Goal: Task Accomplishment & Management: Complete application form

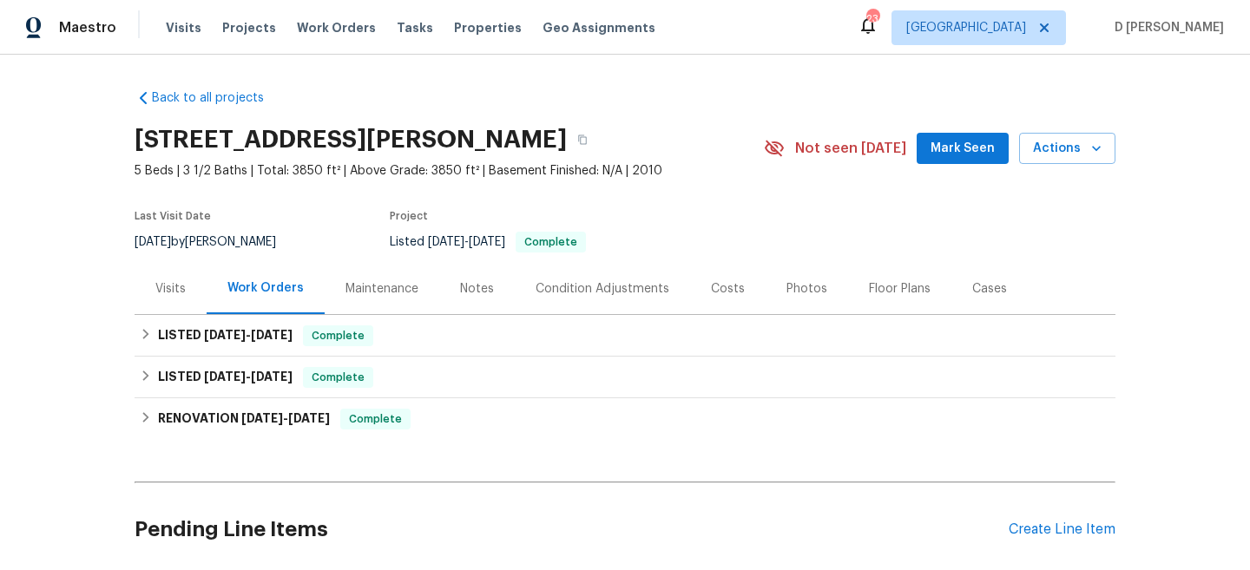
scroll to position [26, 0]
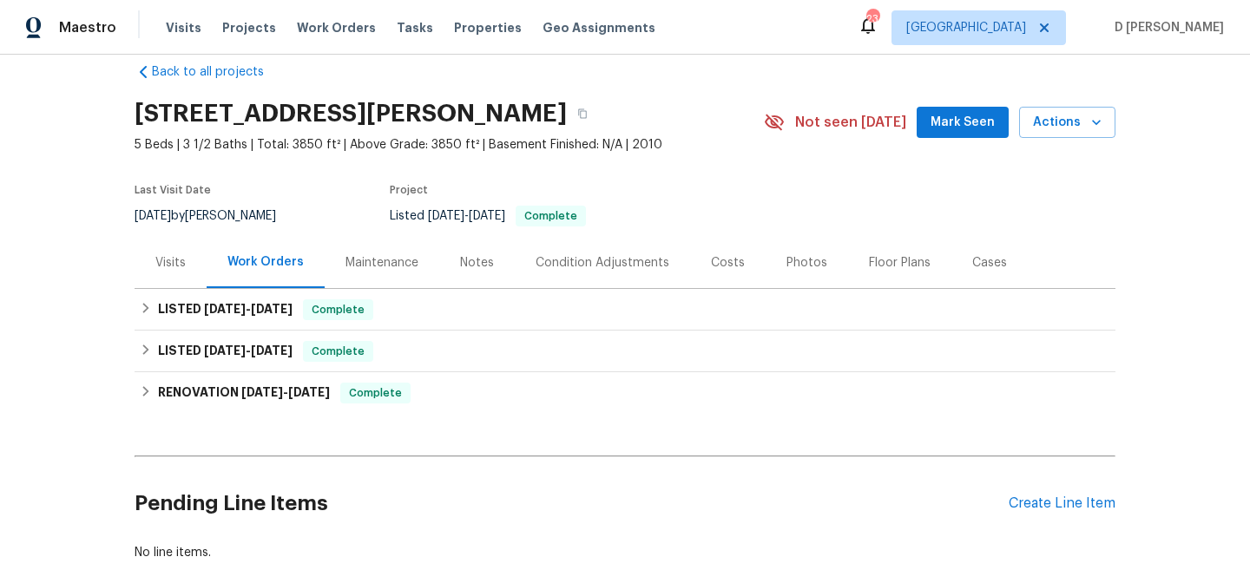
click at [174, 261] on div "Visits" at bounding box center [170, 262] width 30 height 17
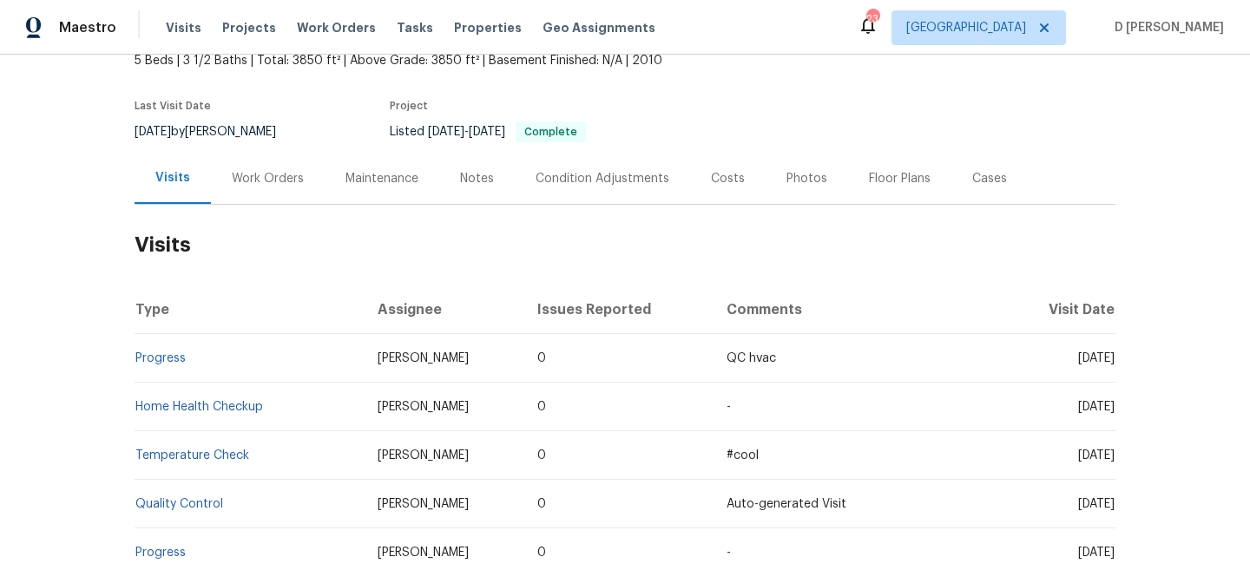
scroll to position [11, 0]
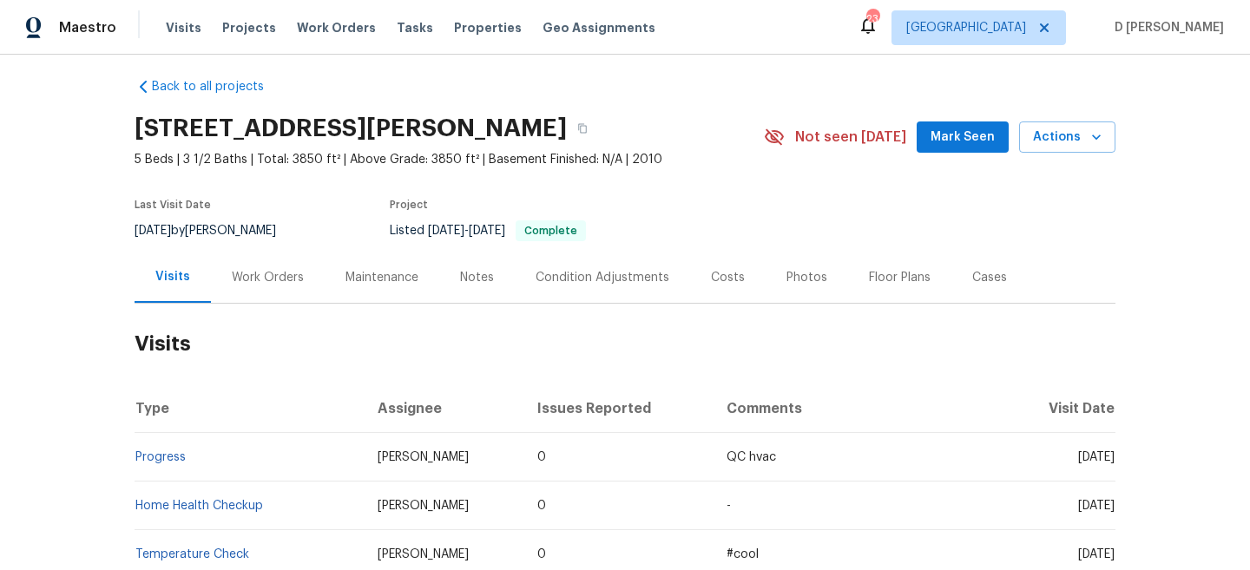
click at [264, 280] on div "Work Orders" at bounding box center [268, 277] width 72 height 17
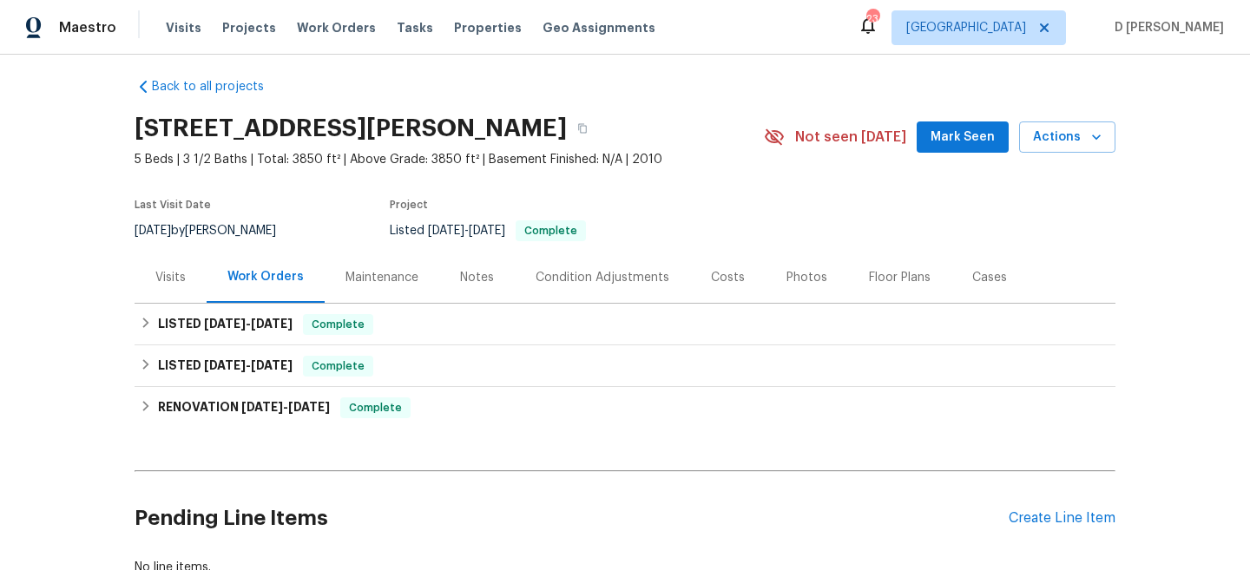
click at [174, 281] on div "Visits" at bounding box center [170, 277] width 30 height 17
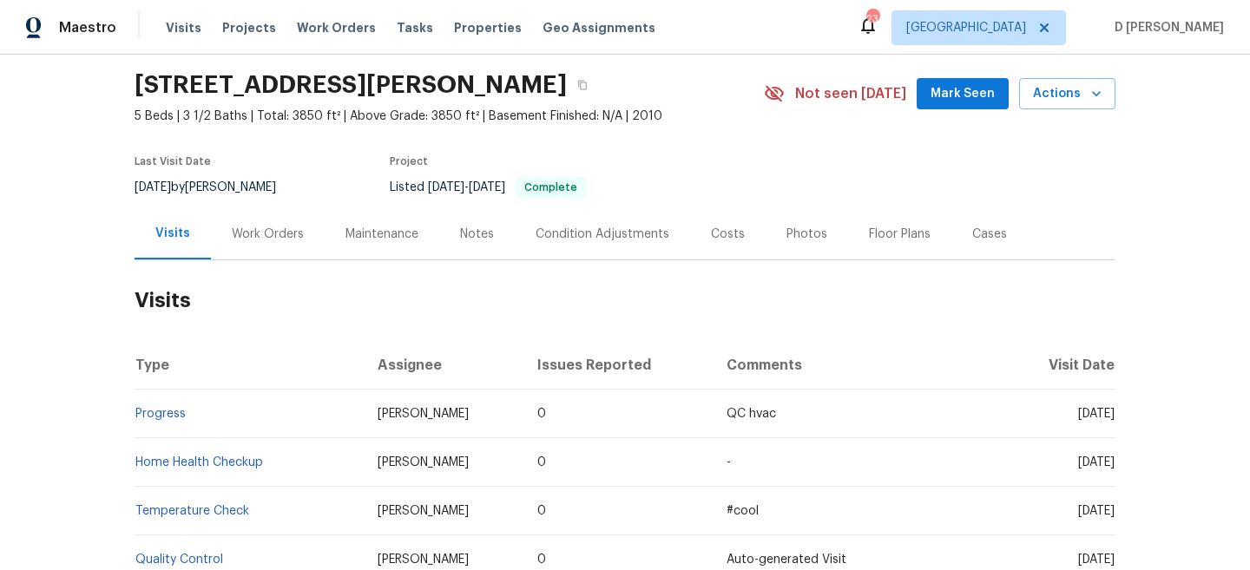
scroll to position [56, 0]
click at [278, 235] on div "Work Orders" at bounding box center [268, 233] width 72 height 17
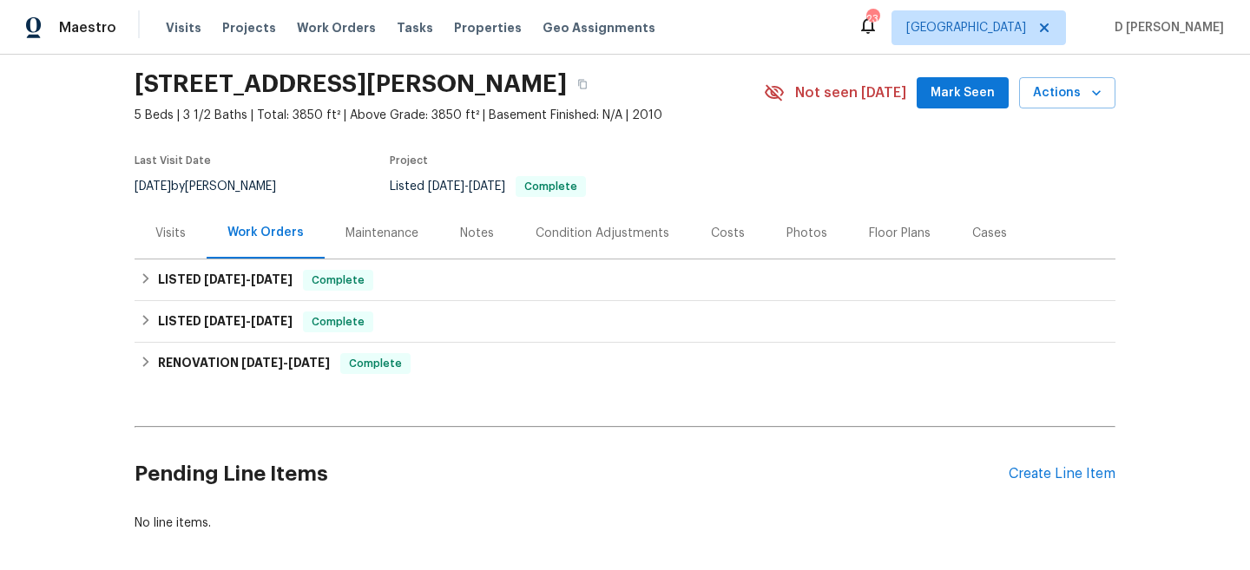
click at [160, 234] on div "Visits" at bounding box center [170, 233] width 30 height 17
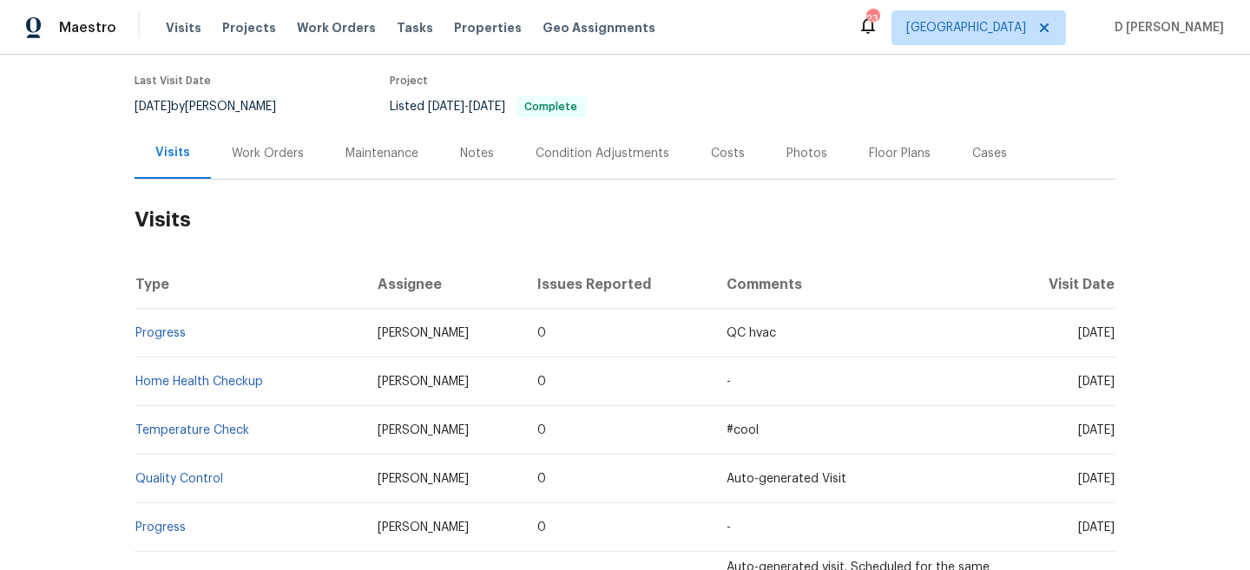
scroll to position [136, 0]
drag, startPoint x: 1048, startPoint y: 332, endPoint x: 1082, endPoint y: 332, distance: 34.7
click at [1082, 332] on span "Thu, Jul 03 2025" at bounding box center [1096, 332] width 36 height 12
copy span "Jul 03"
click at [245, 160] on div "Work Orders" at bounding box center [268, 152] width 72 height 17
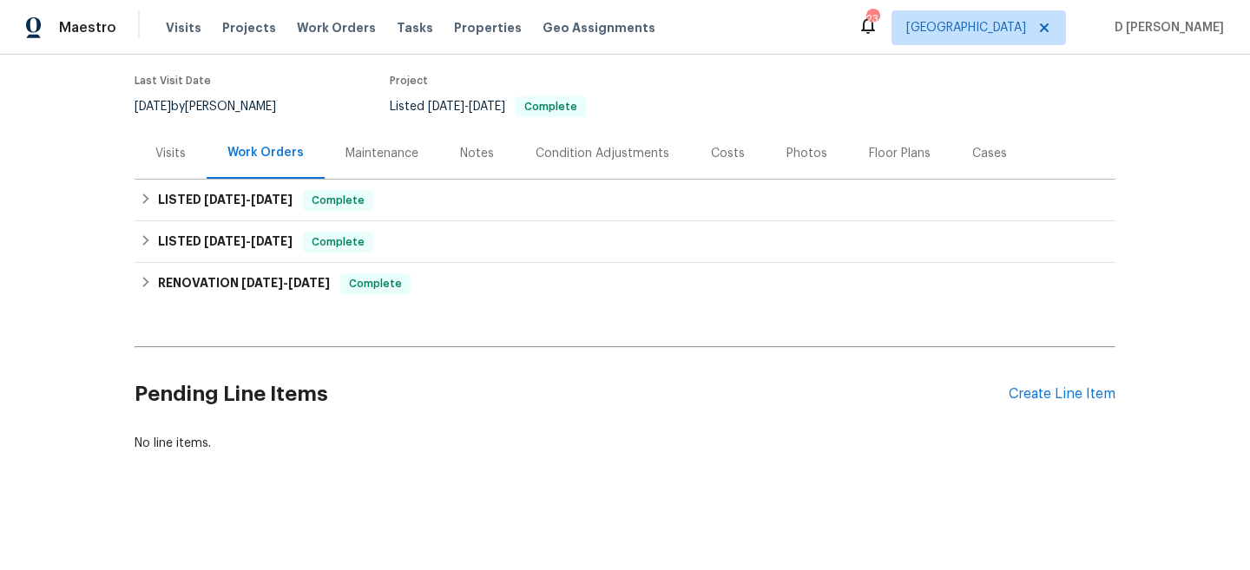
scroll to position [135, 0]
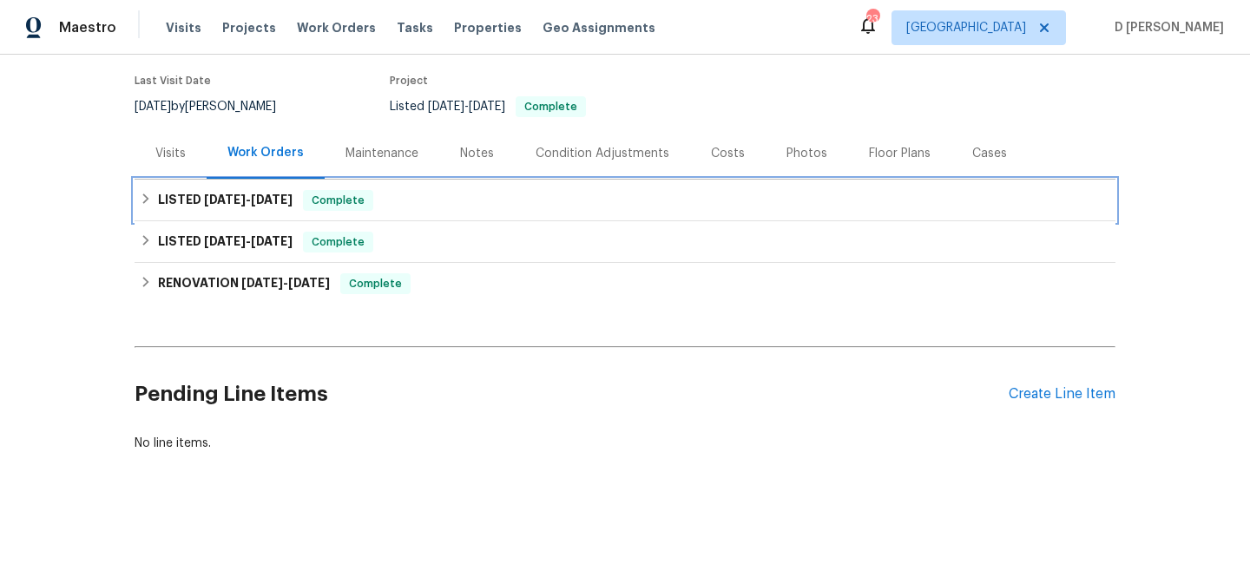
click at [145, 197] on icon at bounding box center [146, 199] width 6 height 10
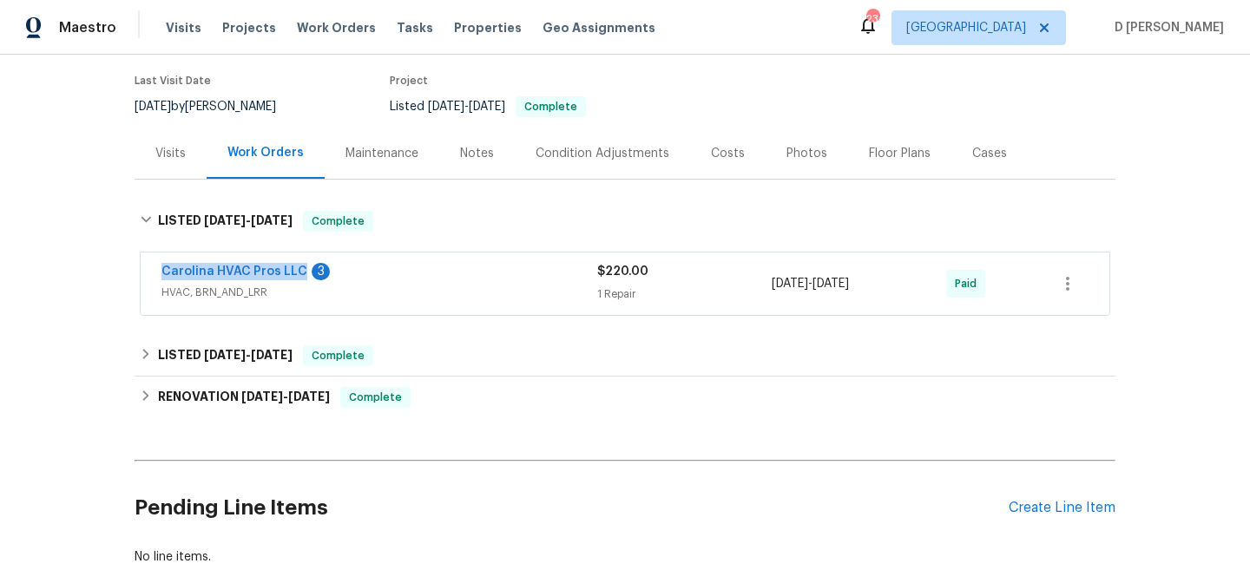
drag, startPoint x: 150, startPoint y: 279, endPoint x: 296, endPoint y: 279, distance: 145.8
click at [296, 279] on div "Carolina HVAC Pros LLC 3 HVAC, BRN_AND_LRR $220.00 1 Repair 7/1/2025 - 7/3/2025…" at bounding box center [625, 284] width 969 height 62
copy link "Carolina HVAC Pros LLC"
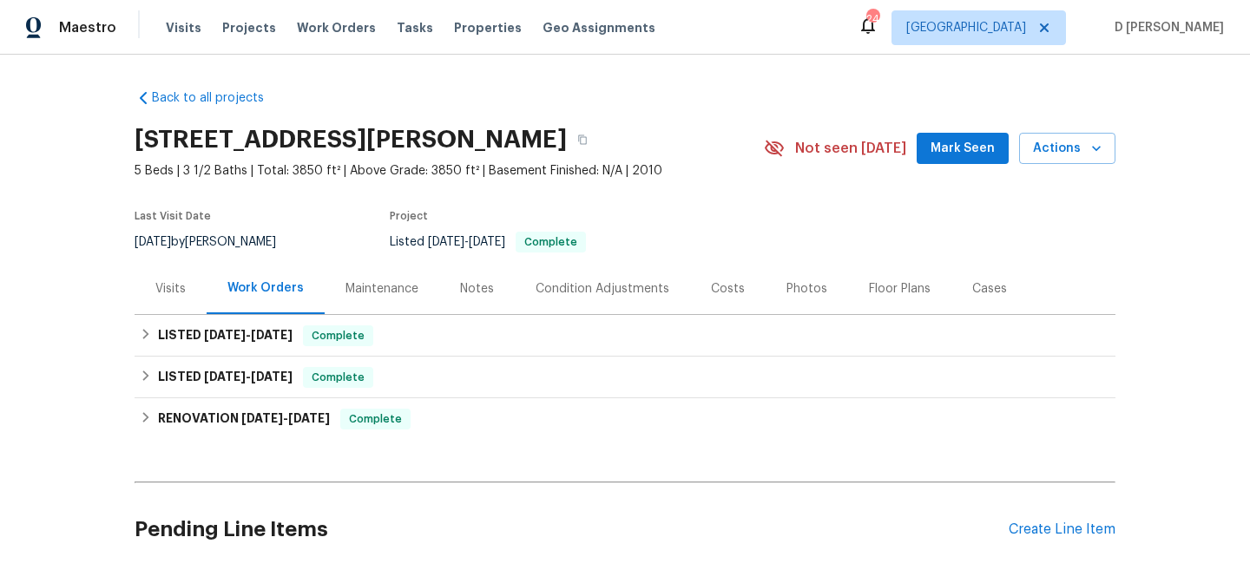
click at [160, 295] on div "Visits" at bounding box center [170, 288] width 30 height 17
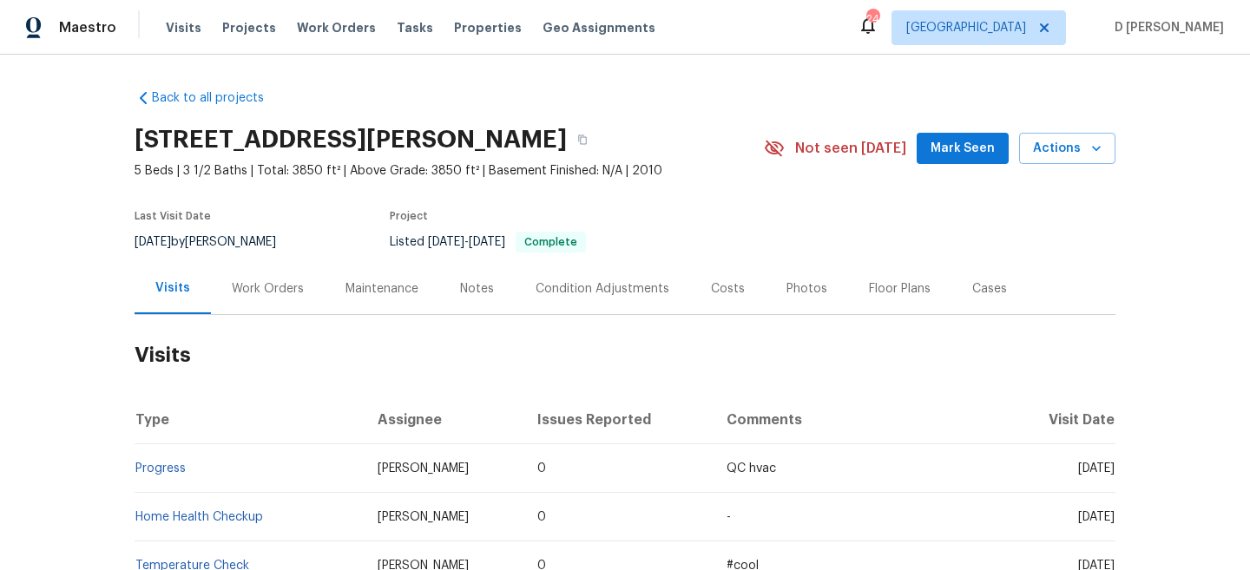
scroll to position [123, 0]
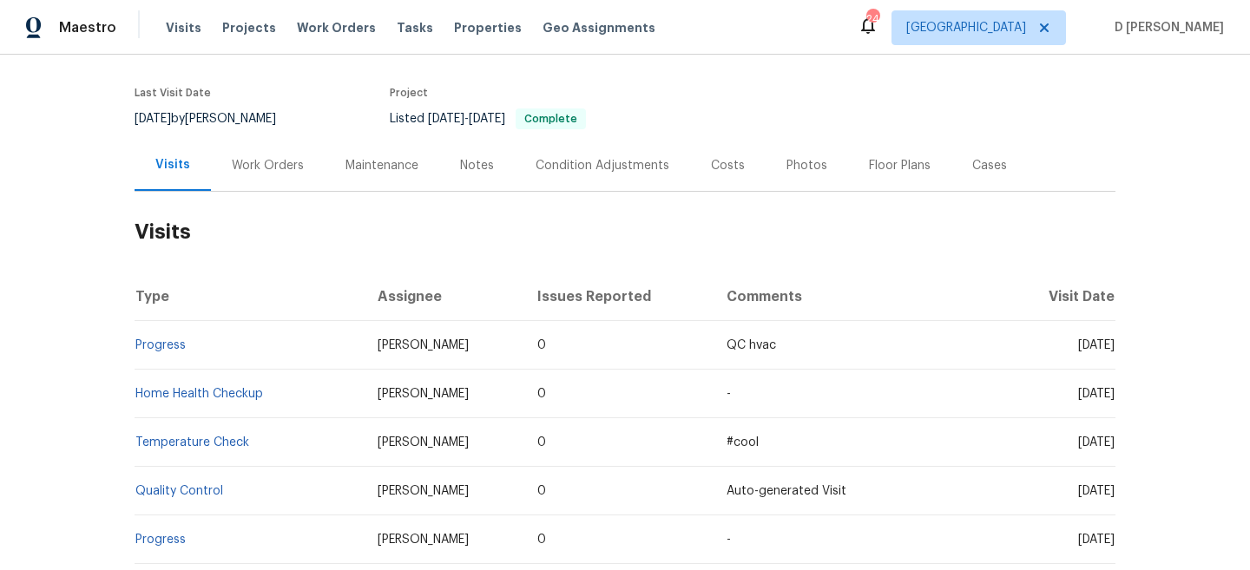
click at [996, 184] on div "Cases" at bounding box center [989, 165] width 76 height 51
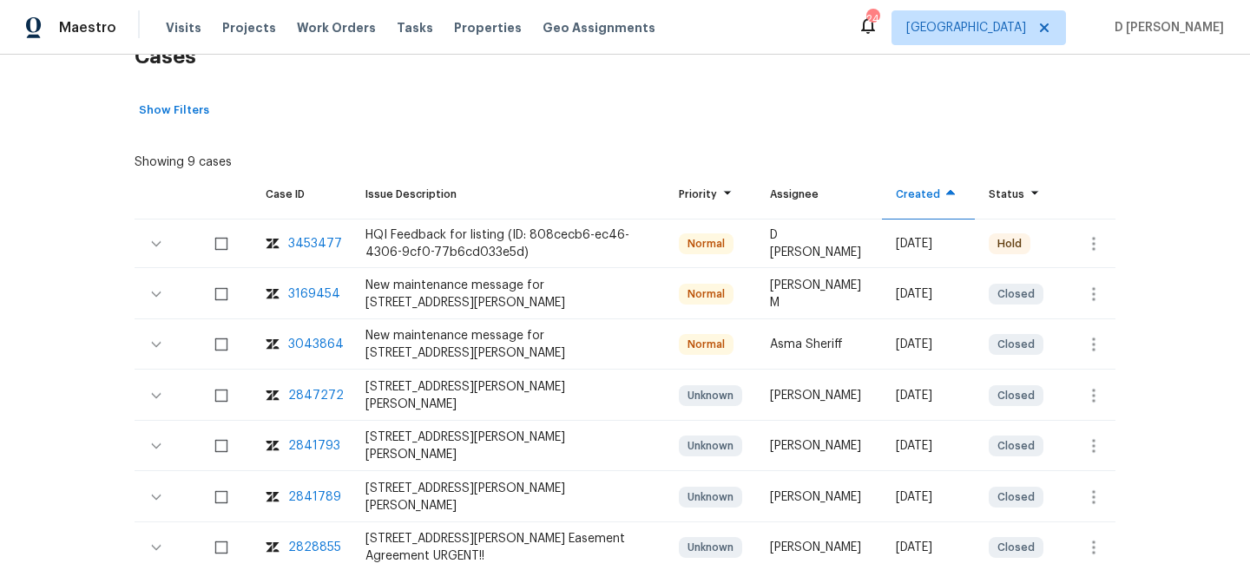
scroll to position [299, 0]
click at [1097, 243] on icon "button" at bounding box center [1093, 243] width 21 height 21
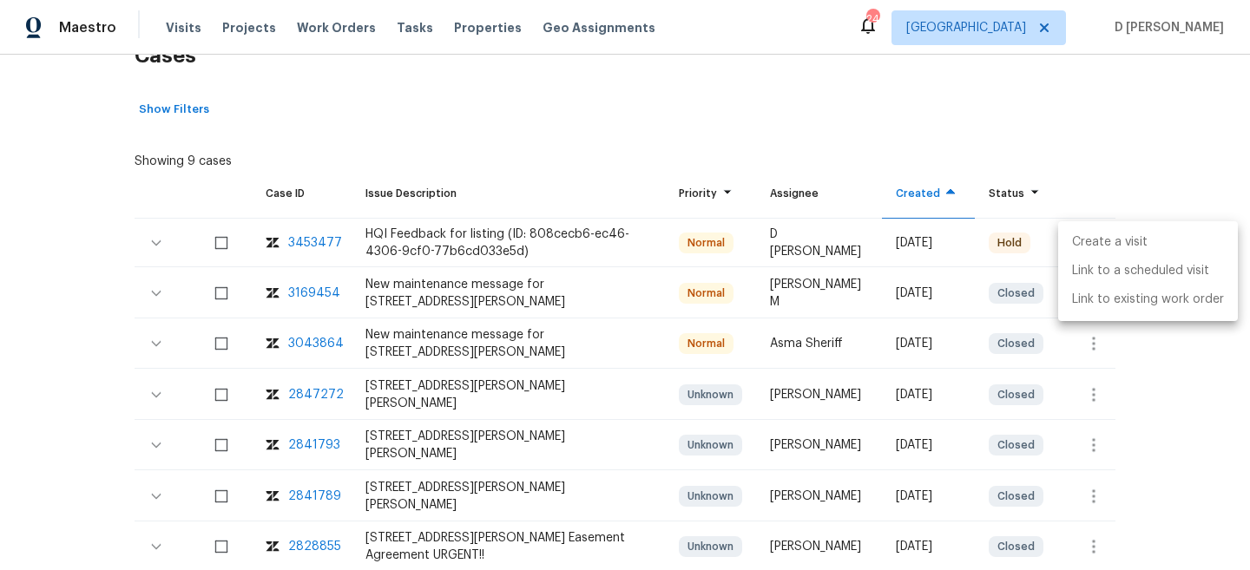
click at [1126, 247] on li "Create a visit" at bounding box center [1148, 242] width 180 height 29
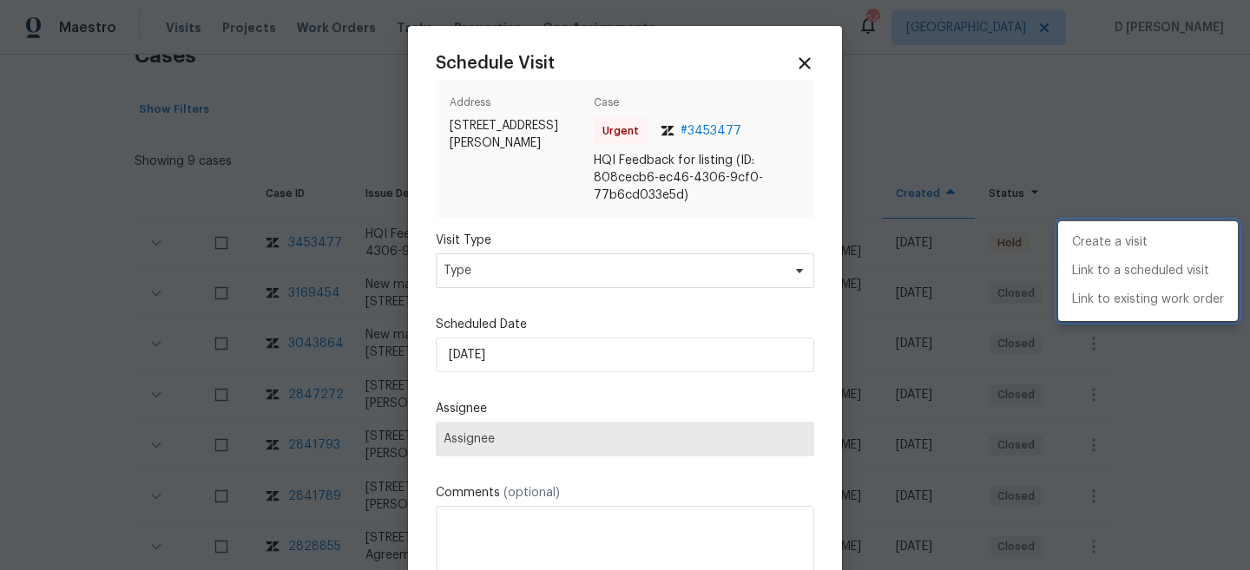
click at [573, 278] on div at bounding box center [625, 285] width 1250 height 570
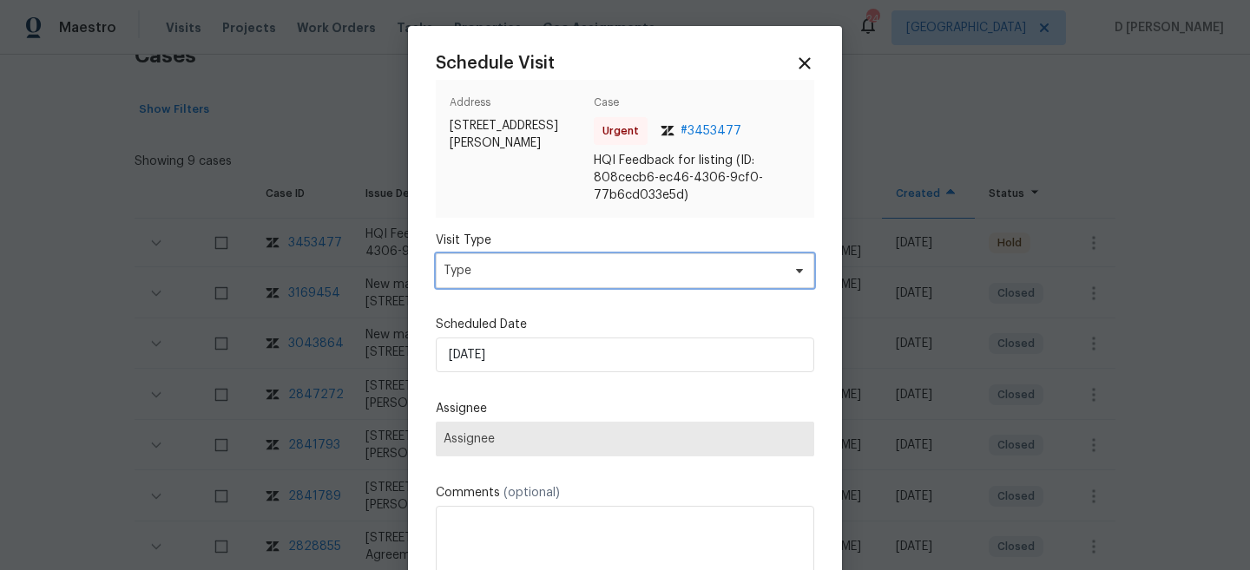
click at [532, 277] on span "Type" at bounding box center [613, 270] width 338 height 17
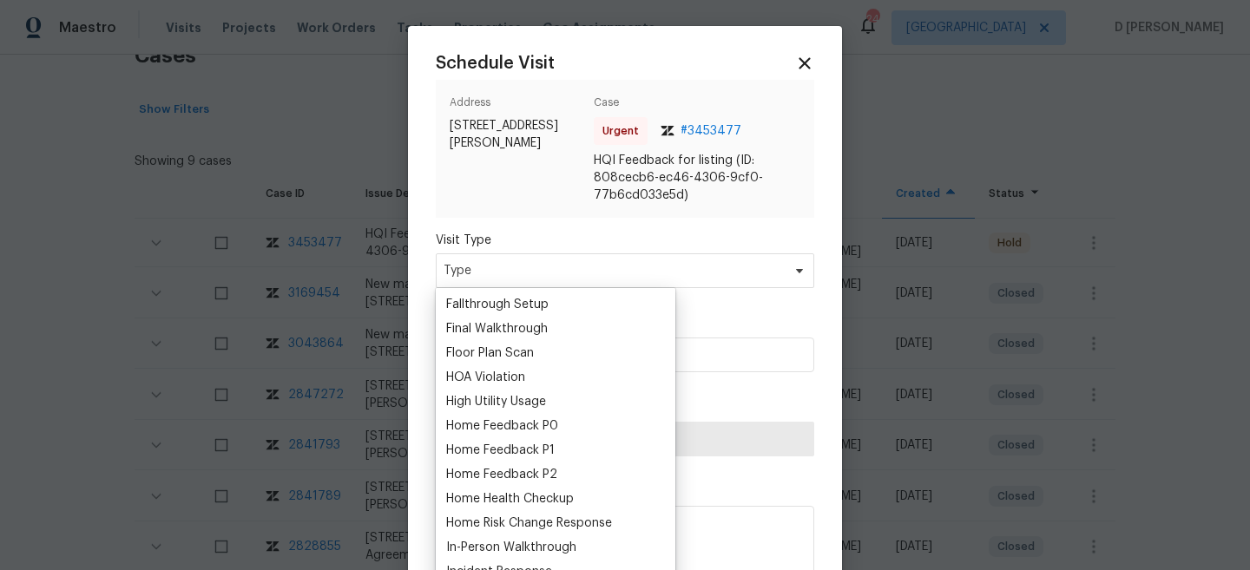
scroll to position [458, 0]
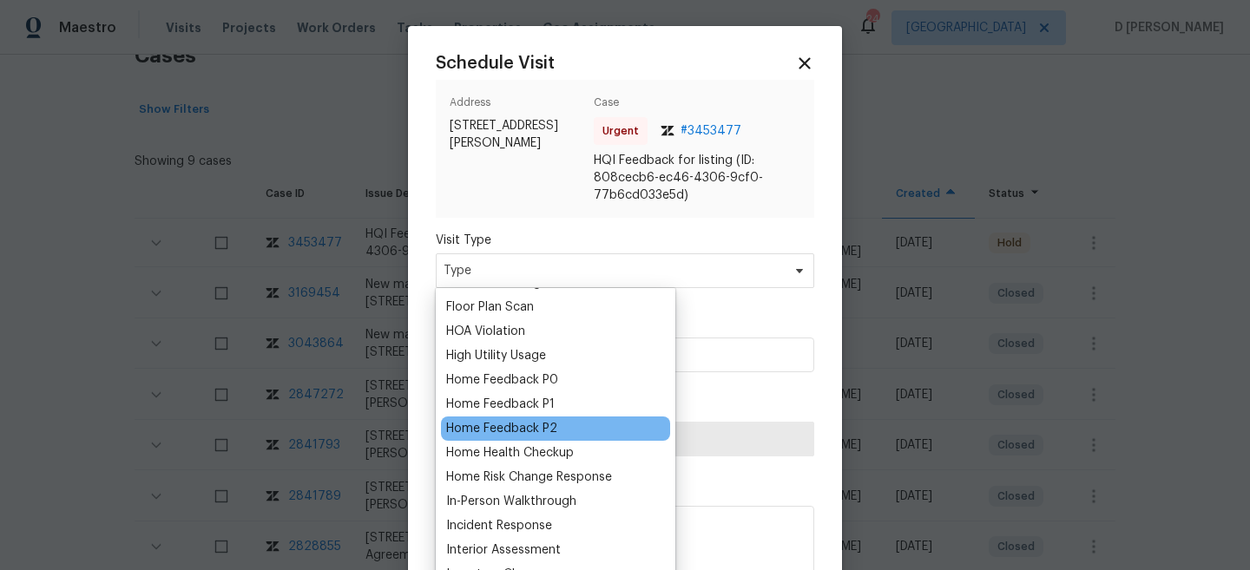
click at [529, 426] on div "Home Feedback P2" at bounding box center [501, 428] width 111 height 17
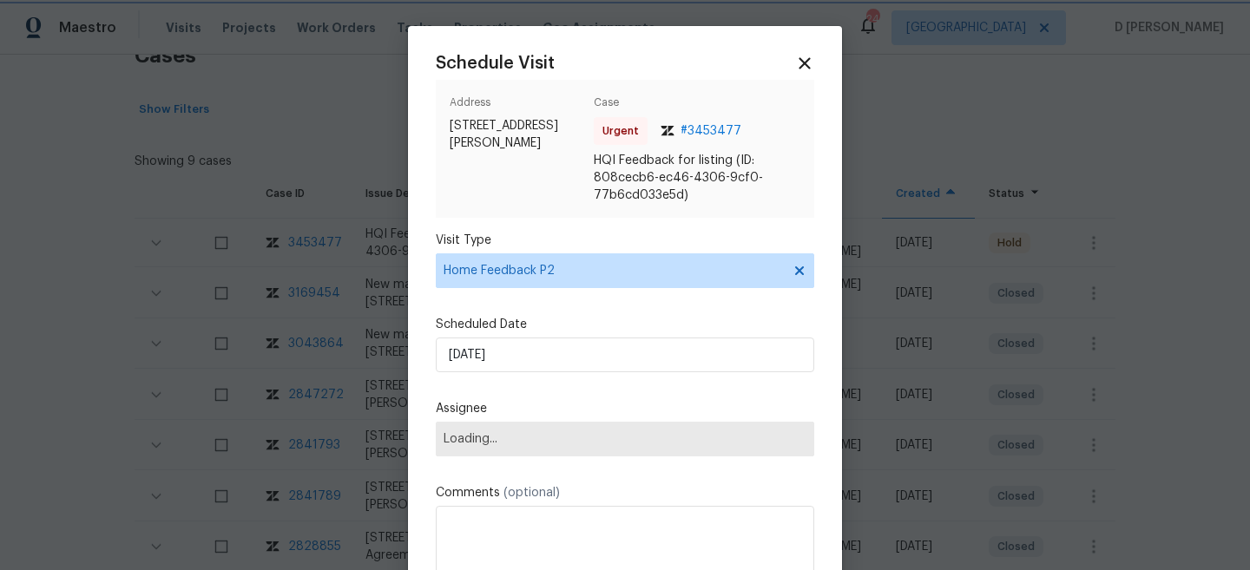
scroll to position [15, 0]
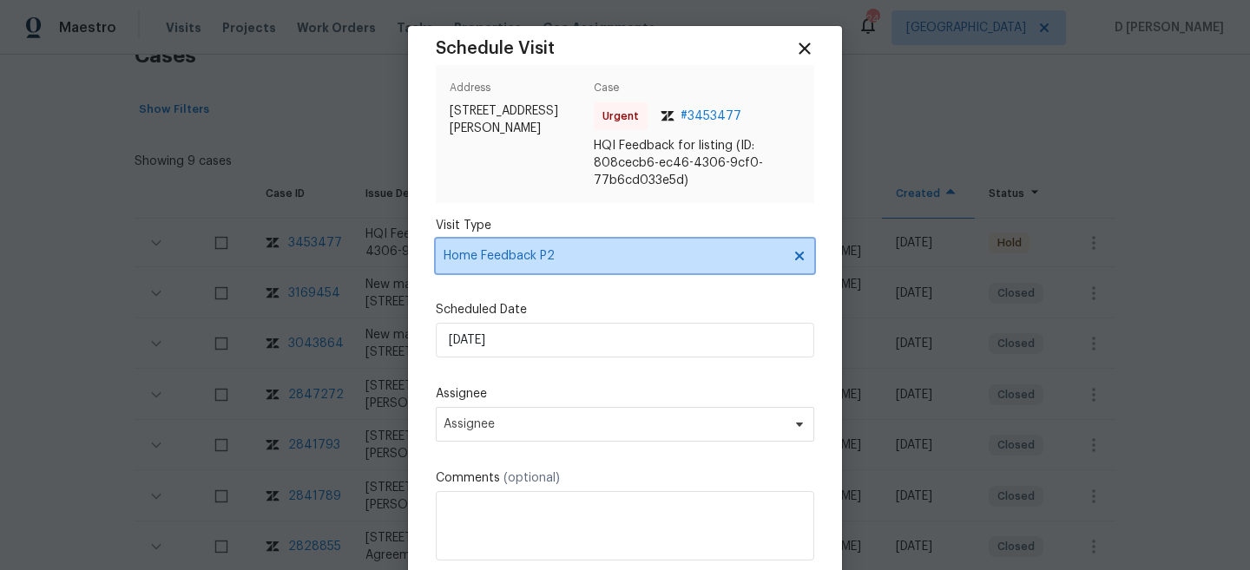
click at [800, 249] on icon at bounding box center [799, 256] width 14 height 14
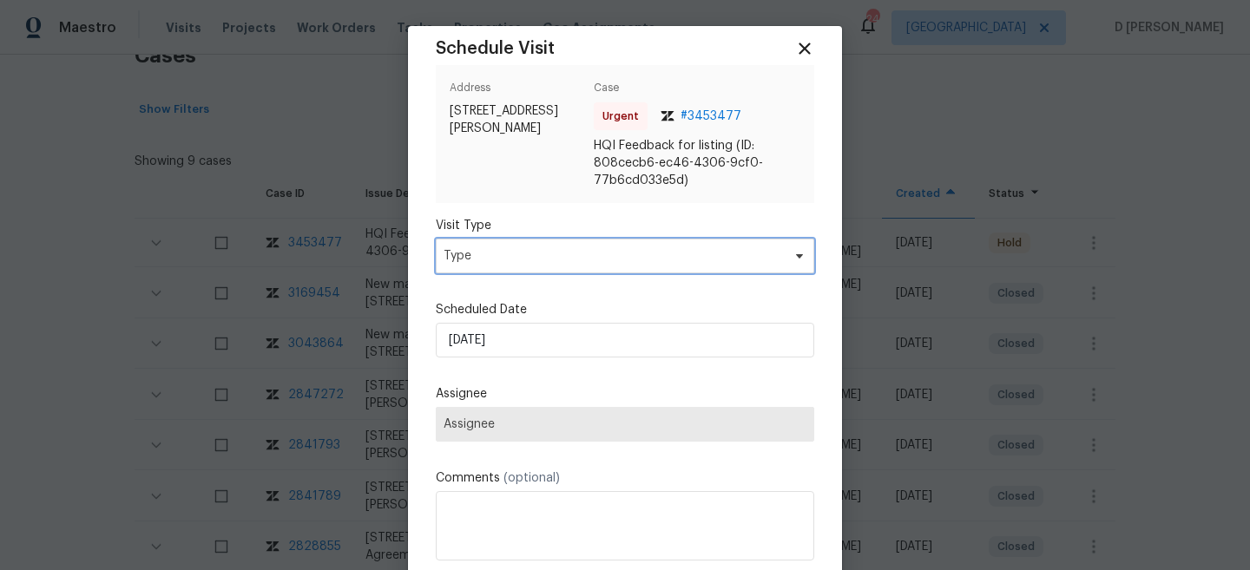
click at [611, 253] on span "Type" at bounding box center [613, 255] width 338 height 17
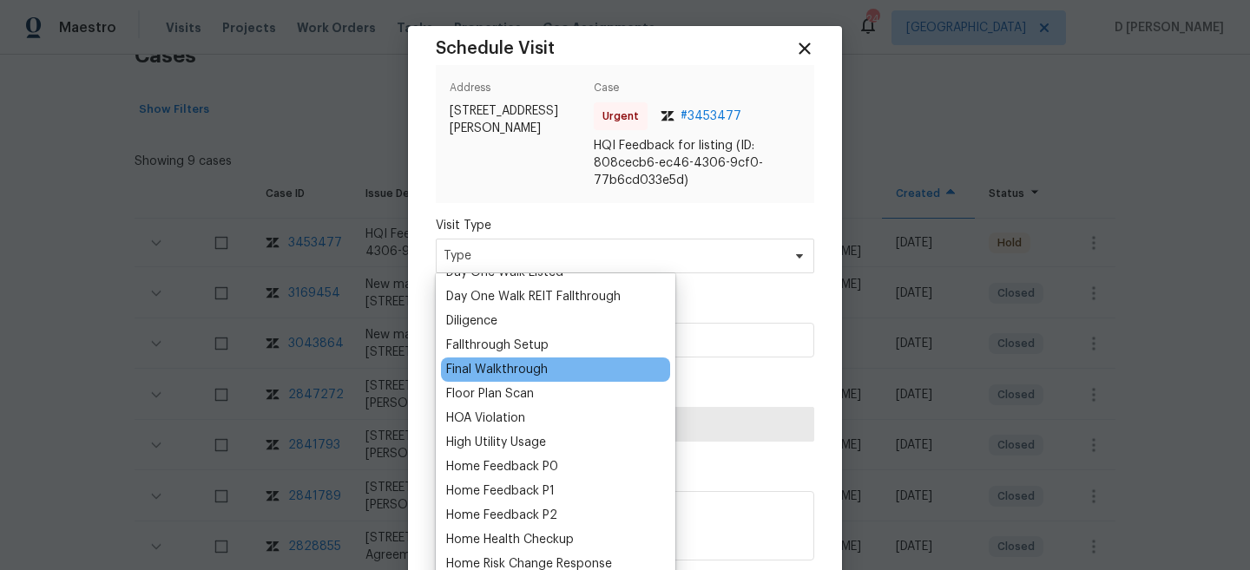
scroll to position [371, 0]
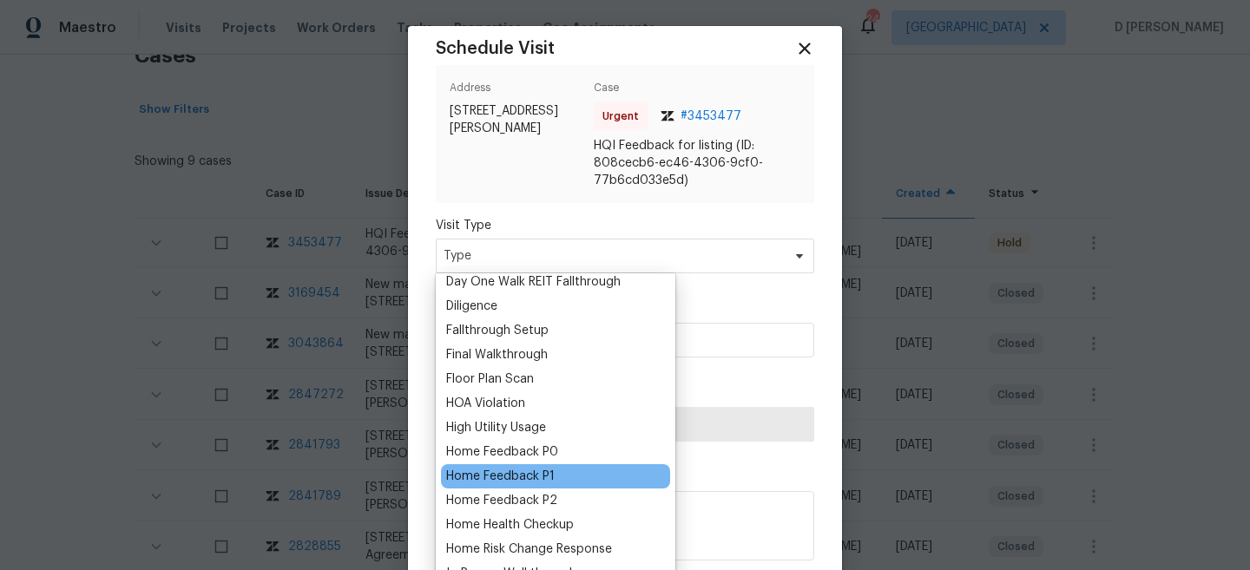
click at [554, 466] on div "Home Feedback P1" at bounding box center [555, 476] width 229 height 24
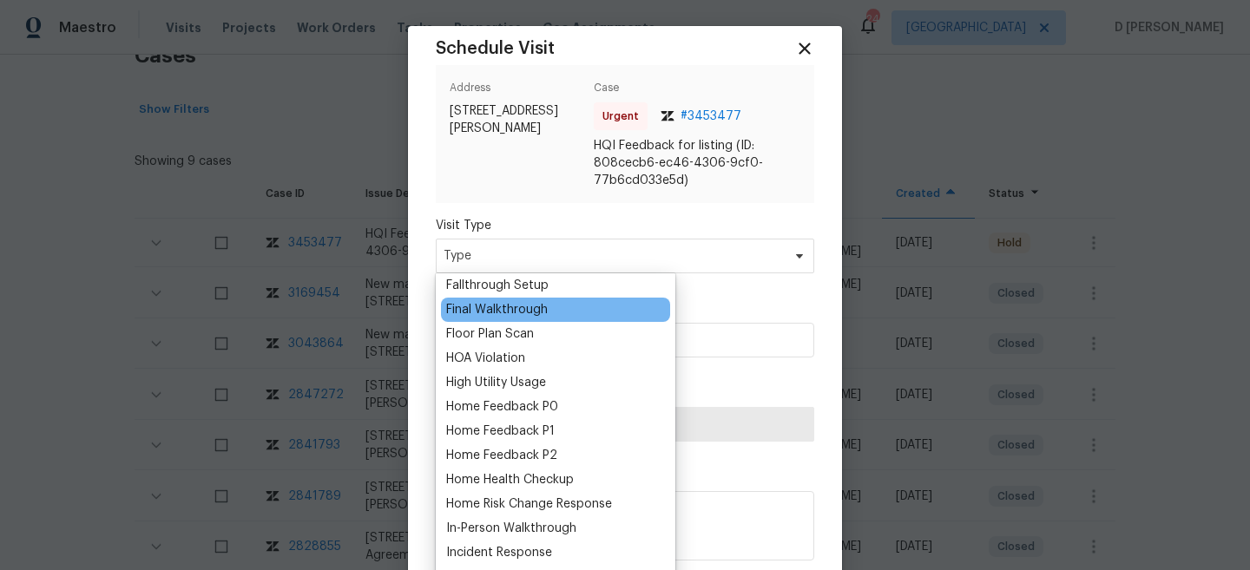
scroll to position [431, 0]
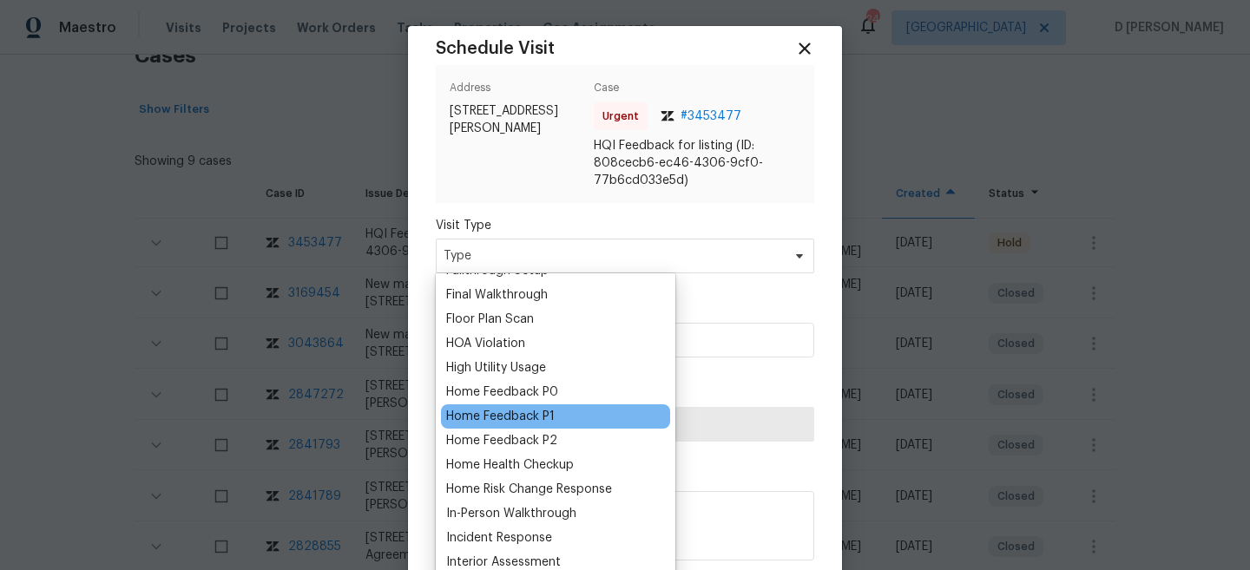
click at [522, 420] on div "Home Feedback P1" at bounding box center [500, 416] width 108 height 17
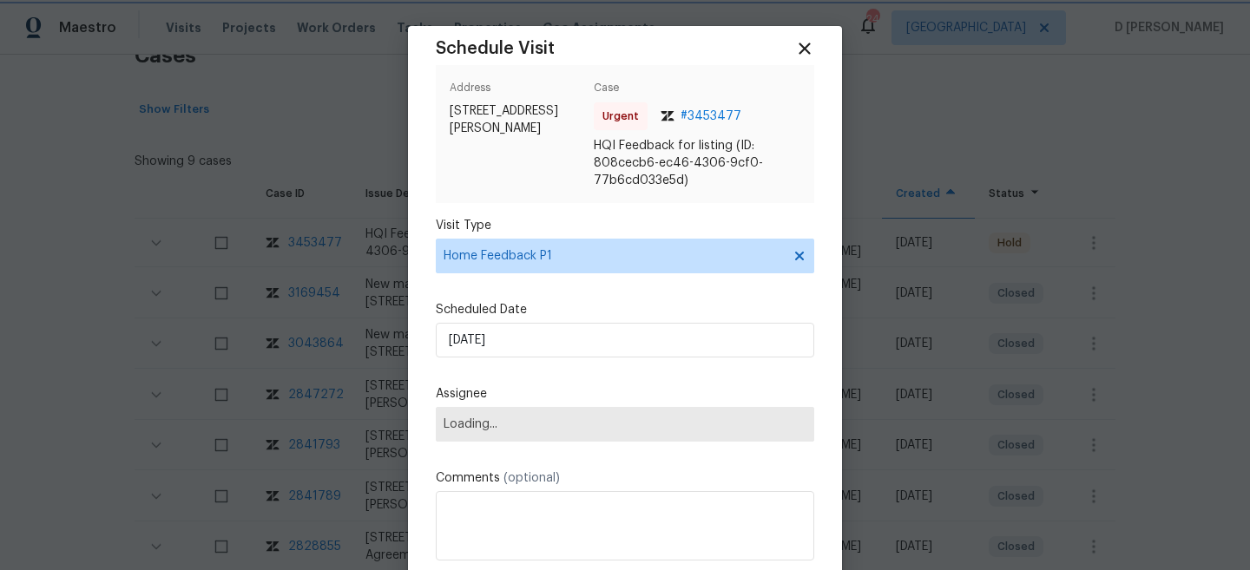
scroll to position [89, 0]
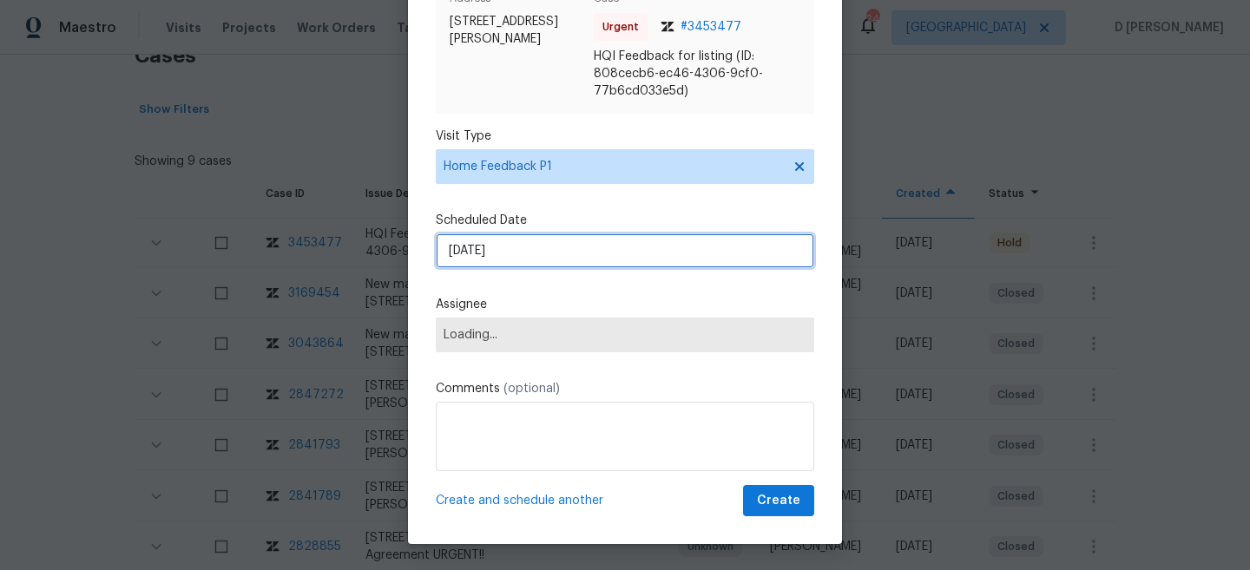
click at [589, 257] on input "[DATE]" at bounding box center [625, 250] width 378 height 35
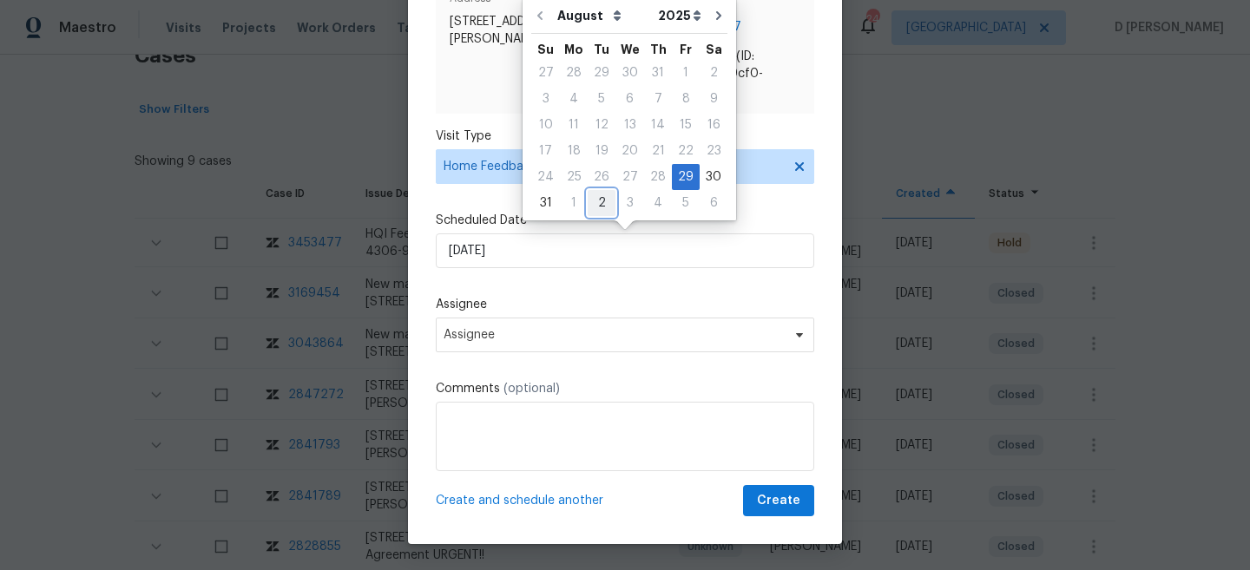
click at [600, 204] on div "2" at bounding box center [602, 203] width 28 height 24
type input "02/09/2025"
select select "8"
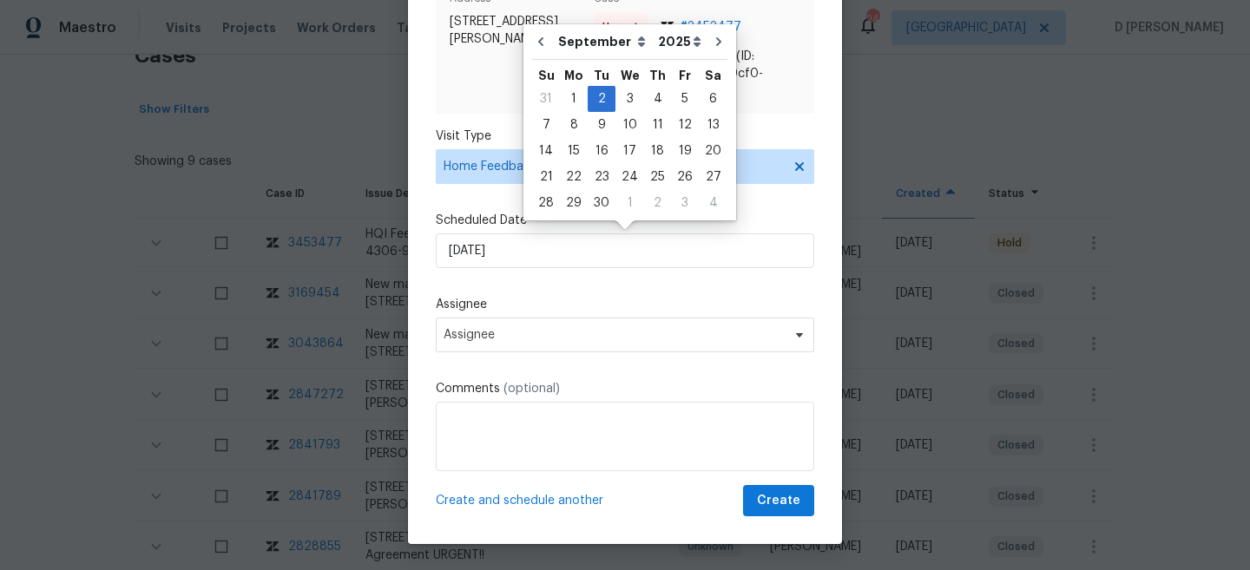
click at [562, 286] on div "Schedule Visit Address 5006 Brodie Ln, Fort Mill, SC 29707 Case Urgent # 345347…" at bounding box center [625, 233] width 378 height 567
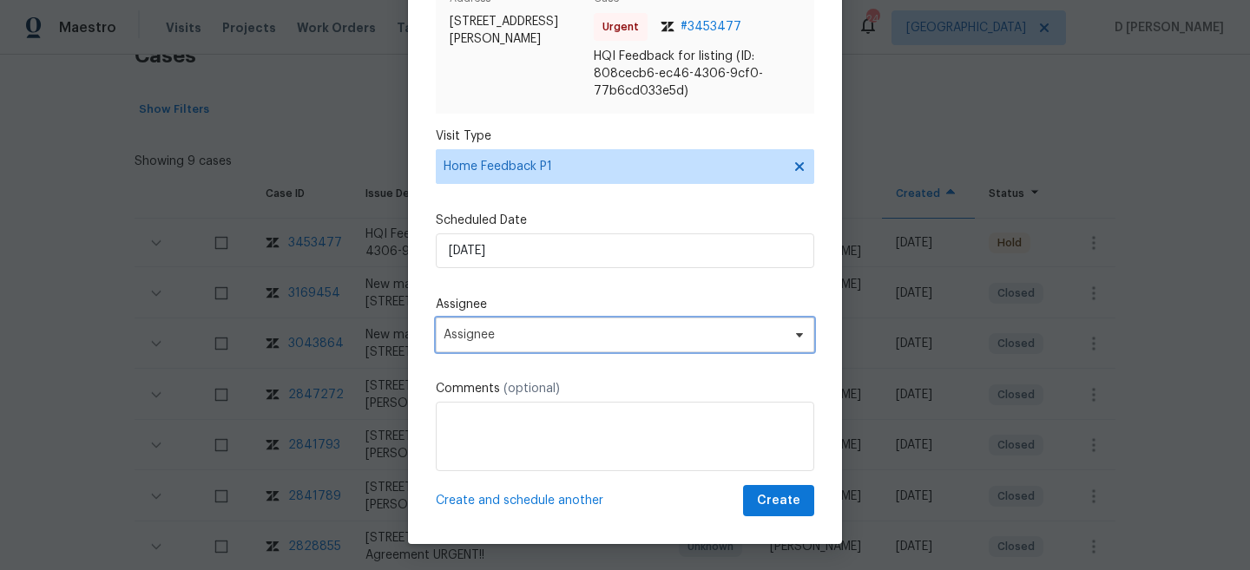
click at [544, 350] on span "Assignee" at bounding box center [625, 335] width 378 height 35
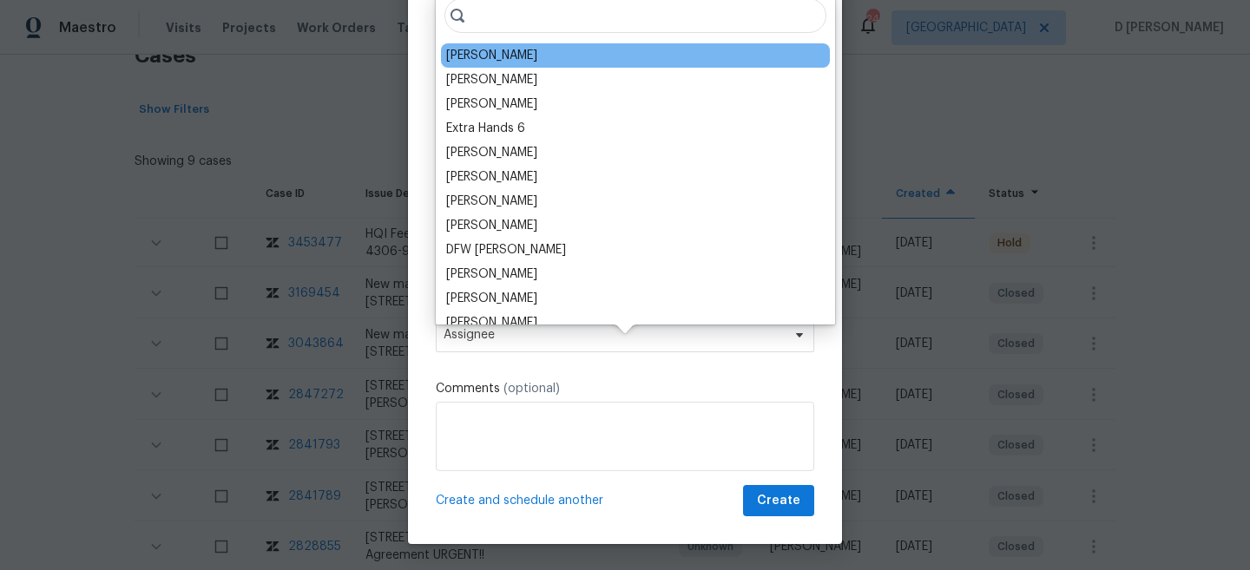
click at [504, 65] on div "Matthew Barnhart" at bounding box center [635, 55] width 389 height 24
click at [509, 63] on div "Matthew Barnhart" at bounding box center [491, 55] width 91 height 17
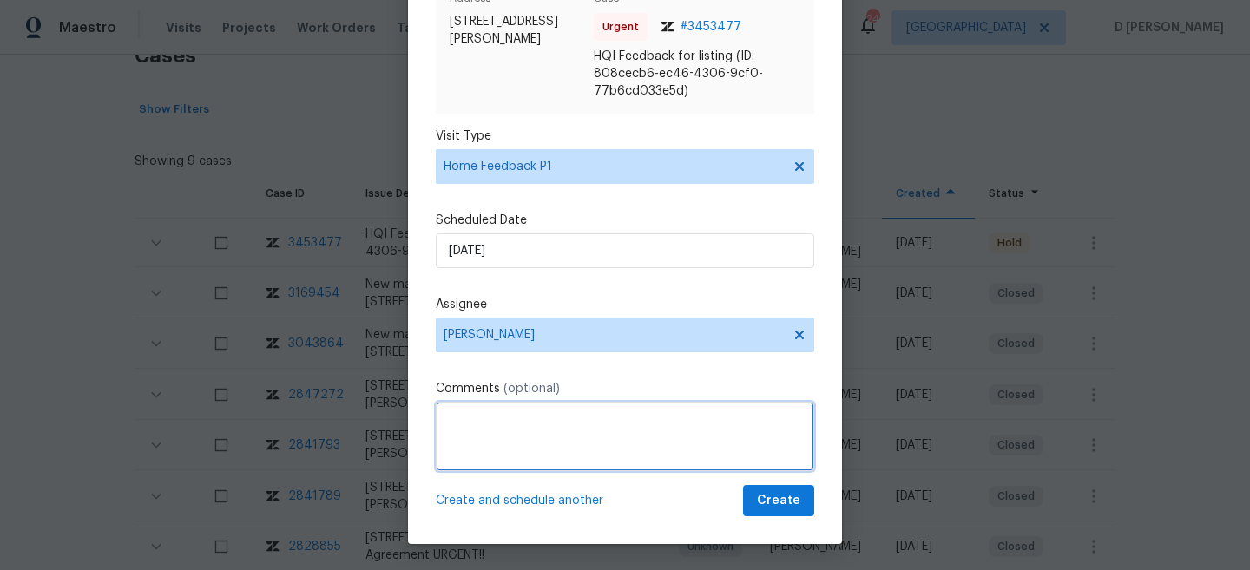
click at [531, 447] on textarea at bounding box center [625, 436] width 378 height 69
paste textarea "This is from the next door neighbor. "I’ve talked to several people that have c…"
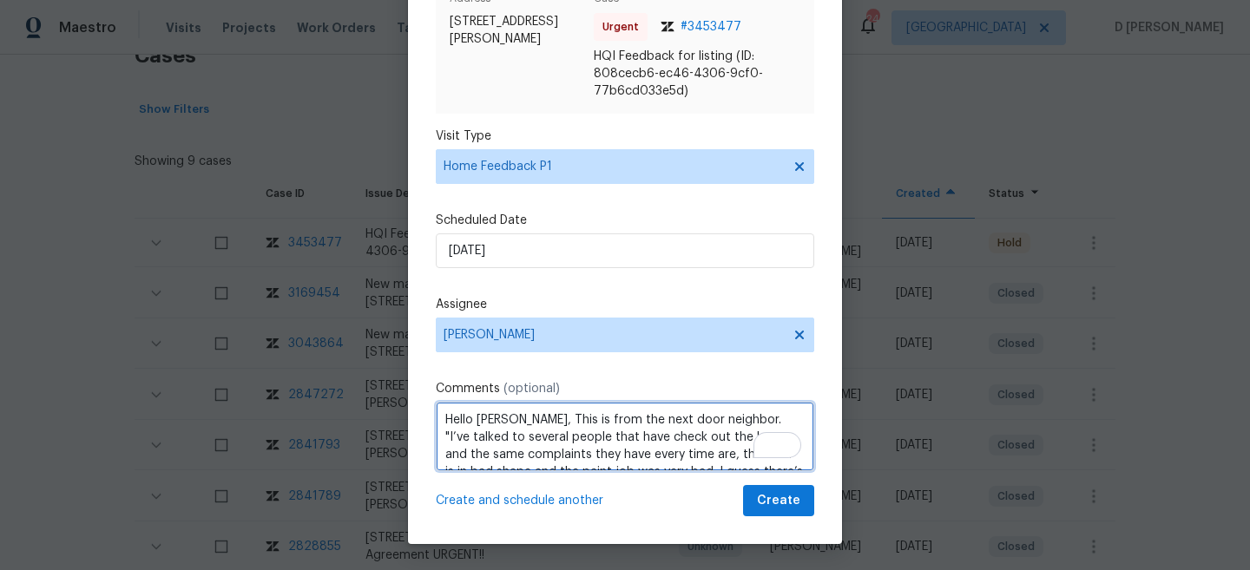
scroll to position [147, 0]
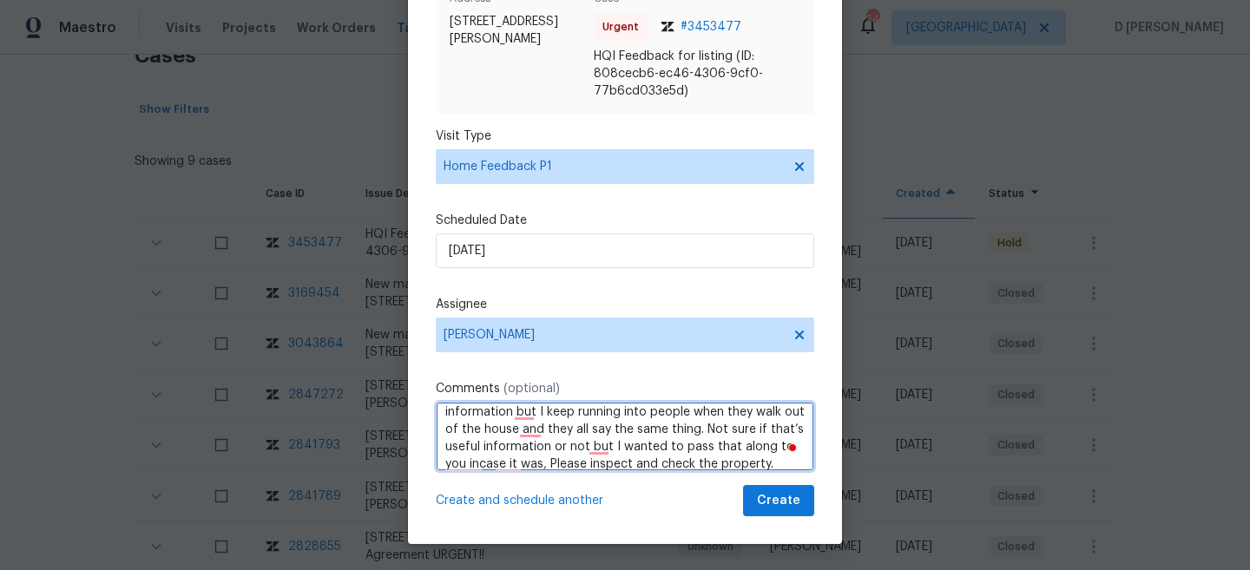
type textarea "Hello Mathew, This is from the next door neighbor. "I’ve talked to several peop…"
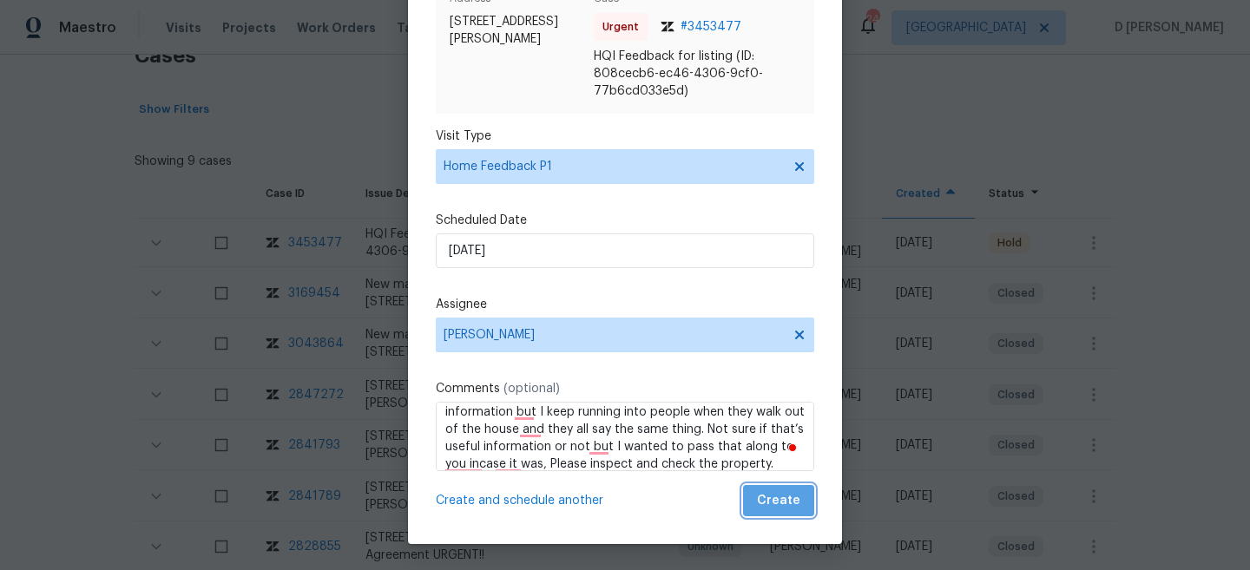
click at [788, 501] on span "Create" at bounding box center [778, 501] width 43 height 22
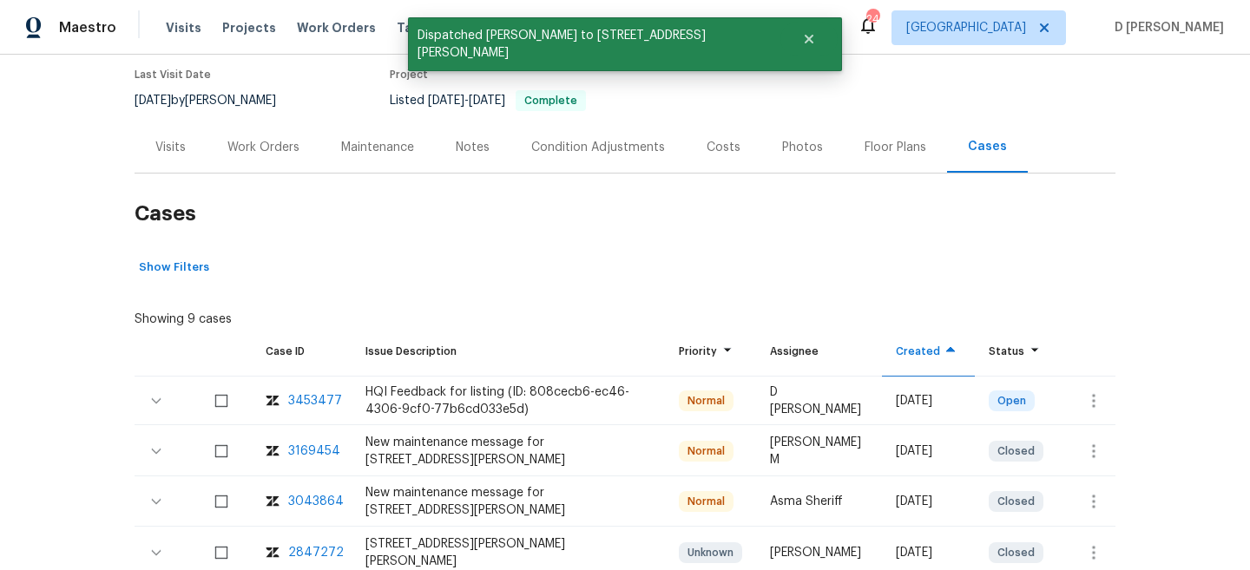
scroll to position [109, 0]
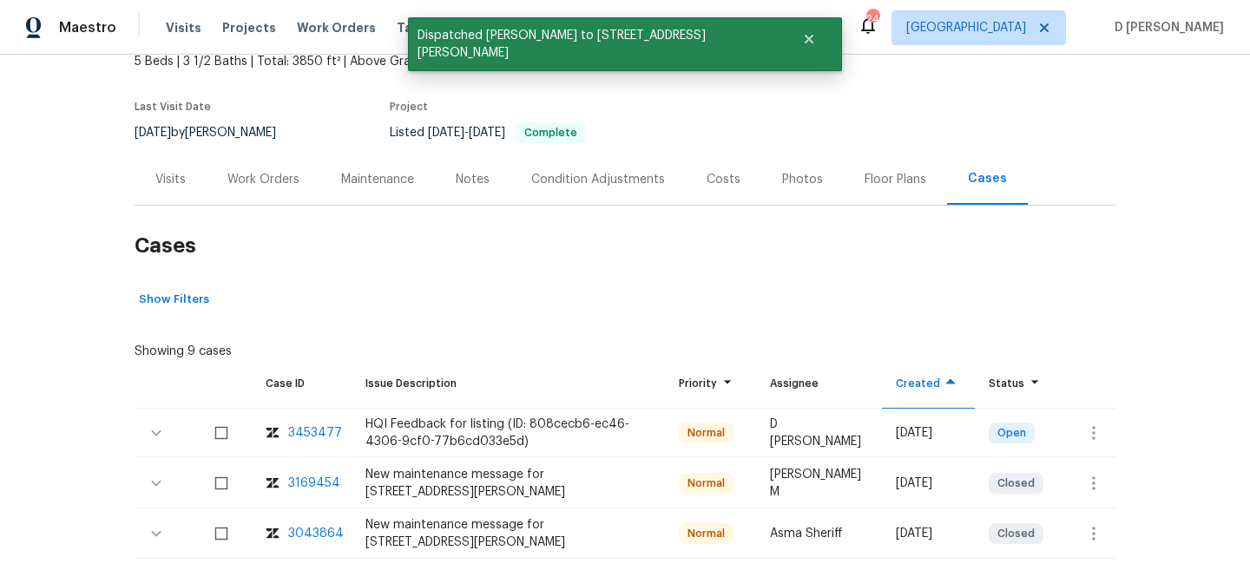
click at [179, 175] on div "Visits" at bounding box center [170, 179] width 30 height 17
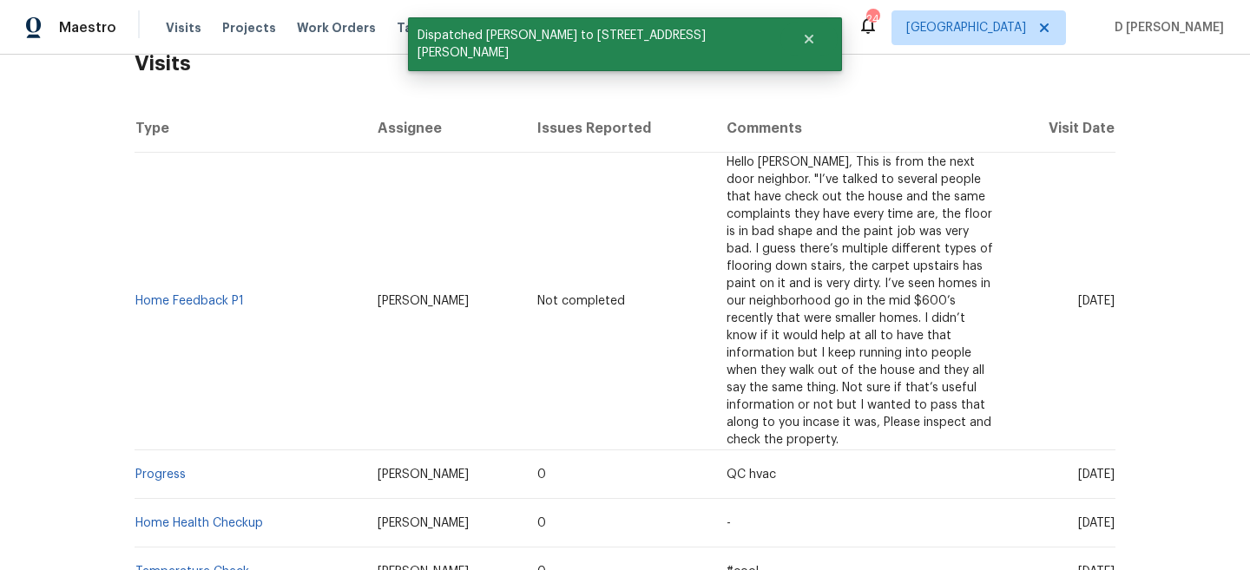
scroll to position [299, 0]
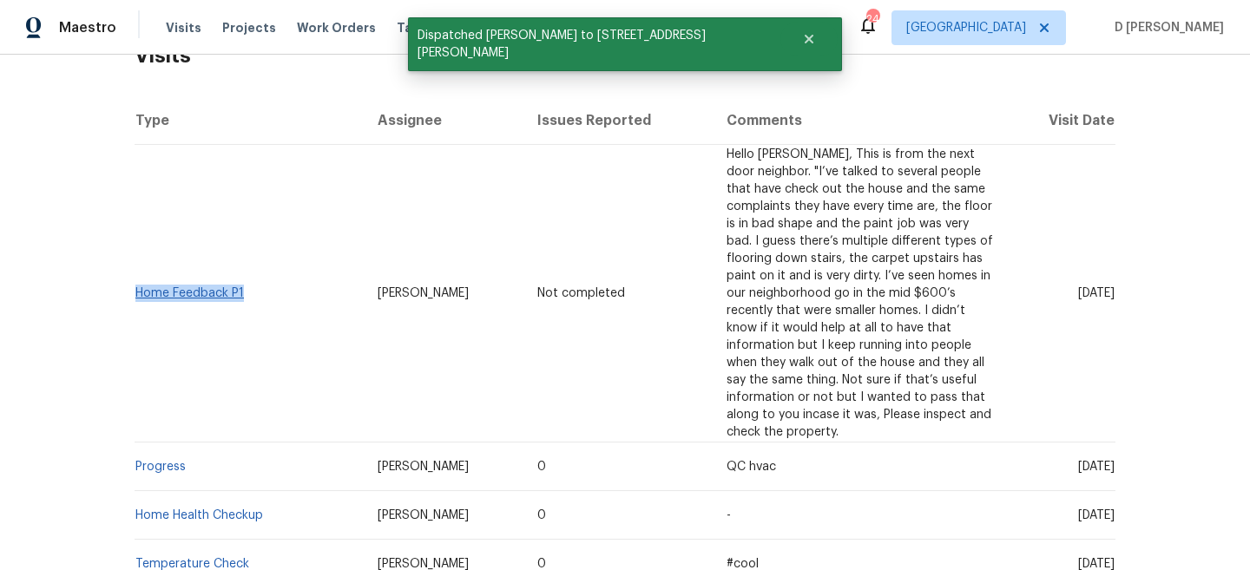
drag, startPoint x: 251, startPoint y: 298, endPoint x: 135, endPoint y: 298, distance: 115.4
click at [135, 298] on td "Home Feedback P1" at bounding box center [249, 294] width 229 height 298
copy link "Home Feedback P1"
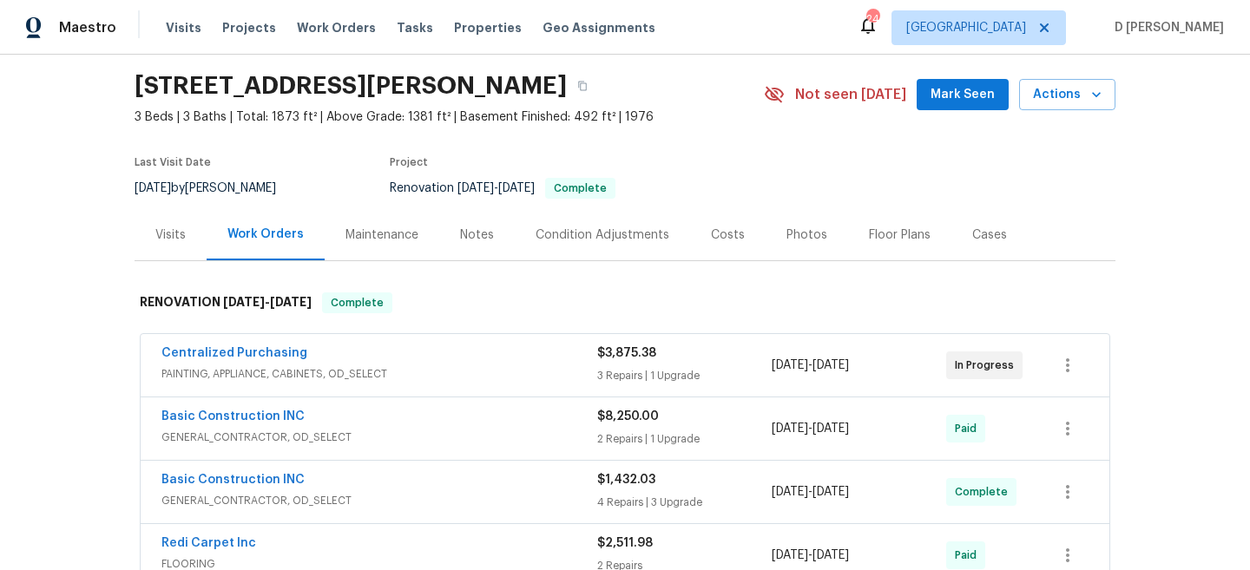
scroll to position [69, 0]
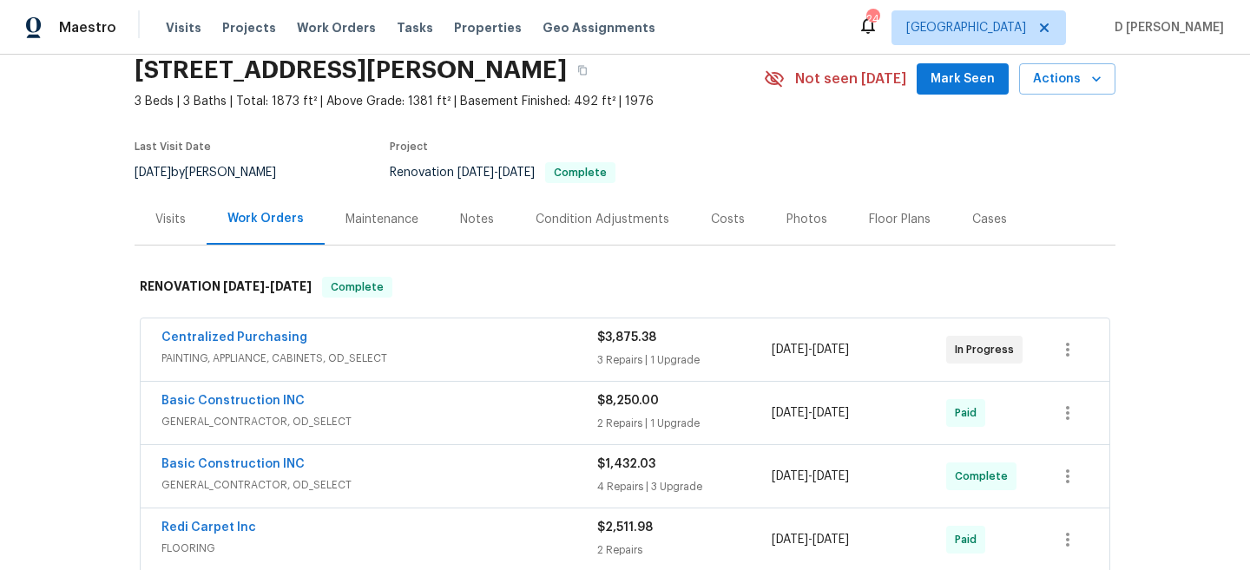
click at [335, 360] on span "PAINTING, APPLIANCE, CABINETS, OD_SELECT" at bounding box center [379, 358] width 436 height 17
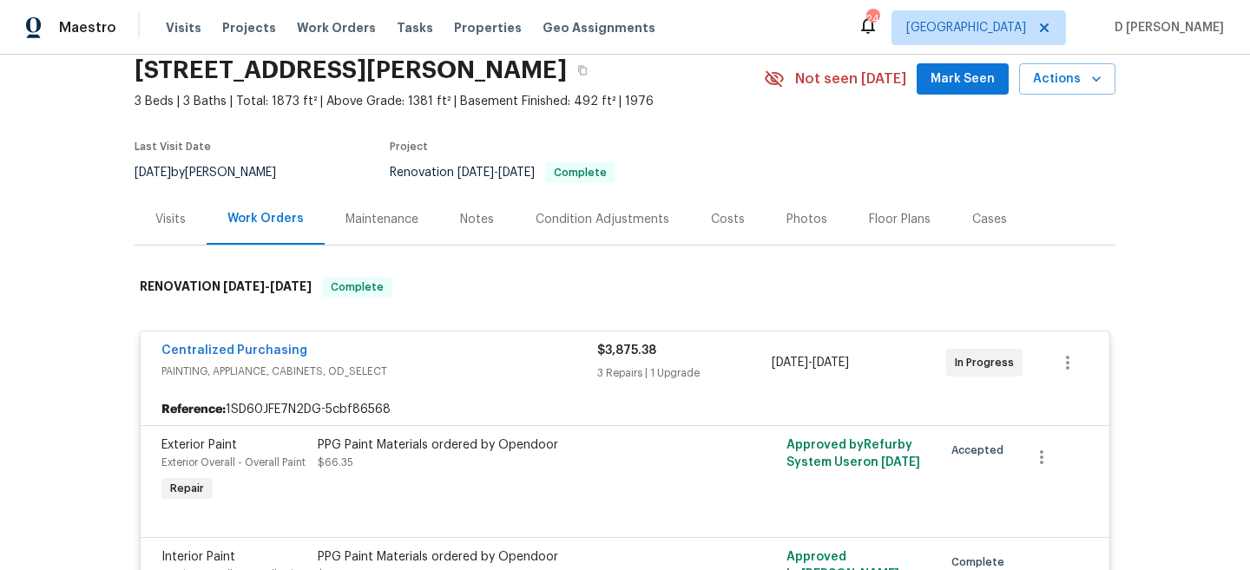
click at [163, 207] on div "Visits" at bounding box center [171, 219] width 72 height 51
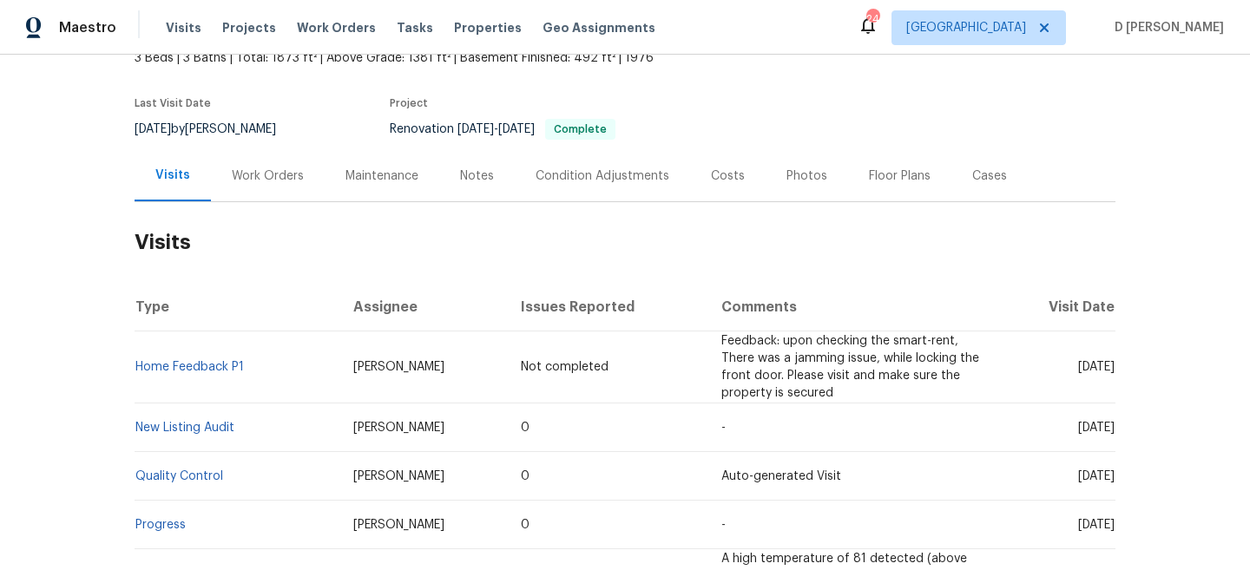
scroll to position [162, 0]
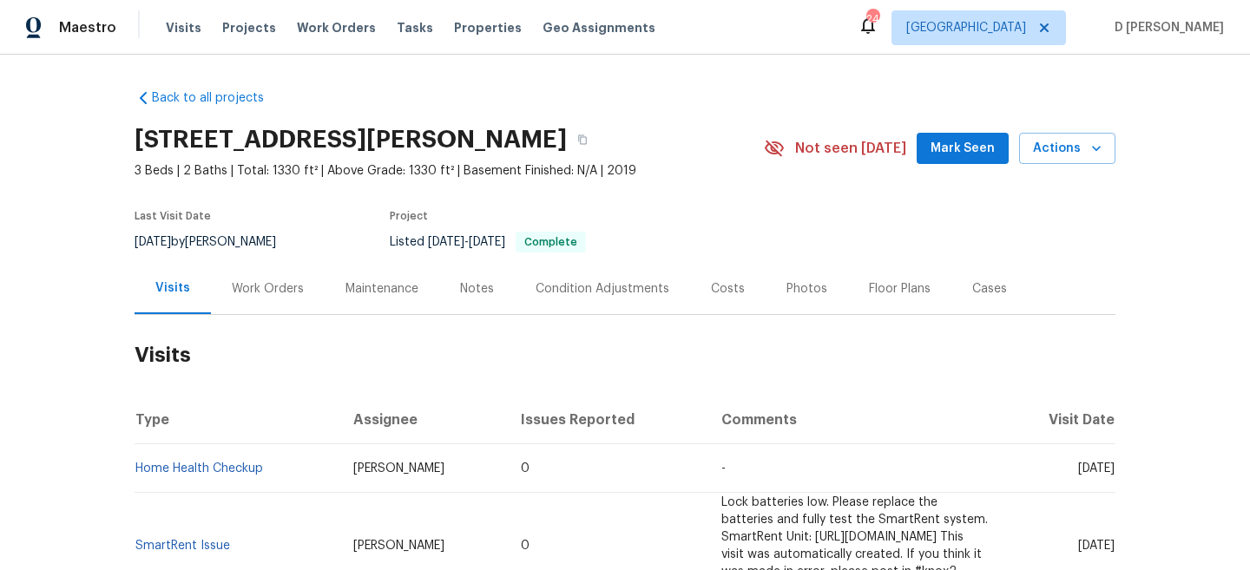
scroll to position [76, 0]
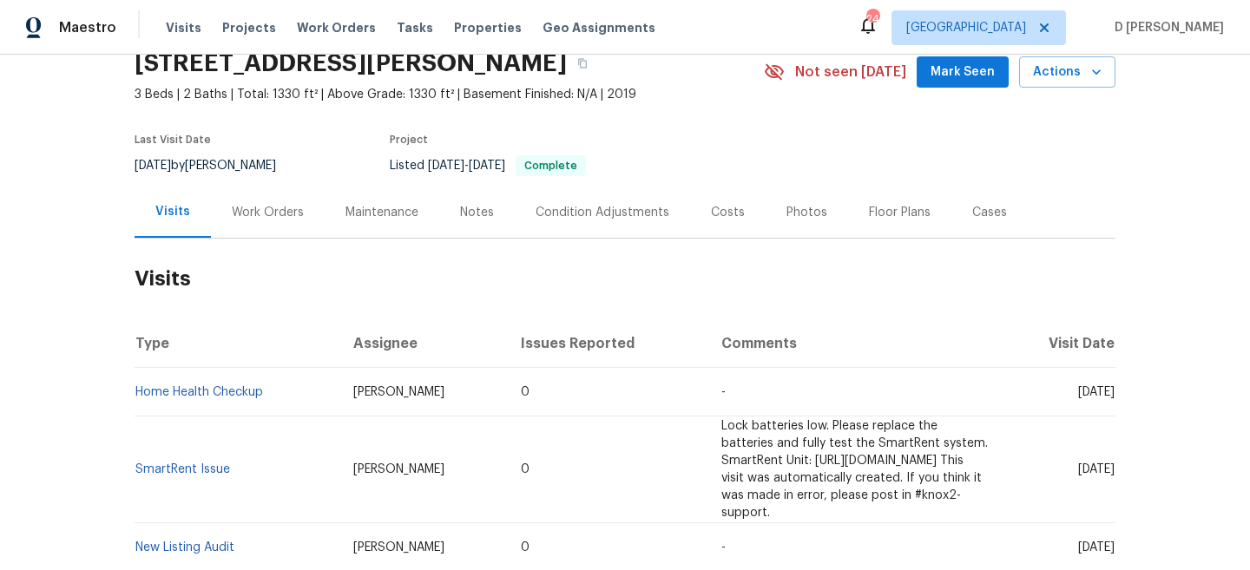
click at [258, 214] on div "Work Orders" at bounding box center [268, 212] width 72 height 17
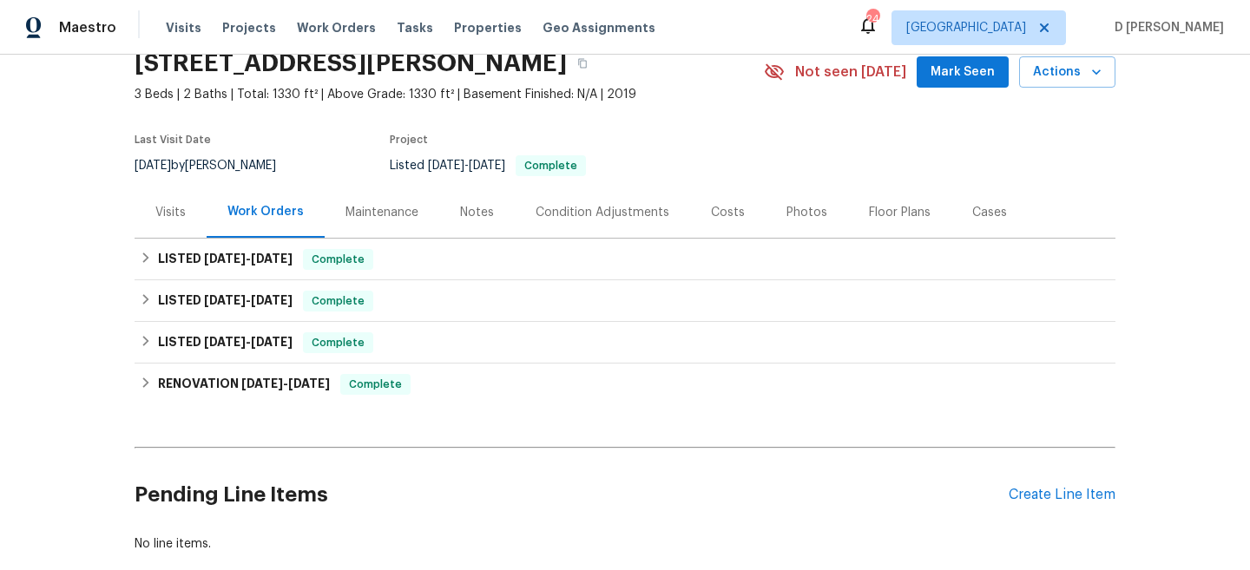
click at [183, 214] on div "Visits" at bounding box center [170, 212] width 30 height 17
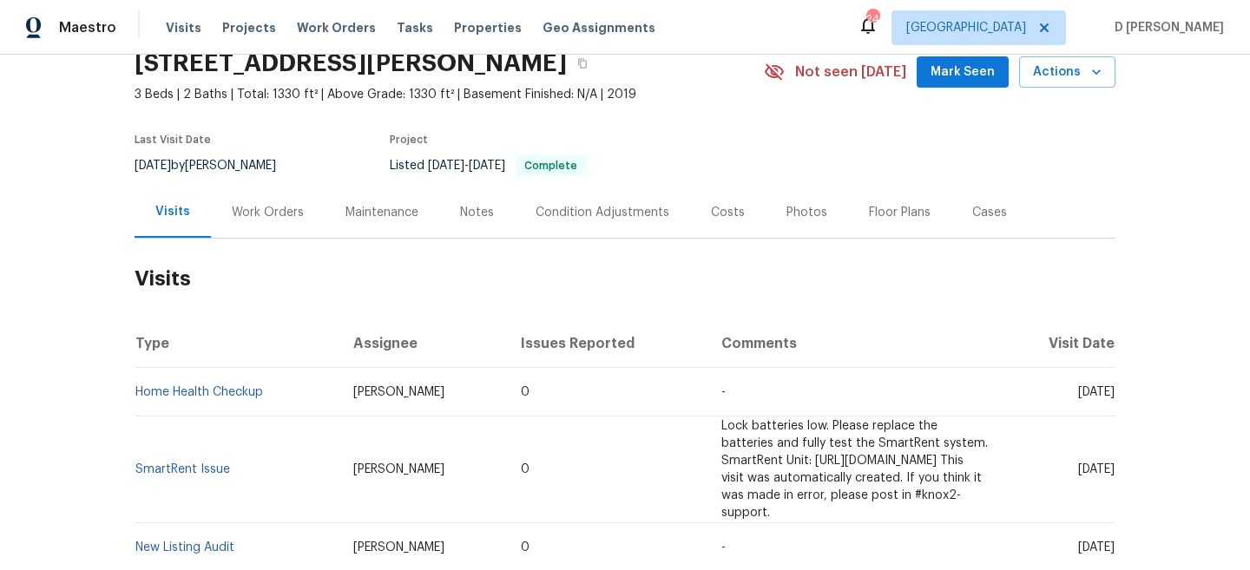
scroll to position [90, 0]
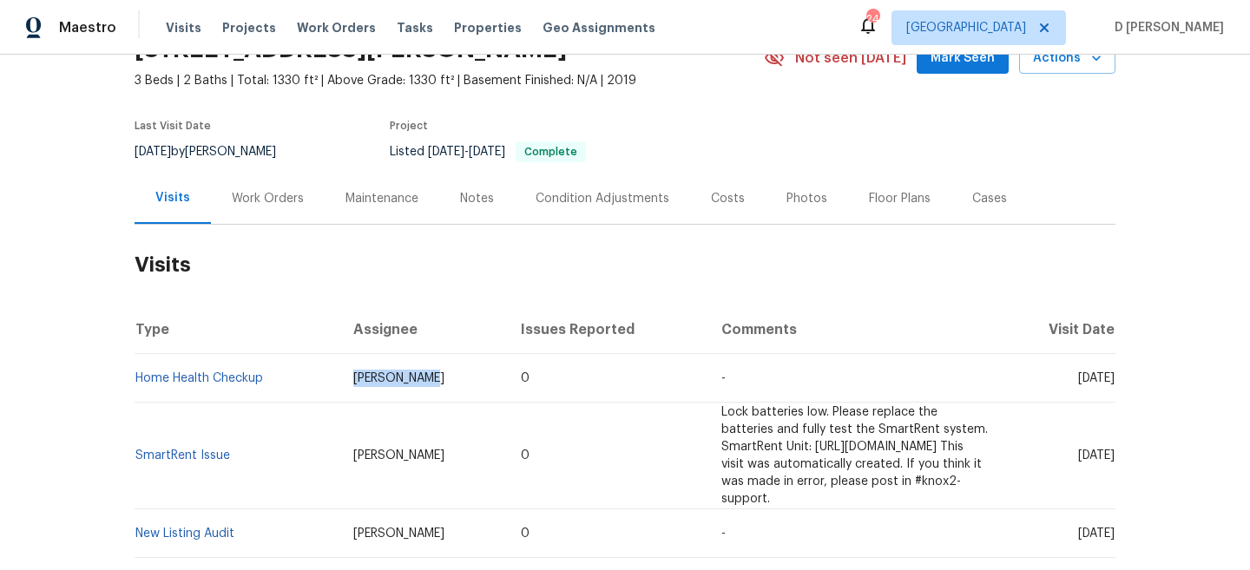
drag, startPoint x: 314, startPoint y: 375, endPoint x: 414, endPoint y: 374, distance: 99.8
click at [415, 374] on td "Jason Bouque" at bounding box center [423, 378] width 168 height 49
copy span "Jason Bouque"
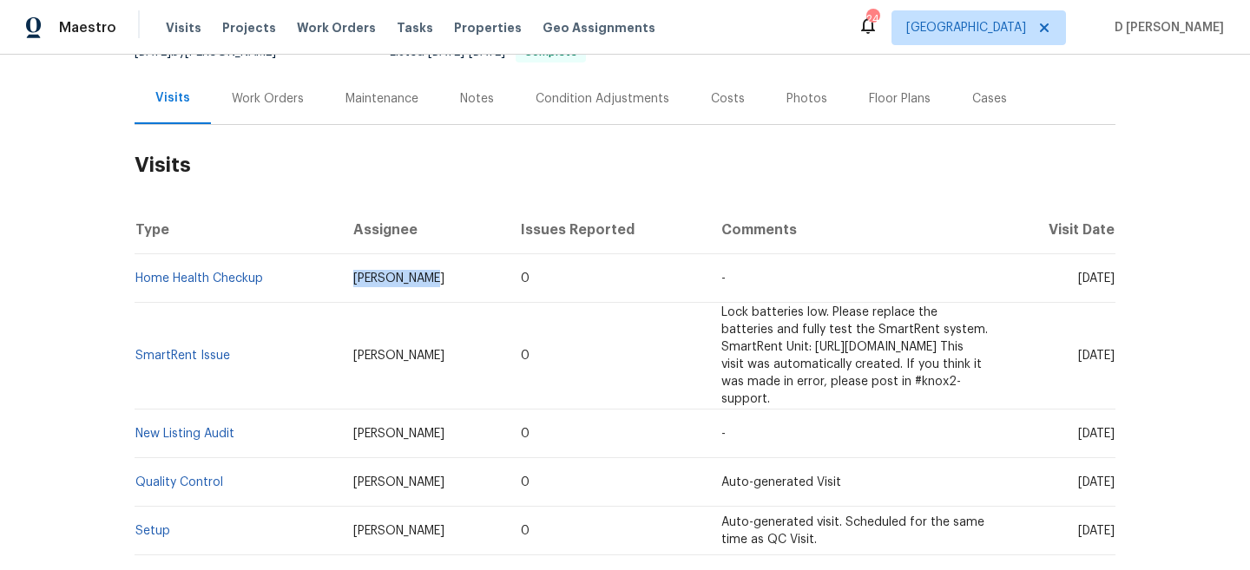
scroll to position [193, 0]
click at [220, 276] on link "Home Health Checkup" at bounding box center [199, 276] width 128 height 12
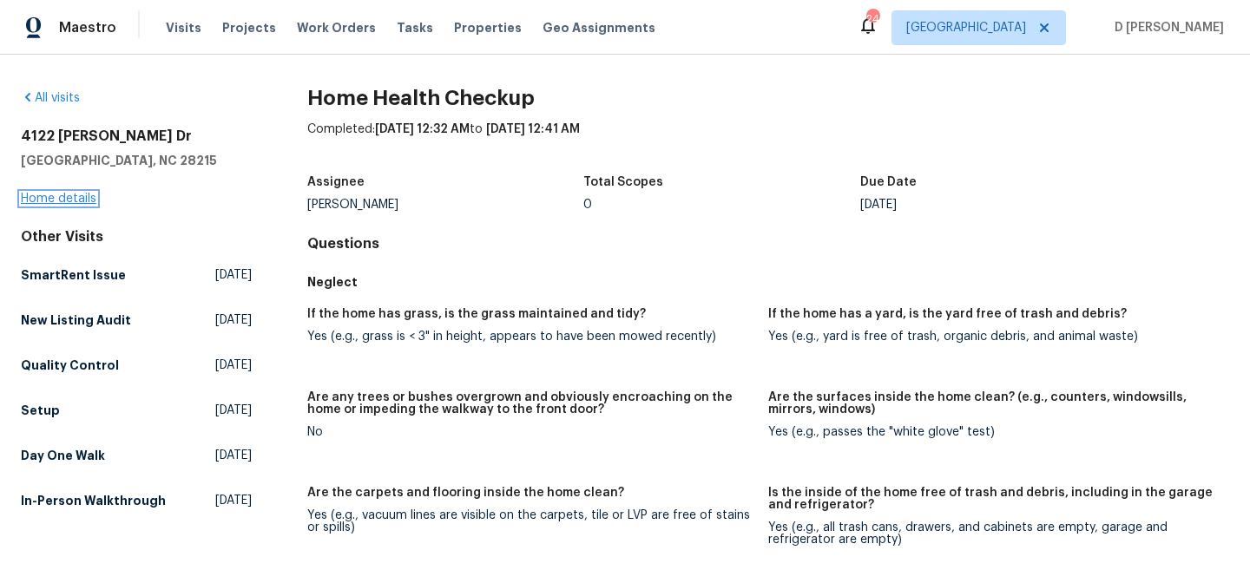
click at [73, 203] on link "Home details" at bounding box center [59, 199] width 76 height 12
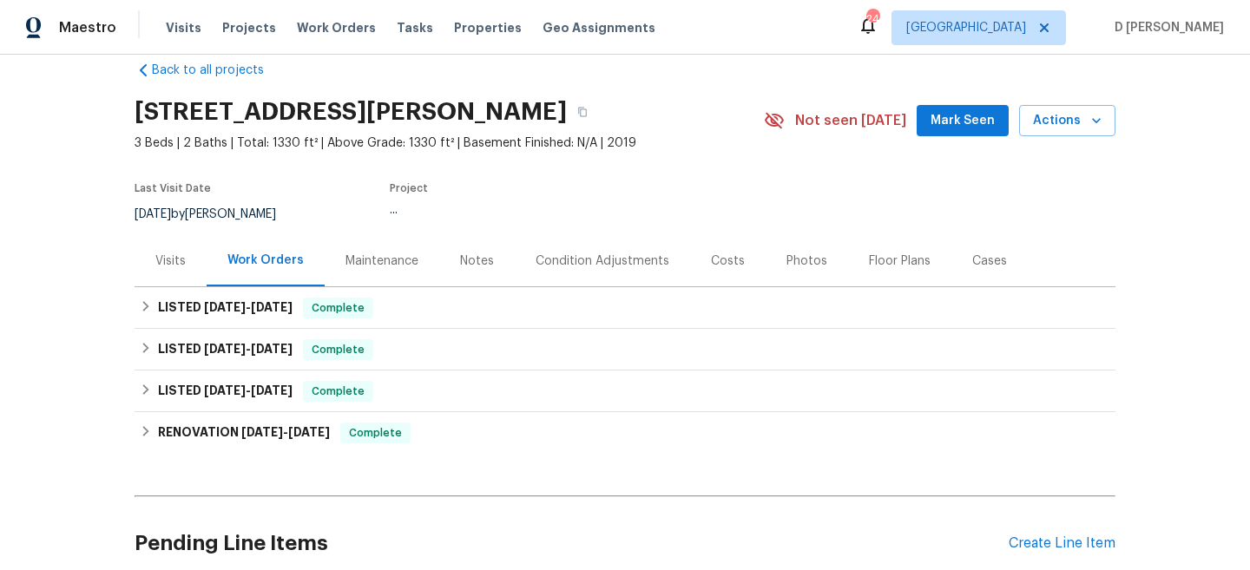
click at [180, 270] on div "Visits" at bounding box center [171, 260] width 72 height 51
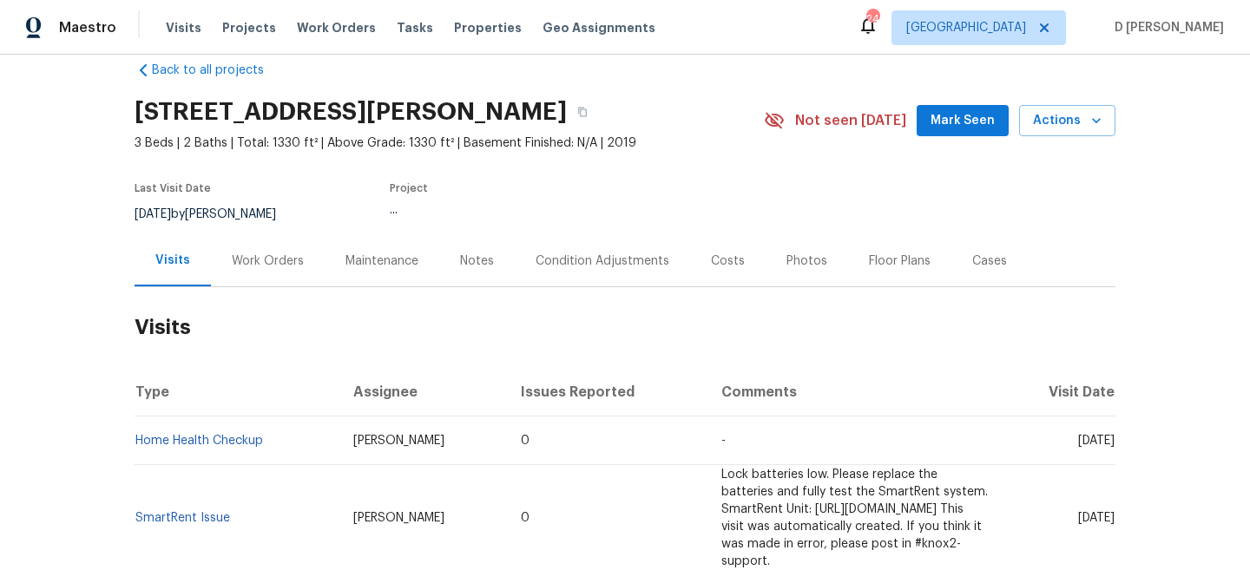
scroll to position [135, 0]
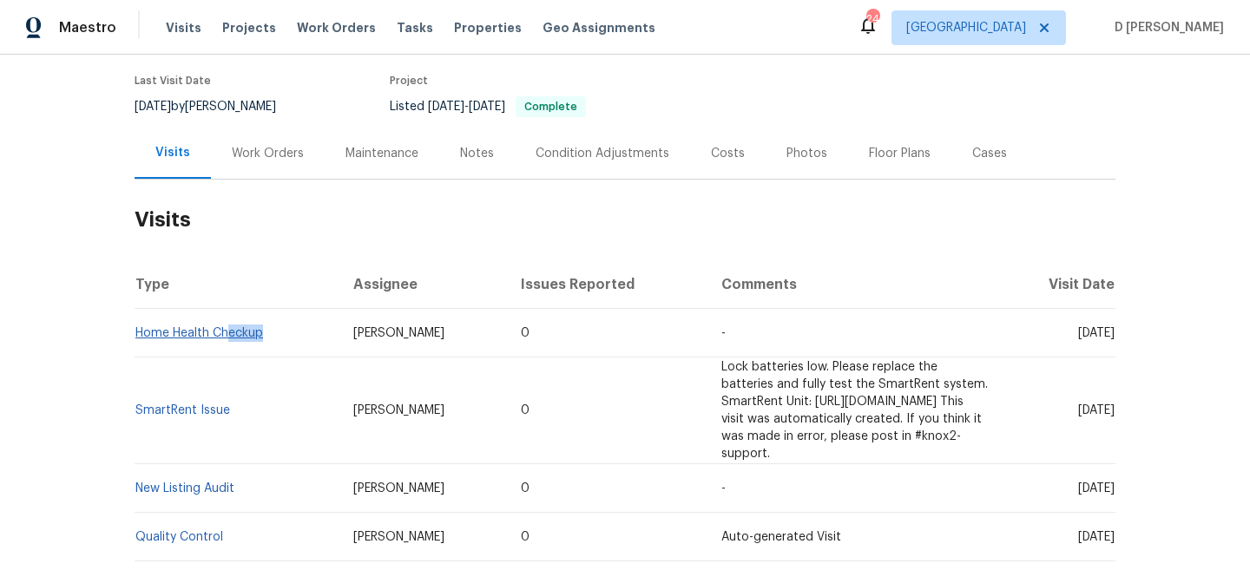
drag, startPoint x: 265, startPoint y: 333, endPoint x: 230, endPoint y: 333, distance: 34.7
click at [229, 333] on td "Home Health Checkup" at bounding box center [237, 333] width 205 height 49
drag, startPoint x: 1041, startPoint y: 333, endPoint x: 1081, endPoint y: 335, distance: 40.8
click at [1081, 335] on span "Tue, Aug 26 2025" at bounding box center [1096, 333] width 36 height 12
copy span "Aug 26"
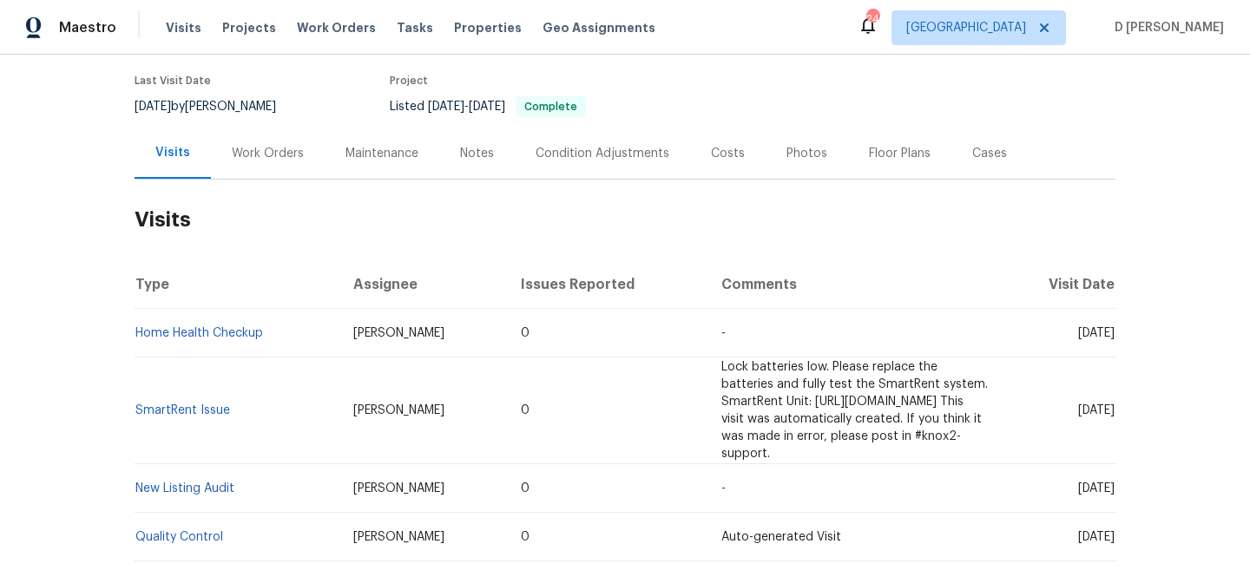
click at [263, 151] on div "Work Orders" at bounding box center [268, 153] width 72 height 17
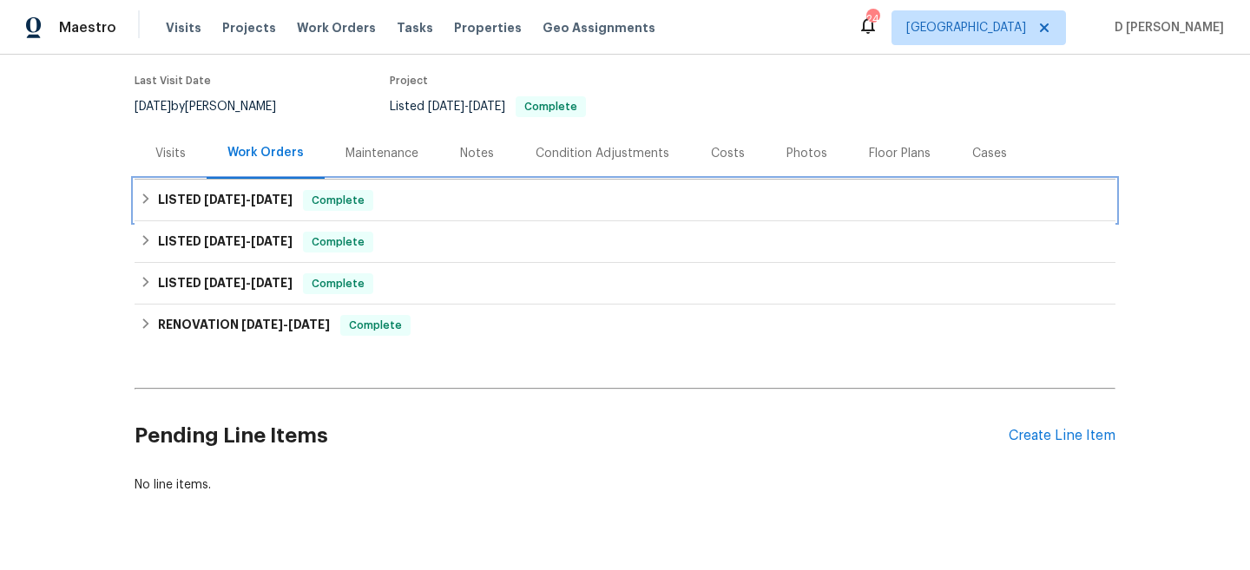
click at [158, 191] on h6 "LISTED 8/27/25 - 8/28/25" at bounding box center [225, 200] width 135 height 21
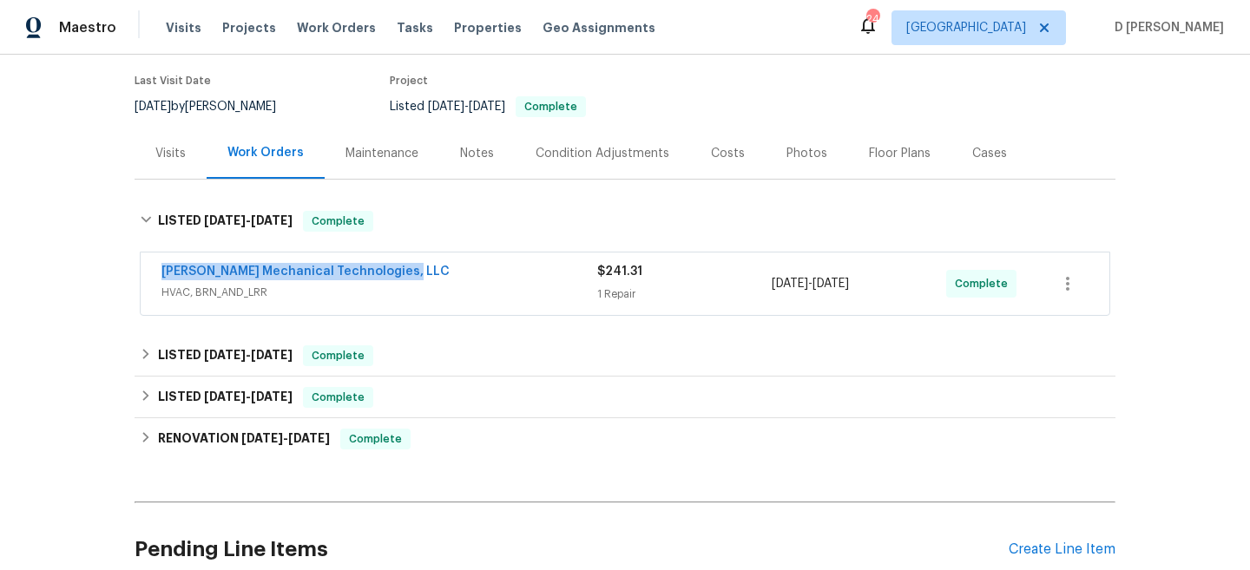
drag, startPoint x: 150, startPoint y: 270, endPoint x: 404, endPoint y: 270, distance: 254.3
click at [404, 270] on div "Johnson's Mechanical Technologies, LLC HVAC, BRN_AND_LRR $241.31 1 Repair 8/28/…" at bounding box center [625, 284] width 969 height 62
copy link "Johnson's Mechanical Technologies, LLC"
click at [187, 154] on div "Visits" at bounding box center [171, 153] width 72 height 51
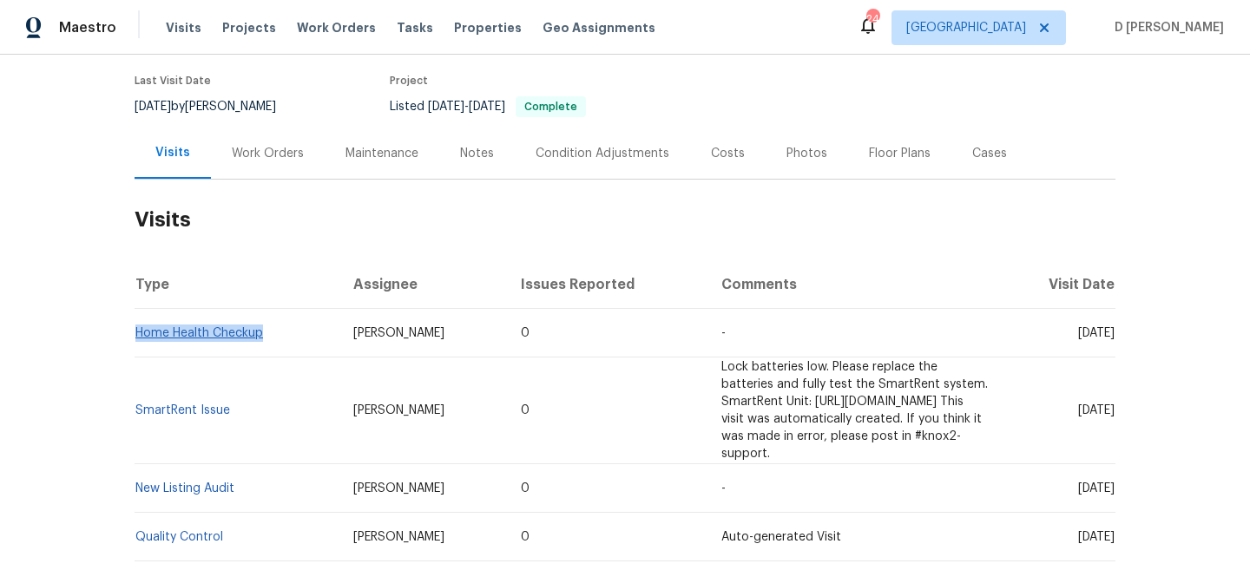
drag, startPoint x: 270, startPoint y: 329, endPoint x: 136, endPoint y: 334, distance: 133.8
click at [136, 334] on td "Home Health Checkup" at bounding box center [237, 333] width 205 height 49
copy link "Home Health Checkup"
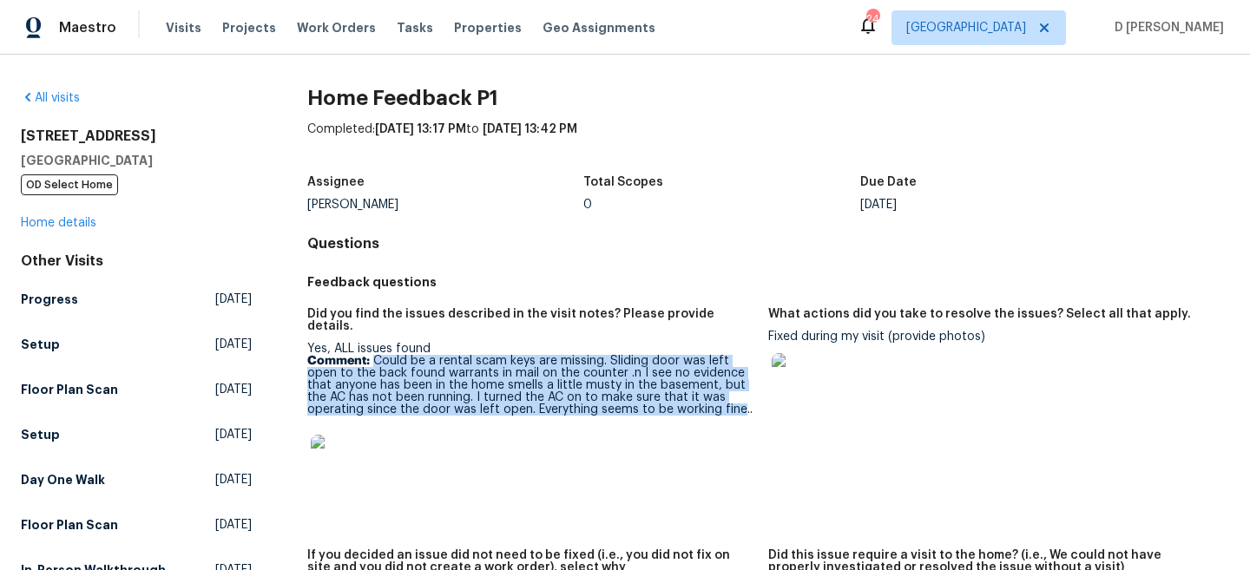
drag, startPoint x: 374, startPoint y: 348, endPoint x: 739, endPoint y: 403, distance: 369.5
click at [739, 403] on p "Comment: Could be a rental scam keys are missing. Sliding door was left open to…" at bounding box center [530, 385] width 447 height 61
copy p "Could be a rental scam keys are missing. Sliding door was left open to the back…"
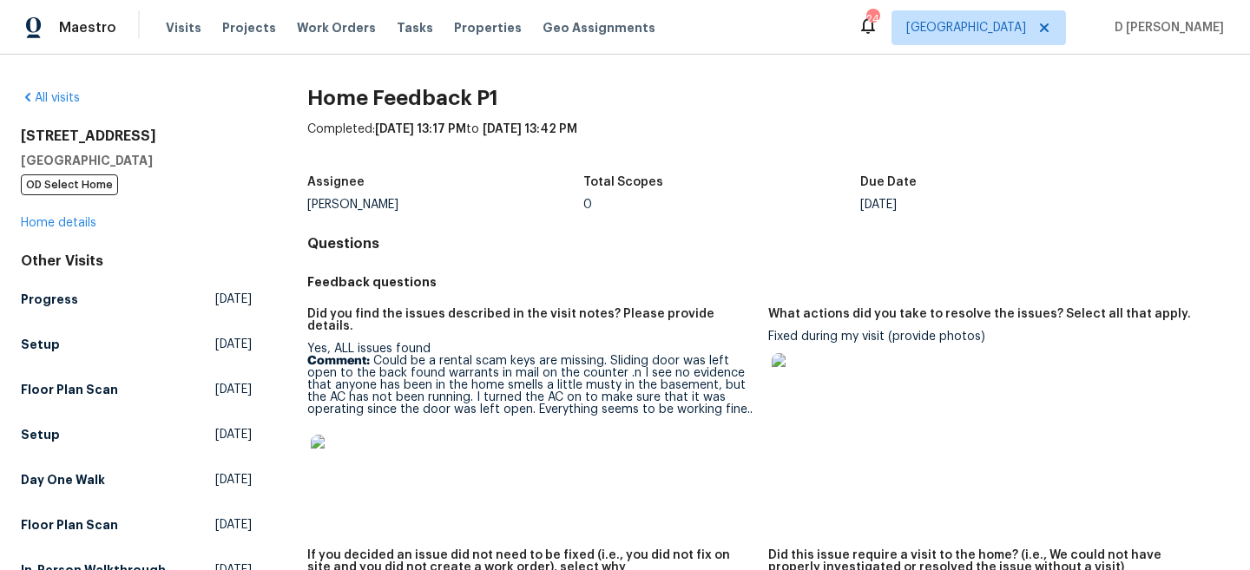
click at [811, 382] on img at bounding box center [800, 381] width 56 height 56
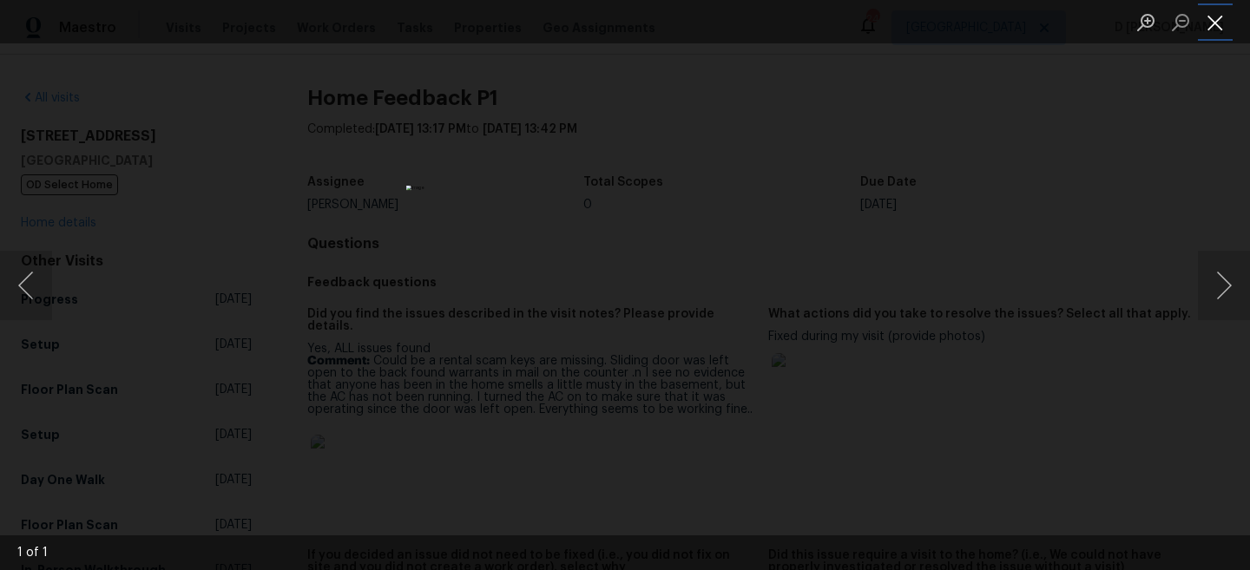
click at [1202, 21] on button "Close lightbox" at bounding box center [1215, 22] width 35 height 30
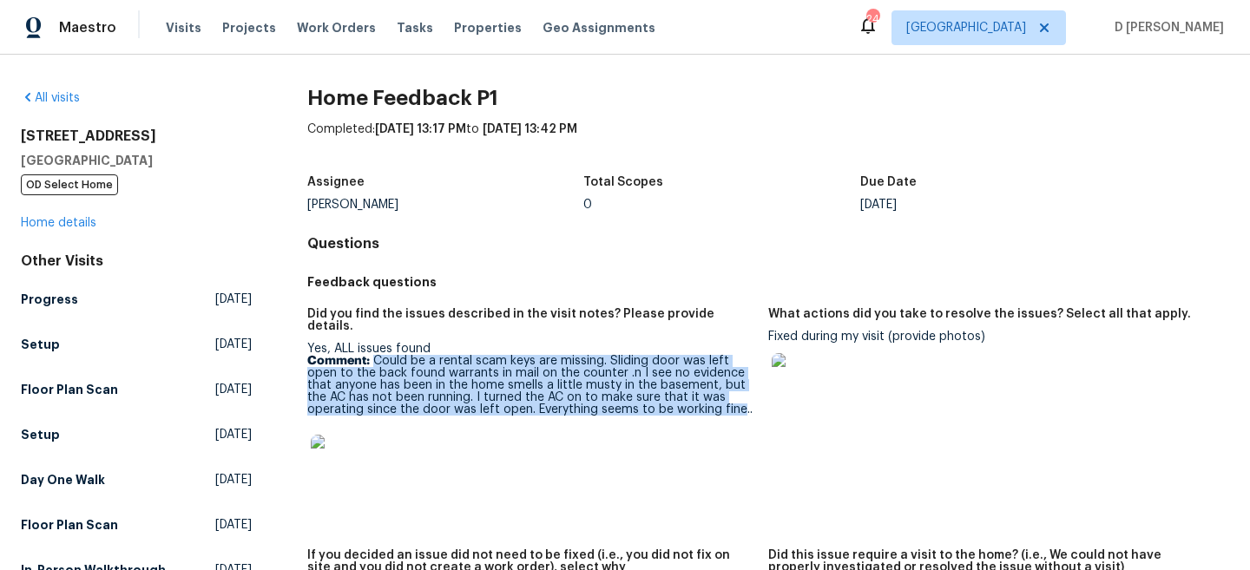
drag, startPoint x: 373, startPoint y: 349, endPoint x: 739, endPoint y: 394, distance: 368.2
click at [739, 394] on p "Comment: Could be a rental scam keys are missing. Sliding door was left open to…" at bounding box center [530, 385] width 447 height 61
copy p "Could be a rental scam keys are missing. Sliding door was left open to the back…"
click at [793, 379] on img at bounding box center [800, 381] width 56 height 56
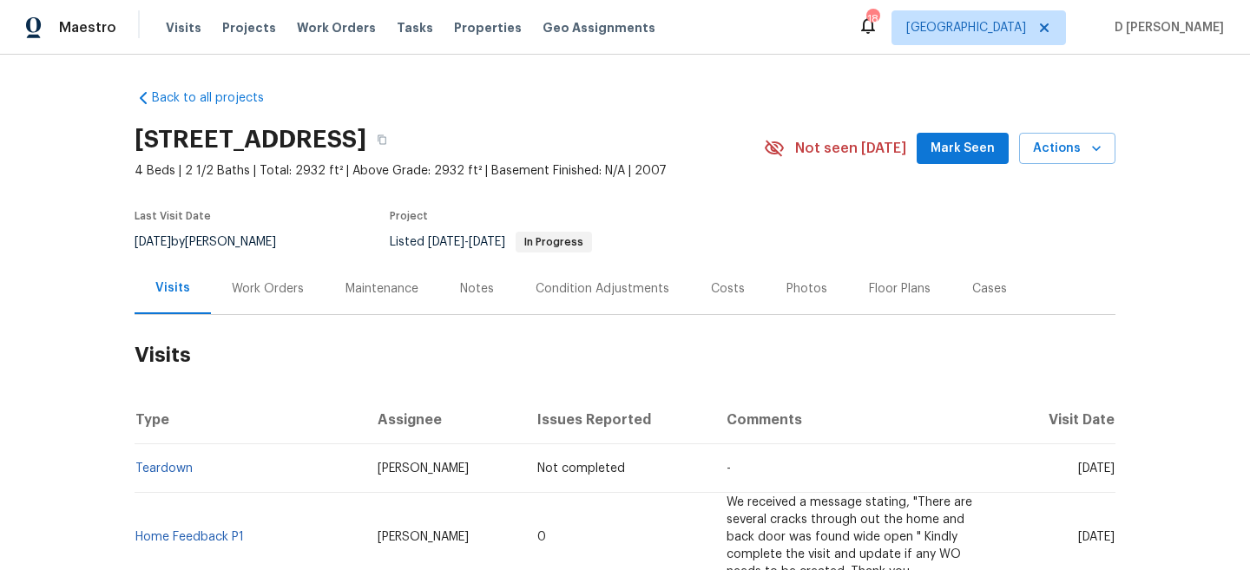
scroll to position [108, 0]
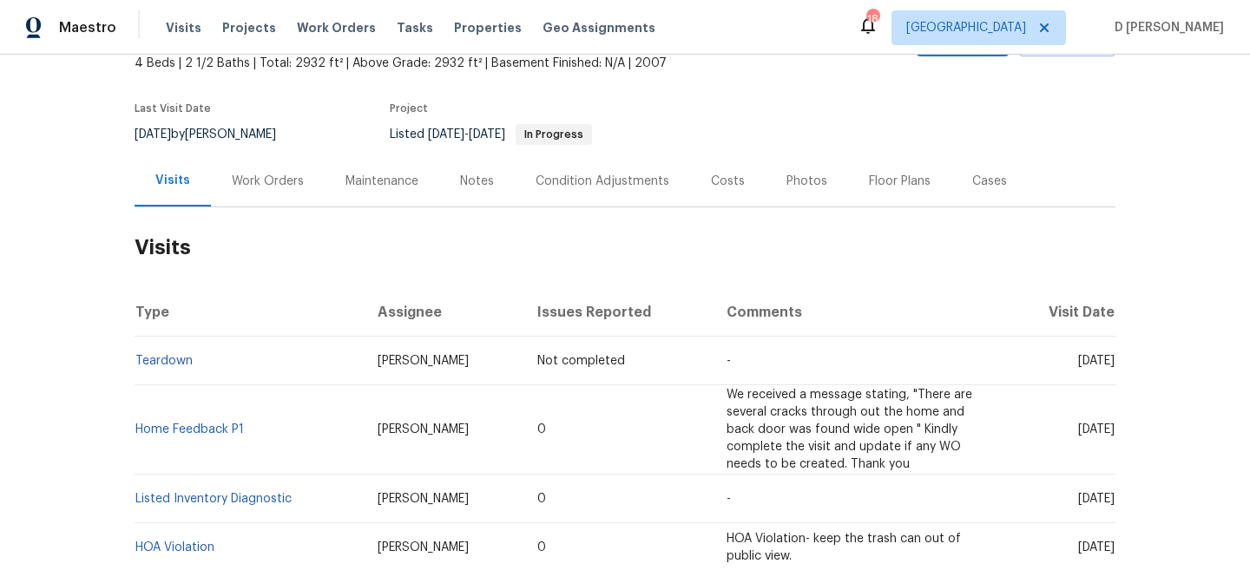
click at [270, 185] on div "Work Orders" at bounding box center [268, 181] width 72 height 17
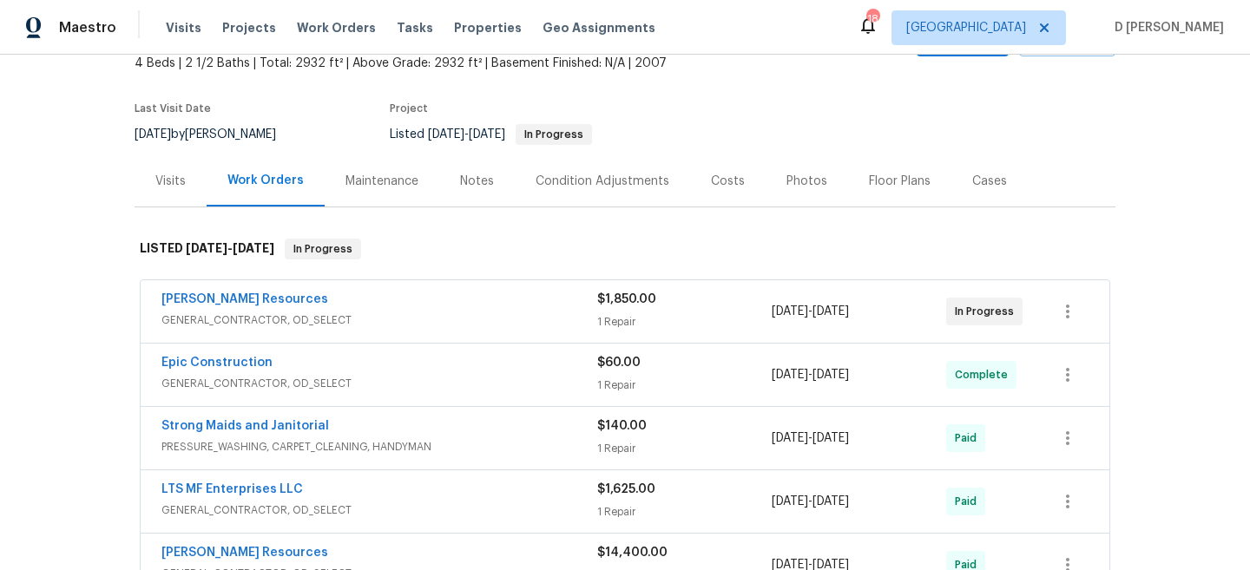
click at [318, 313] on span "GENERAL_CONTRACTOR, OD_SELECT" at bounding box center [379, 320] width 436 height 17
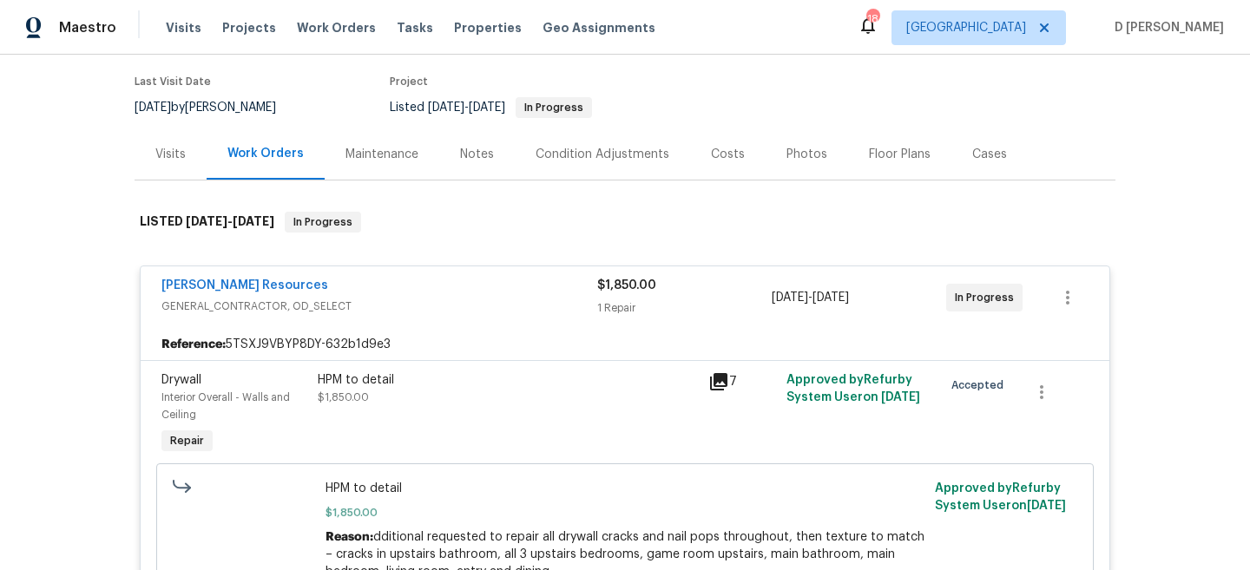
scroll to position [113, 0]
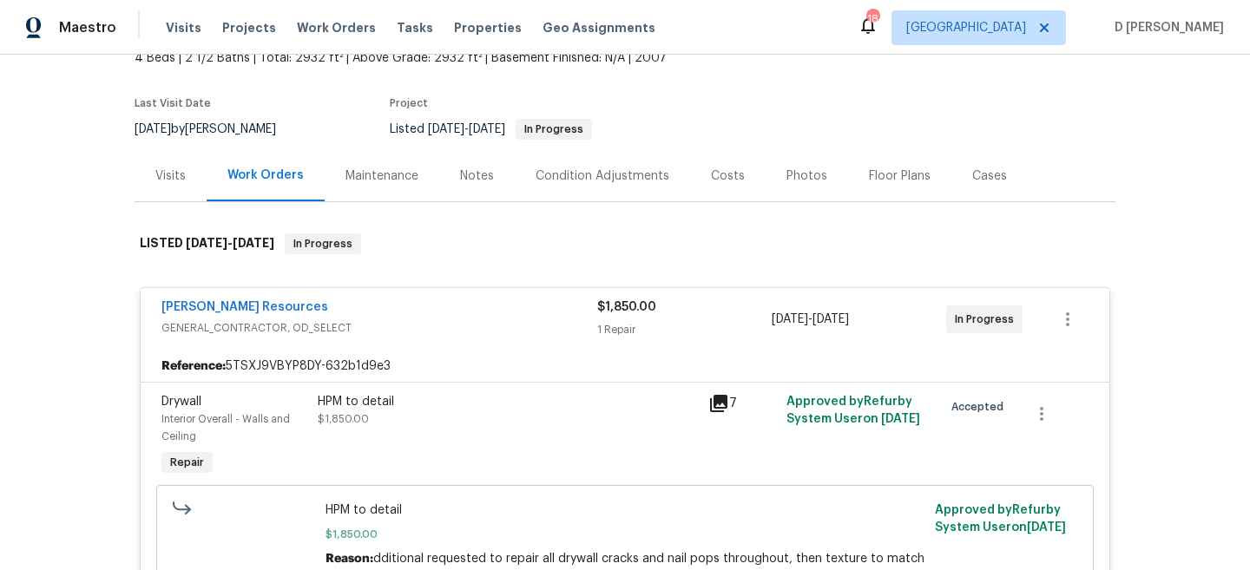
click at [161, 182] on div "Visits" at bounding box center [170, 176] width 30 height 17
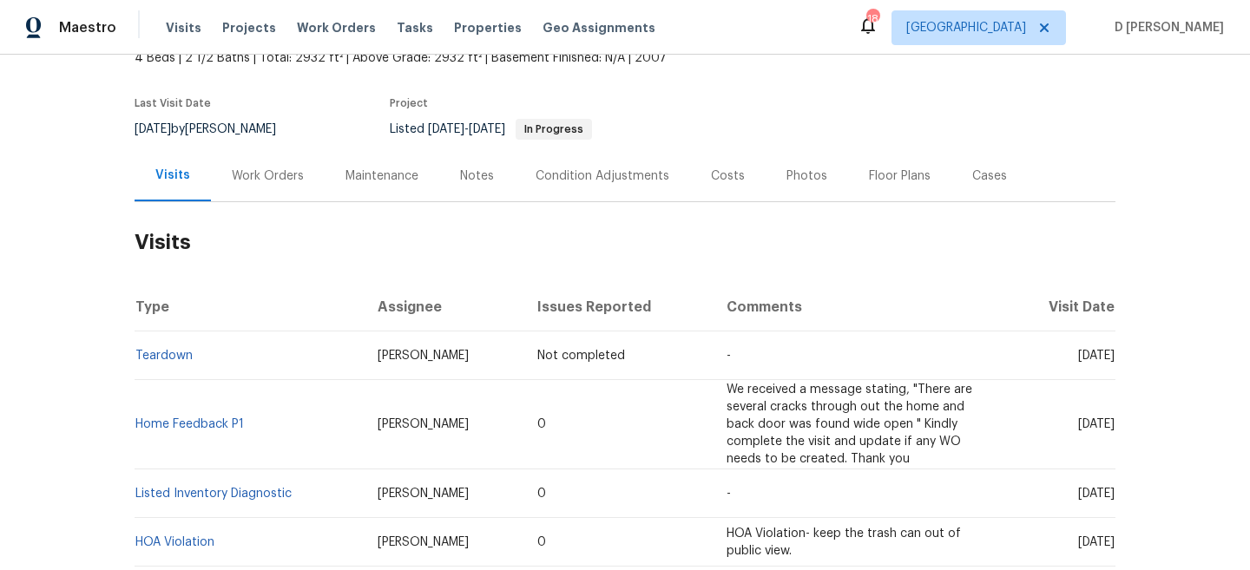
scroll to position [187, 0]
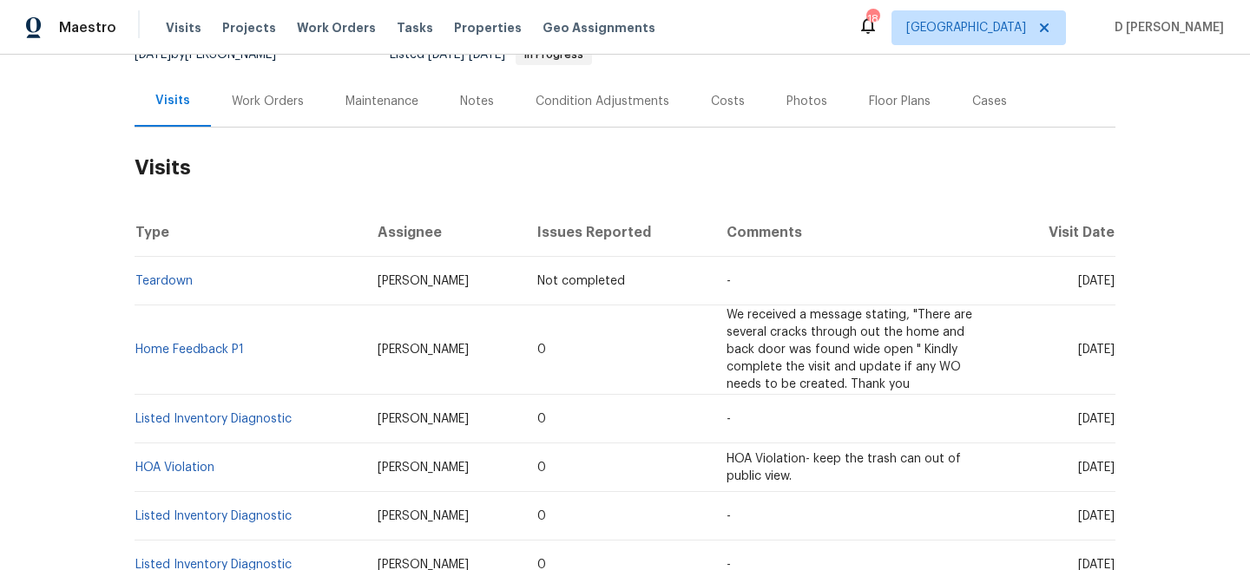
click at [265, 120] on div "Work Orders" at bounding box center [268, 101] width 114 height 51
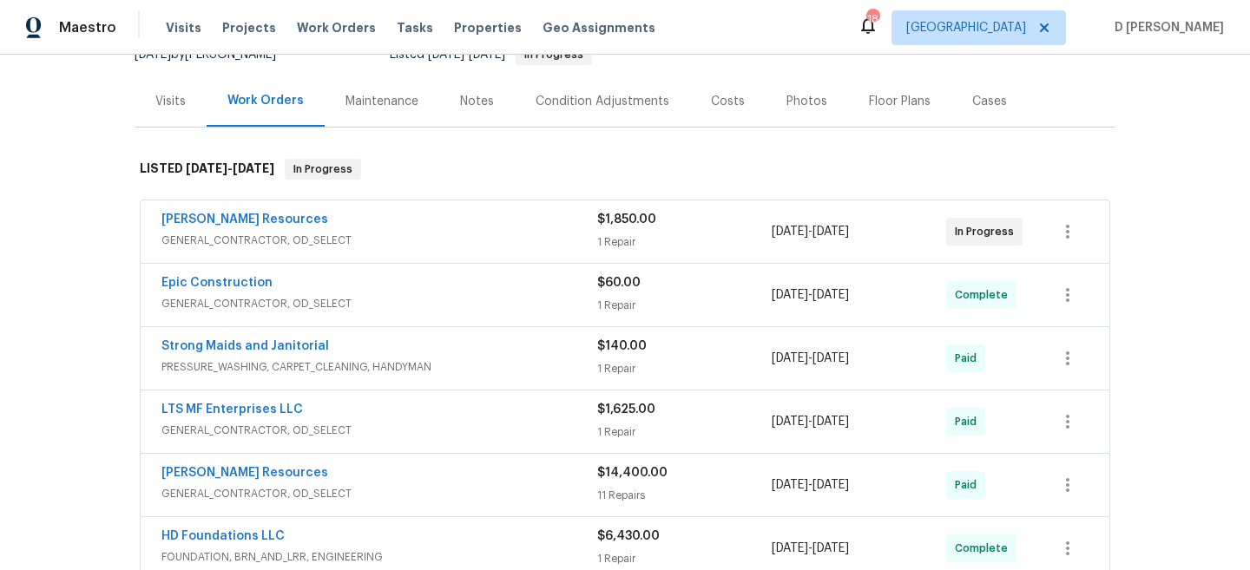
click at [177, 108] on div "Visits" at bounding box center [170, 101] width 30 height 17
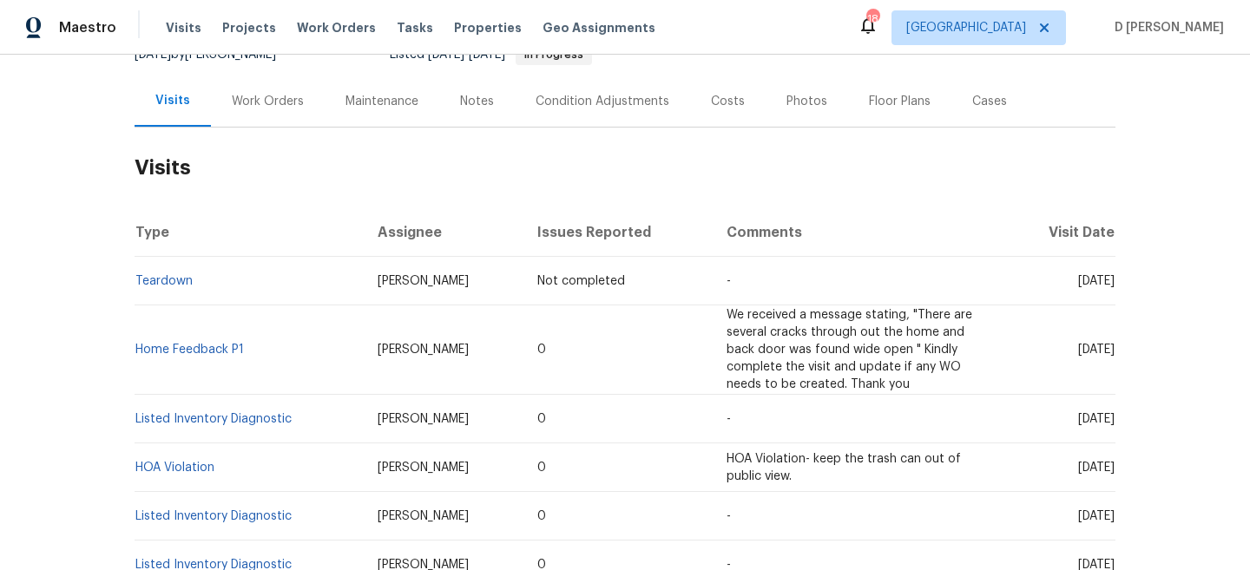
click at [260, 114] on div "Work Orders" at bounding box center [268, 101] width 114 height 51
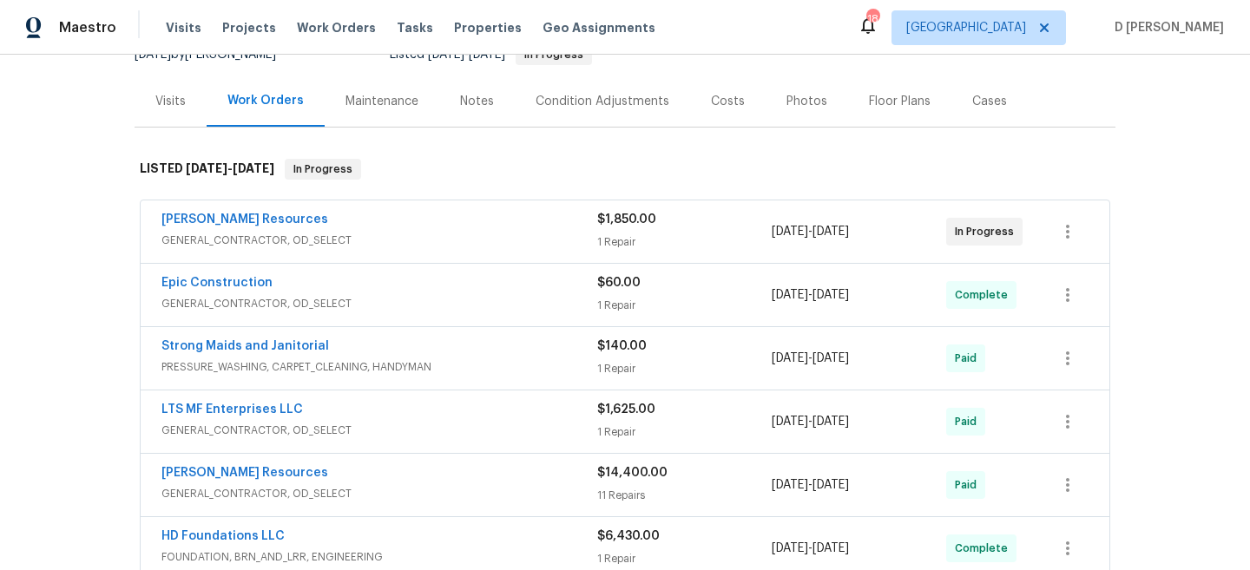
click at [361, 233] on span "GENERAL_CONTRACTOR, OD_SELECT" at bounding box center [379, 240] width 436 height 17
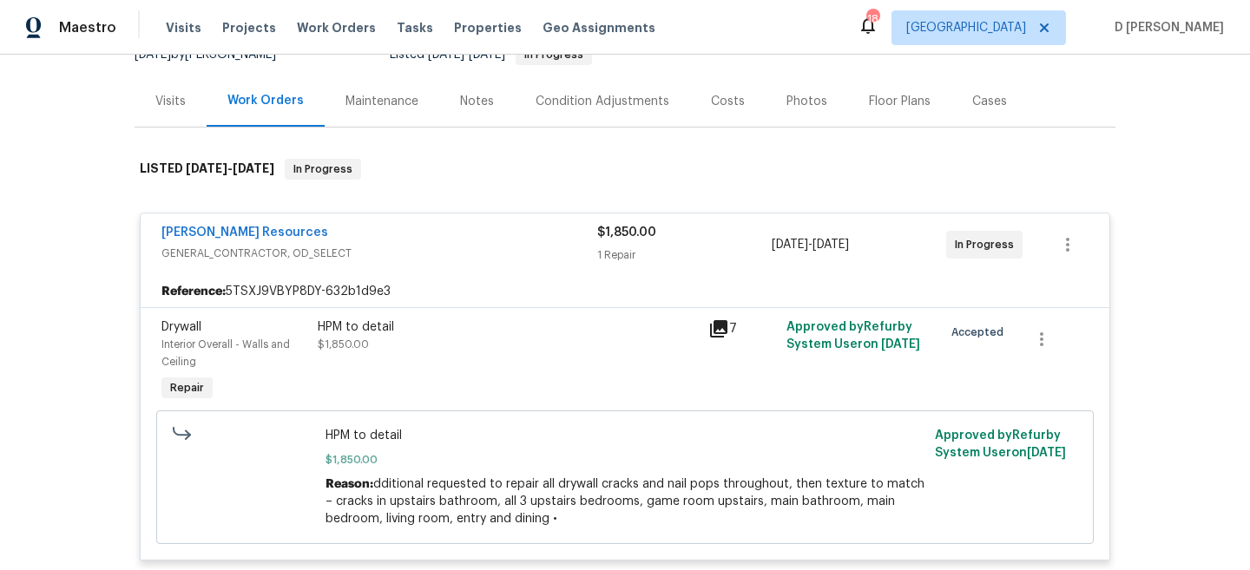
click at [361, 240] on div "Lawrence Resources" at bounding box center [379, 234] width 436 height 21
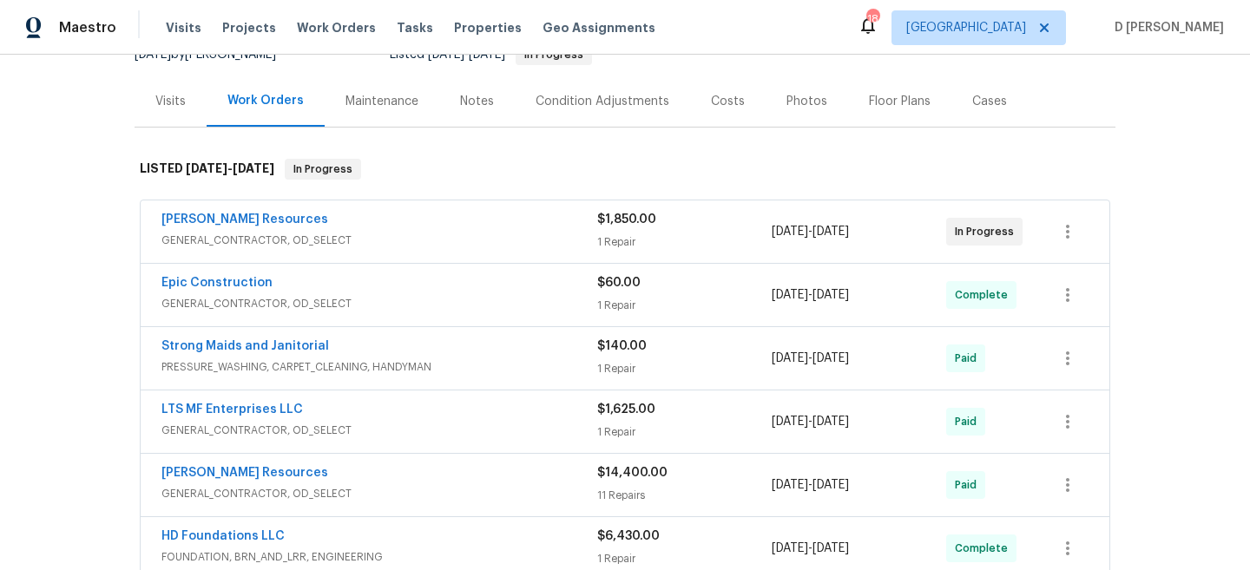
click at [986, 109] on div "Cases" at bounding box center [989, 101] width 76 height 51
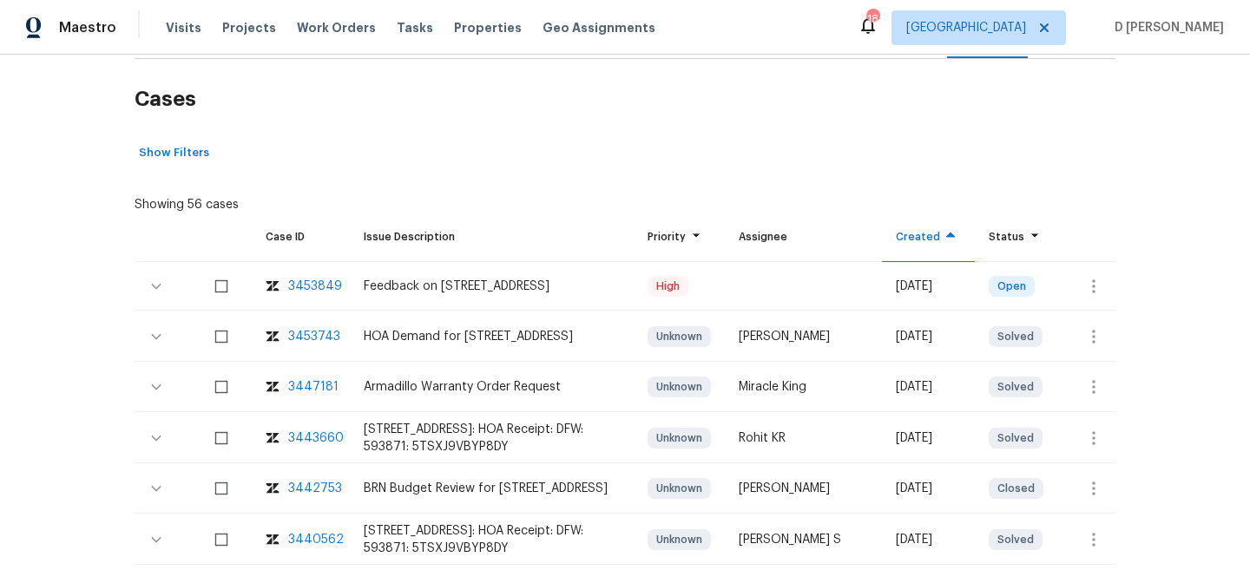
scroll to position [312, 0]
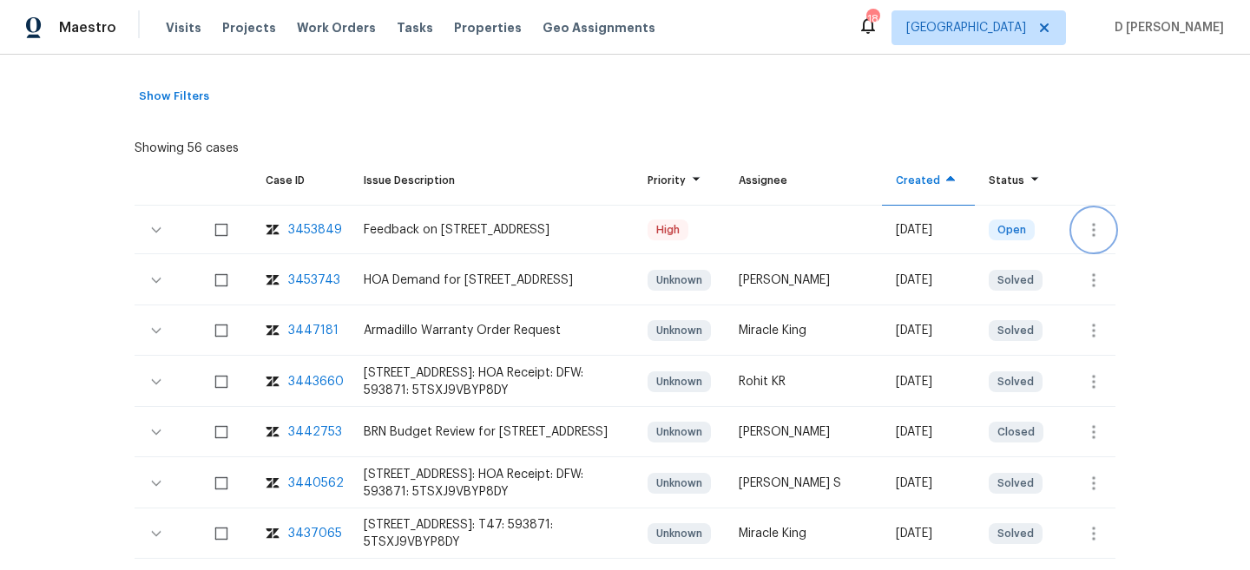
click at [1094, 233] on icon "button" at bounding box center [1093, 230] width 3 height 14
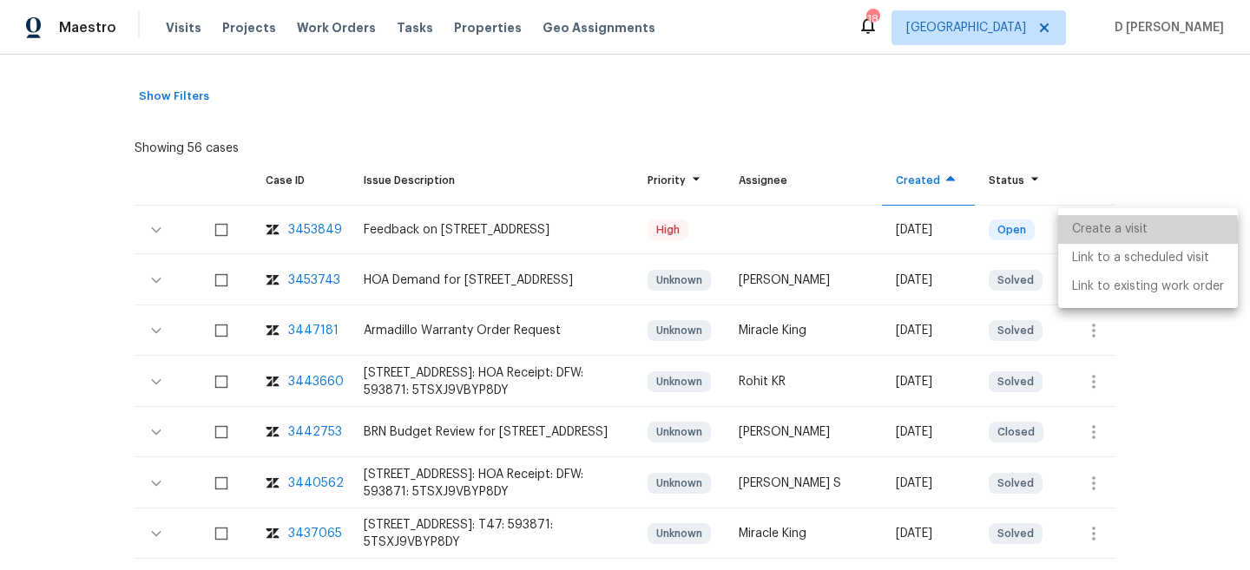
click at [1120, 235] on li "Create a visit" at bounding box center [1148, 229] width 180 height 29
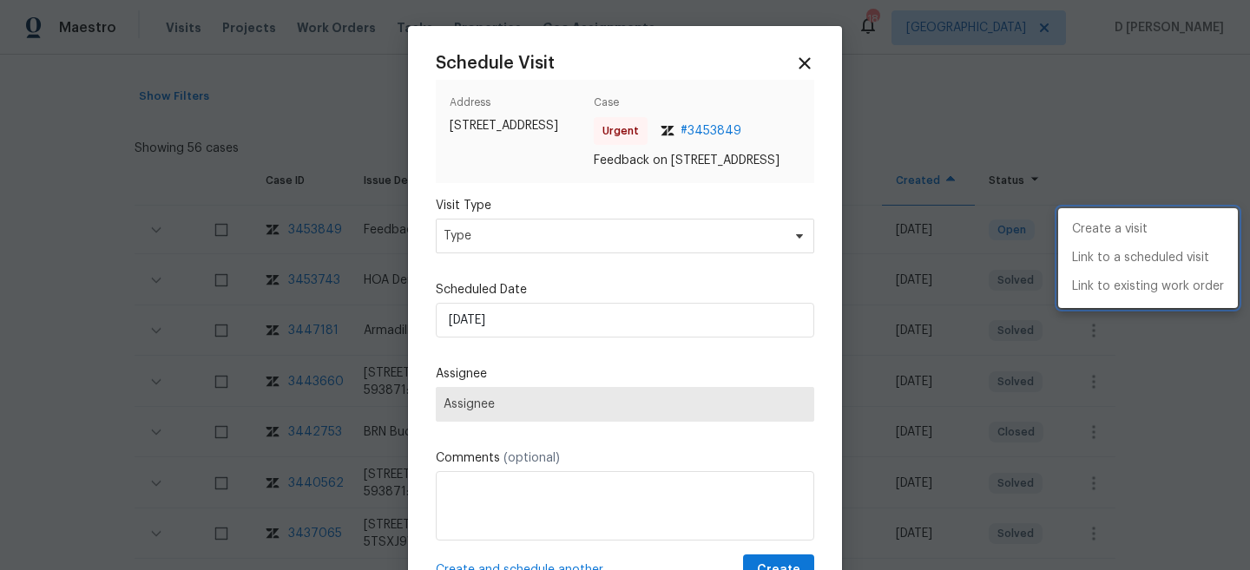
click at [598, 255] on div at bounding box center [625, 285] width 1250 height 570
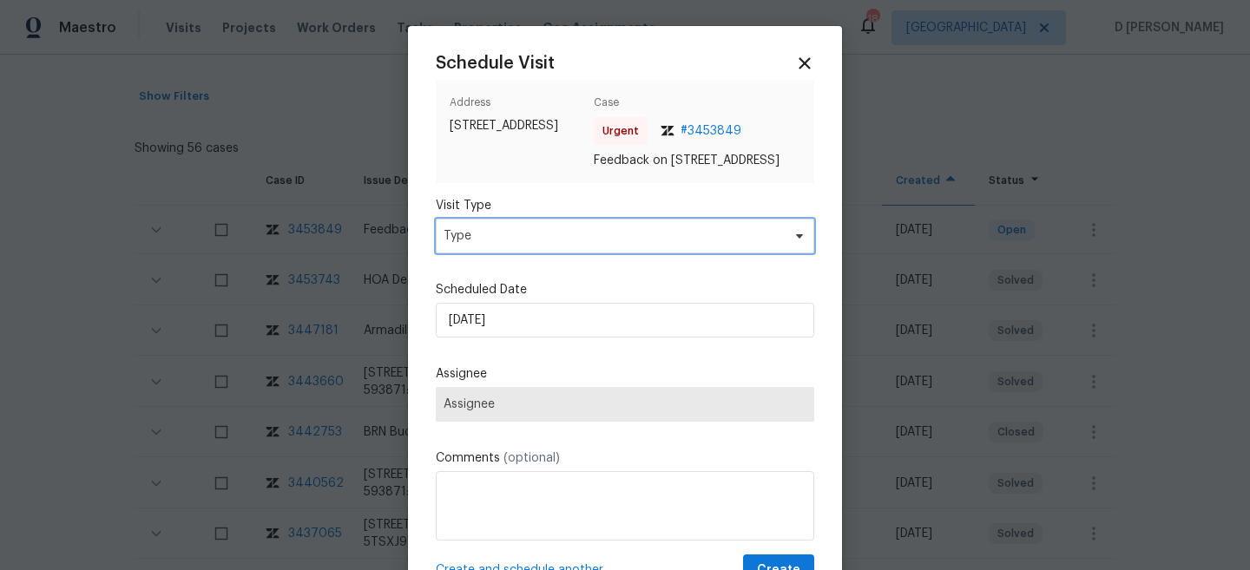
click at [563, 253] on span "Type" at bounding box center [625, 236] width 378 height 35
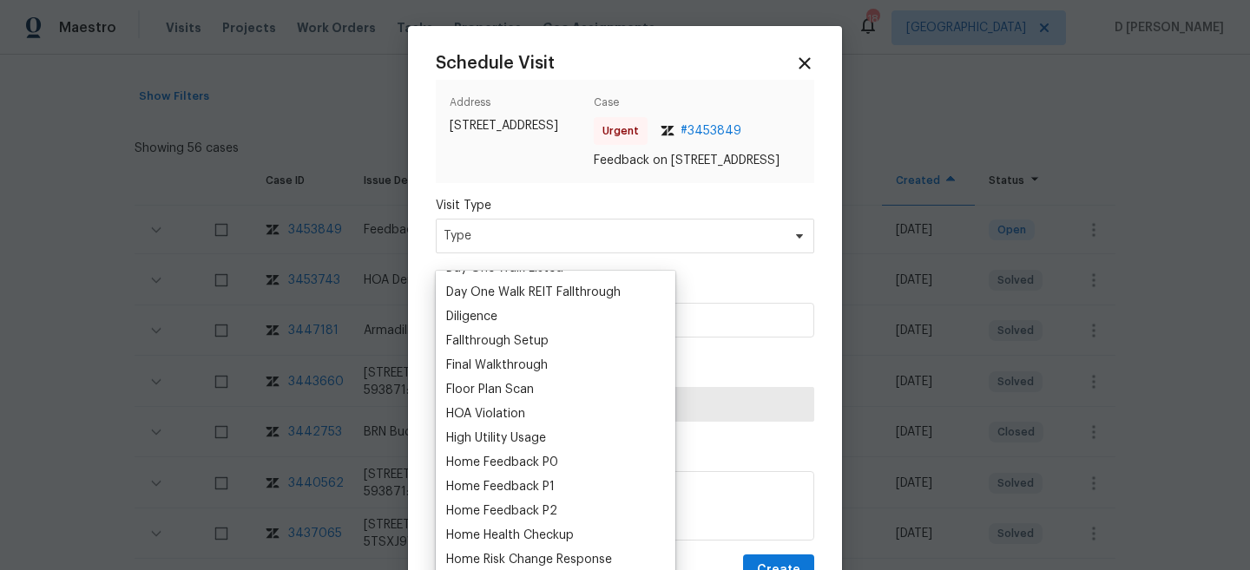
scroll to position [364, 0]
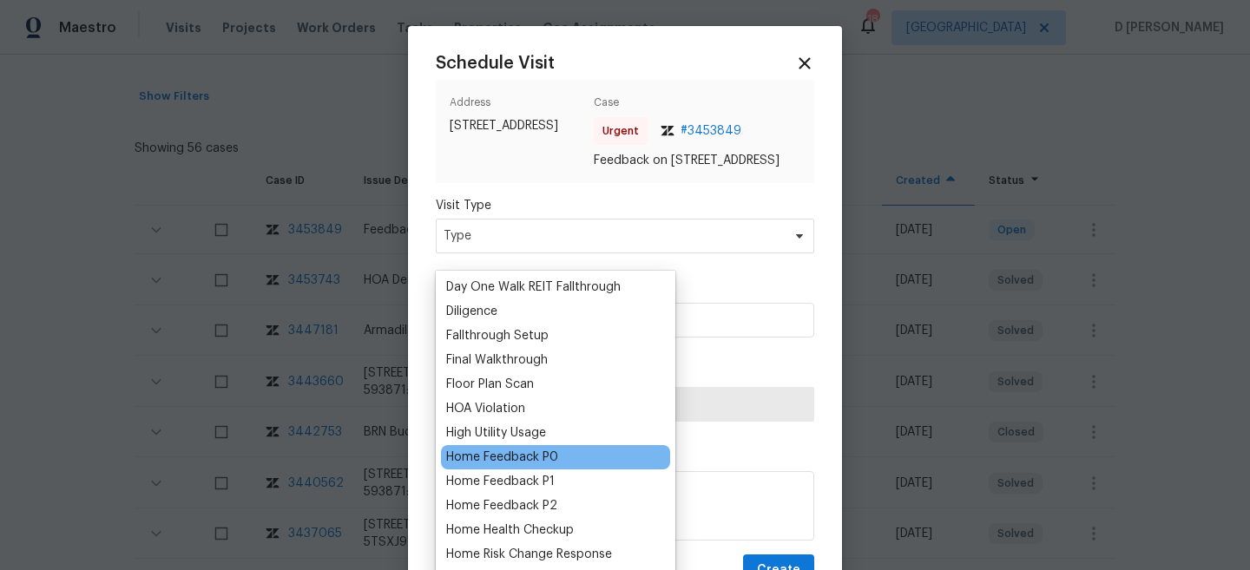
click at [547, 461] on div "Home Feedback P0" at bounding box center [502, 457] width 112 height 17
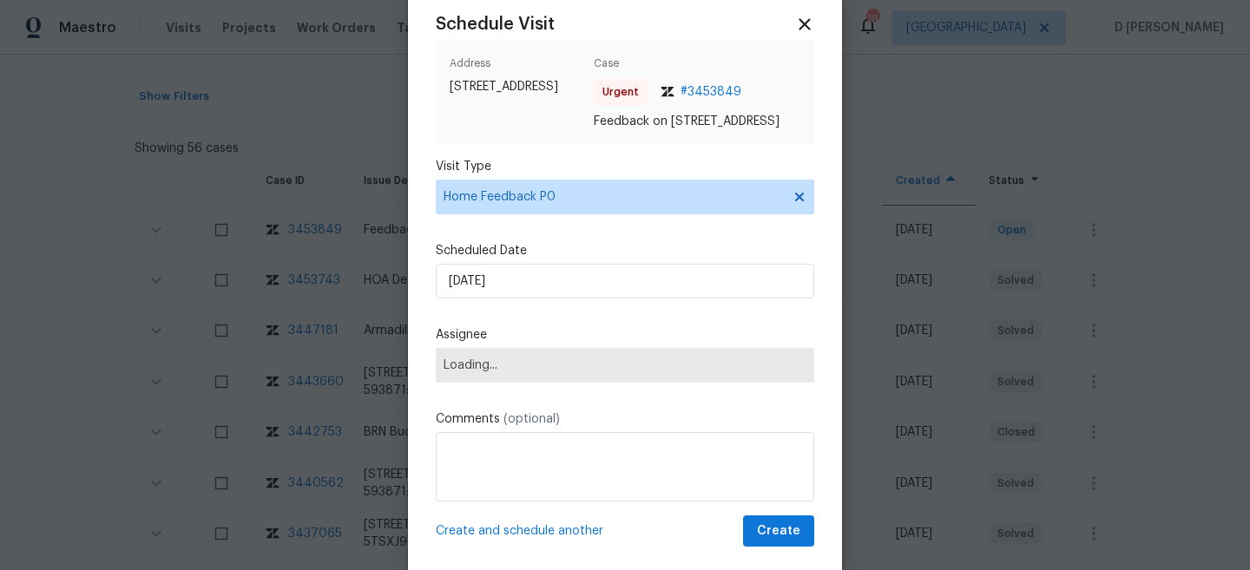
scroll to position [75, 0]
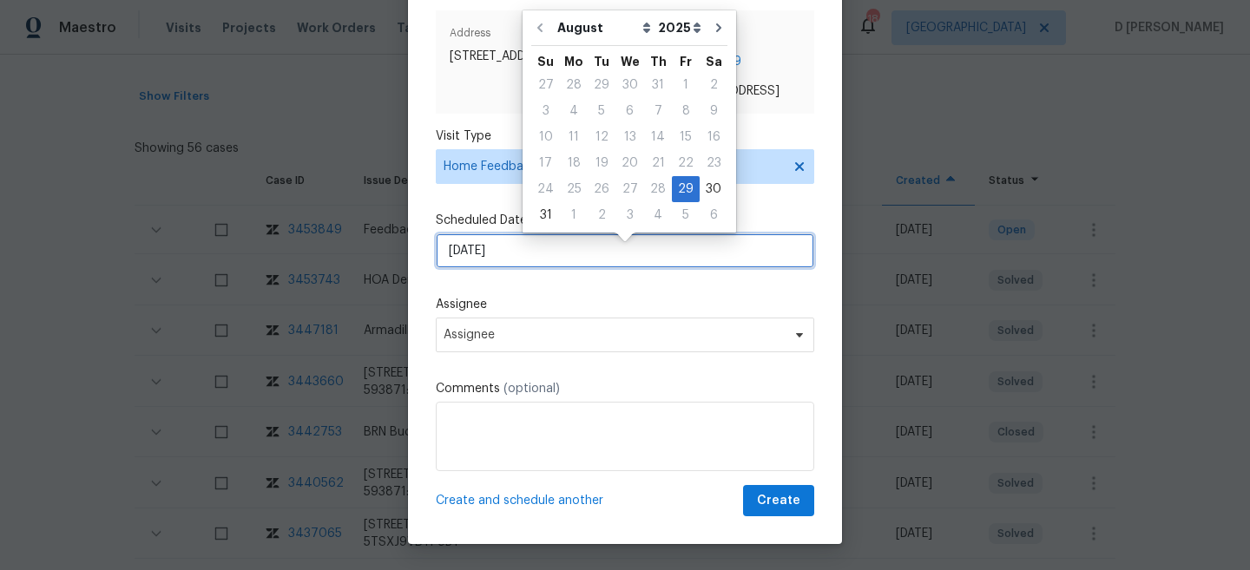
click at [573, 268] on input "29/08/2025" at bounding box center [625, 250] width 378 height 35
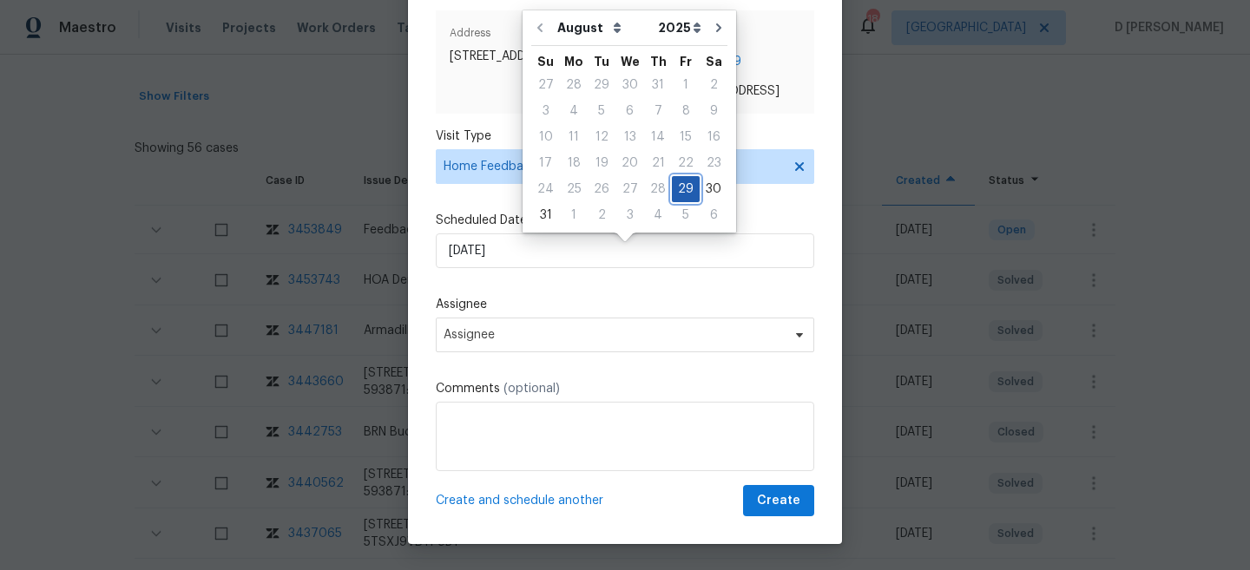
click at [672, 187] on div "29" at bounding box center [686, 189] width 28 height 24
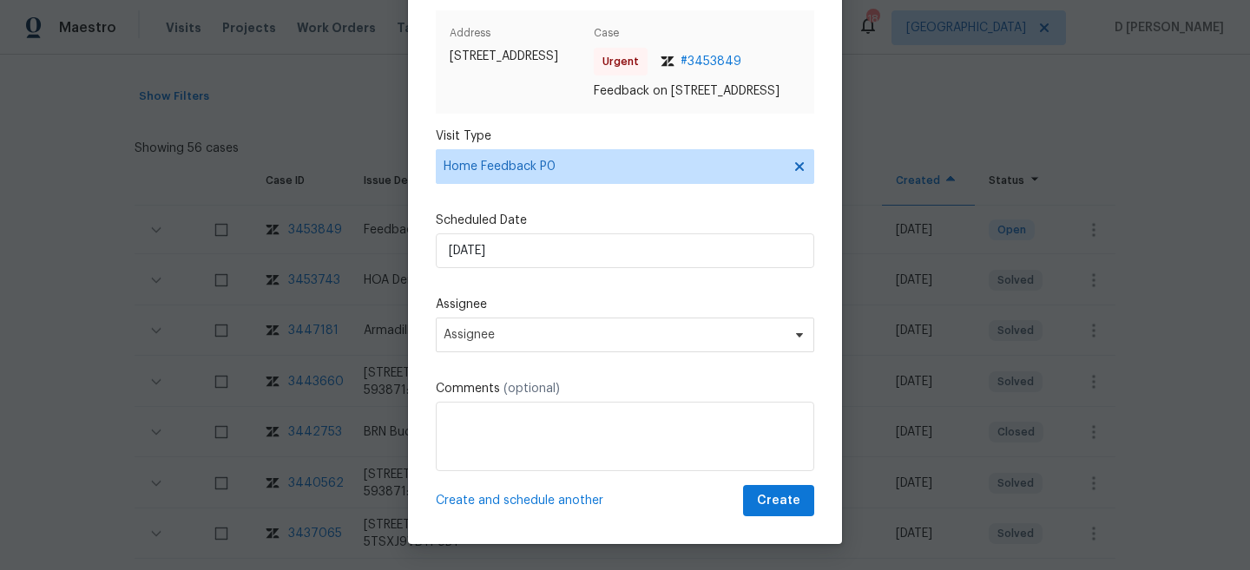
click at [641, 301] on div "Schedule Visit Address 12962 Galaxy Dr, Frisco, TX 75035 Case Urgent # 3453849 …" at bounding box center [625, 250] width 378 height 532
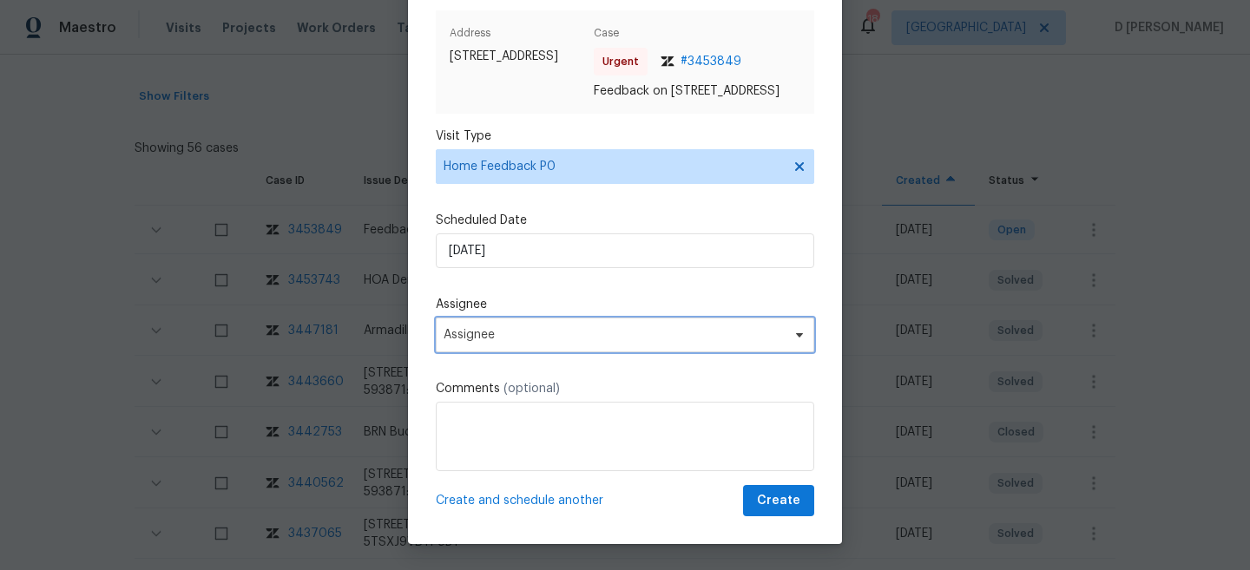
click at [555, 345] on span "Assignee" at bounding box center [625, 335] width 378 height 35
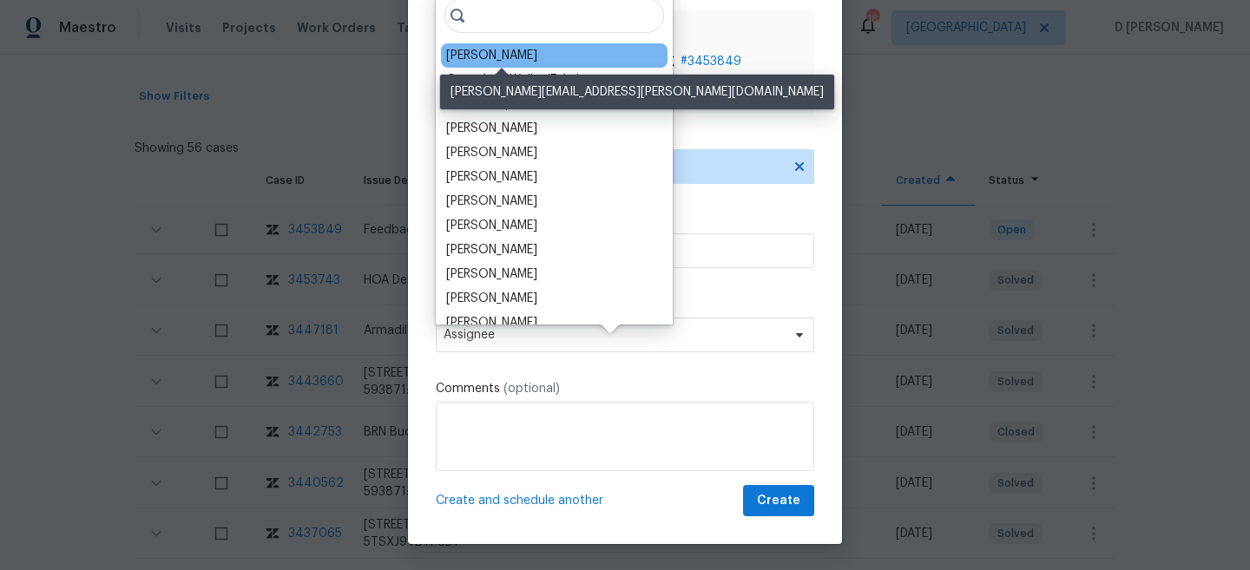
click at [495, 52] on div "RonDerrick Jackson" at bounding box center [491, 55] width 91 height 17
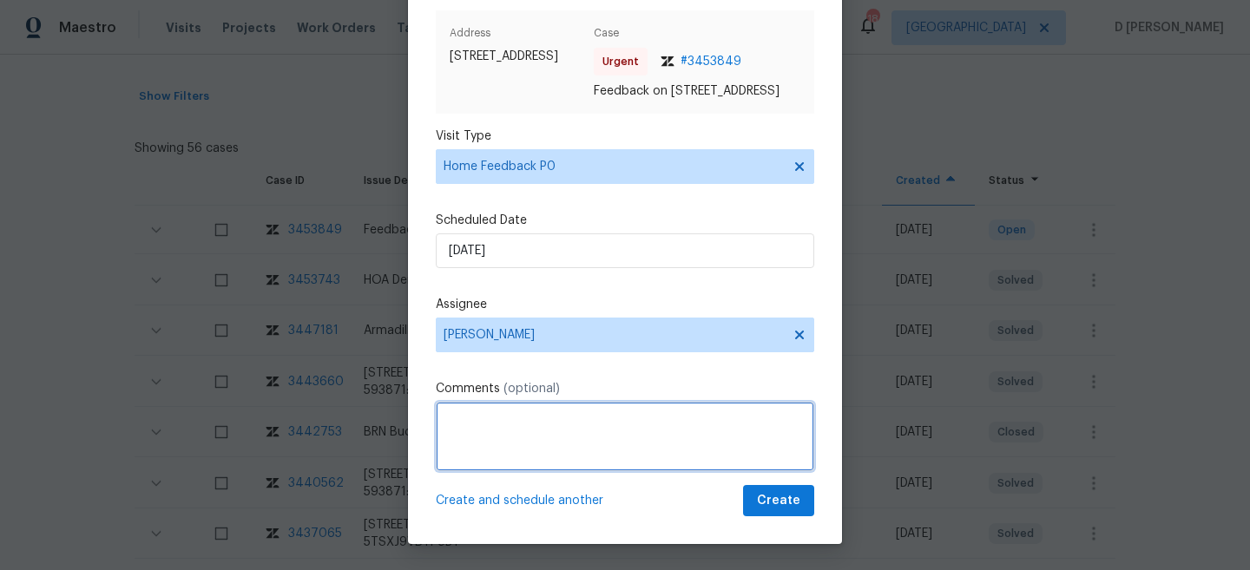
click at [471, 457] on textarea at bounding box center [625, 436] width 378 height 69
click at [669, 426] on textarea "Received feedback from the property" at bounding box center [625, 436] width 378 height 69
paste textarea "LB code not working got in using remote unlock."
click at [667, 438] on textarea "Received feedback from the property stated that " LB code not working got in us…" at bounding box center [625, 436] width 378 height 69
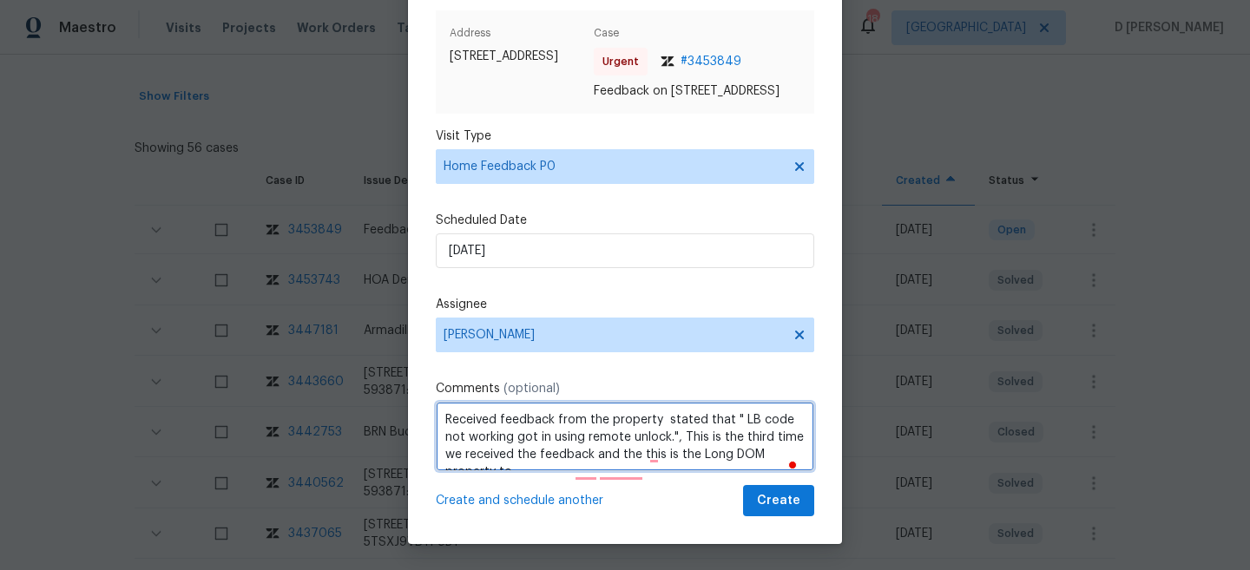
scroll to position [8, 0]
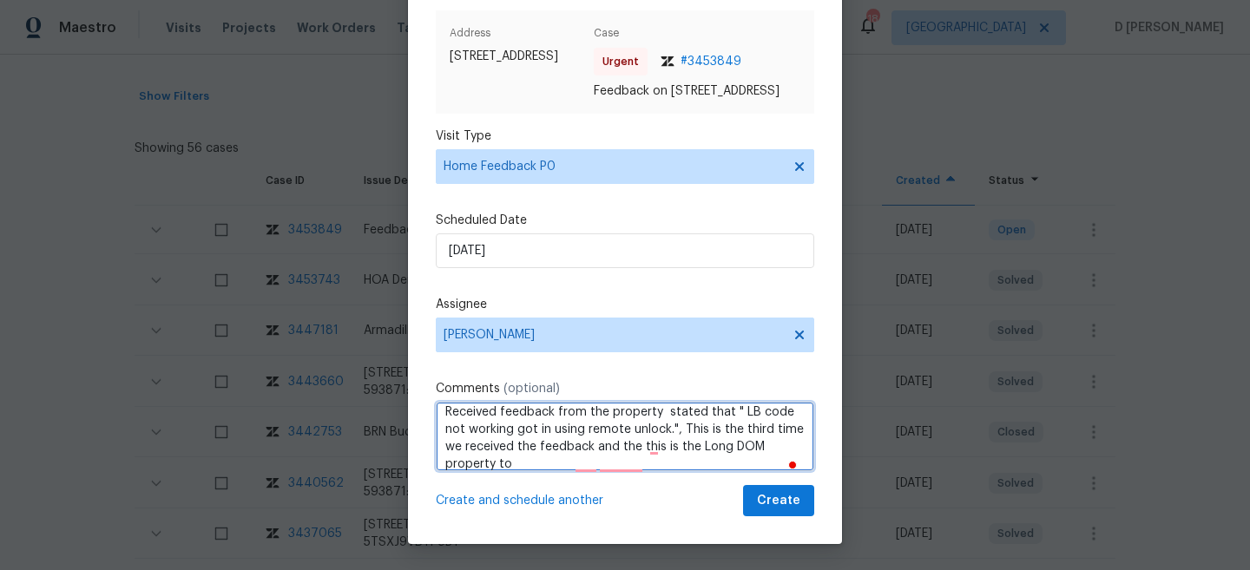
paste textarea "554"
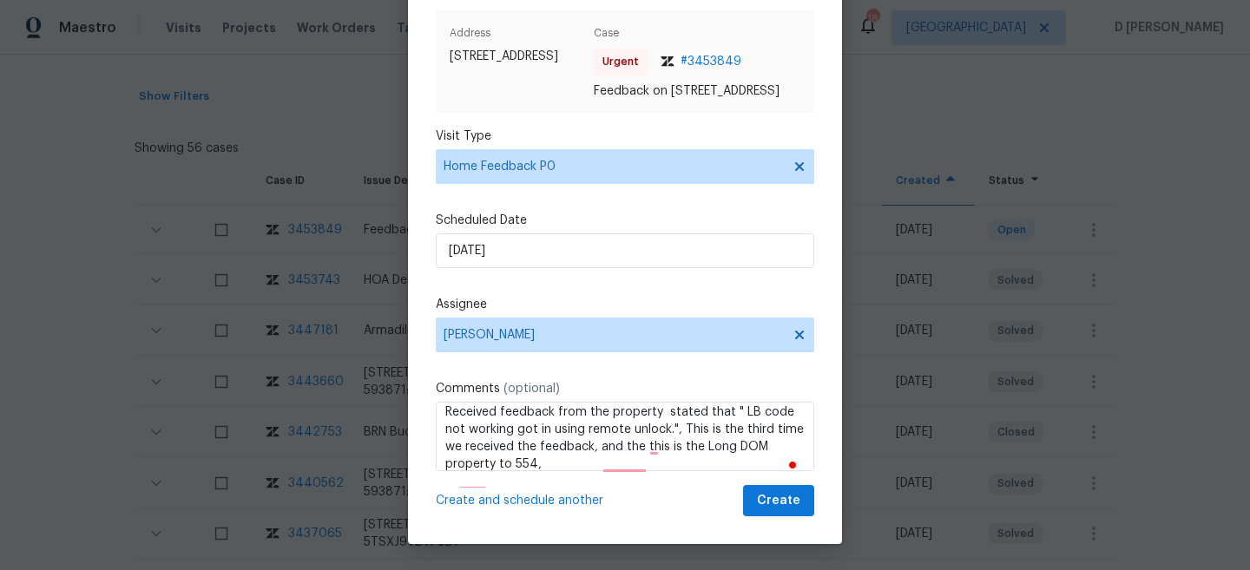
click at [626, 360] on div "Schedule Visit Address 12962 Galaxy Dr, Frisco, TX 75035 Case Urgent # 3453849 …" at bounding box center [625, 250] width 378 height 532
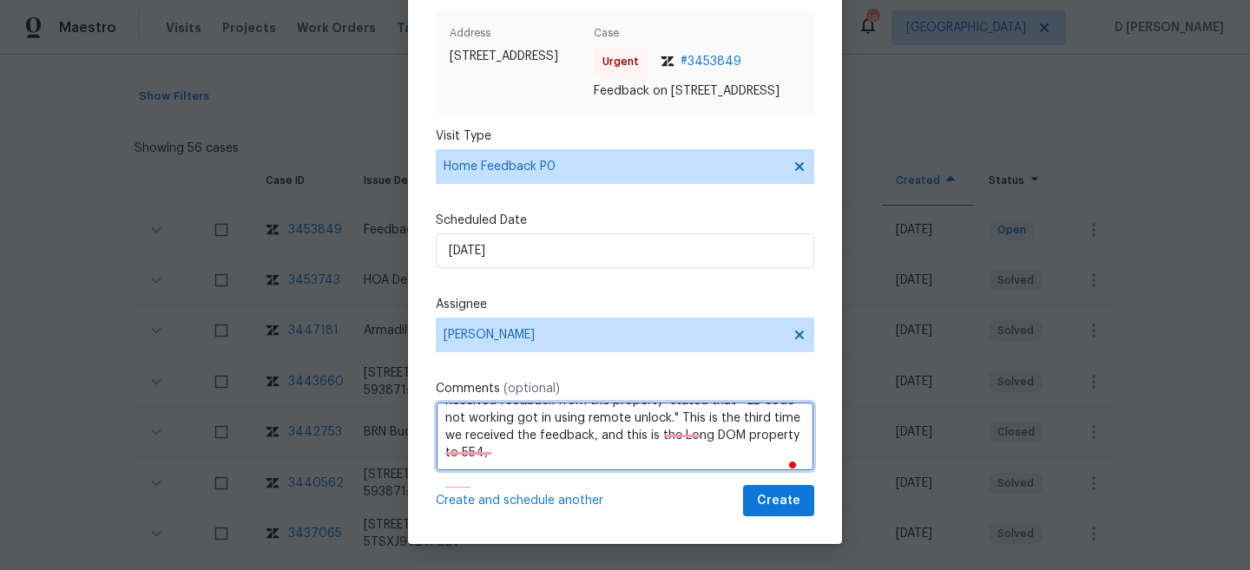
scroll to position [19, 0]
click at [783, 435] on textarea "Received feedback from the property stated that " LB code not working, got in u…" at bounding box center [625, 436] width 378 height 69
click at [489, 454] on textarea "Received feedback from the property stated that " LB code not working, got in u…" at bounding box center [625, 436] width 378 height 69
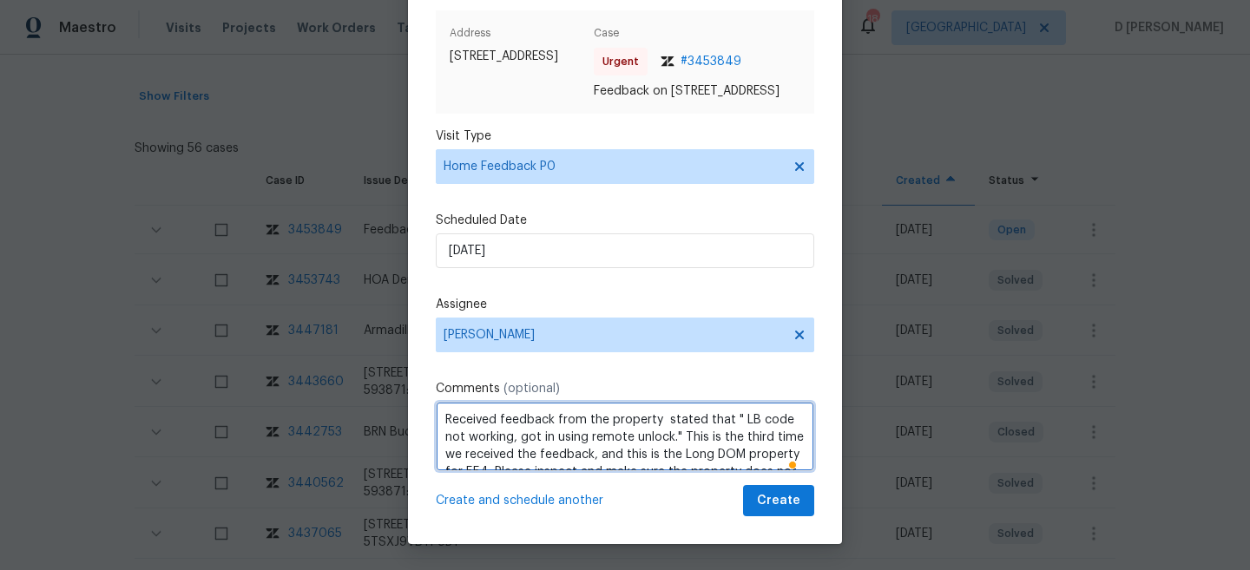
scroll to position [36, 0]
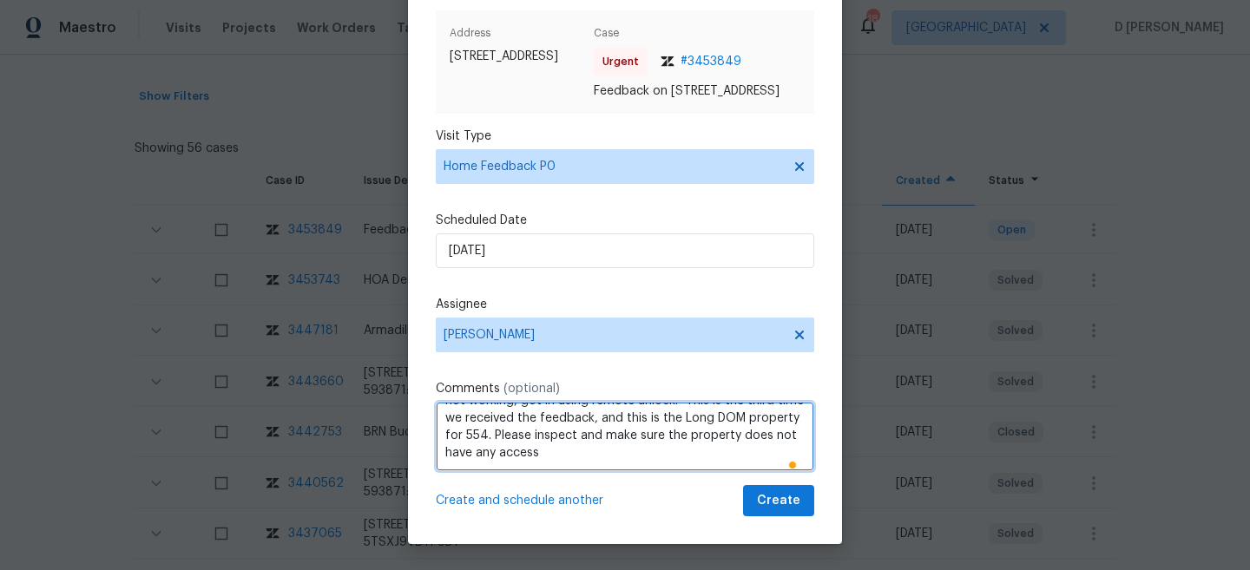
click at [522, 454] on textarea "Received feedback from the property stated that " LB code not working, got in u…" at bounding box center [625, 436] width 378 height 69
type textarea "Received feedback from the property stated that " LB code not working, got in u…"
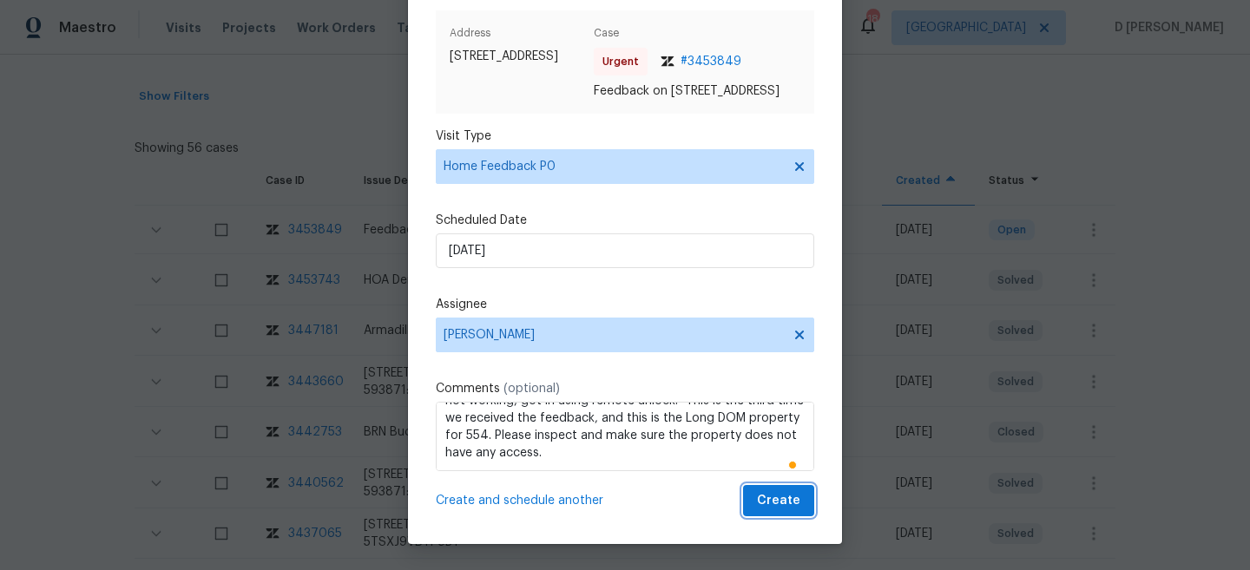
click at [780, 502] on span "Create" at bounding box center [778, 501] width 43 height 22
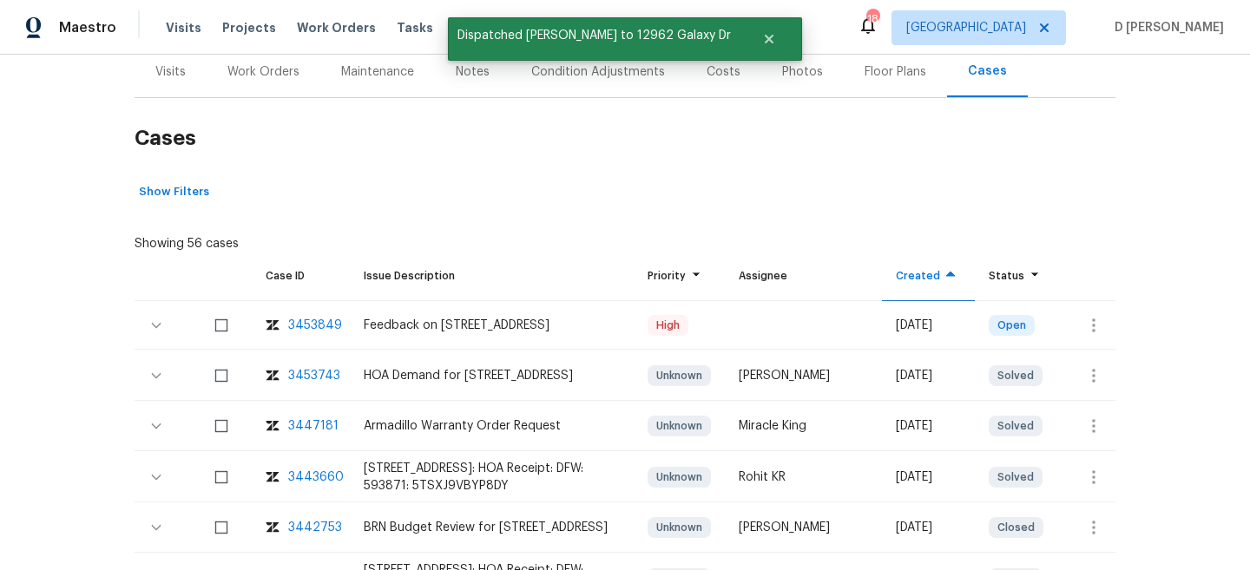
scroll to position [204, 0]
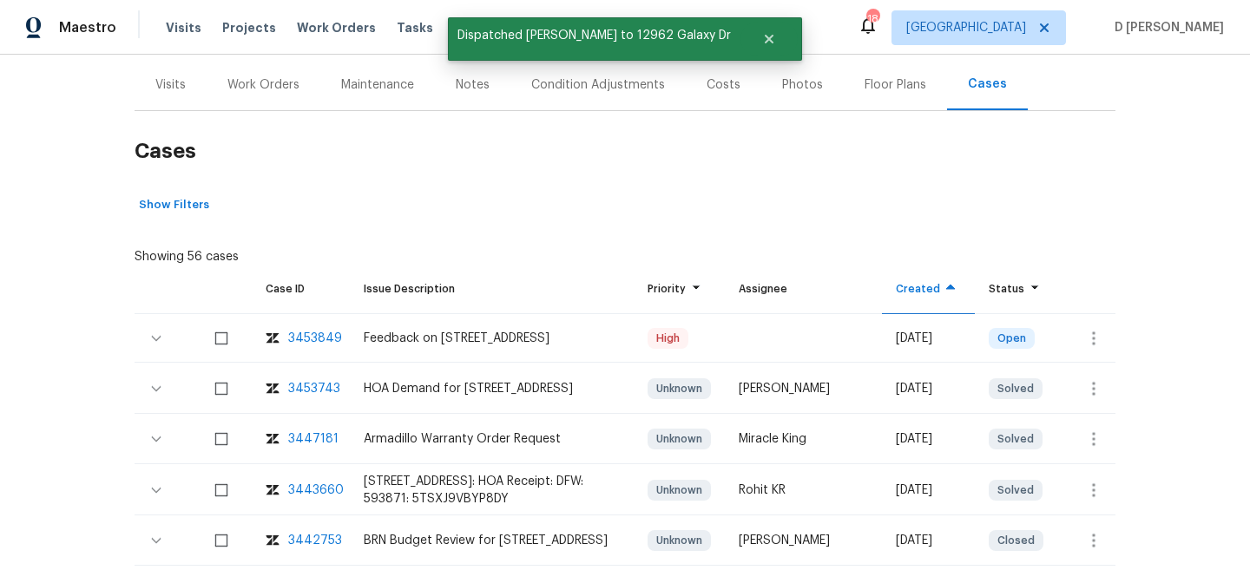
click at [180, 88] on div "Visits" at bounding box center [170, 84] width 30 height 17
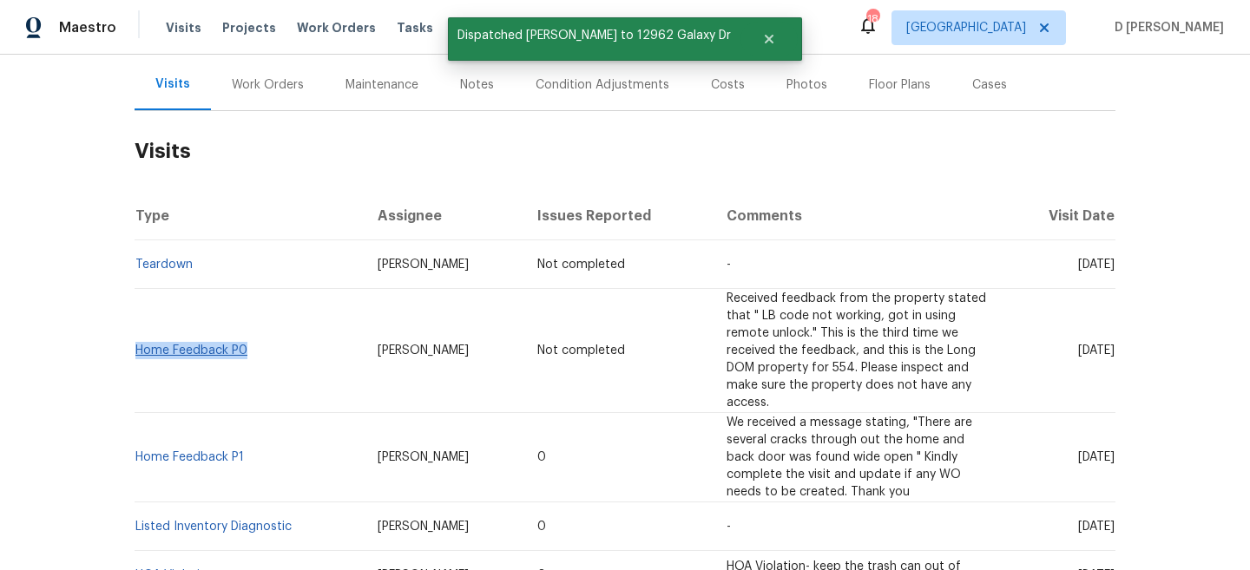
drag, startPoint x: 253, startPoint y: 347, endPoint x: 136, endPoint y: 348, distance: 116.3
click at [136, 348] on td "Home Feedback P0" at bounding box center [249, 351] width 229 height 124
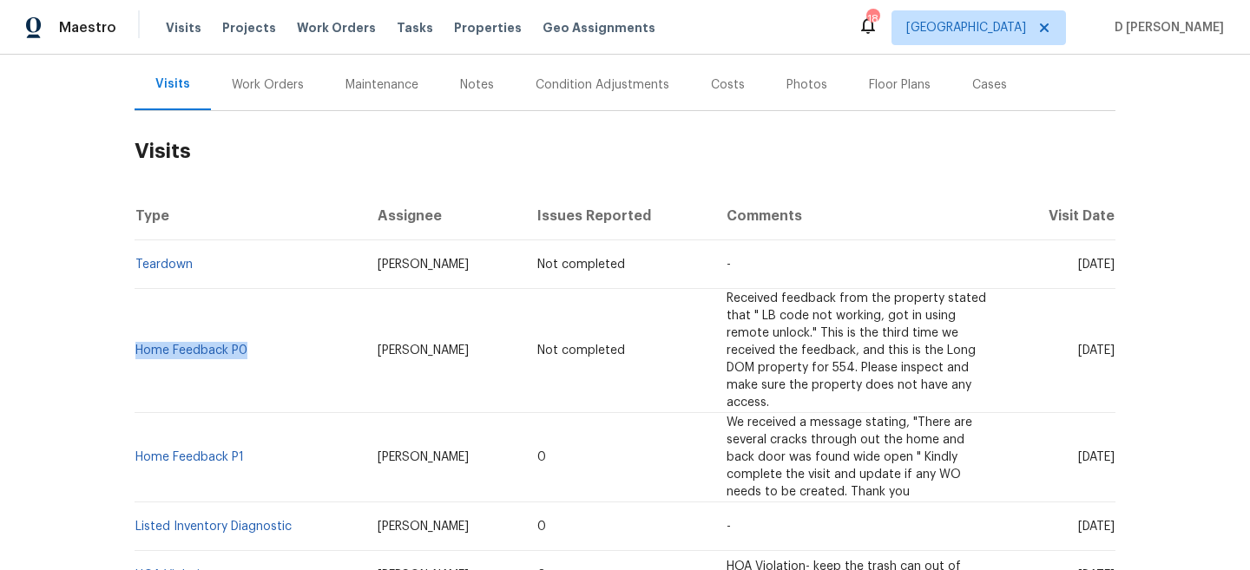
copy link "Home Feedback P0"
click at [972, 84] on div "Cases" at bounding box center [989, 84] width 35 height 17
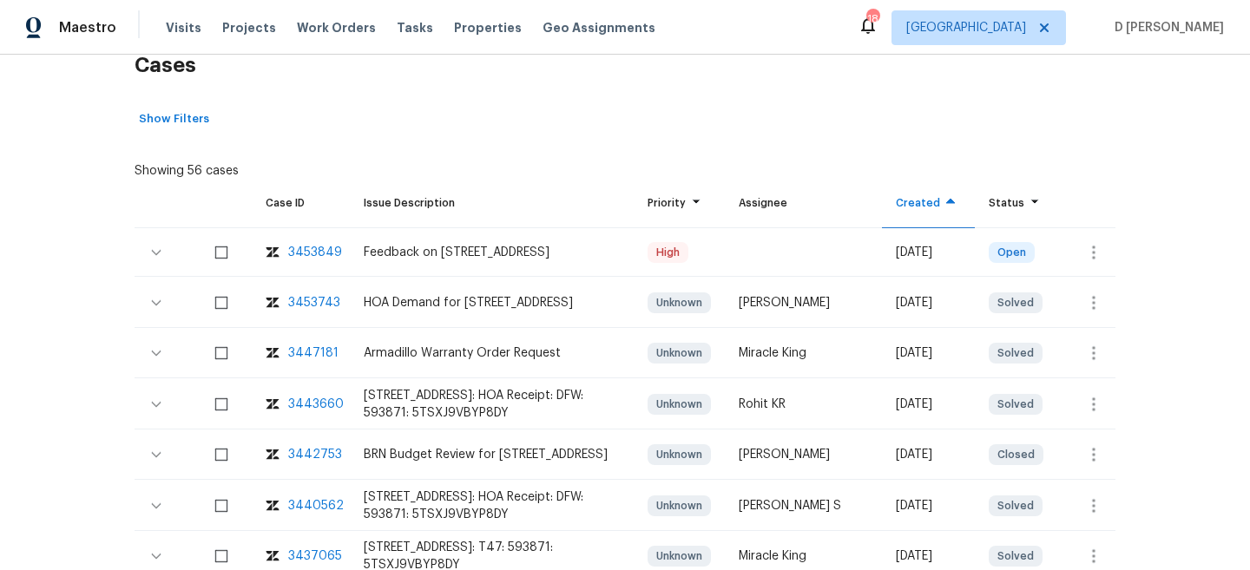
scroll to position [121, 0]
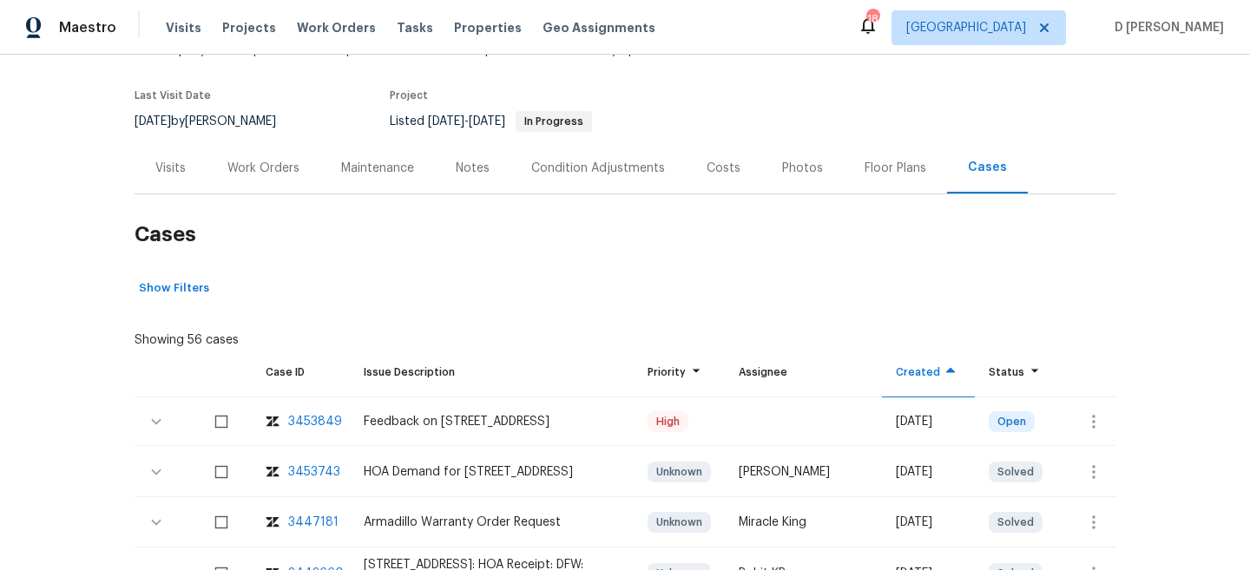
click at [163, 161] on div "Visits" at bounding box center [170, 168] width 30 height 17
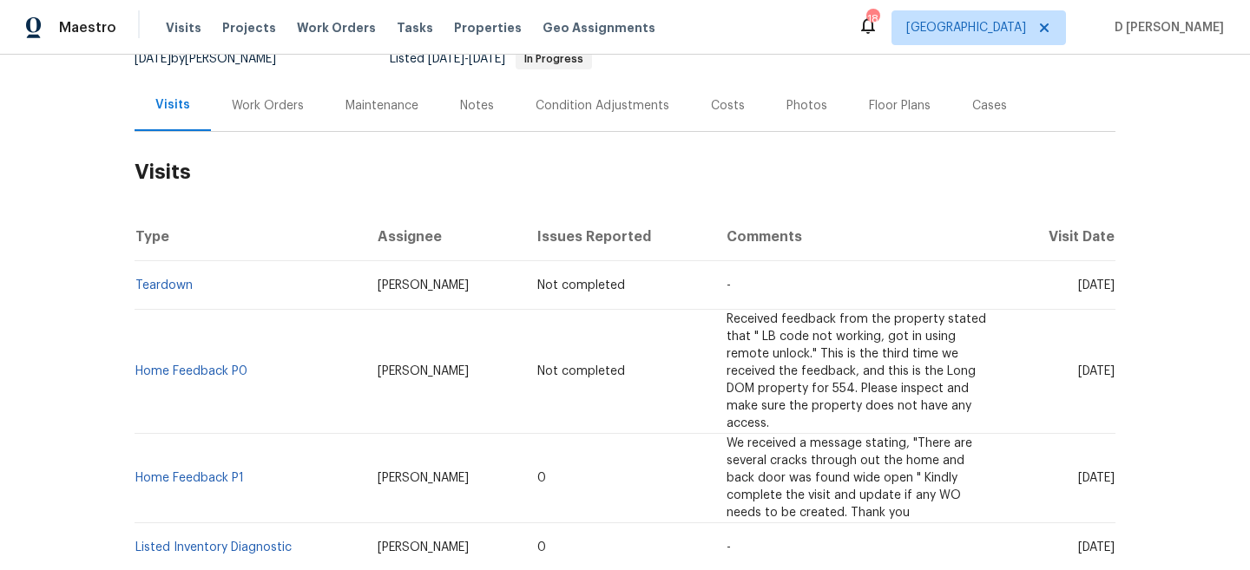
scroll to position [190, 0]
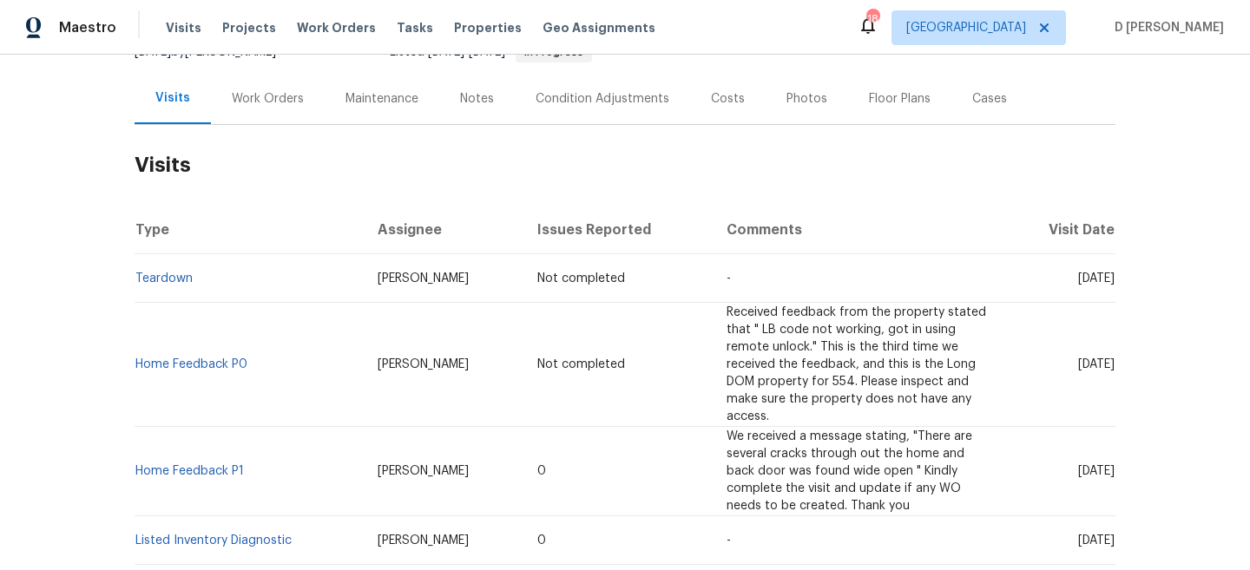
drag, startPoint x: 1044, startPoint y: 470, endPoint x: 1081, endPoint y: 469, distance: 36.5
click at [1081, 469] on span "Wed, Aug 13 2025" at bounding box center [1096, 471] width 36 height 12
copy span "Aug 13"
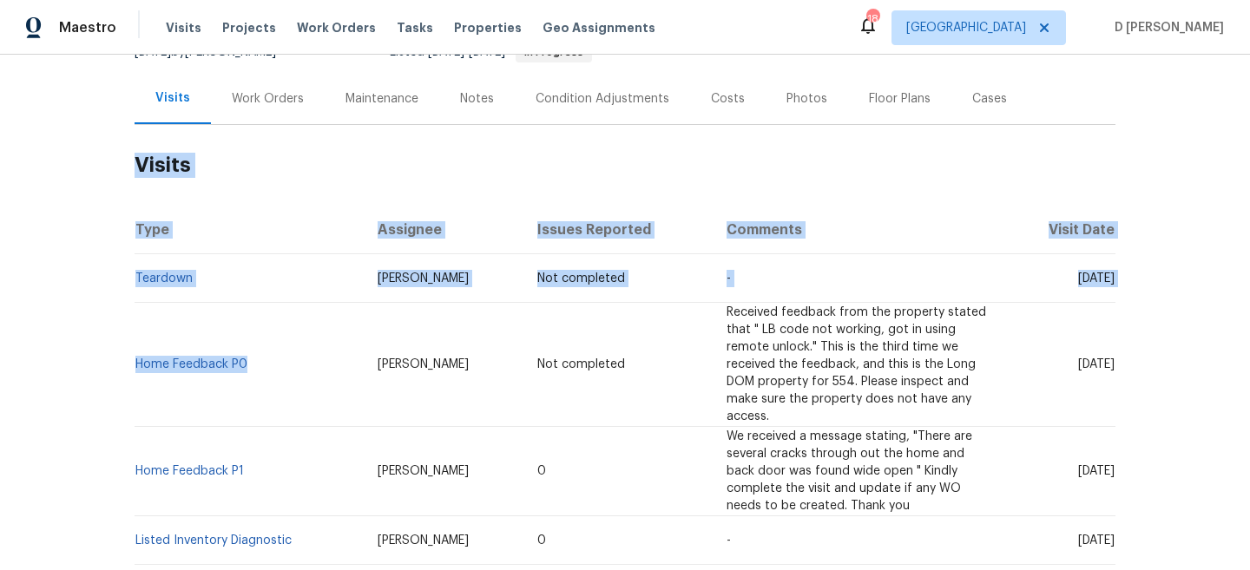
drag, startPoint x: 257, startPoint y: 366, endPoint x: 134, endPoint y: 366, distance: 123.2
click at [134, 366] on div "Back to all projects 12962 Galaxy Dr, Frisco, TX 75035 4 Beds | 2 1/2 Baths | T…" at bounding box center [625, 313] width 1250 height 516
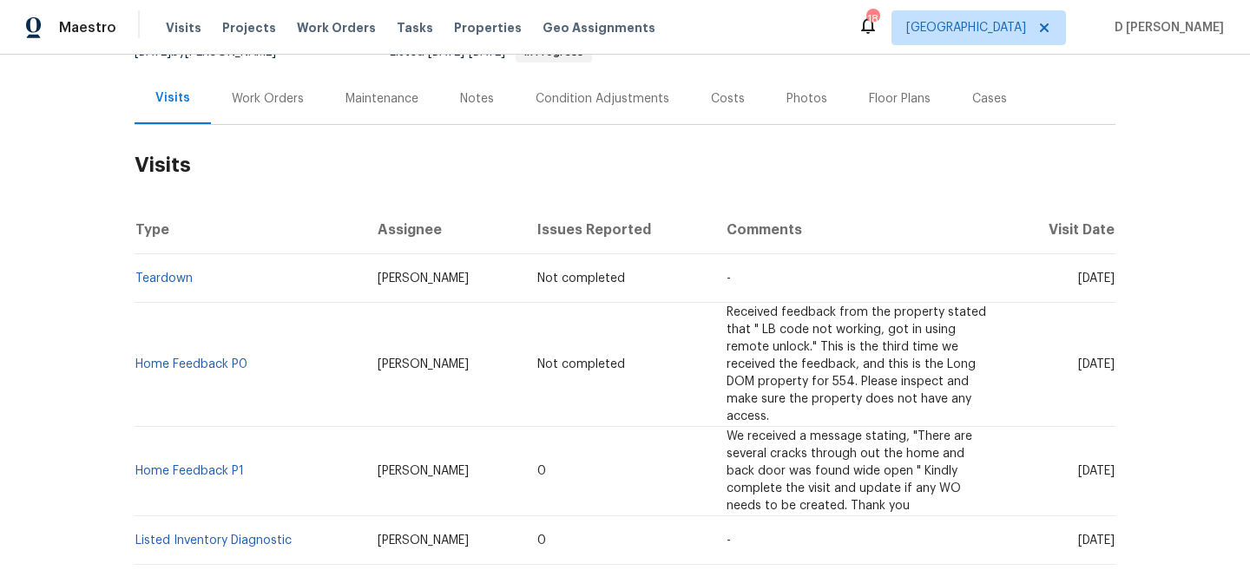
click at [248, 305] on td "Home Feedback P0" at bounding box center [249, 365] width 229 height 124
drag, startPoint x: 256, startPoint y: 359, endPoint x: 136, endPoint y: 357, distance: 119.8
click at [136, 357] on td "Home Feedback P0" at bounding box center [249, 365] width 229 height 124
copy link "Home Feedback P0"
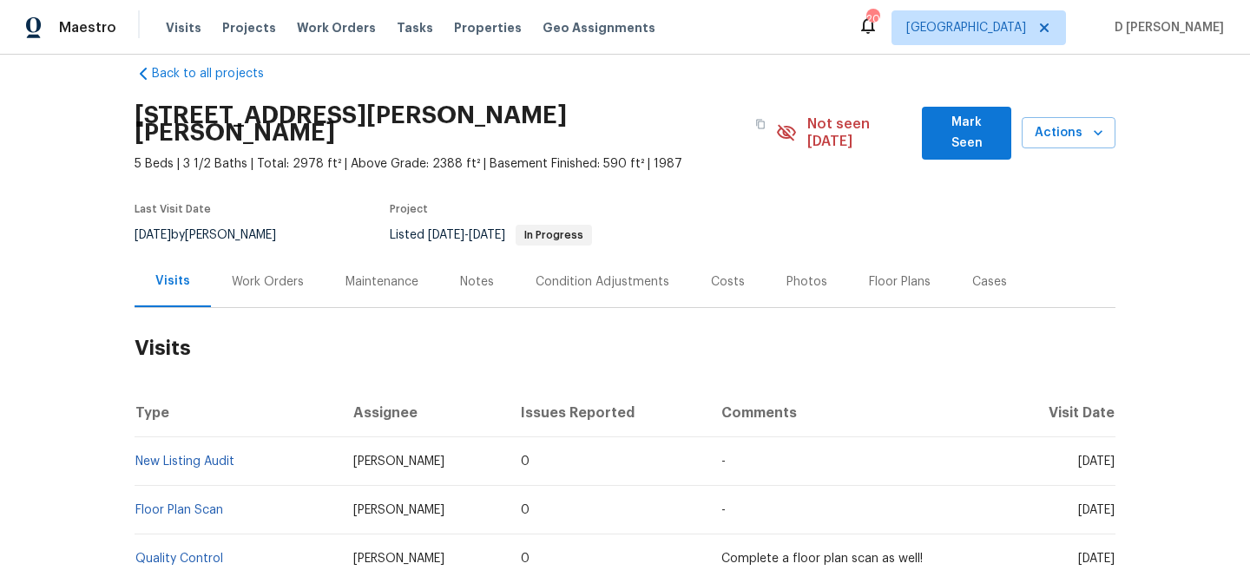
scroll to position [41, 0]
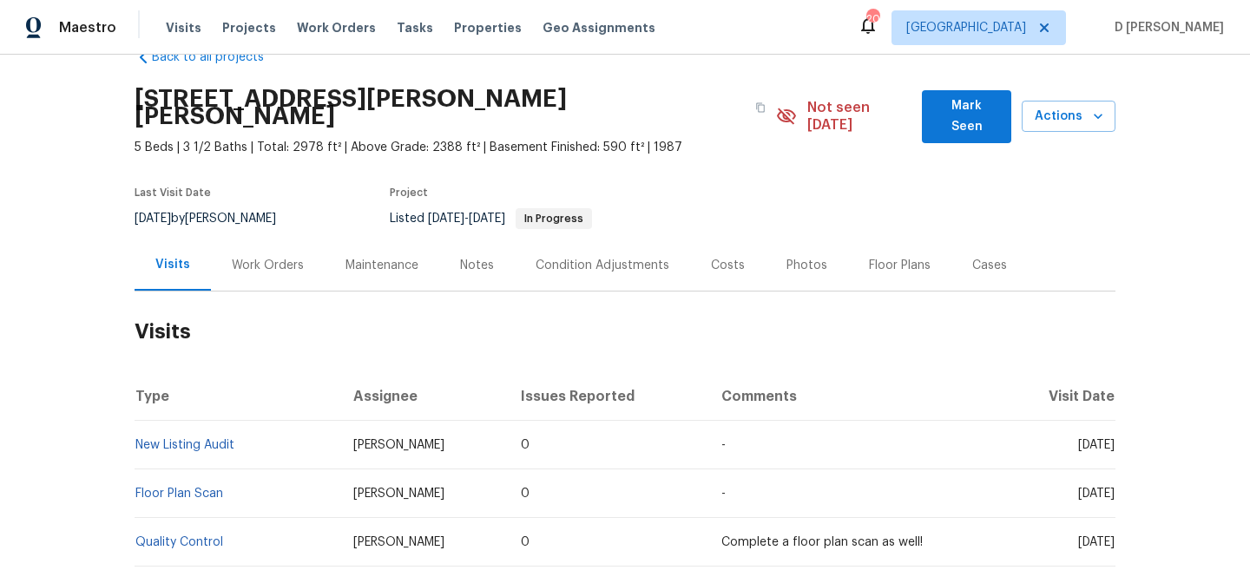
click at [261, 257] on div "Work Orders" at bounding box center [268, 265] width 72 height 17
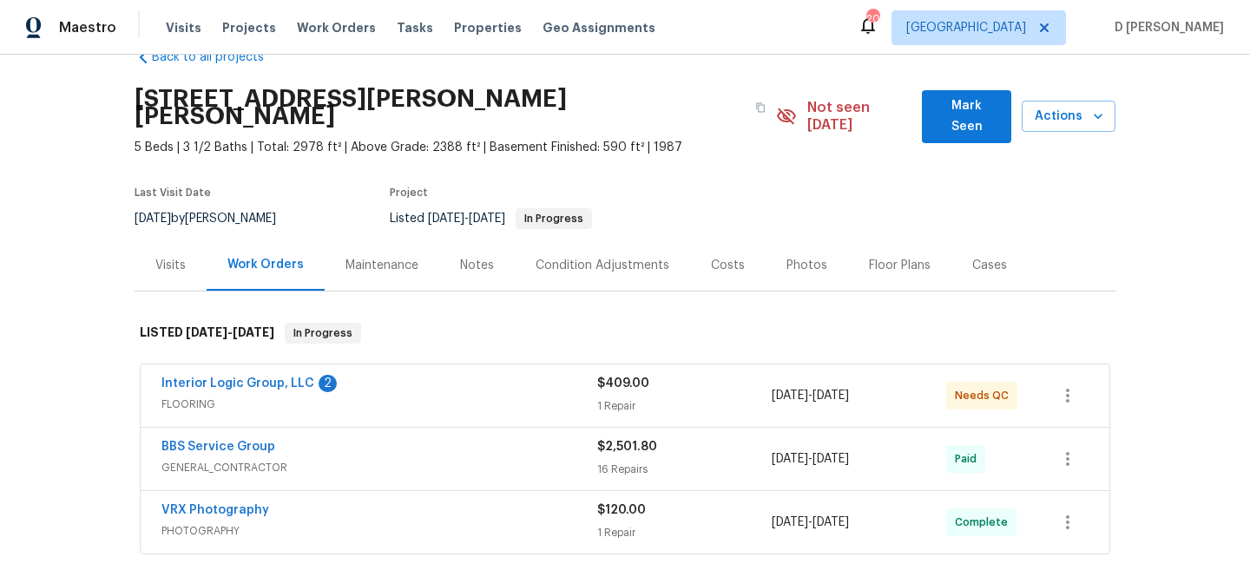
click at [226, 396] on span "FLOORING" at bounding box center [379, 404] width 436 height 17
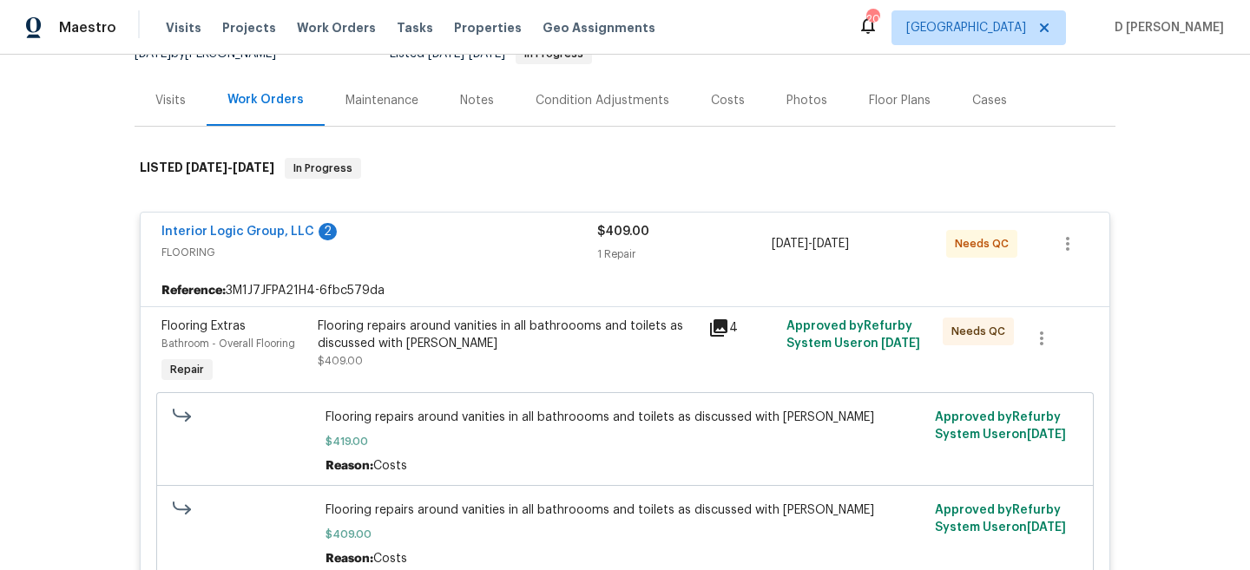
scroll to position [217, 0]
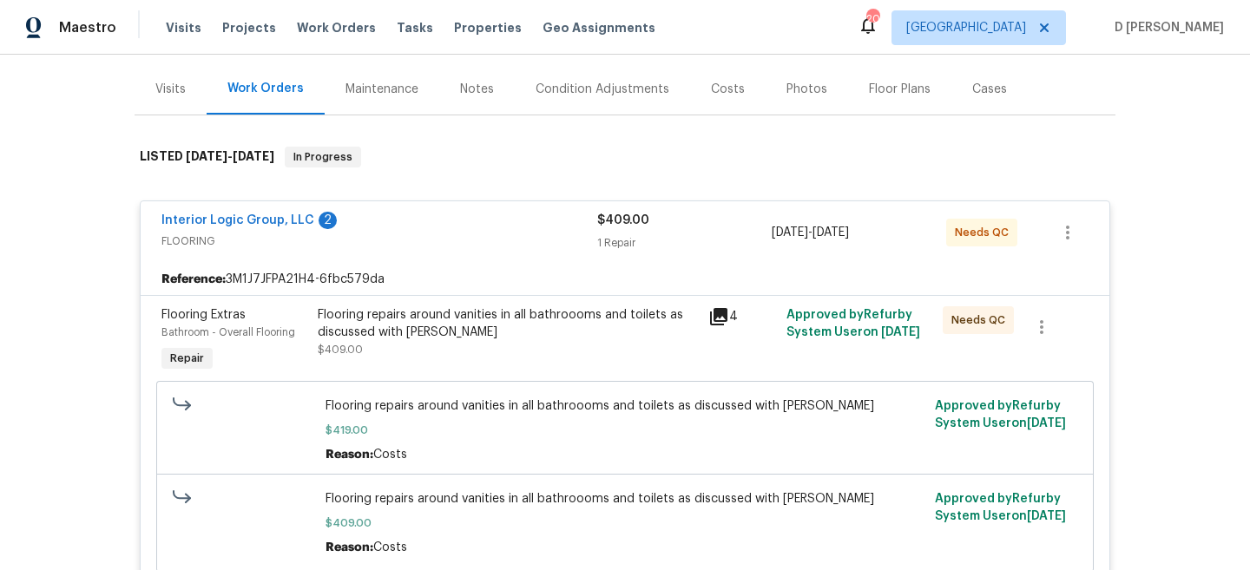
click at [236, 233] on span "FLOORING" at bounding box center [379, 241] width 436 height 17
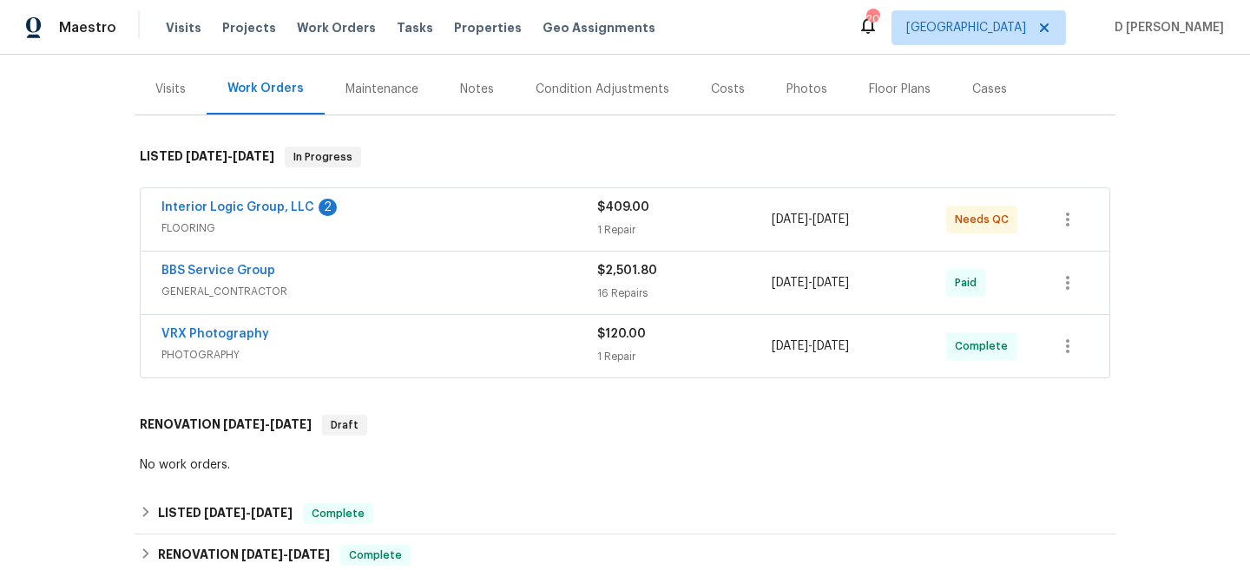
scroll to position [141, 0]
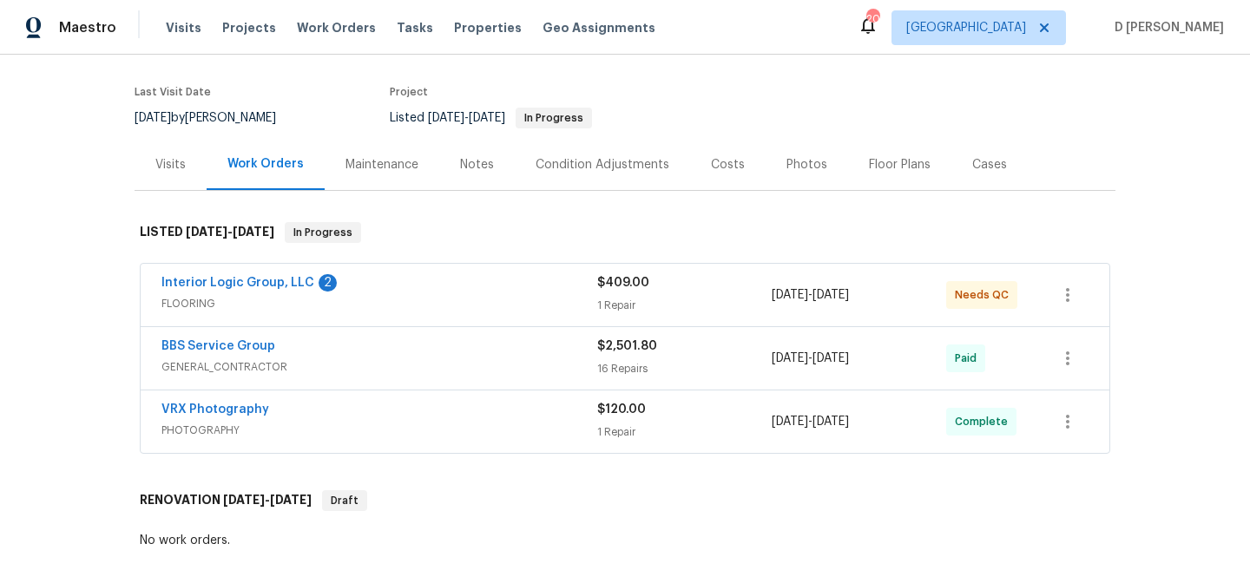
click at [172, 156] on div "Visits" at bounding box center [170, 164] width 30 height 17
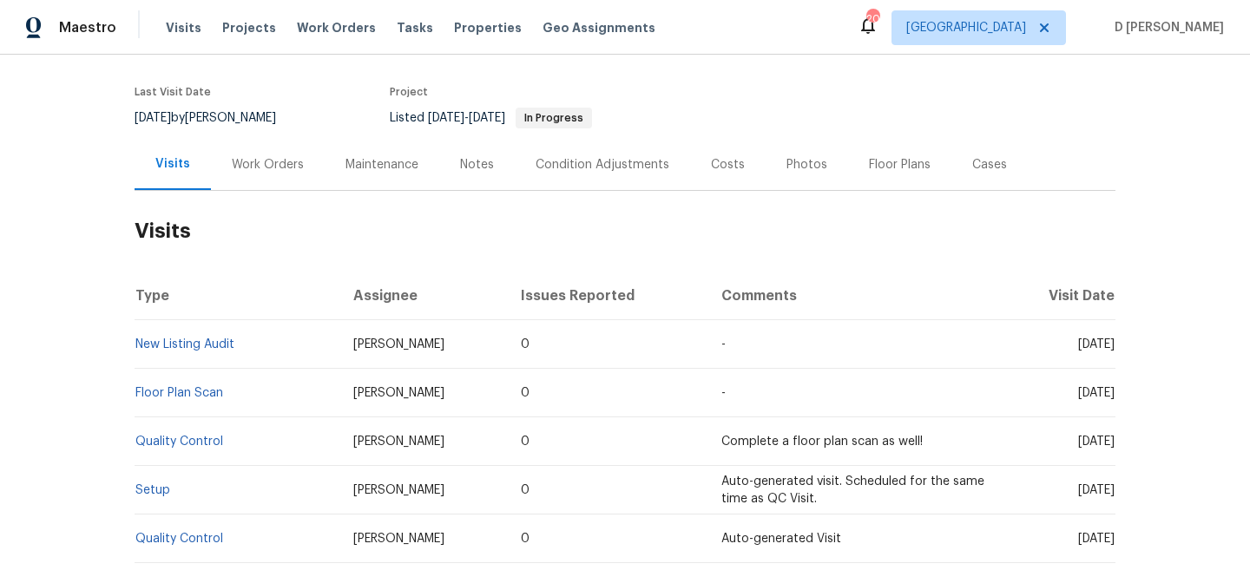
click at [981, 158] on div "Cases" at bounding box center [989, 164] width 76 height 51
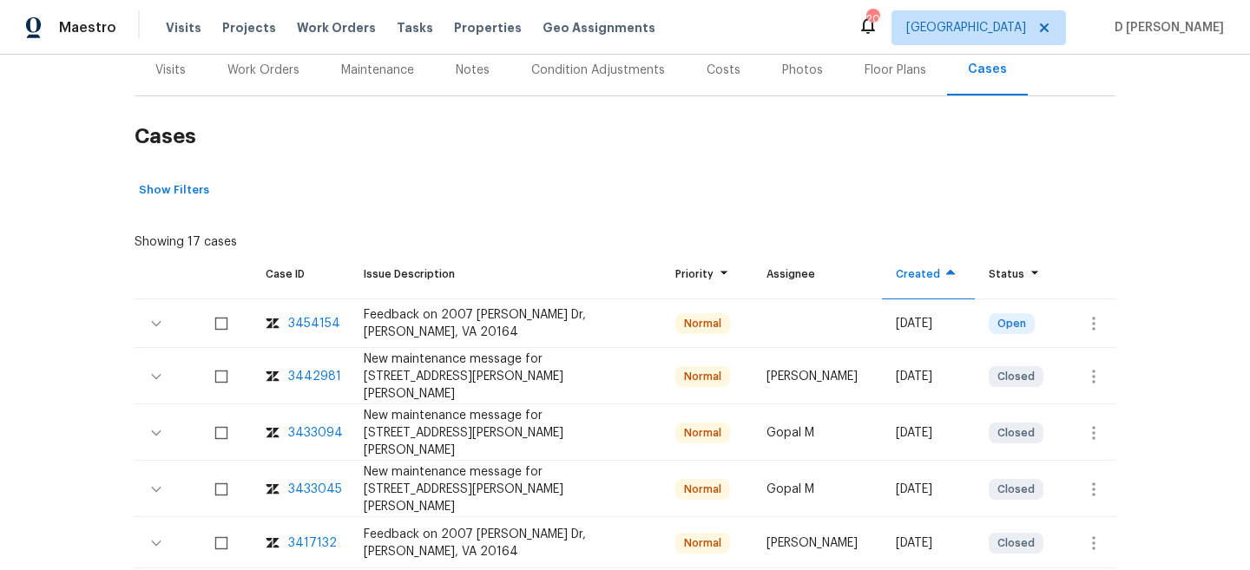
scroll to position [253, 0]
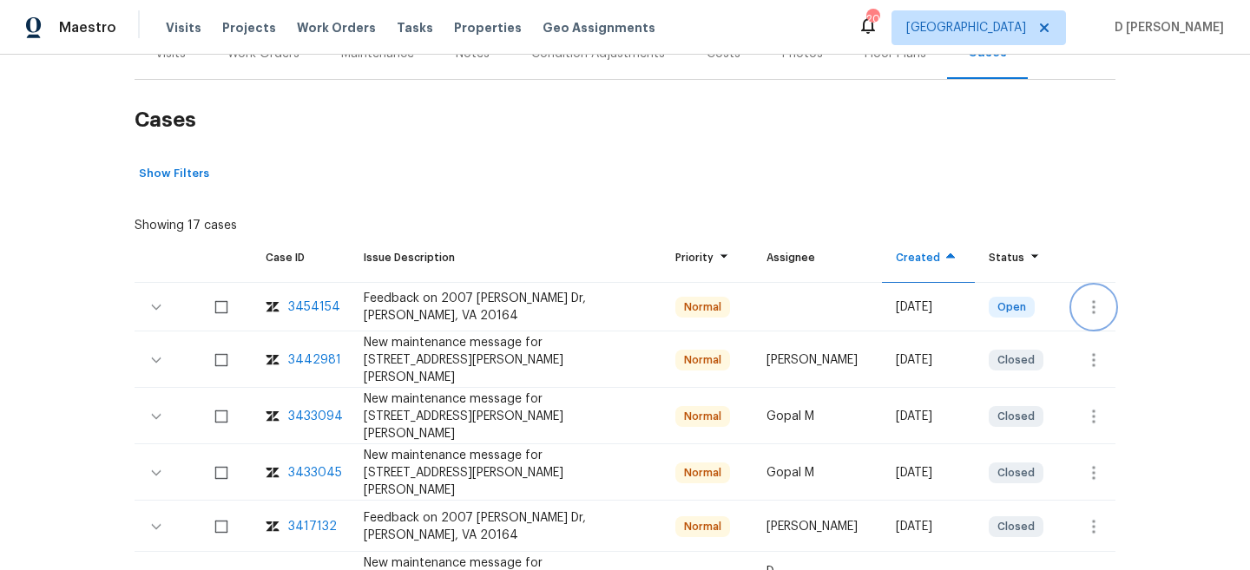
click at [1102, 297] on icon "button" at bounding box center [1093, 307] width 21 height 21
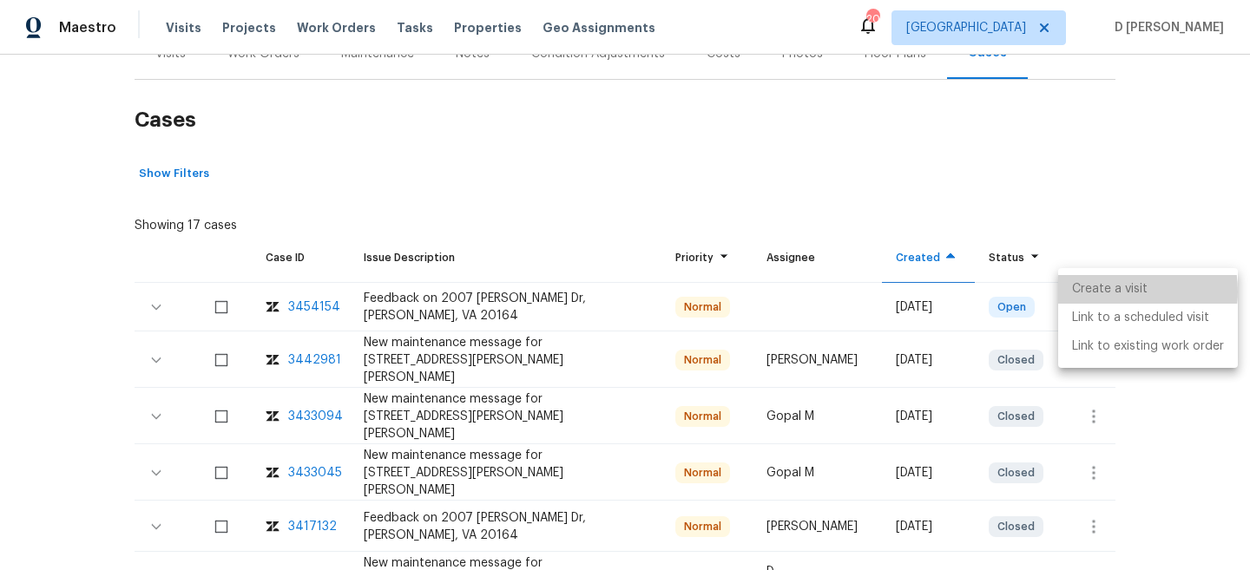
click at [1111, 292] on li "Create a visit" at bounding box center [1148, 289] width 180 height 29
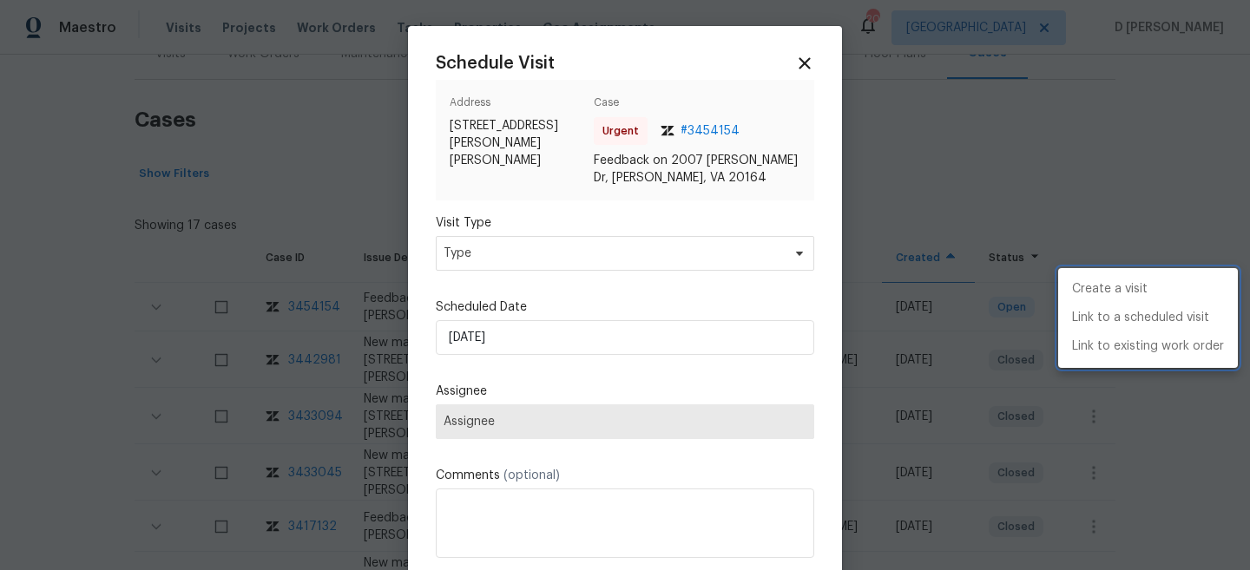
click at [543, 514] on div at bounding box center [625, 285] width 1250 height 570
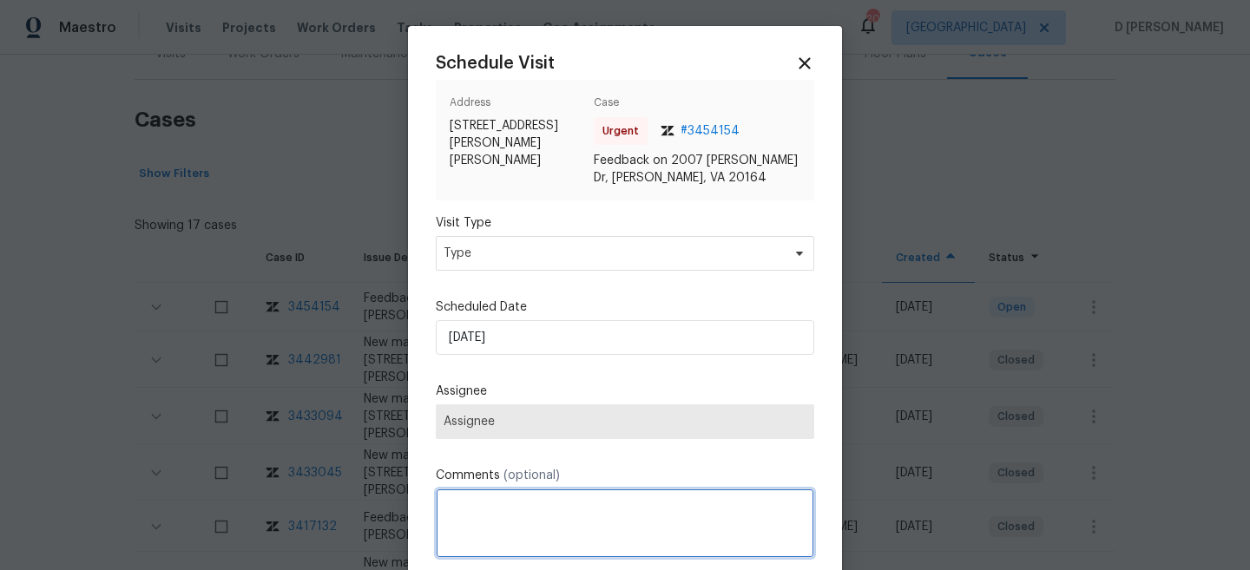
click at [543, 514] on textarea at bounding box center [625, 523] width 378 height 69
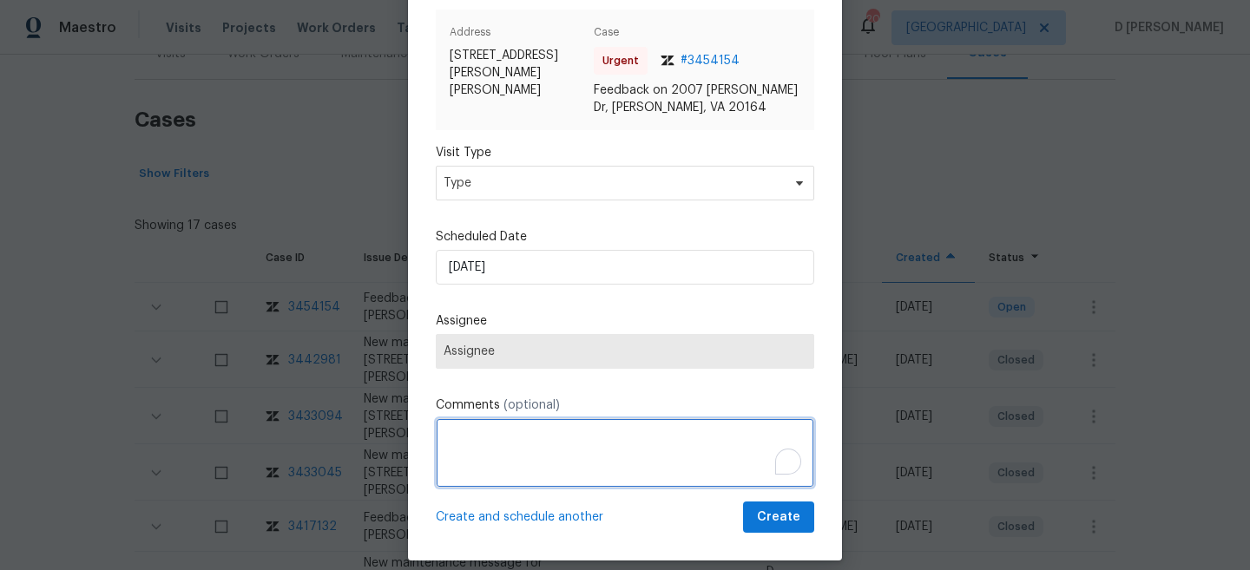
scroll to position [87, 0]
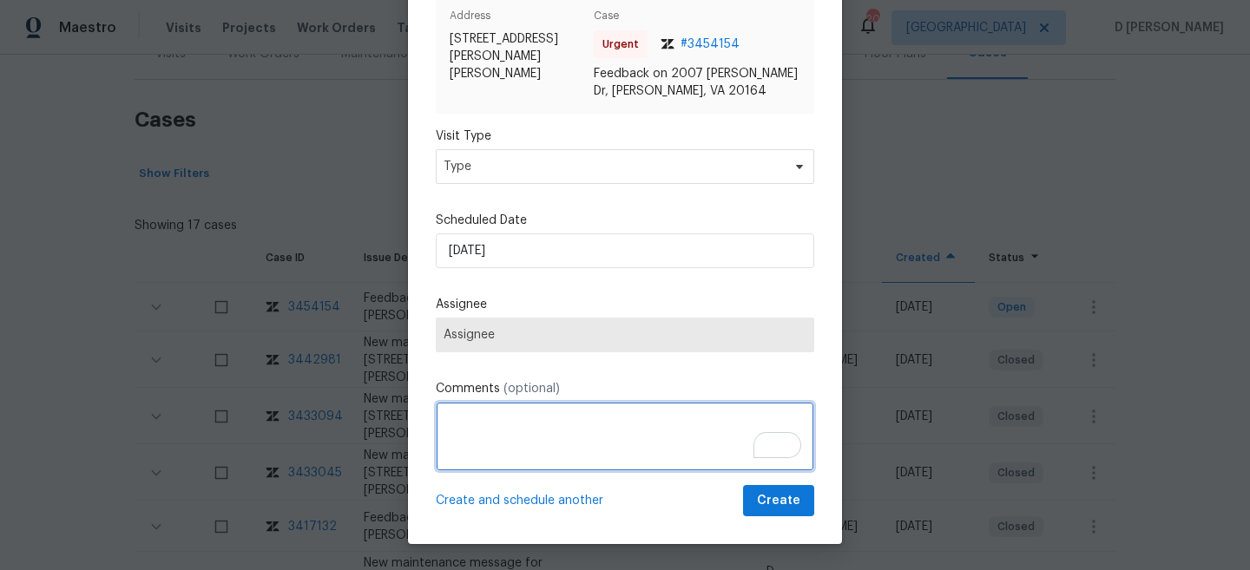
click at [608, 450] on textarea "To enrich screen reader interactions, please activate Accessibility in Grammarl…" at bounding box center [625, 436] width 378 height 69
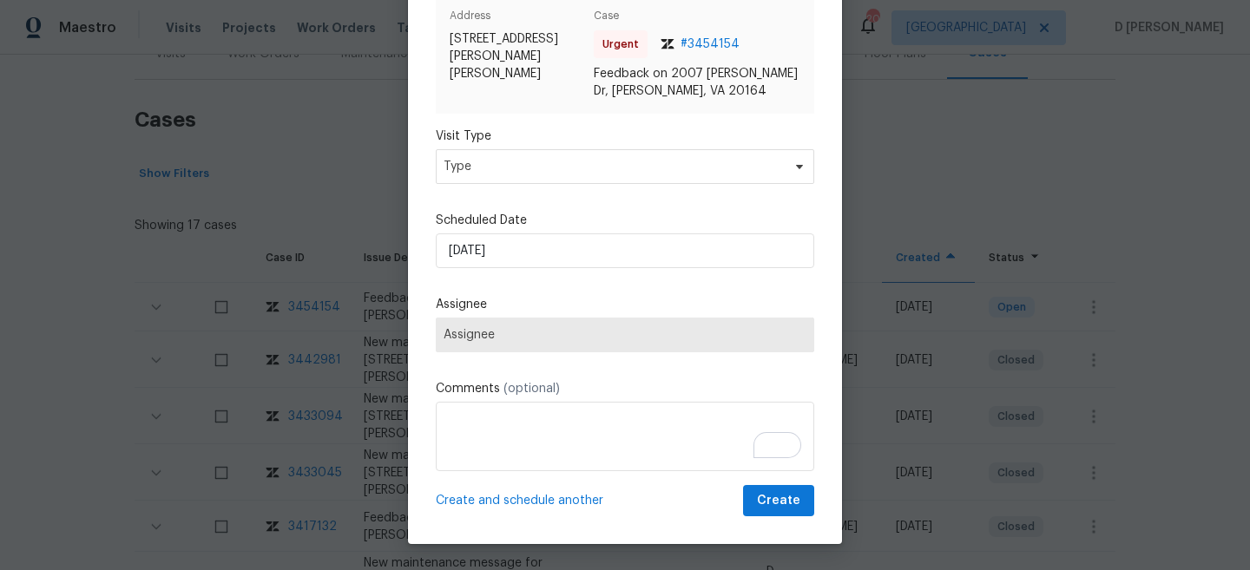
click at [328, 177] on div at bounding box center [625, 285] width 1250 height 570
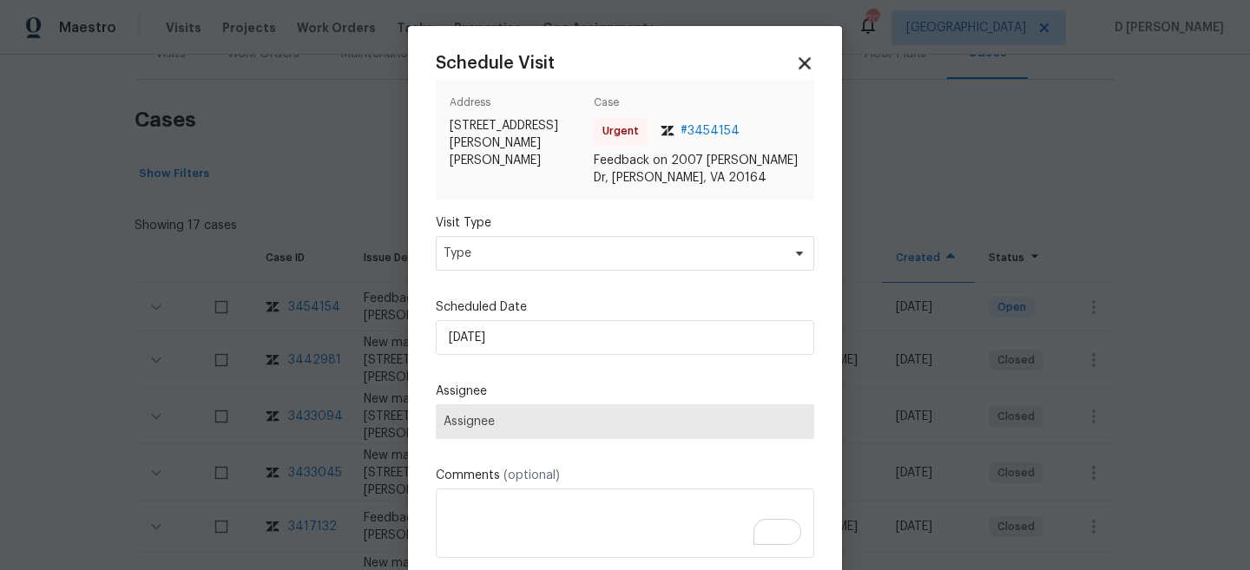
click at [808, 65] on icon at bounding box center [804, 63] width 12 height 12
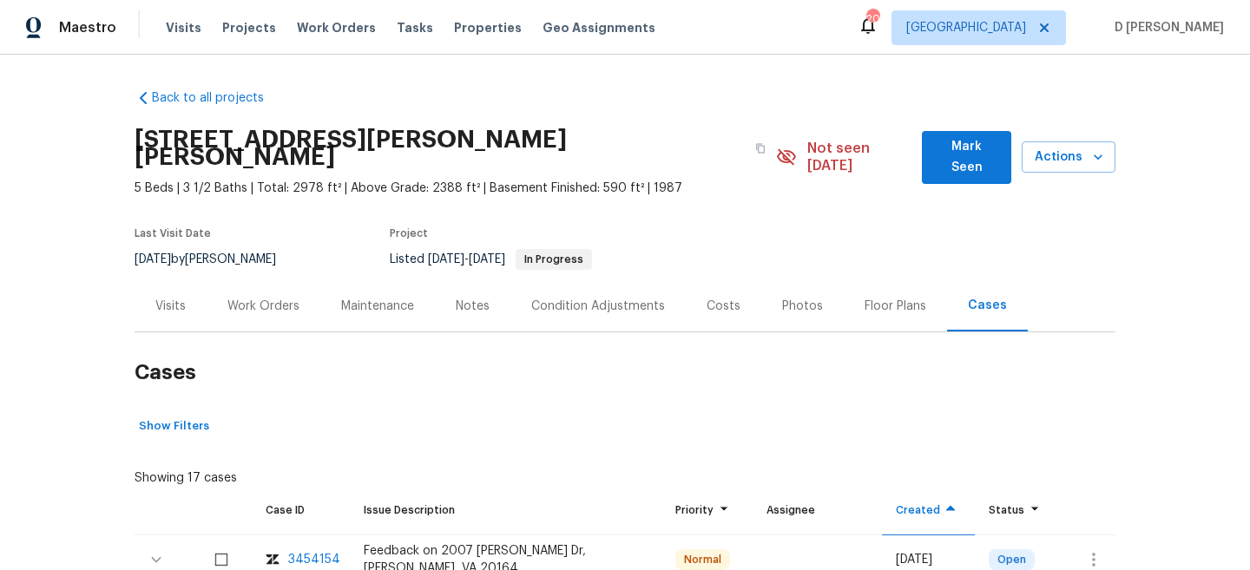
click at [172, 298] on div "Visits" at bounding box center [170, 306] width 30 height 17
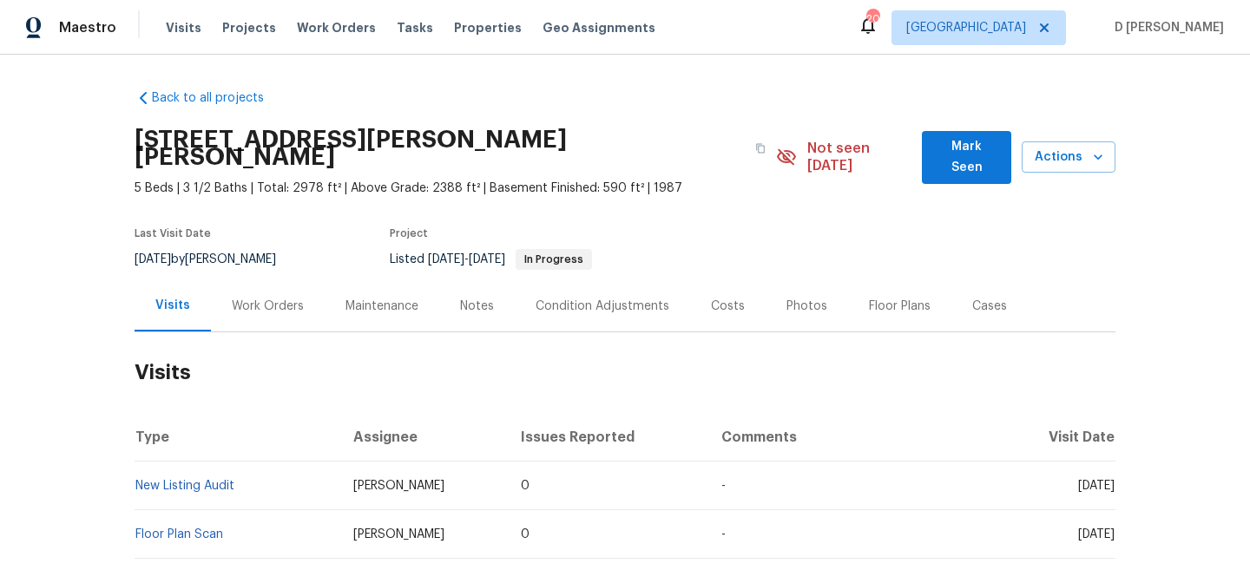
scroll to position [121, 0]
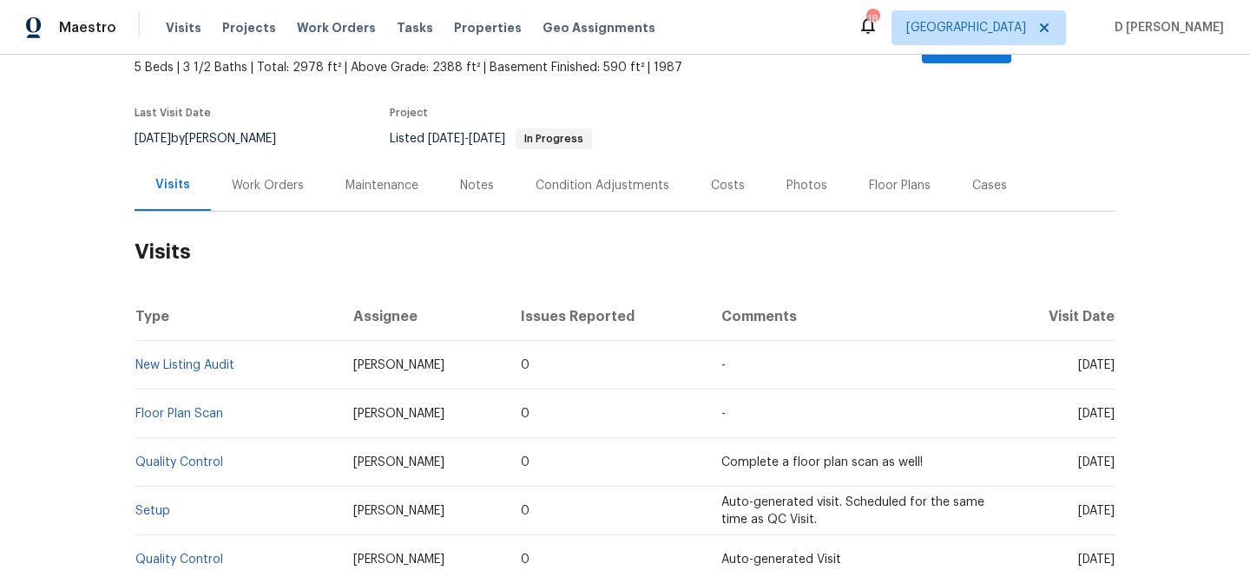
click at [257, 177] on div "Work Orders" at bounding box center [268, 185] width 72 height 17
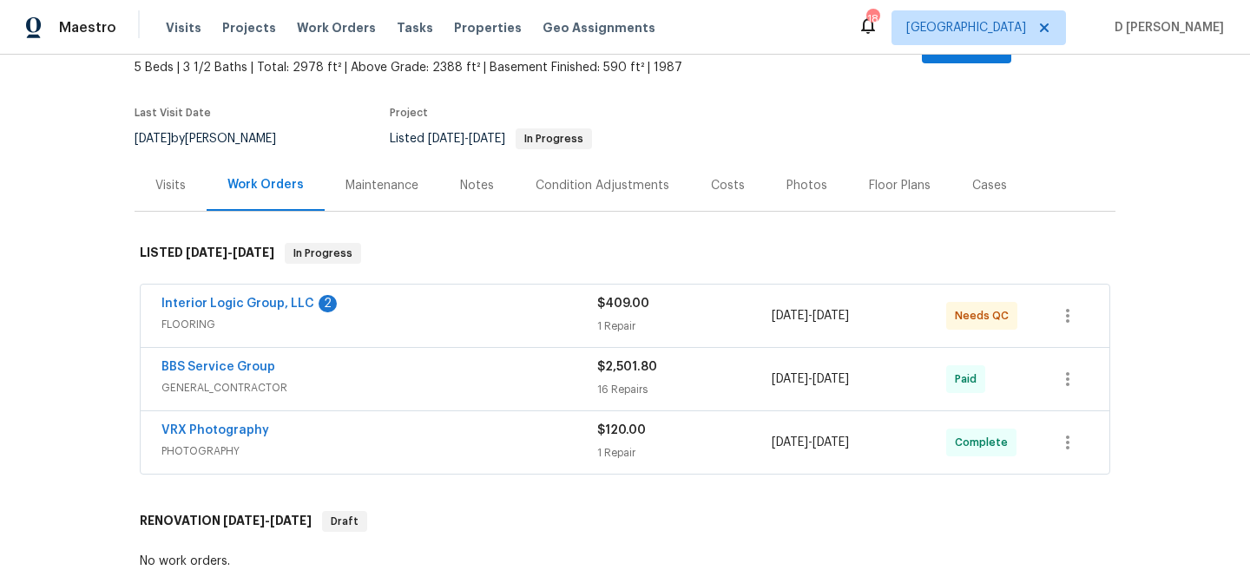
click at [198, 318] on div "Interior Logic Group, LLC 2 FLOORING" at bounding box center [379, 316] width 436 height 42
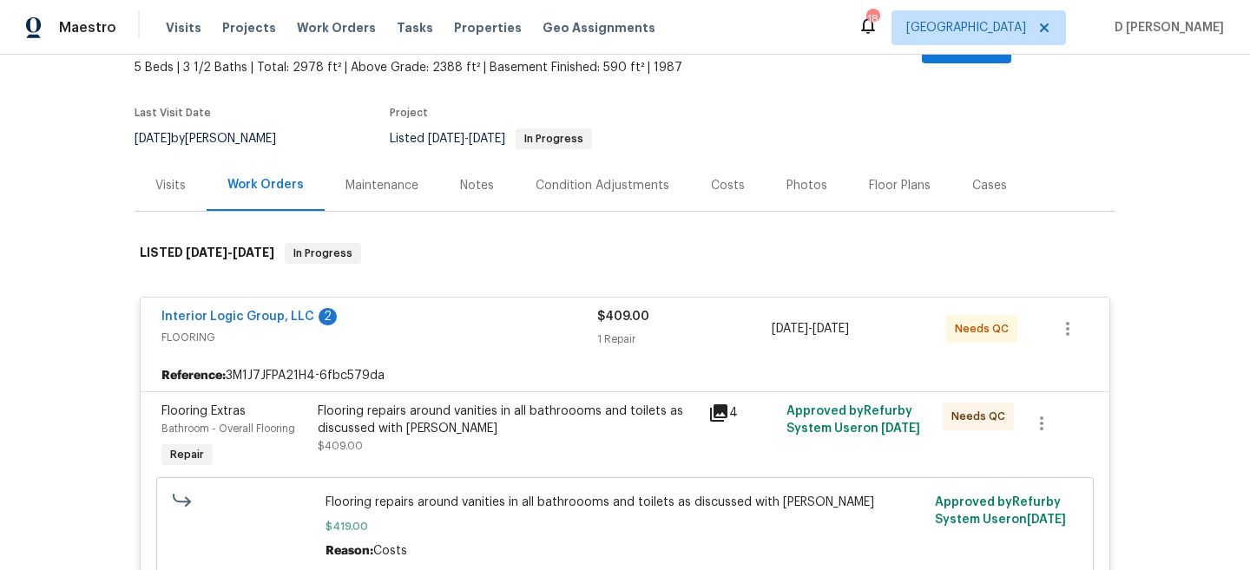
click at [198, 329] on span "FLOORING" at bounding box center [379, 337] width 436 height 17
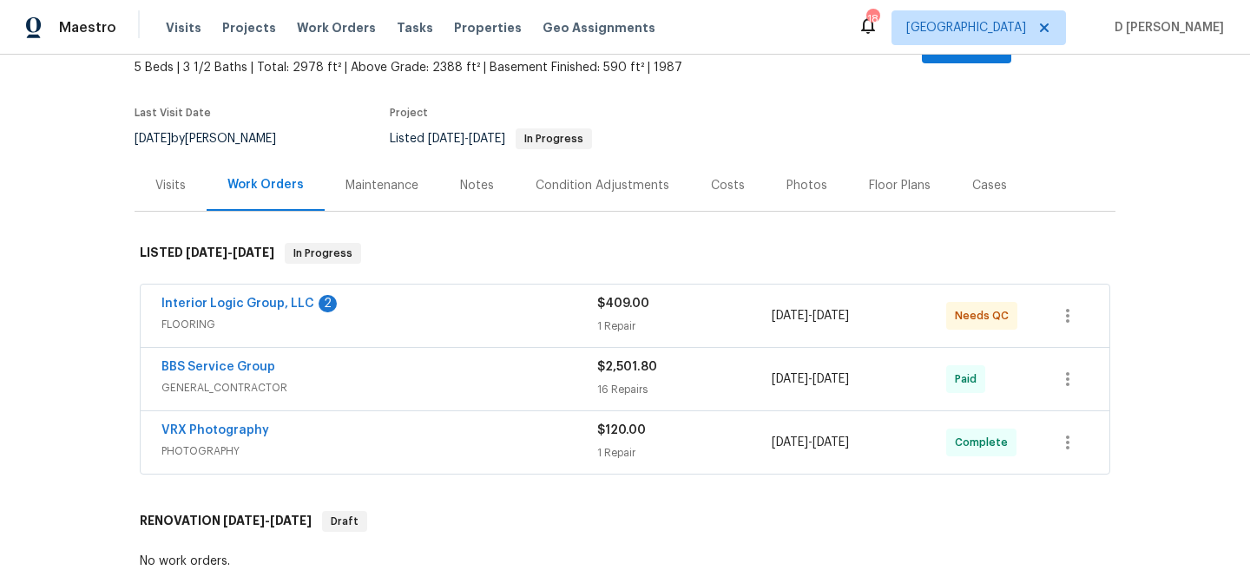
click at [170, 177] on div "Visits" at bounding box center [170, 185] width 30 height 17
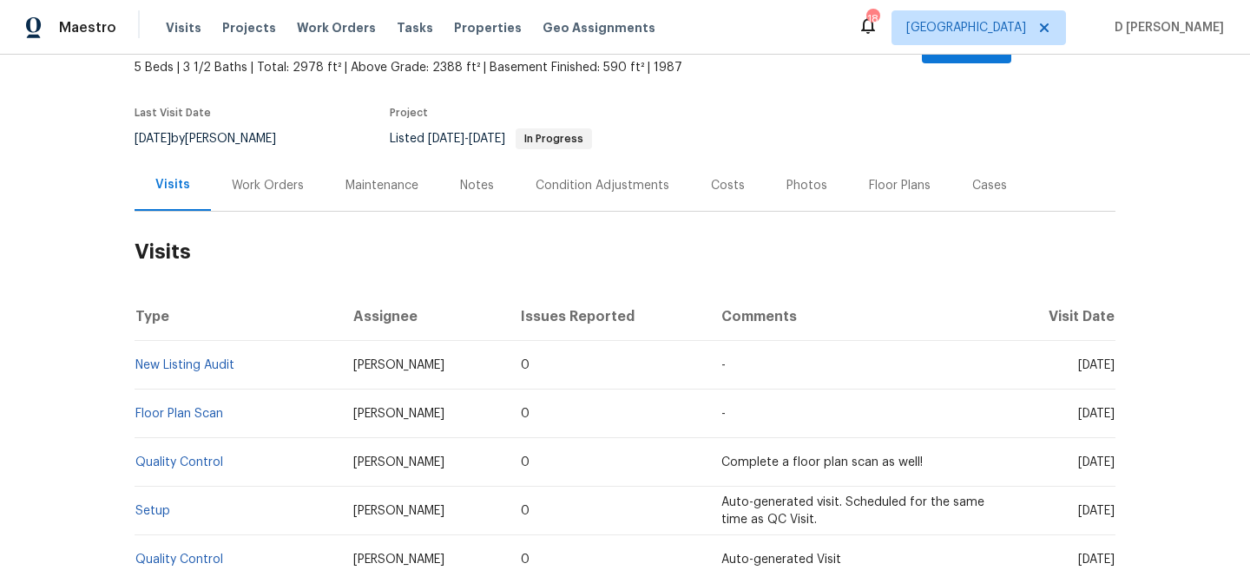
click at [286, 177] on div "Work Orders" at bounding box center [268, 185] width 72 height 17
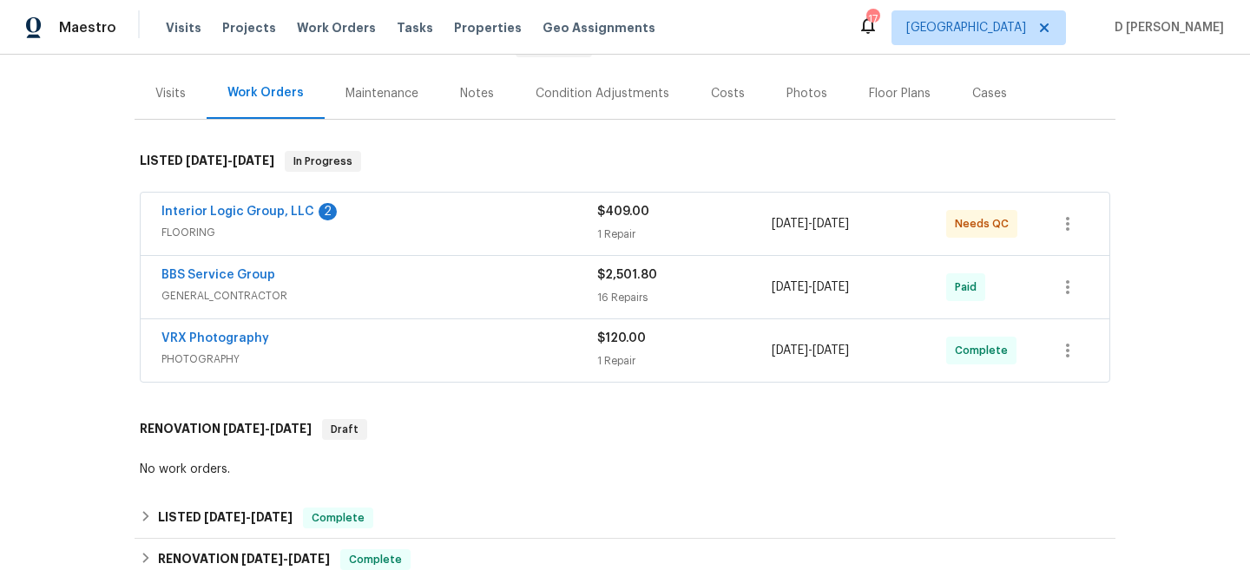
scroll to position [214, 0]
click at [256, 223] on div "Interior Logic Group, LLC 2 FLOORING" at bounding box center [379, 223] width 436 height 42
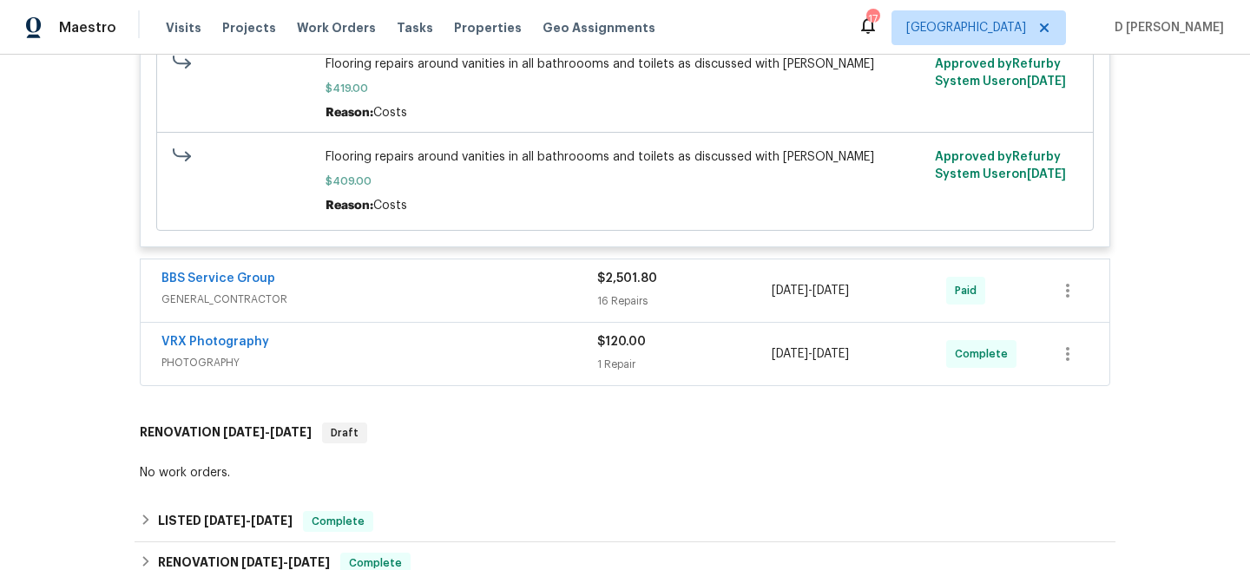
scroll to position [587, 0]
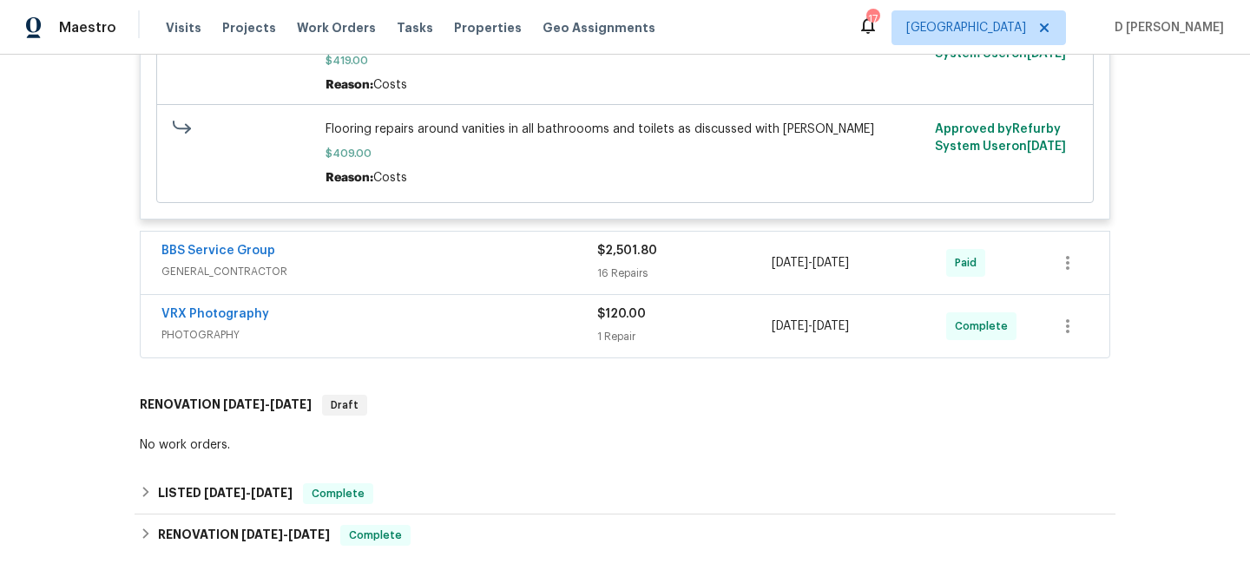
click at [299, 263] on span "GENERAL_CONTRACTOR" at bounding box center [379, 271] width 436 height 17
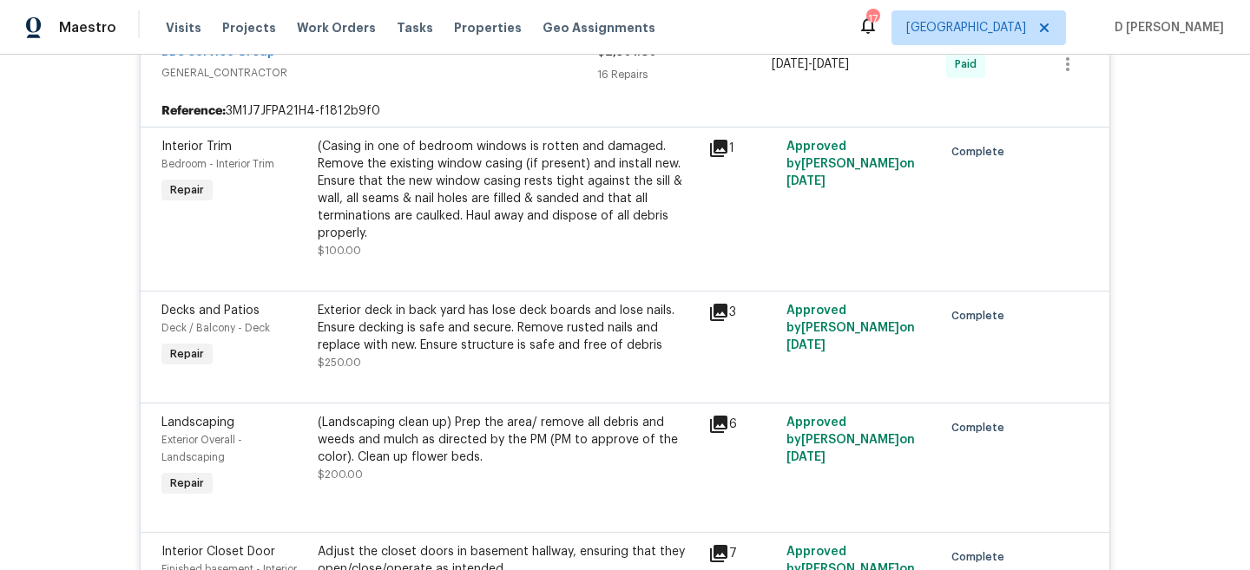
scroll to position [792, 0]
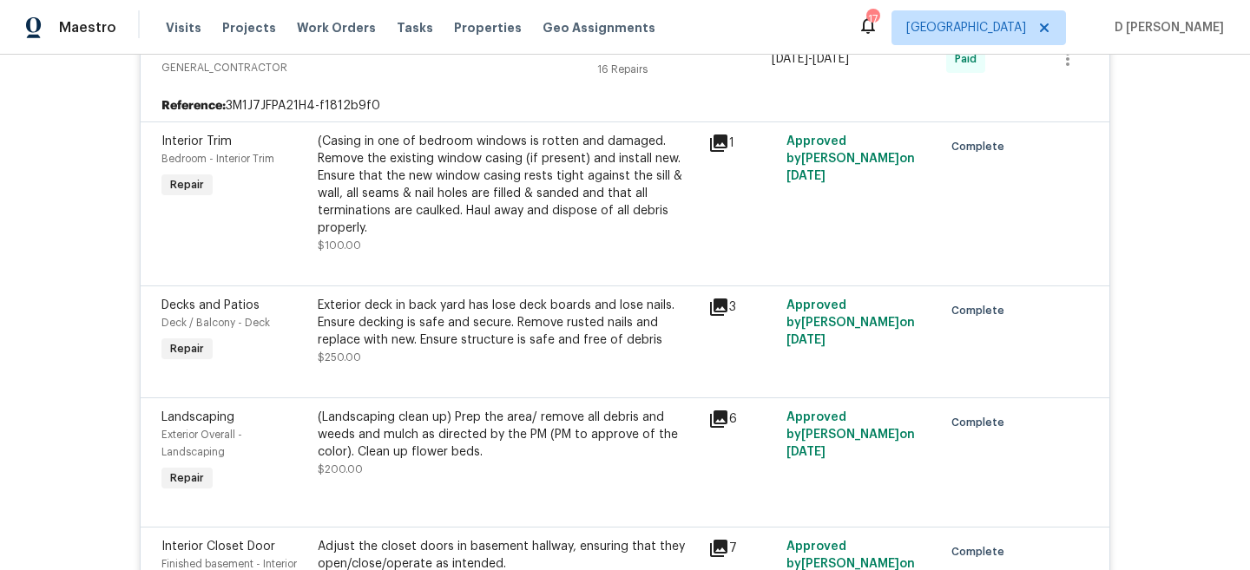
click at [721, 299] on icon at bounding box center [718, 307] width 17 height 17
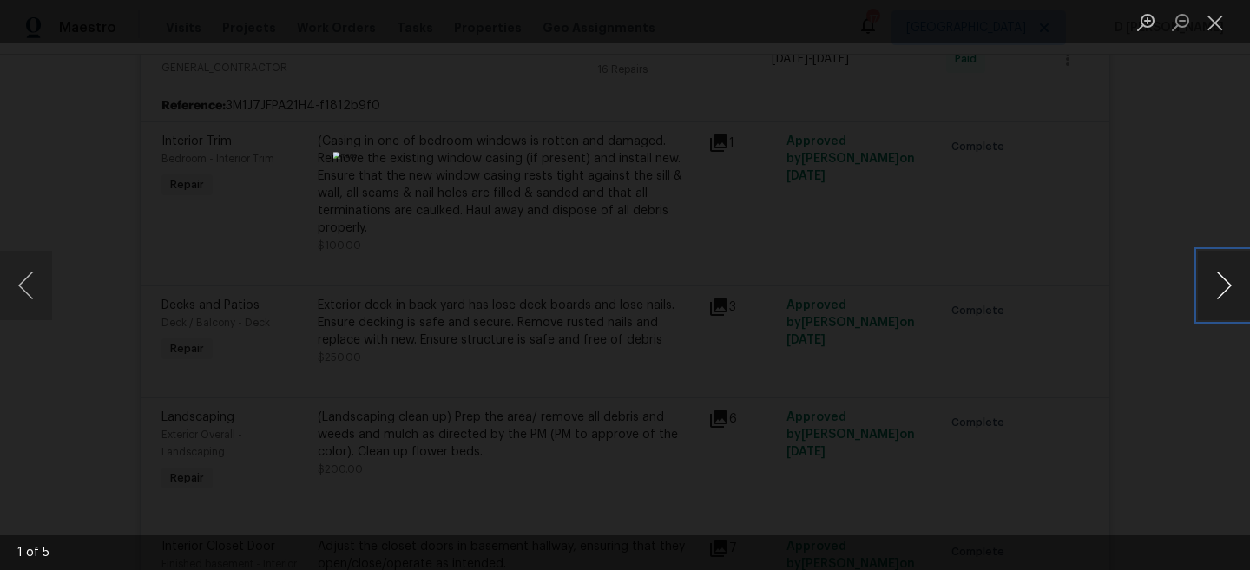
click at [1212, 285] on button "Next image" at bounding box center [1224, 285] width 52 height 69
click at [1212, 279] on button "Next image" at bounding box center [1224, 285] width 52 height 69
click at [1212, 20] on button "Close lightbox" at bounding box center [1215, 22] width 35 height 30
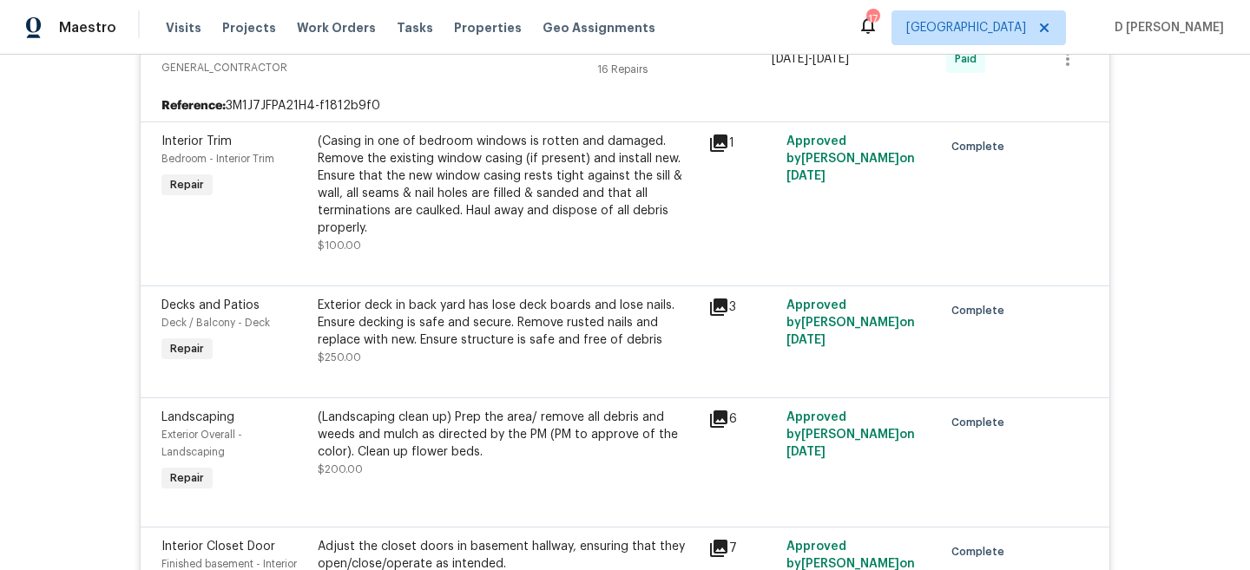
click at [721, 299] on icon at bounding box center [718, 307] width 17 height 17
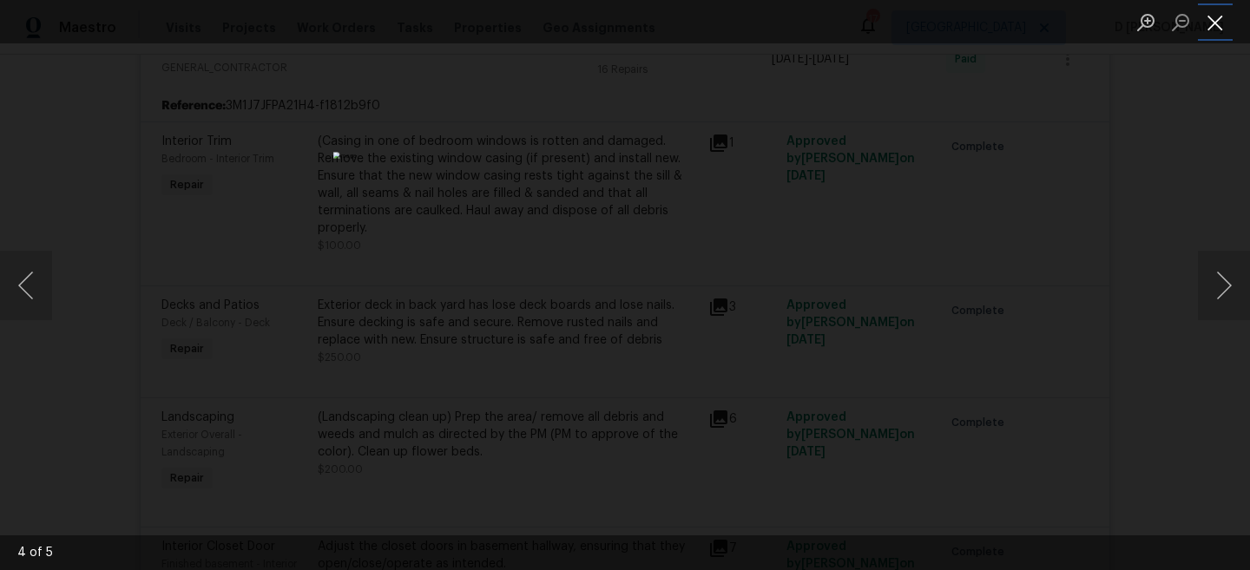
click at [1225, 23] on button "Close lightbox" at bounding box center [1215, 22] width 35 height 30
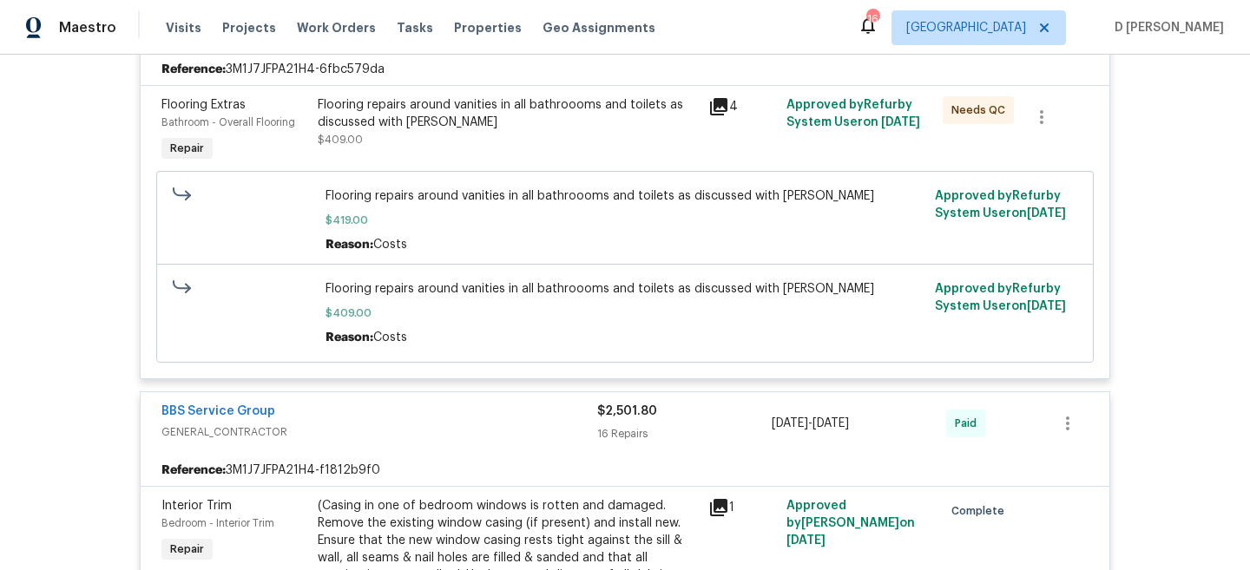
scroll to position [0, 0]
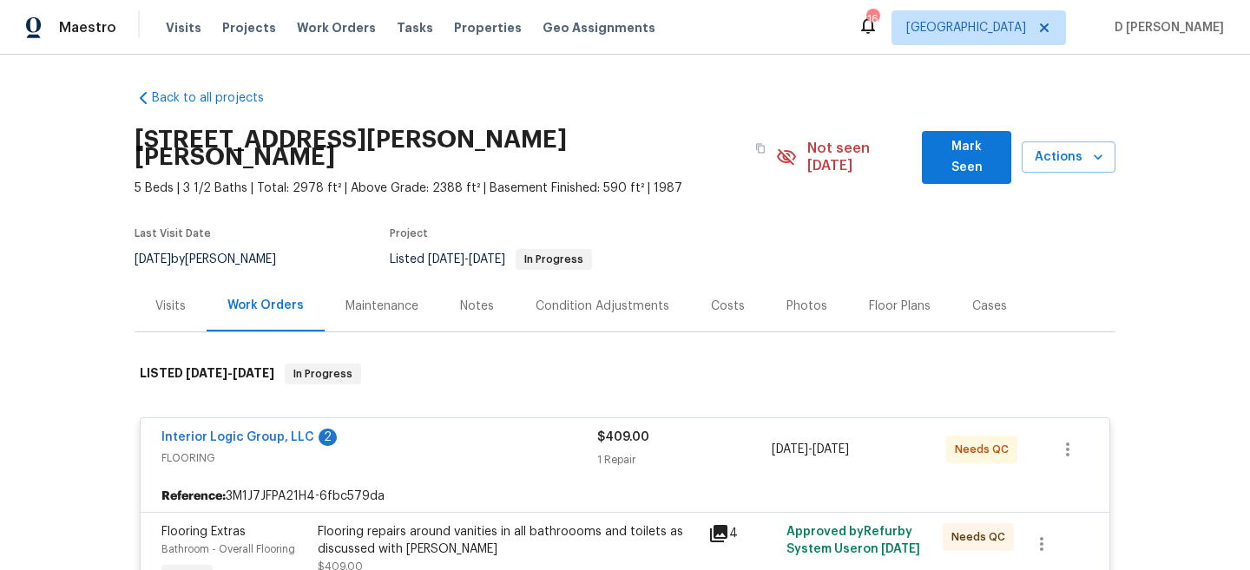
click at [168, 298] on div "Visits" at bounding box center [170, 306] width 30 height 17
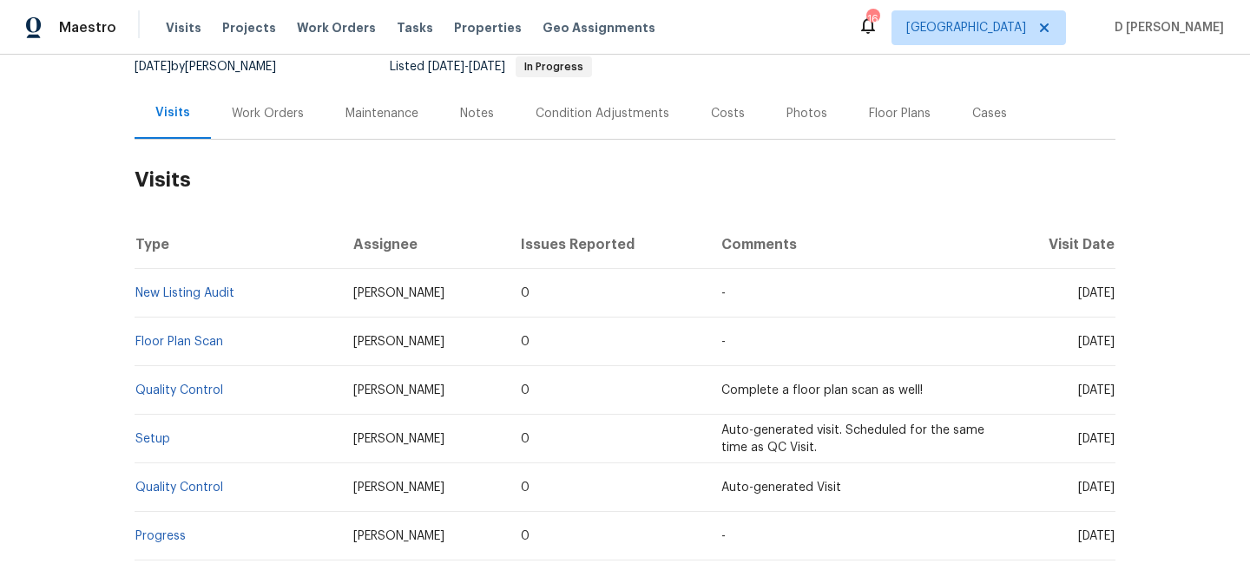
scroll to position [200, 0]
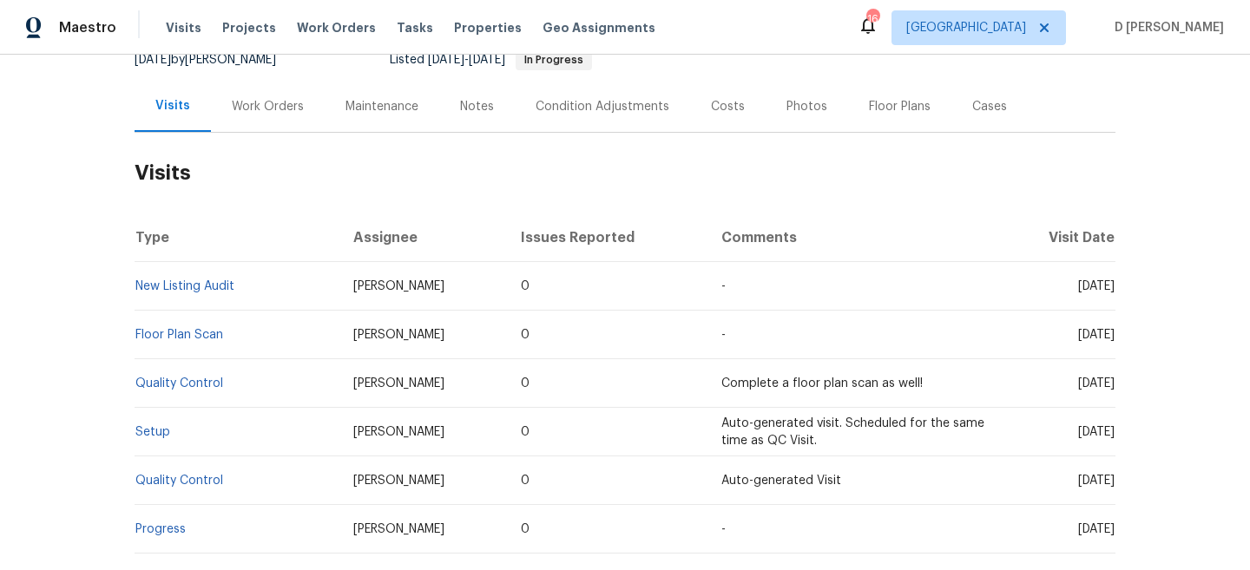
click at [246, 98] on div "Work Orders" at bounding box center [268, 106] width 72 height 17
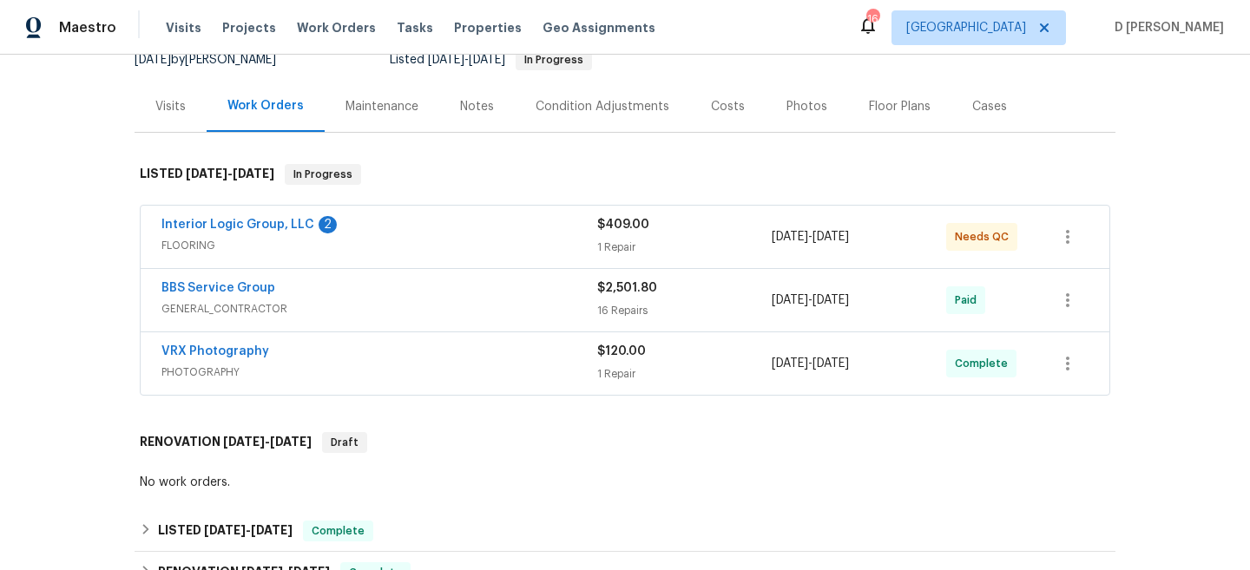
click at [253, 300] on span "GENERAL_CONTRACTOR" at bounding box center [379, 308] width 436 height 17
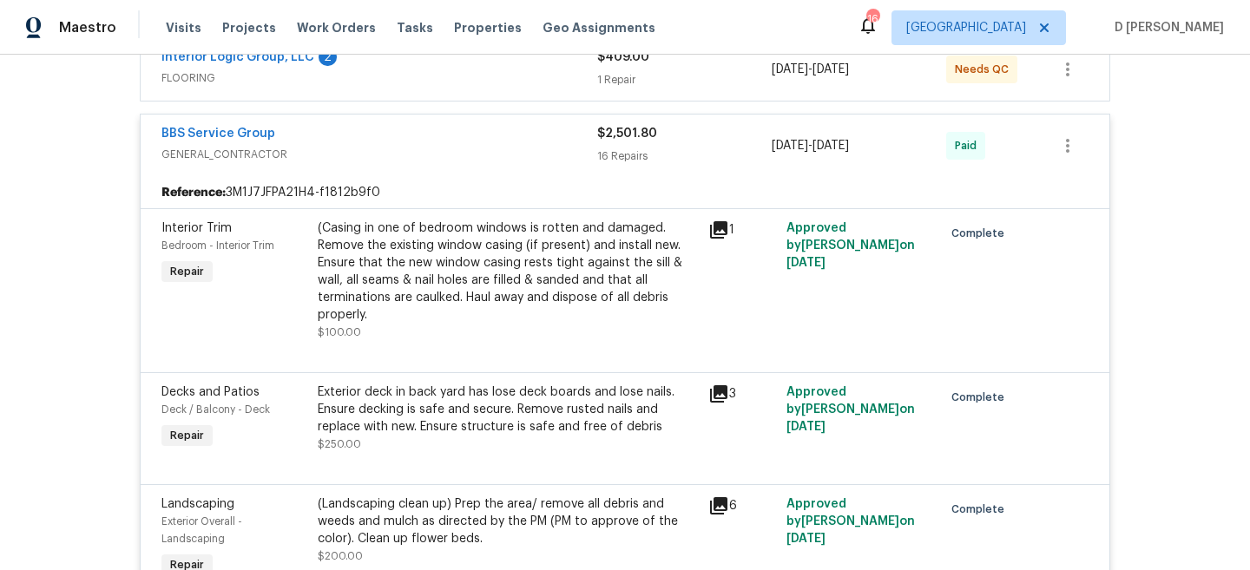
scroll to position [278, 0]
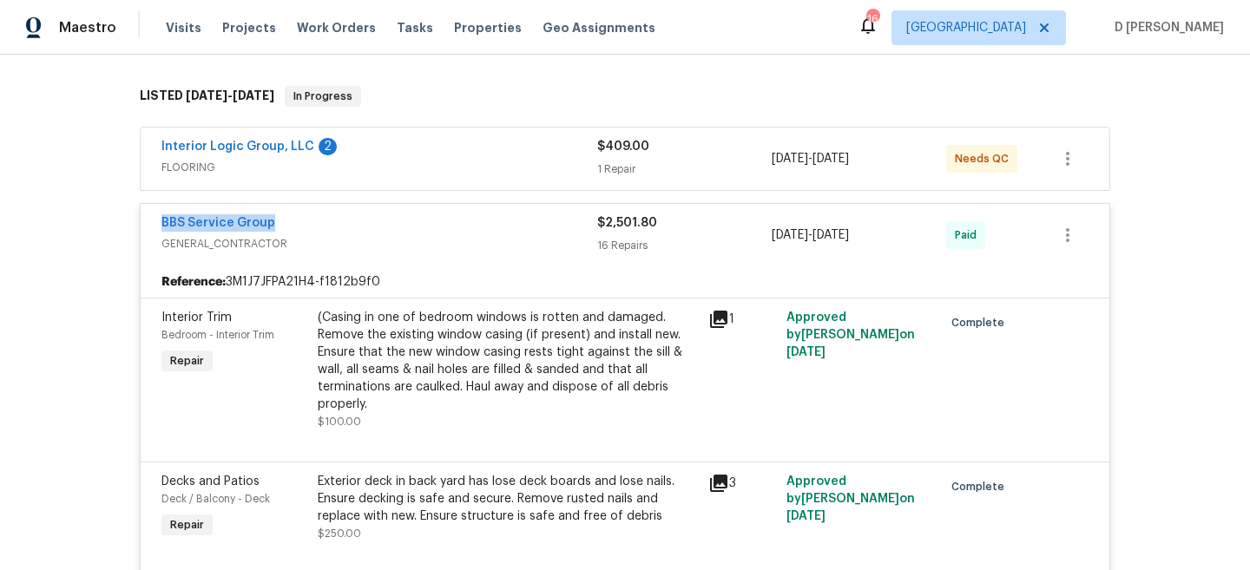
drag, startPoint x: 147, startPoint y: 202, endPoint x: 416, endPoint y: 202, distance: 269.1
click at [416, 204] on div "BBS Service Group GENERAL_CONTRACTOR $2,501.80 16 Repairs 8/11/2025 - 8/15/2025…" at bounding box center [625, 235] width 969 height 62
copy link "BBS Service Group"
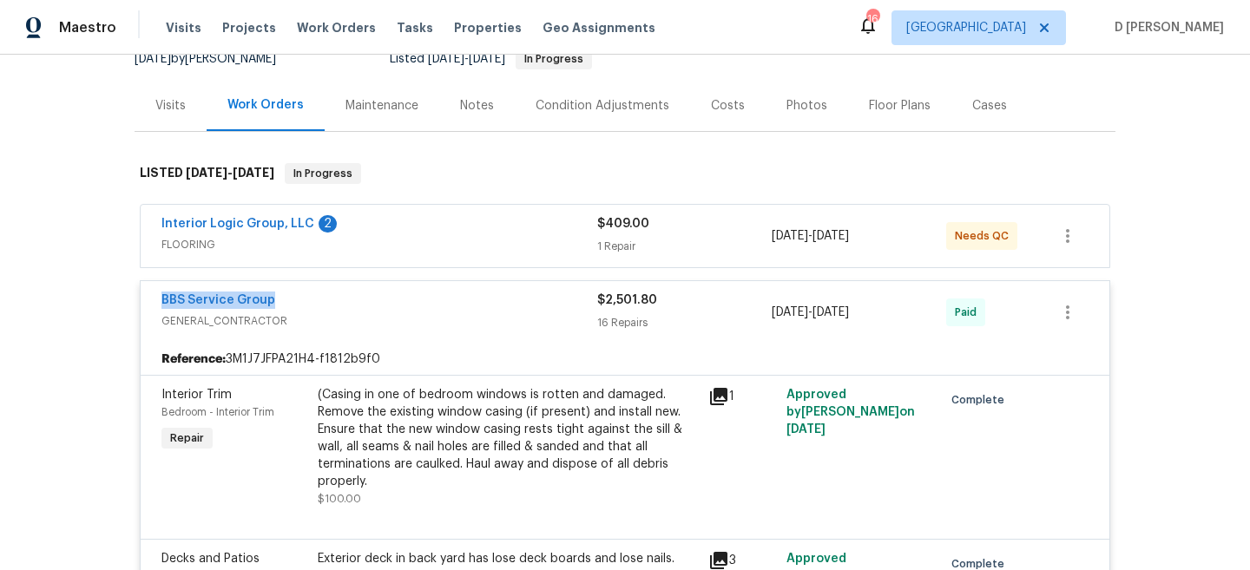
scroll to position [144, 0]
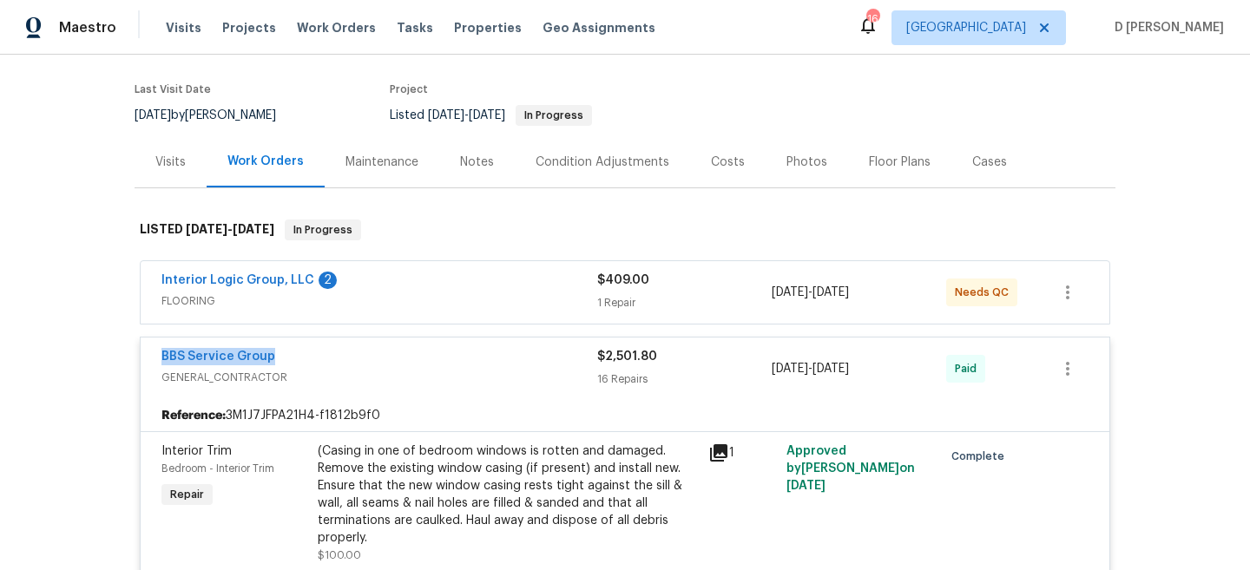
click at [162, 154] on div "Visits" at bounding box center [171, 161] width 72 height 51
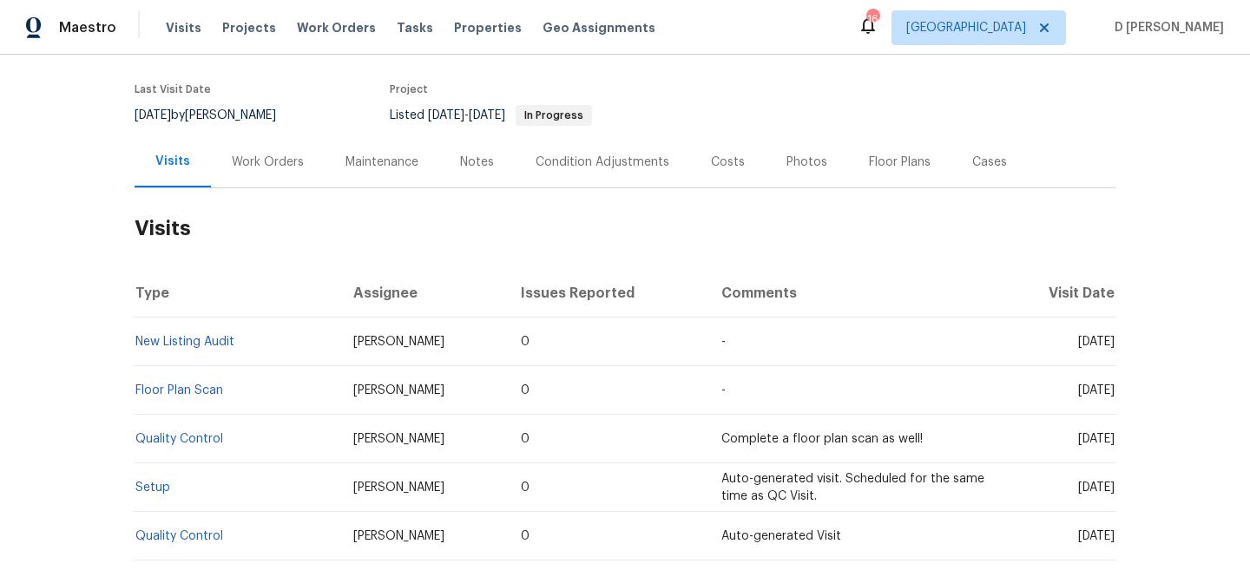
scroll to position [170, 0]
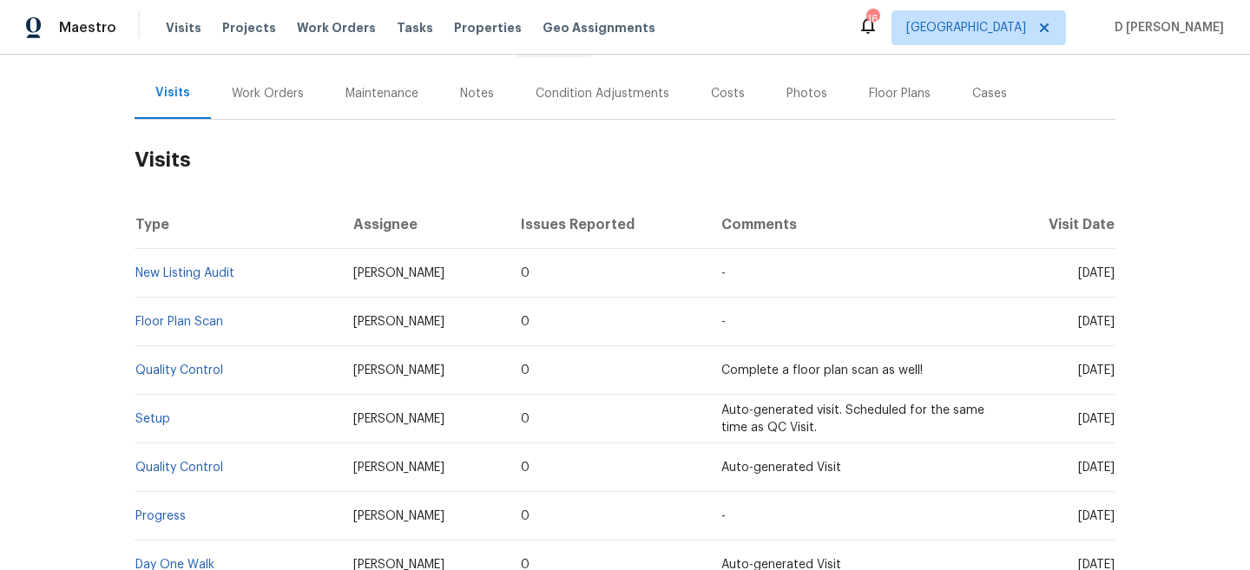
click at [273, 95] on div "Work Orders" at bounding box center [268, 93] width 114 height 51
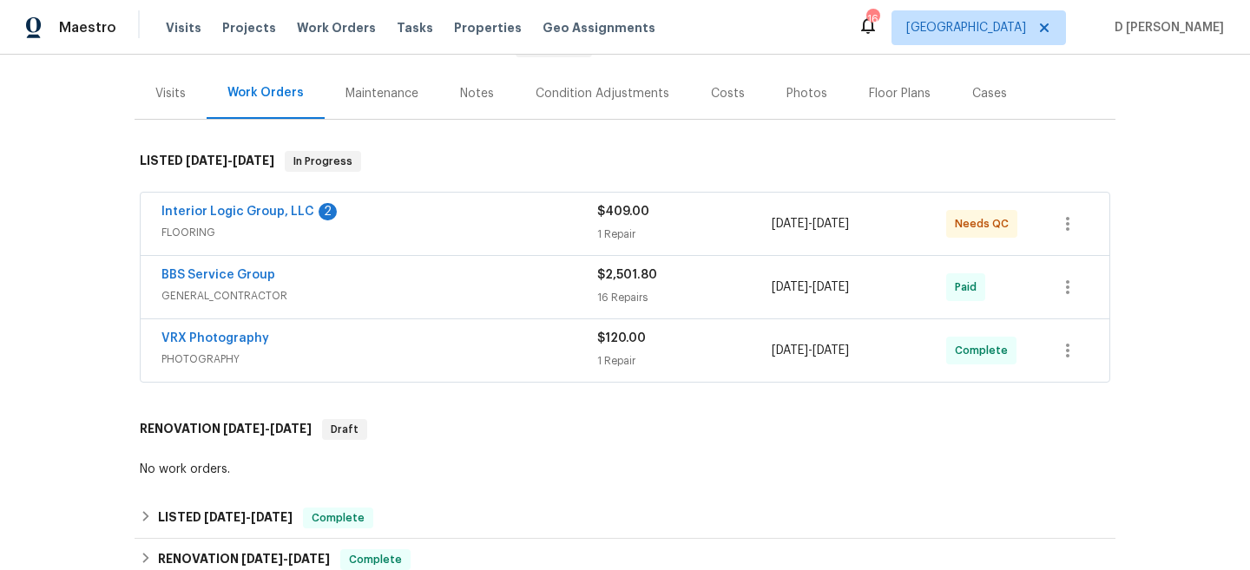
scroll to position [214, 0]
click at [210, 286] on span "GENERAL_CONTRACTOR" at bounding box center [379, 294] width 436 height 17
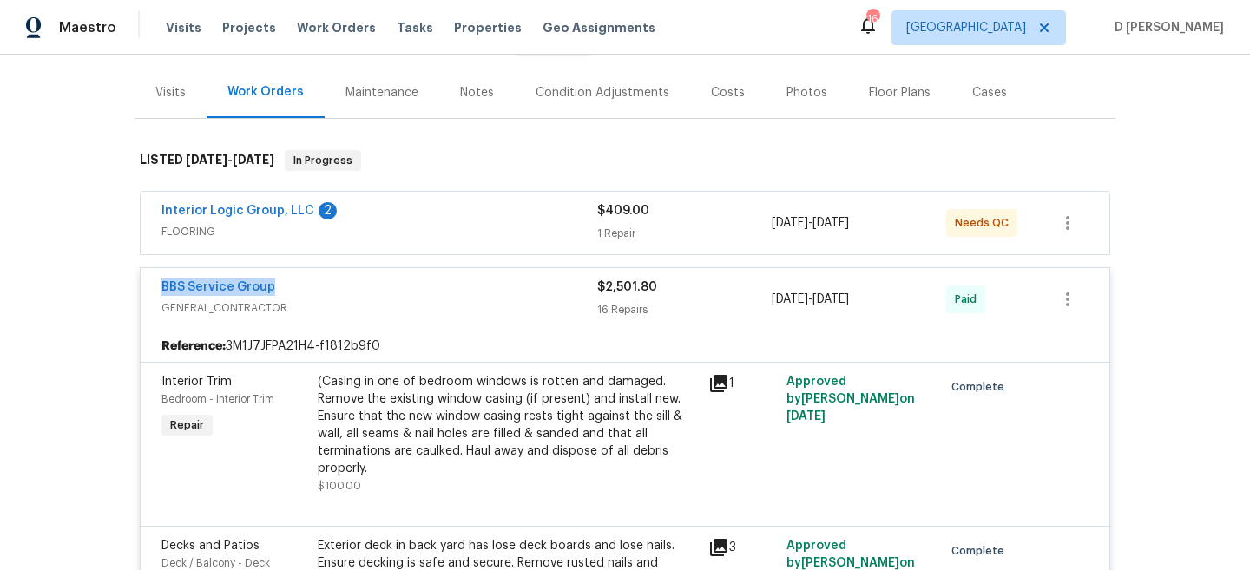
drag, startPoint x: 154, startPoint y: 272, endPoint x: 318, endPoint y: 270, distance: 164.0
click at [318, 270] on div "BBS Service Group GENERAL_CONTRACTOR $2,501.80 16 Repairs 8/11/2025 - 8/15/2025…" at bounding box center [625, 299] width 969 height 62
copy link "BBS Service Group"
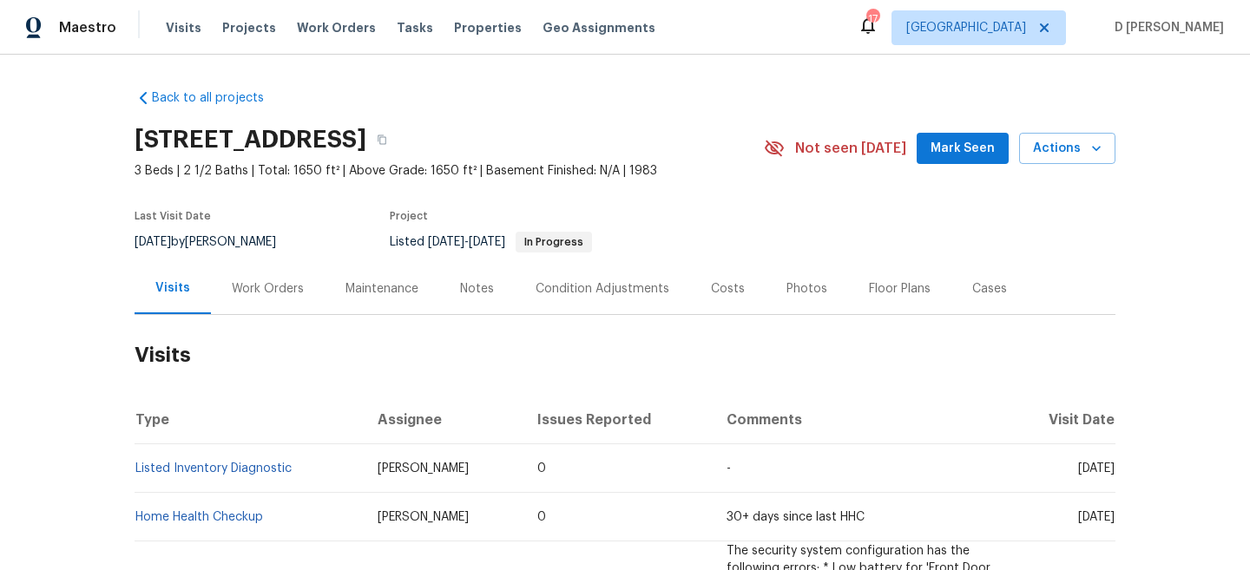
scroll to position [68, 0]
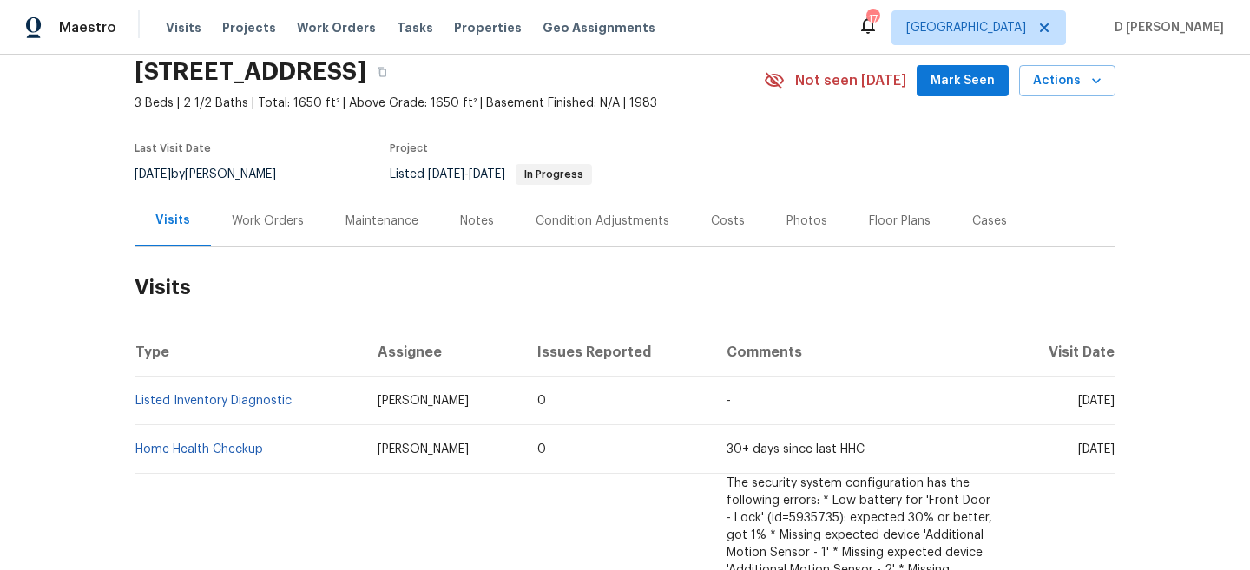
click at [284, 227] on div "Work Orders" at bounding box center [268, 221] width 72 height 17
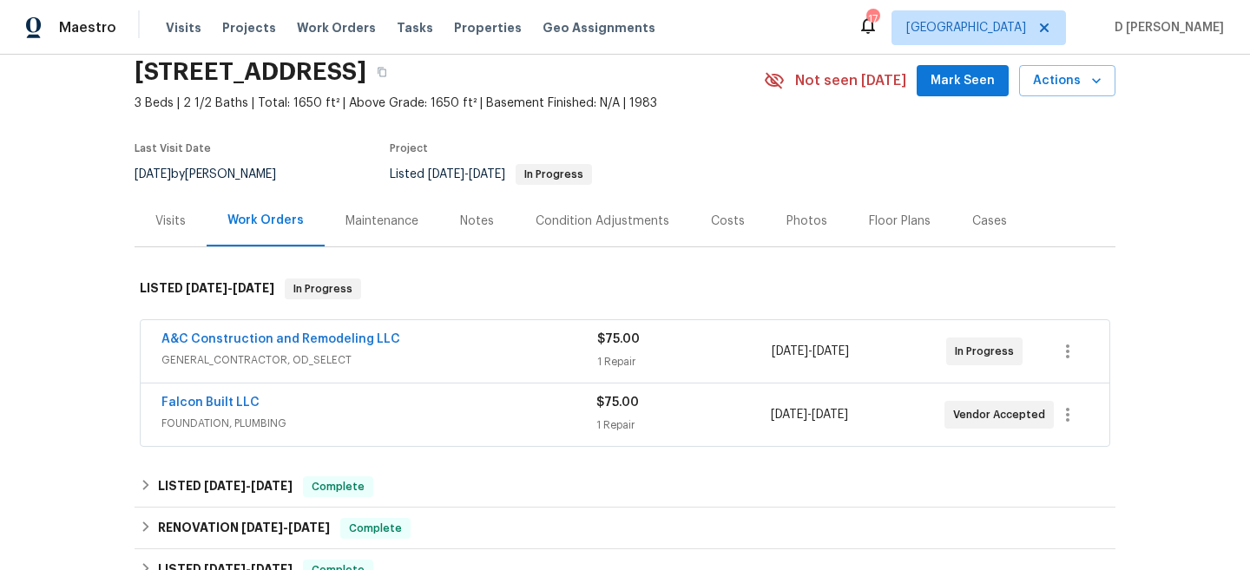
click at [283, 365] on span "GENERAL_CONTRACTOR, OD_SELECT" at bounding box center [379, 360] width 436 height 17
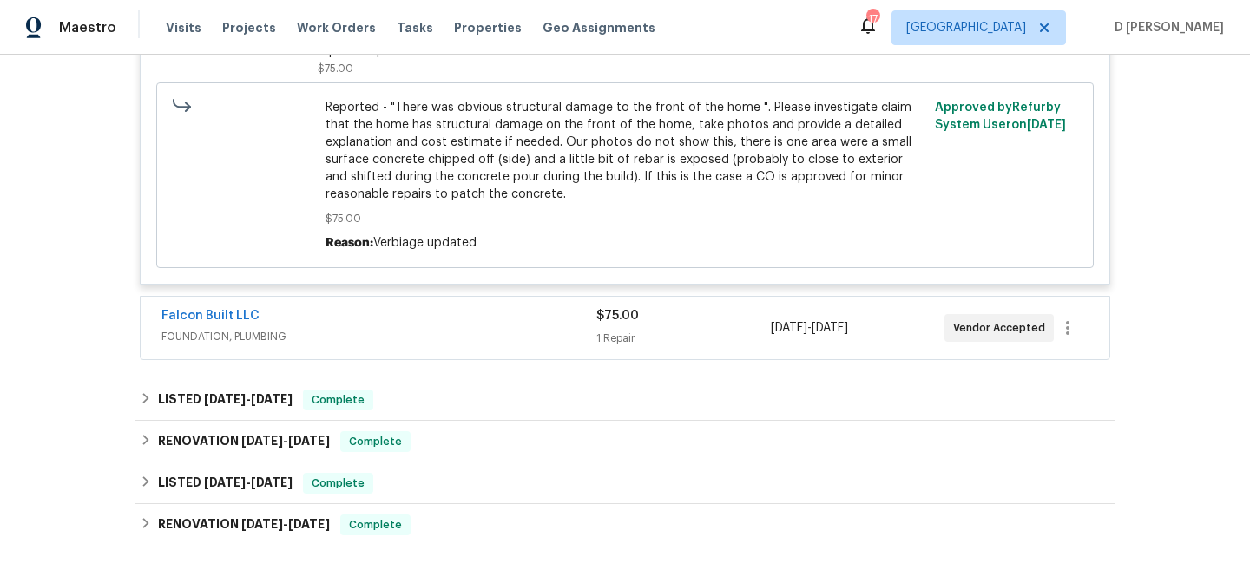
scroll to position [623, 0]
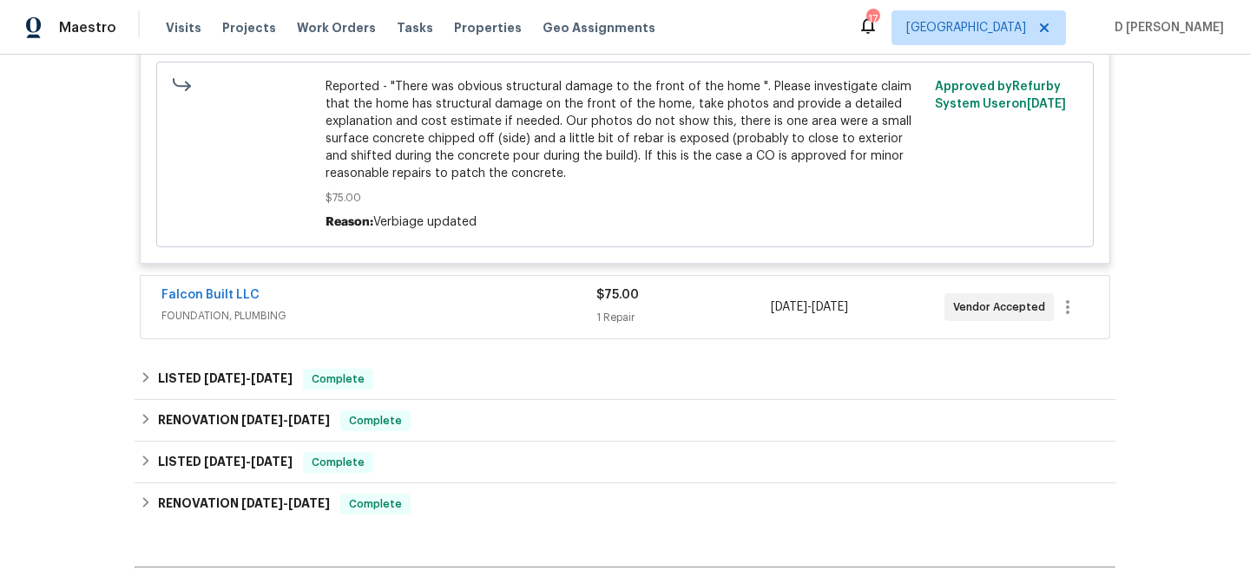
click at [368, 314] on span "FOUNDATION, PLUMBING" at bounding box center [378, 315] width 435 height 17
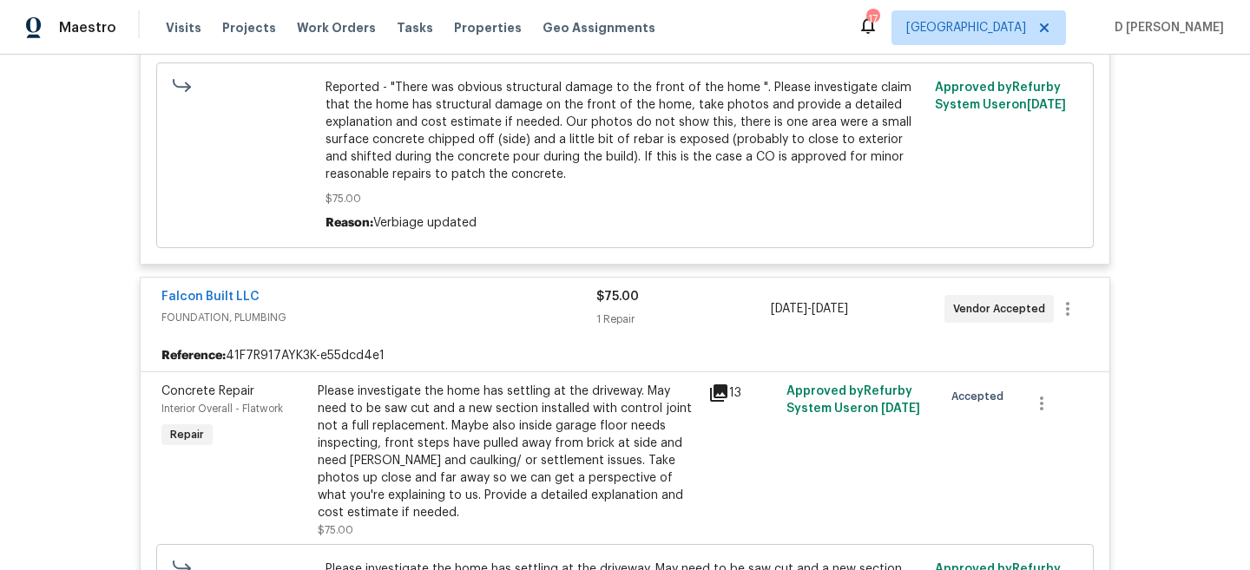
scroll to position [634, 0]
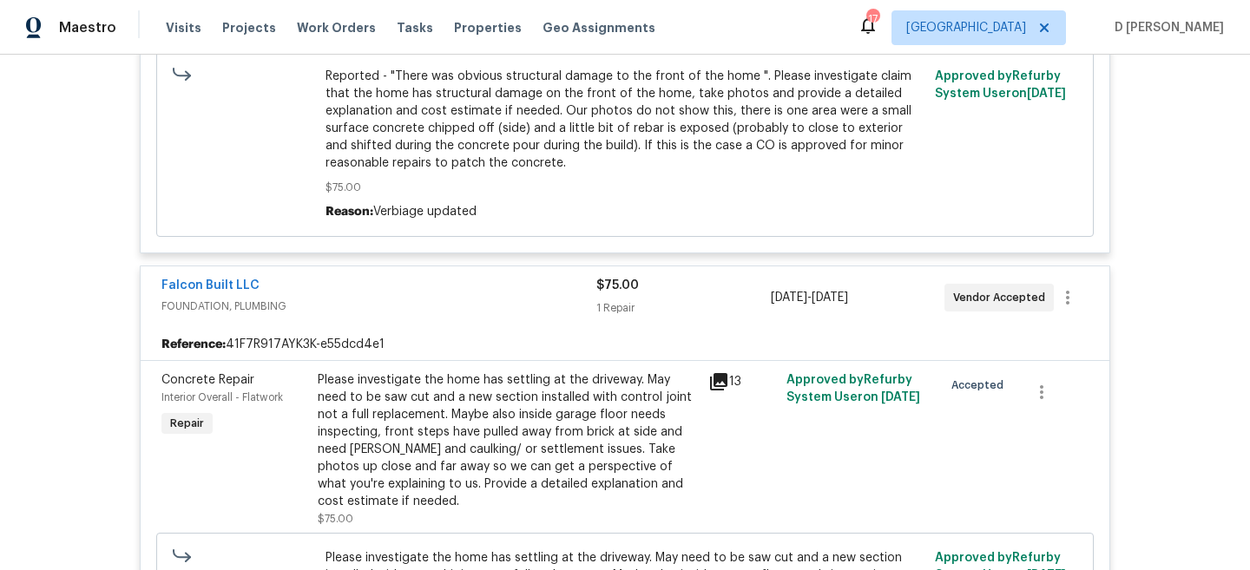
click at [719, 380] on icon at bounding box center [718, 381] width 17 height 17
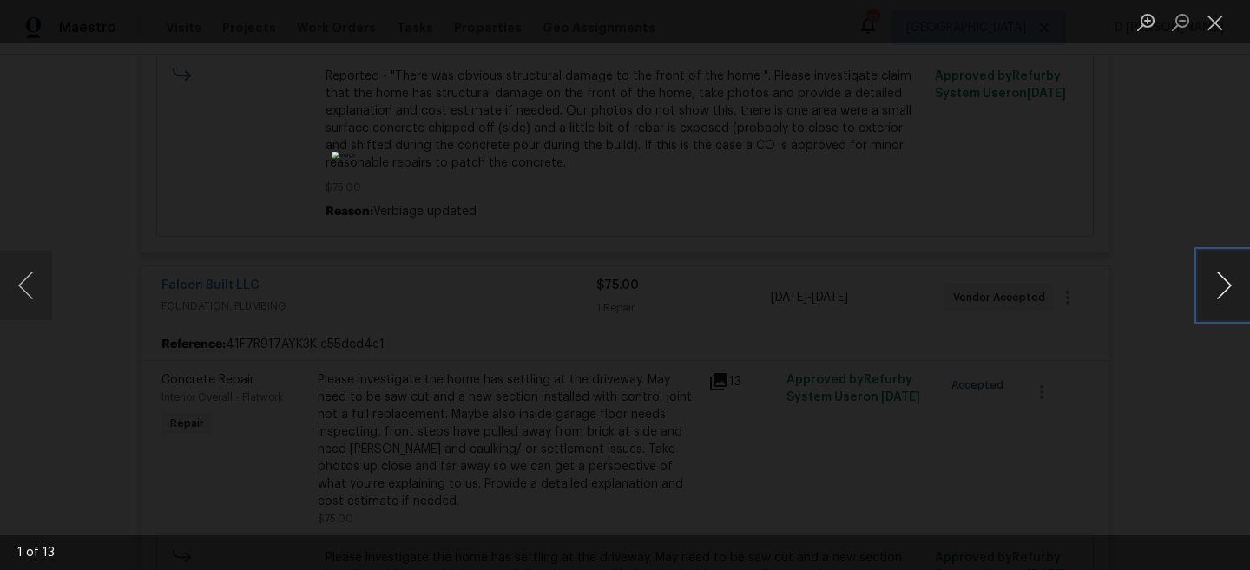
click at [1225, 283] on button "Next image" at bounding box center [1224, 285] width 52 height 69
click at [1211, 19] on button "Close lightbox" at bounding box center [1215, 22] width 35 height 30
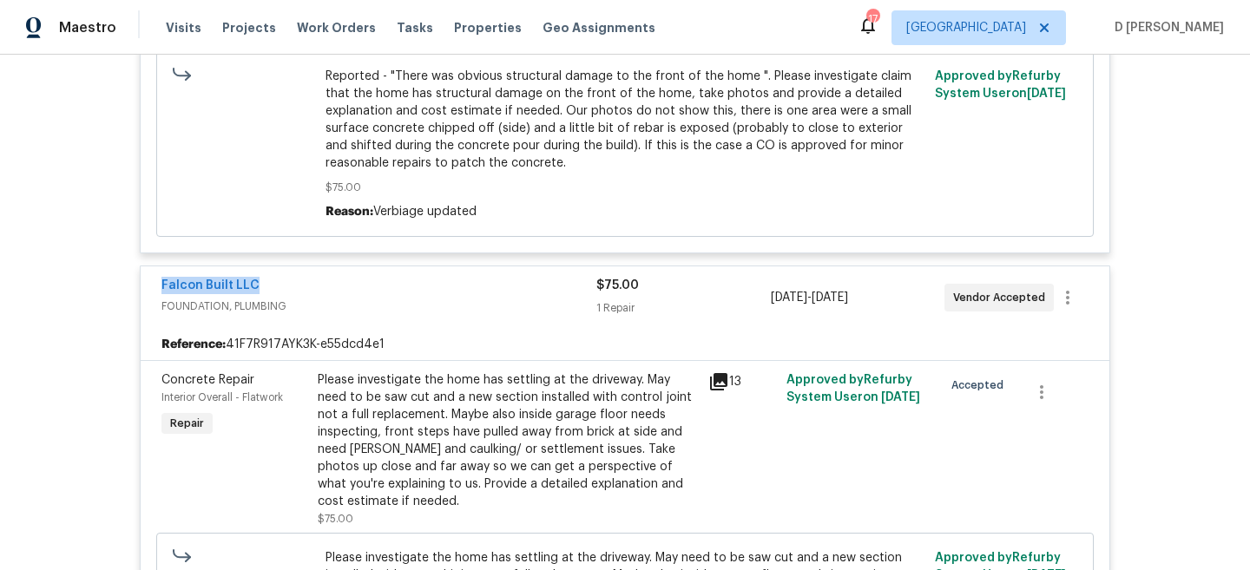
drag, startPoint x: 148, startPoint y: 293, endPoint x: 263, endPoint y: 283, distance: 115.0
click at [263, 283] on div "Falcon Built LLC FOUNDATION, PLUMBING $75.00 1 Repair [DATE] - [DATE] Vendor Ac…" at bounding box center [625, 297] width 969 height 62
copy link "Falcon Built LLC"
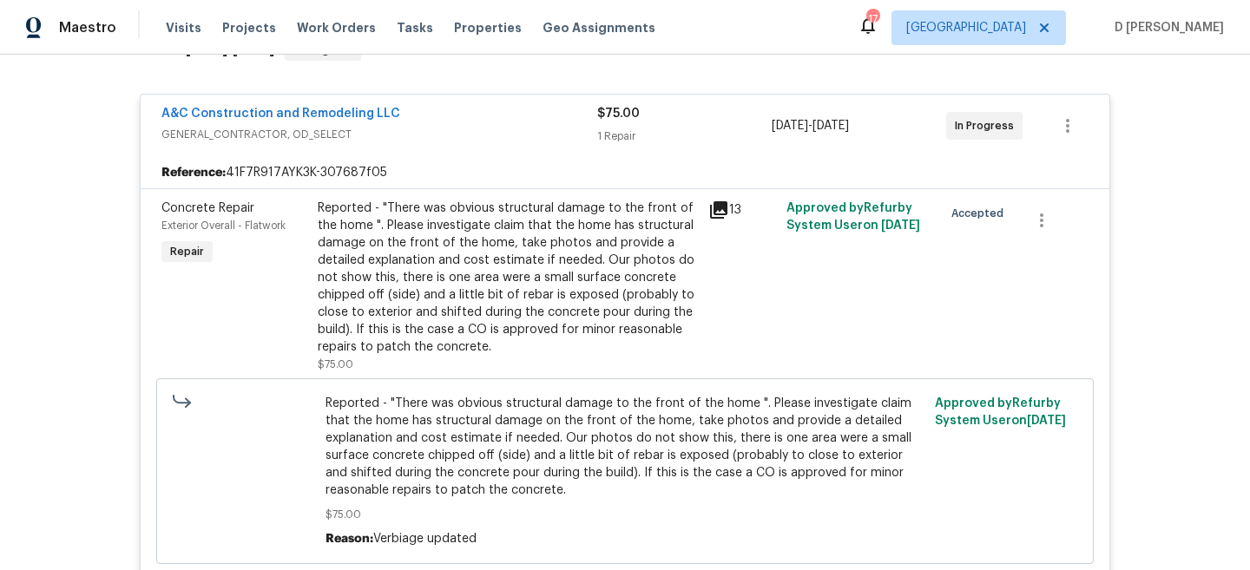
scroll to position [287, 0]
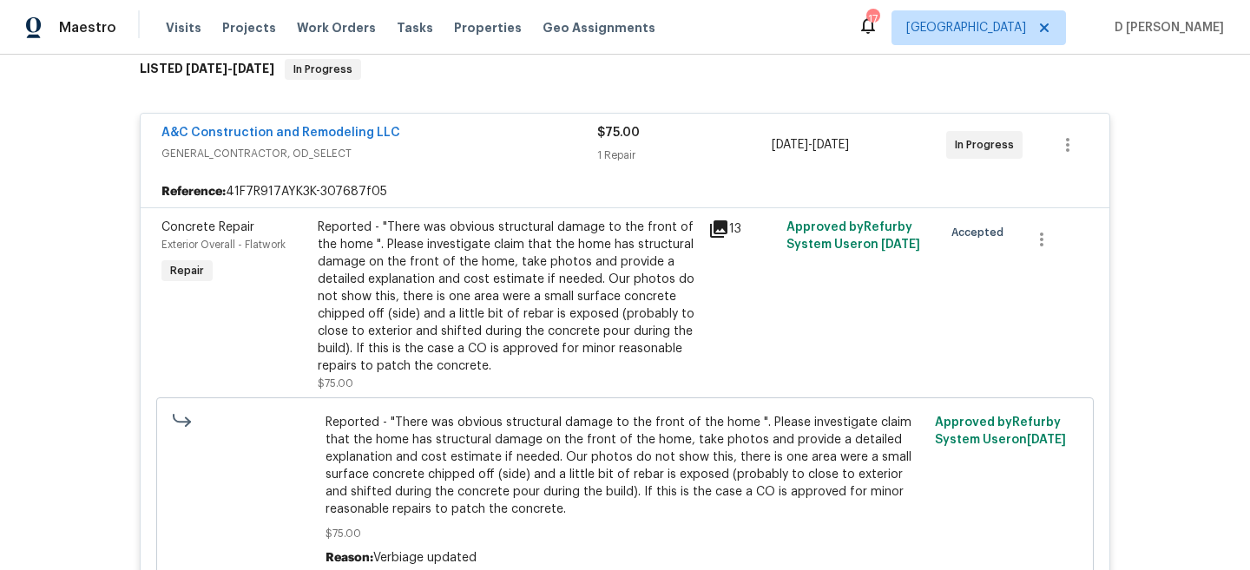
click at [243, 157] on span "GENERAL_CONTRACTOR, OD_SELECT" at bounding box center [379, 153] width 436 height 17
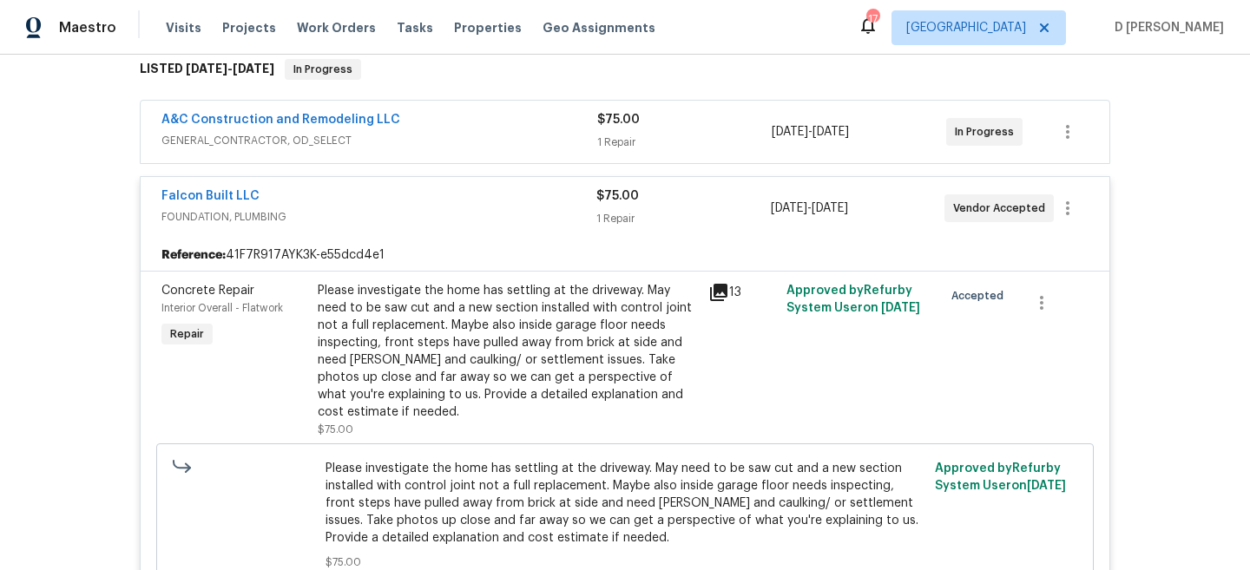
click at [239, 218] on span "FOUNDATION, PLUMBING" at bounding box center [378, 216] width 435 height 17
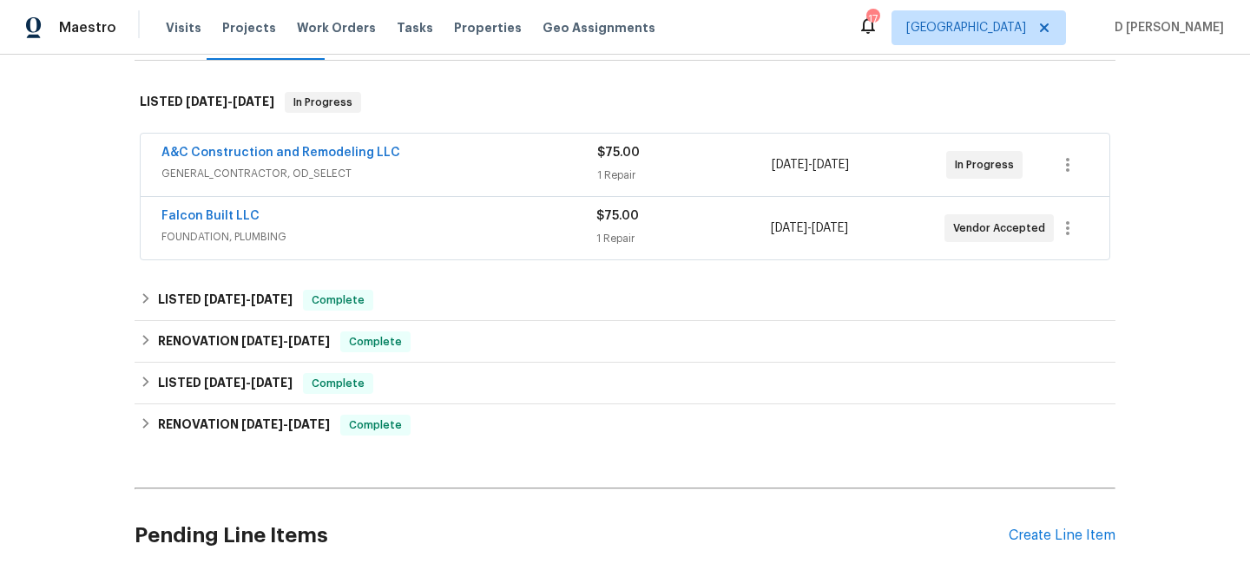
scroll to position [253, 0]
click at [265, 236] on span "FOUNDATION, PLUMBING" at bounding box center [378, 237] width 435 height 17
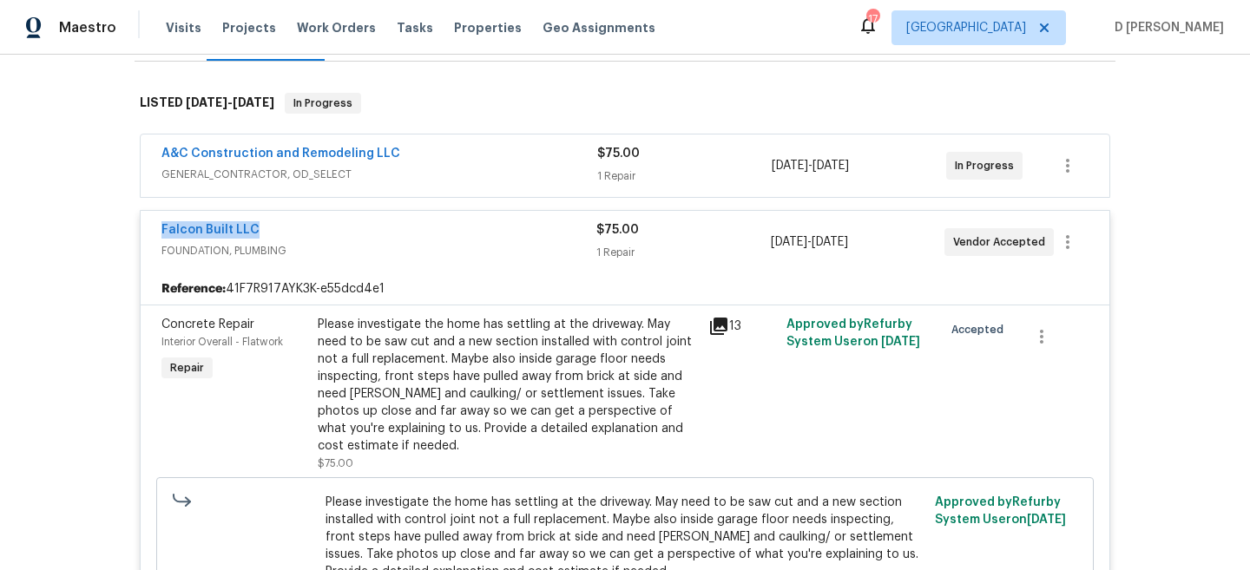
drag, startPoint x: 148, startPoint y: 231, endPoint x: 330, endPoint y: 231, distance: 182.3
click at [330, 231] on div "Falcon Built LLC FOUNDATION, PLUMBING $75.00 1 Repair [DATE] - [DATE] Vendor Ac…" at bounding box center [625, 242] width 969 height 62
copy link "Falcon Built LLC"
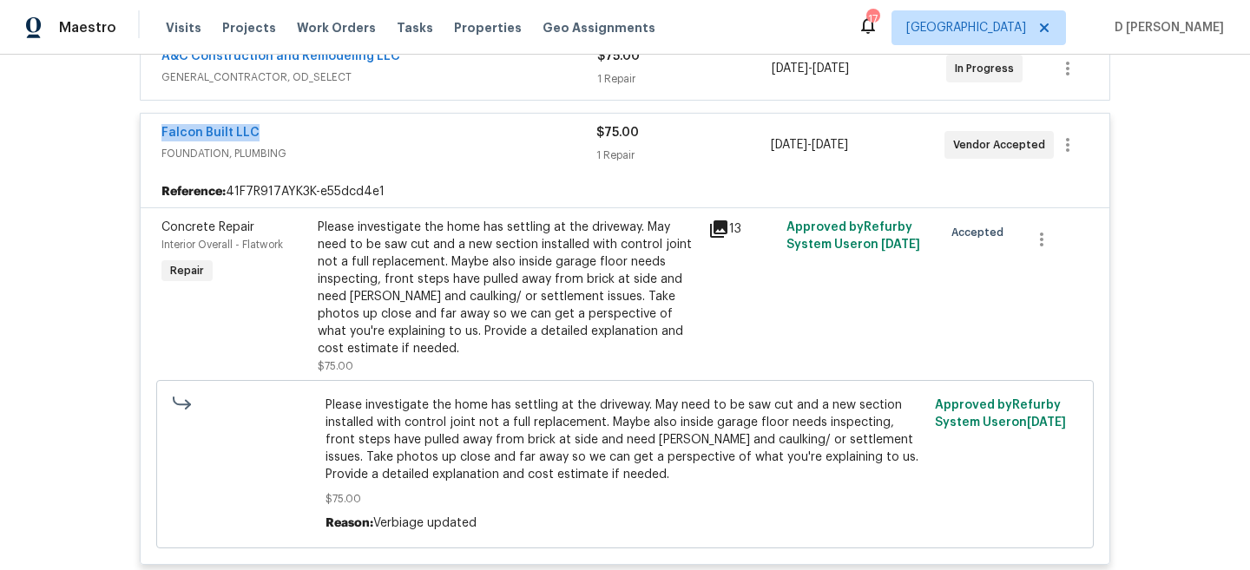
scroll to position [369, 0]
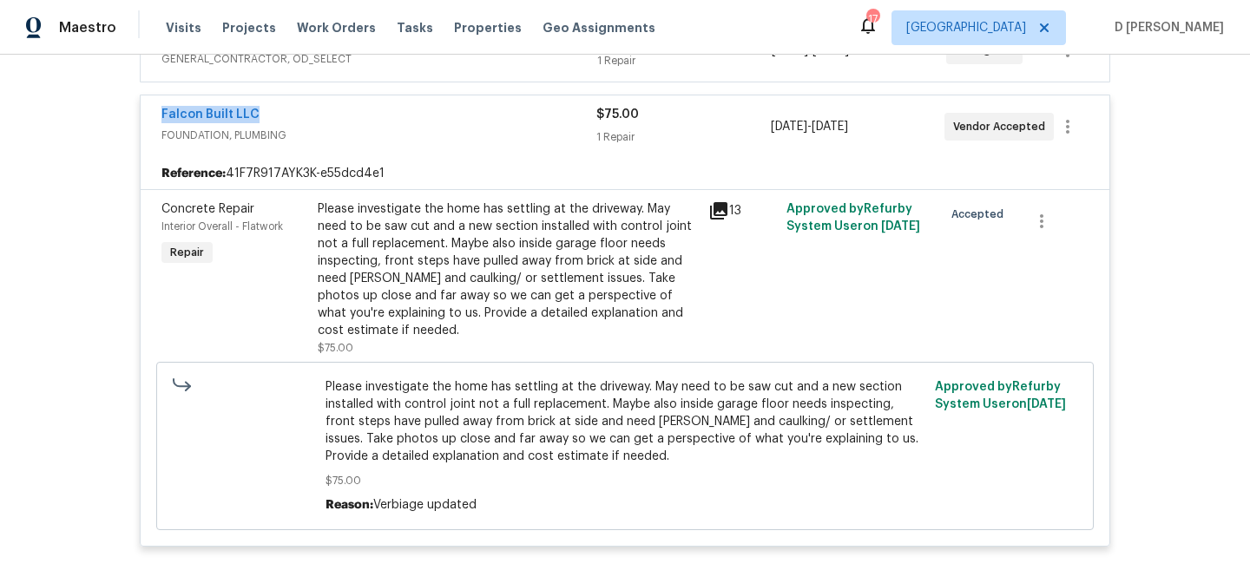
click at [721, 210] on icon at bounding box center [718, 210] width 17 height 17
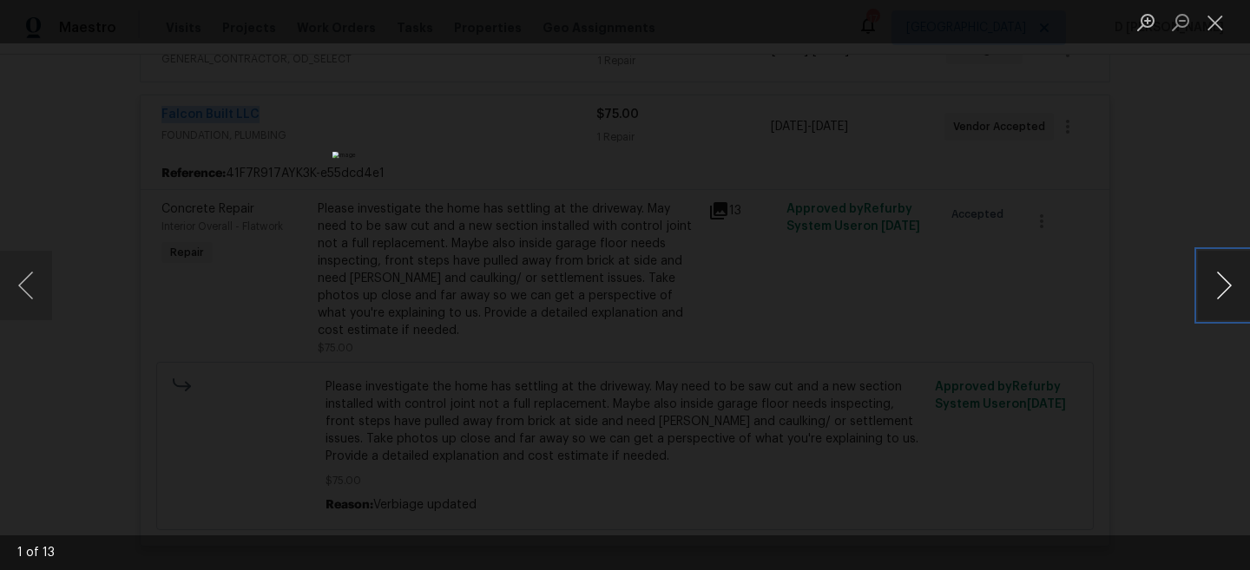
click at [1225, 273] on button "Next image" at bounding box center [1224, 285] width 52 height 69
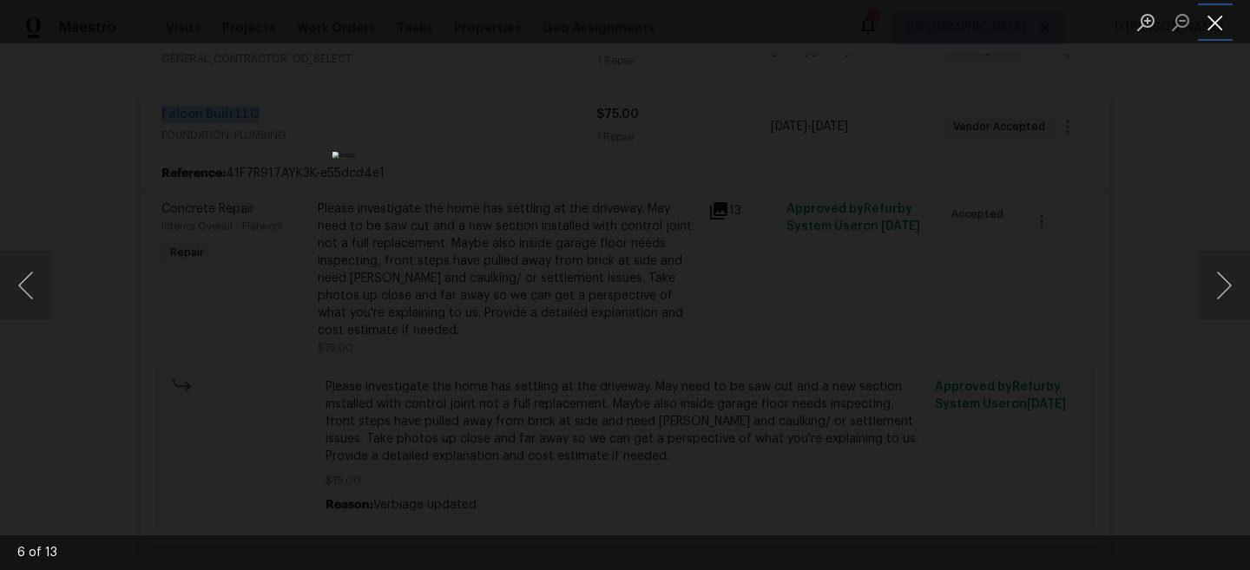
click at [1221, 20] on button "Close lightbox" at bounding box center [1215, 22] width 35 height 30
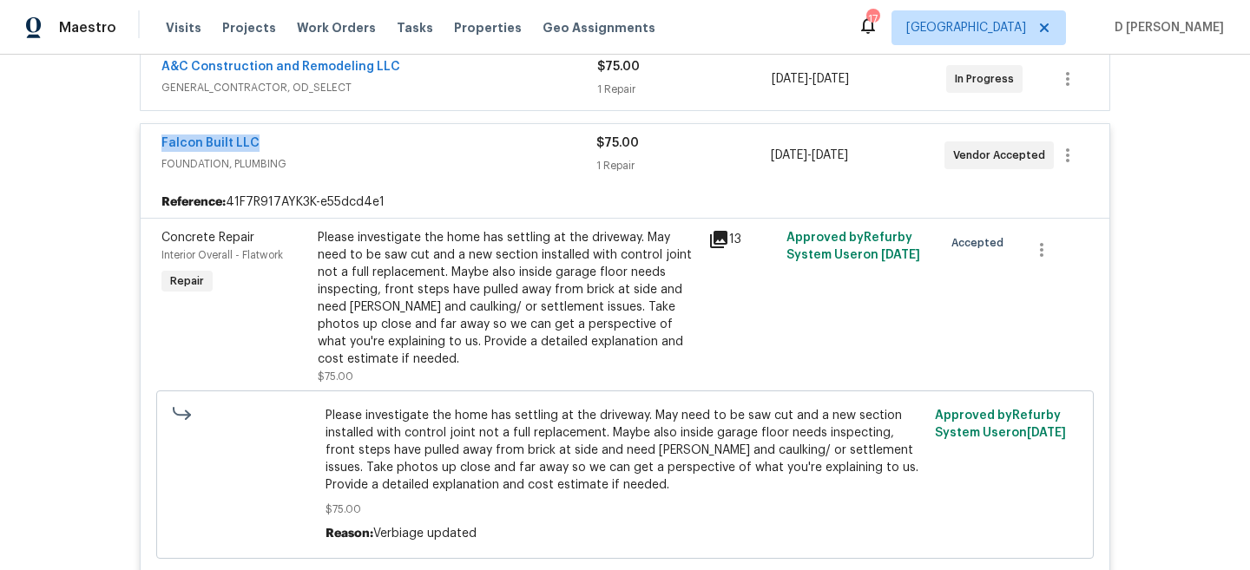
scroll to position [246, 0]
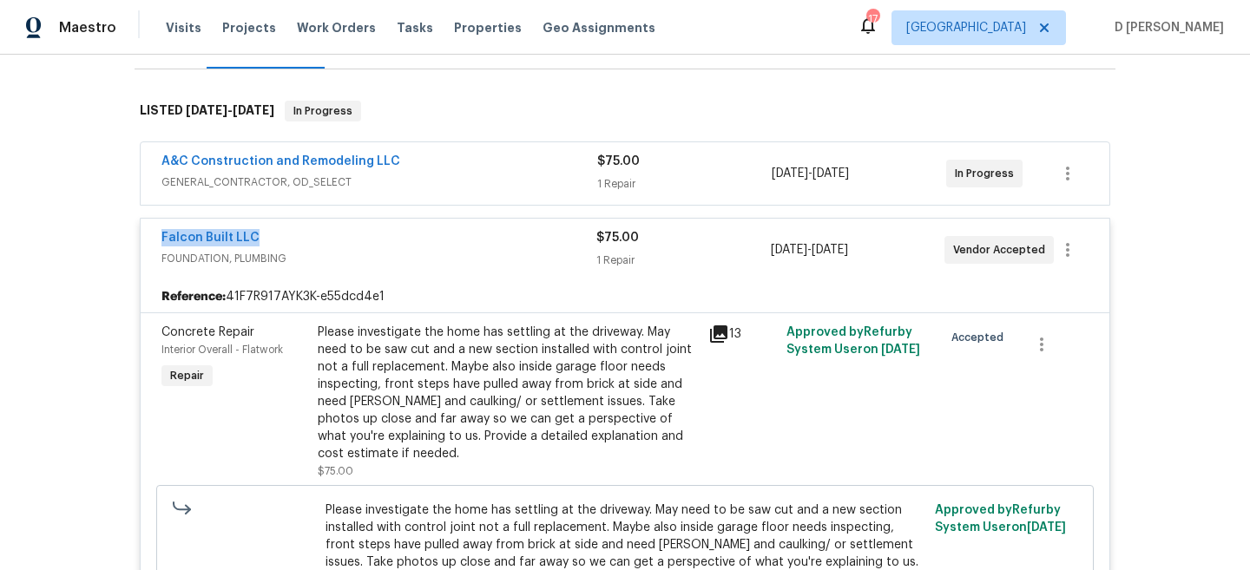
click at [723, 338] on icon at bounding box center [718, 333] width 17 height 17
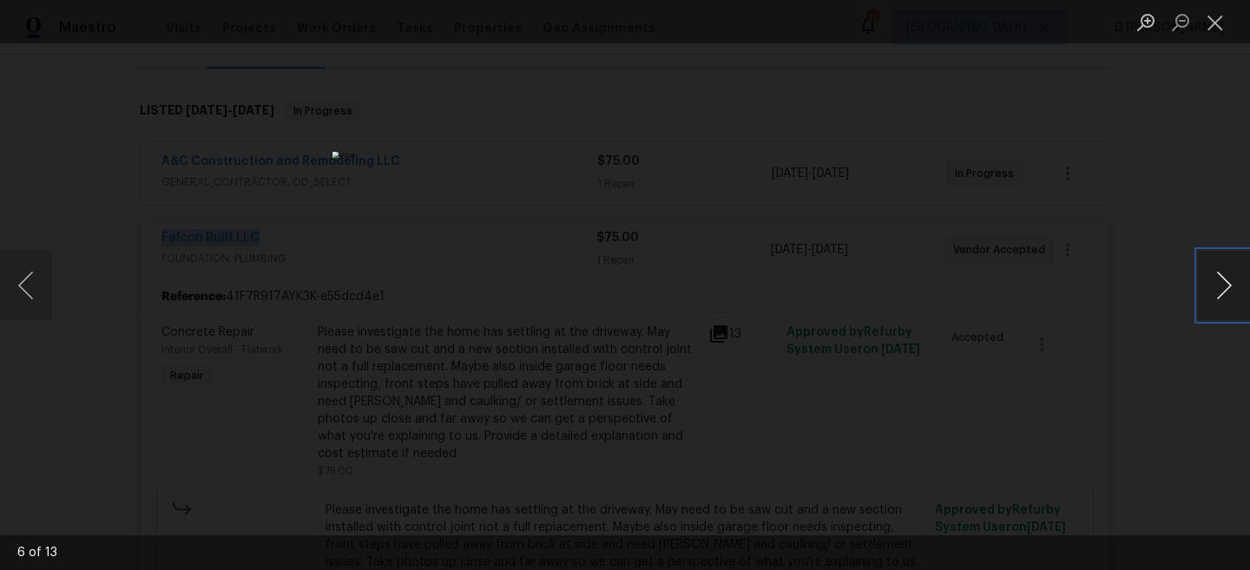
click at [1219, 301] on button "Next image" at bounding box center [1224, 285] width 52 height 69
click at [1218, 275] on button "Next image" at bounding box center [1224, 285] width 52 height 69
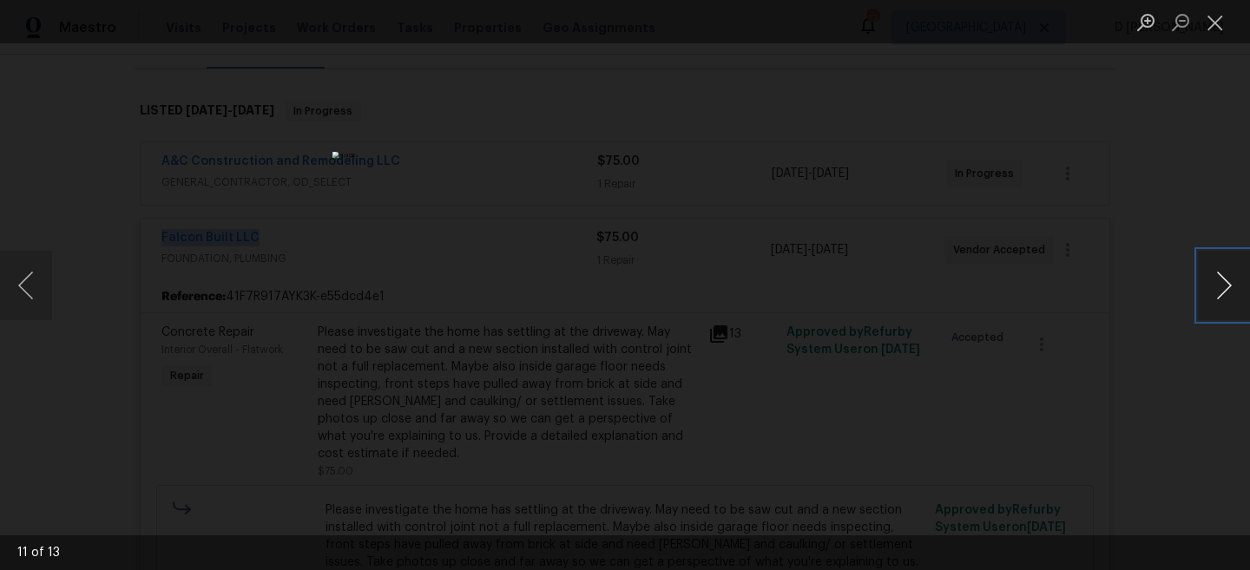
click at [1221, 283] on button "Next image" at bounding box center [1224, 285] width 52 height 69
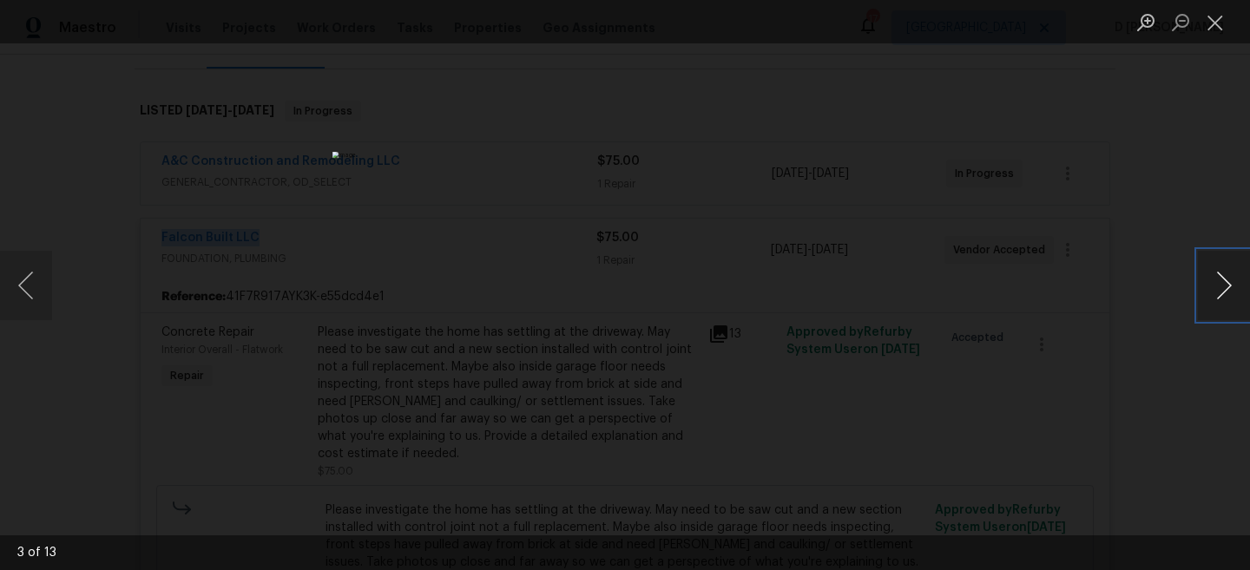
click at [1221, 283] on button "Next image" at bounding box center [1224, 285] width 52 height 69
click at [1225, 291] on button "Next image" at bounding box center [1224, 285] width 52 height 69
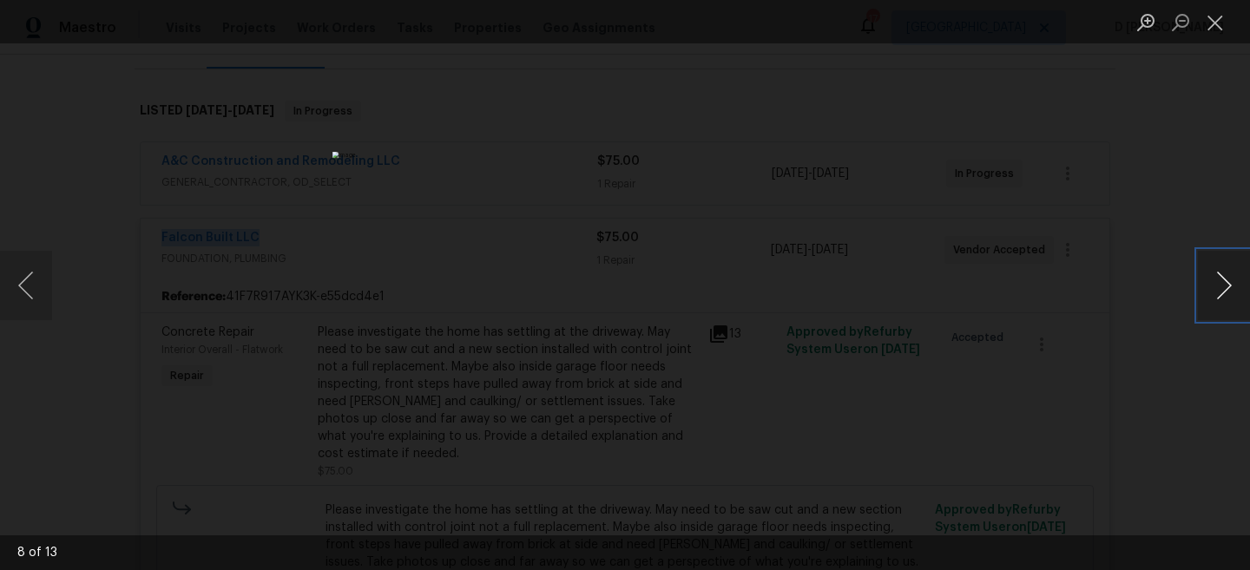
click at [1225, 291] on button "Next image" at bounding box center [1224, 285] width 52 height 69
click at [1217, 16] on button "Close lightbox" at bounding box center [1215, 22] width 35 height 30
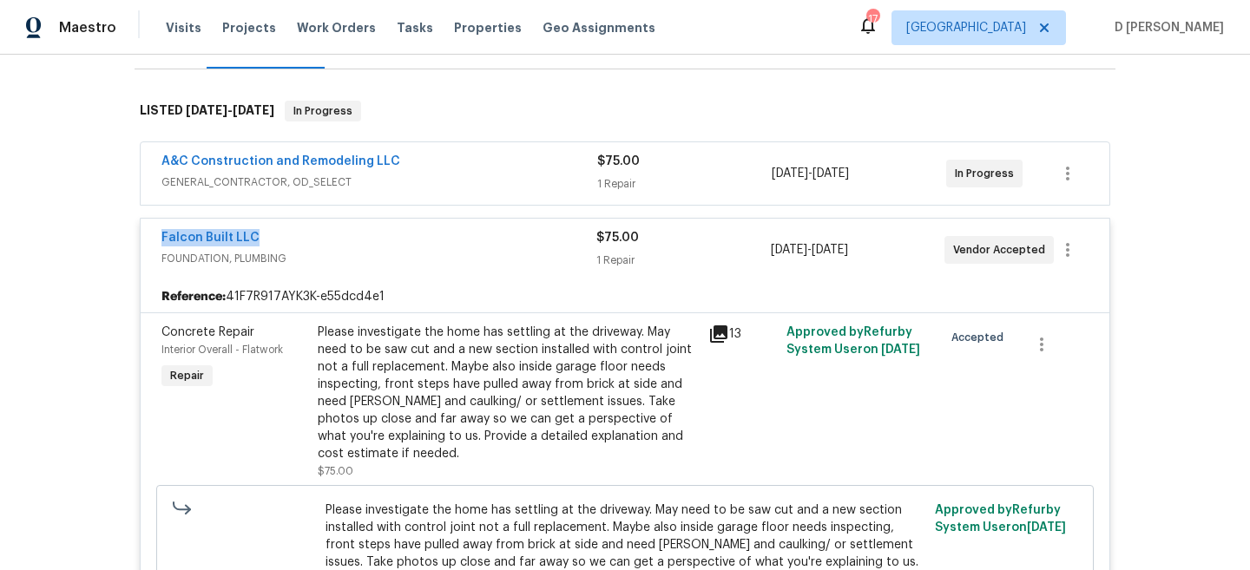
click at [268, 260] on span "FOUNDATION, PLUMBING" at bounding box center [378, 258] width 435 height 17
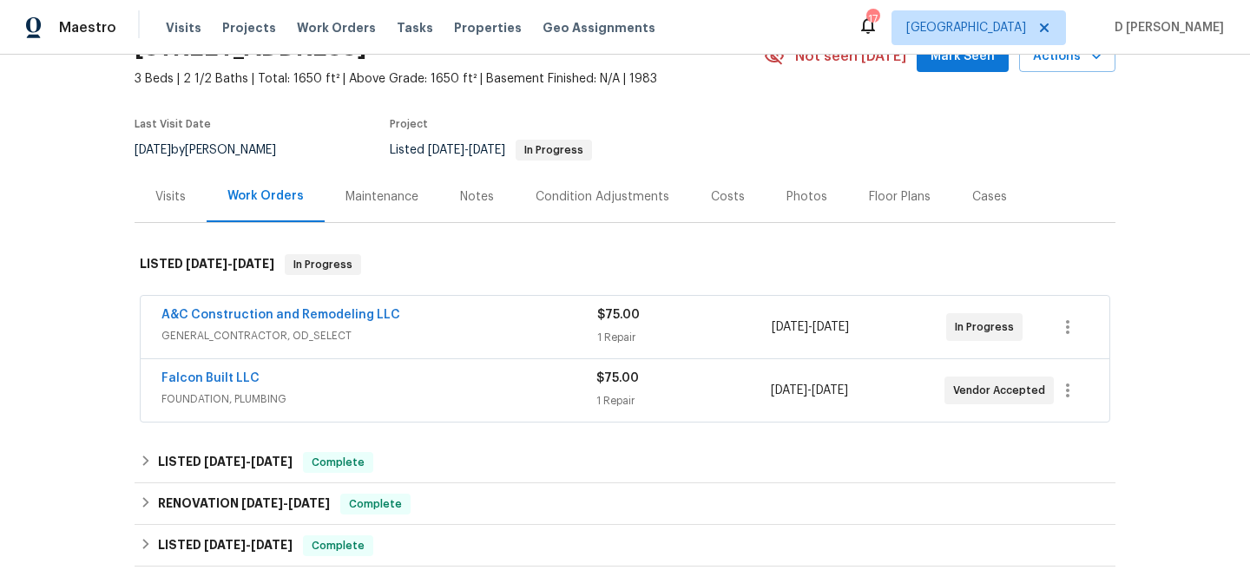
scroll to position [175, 0]
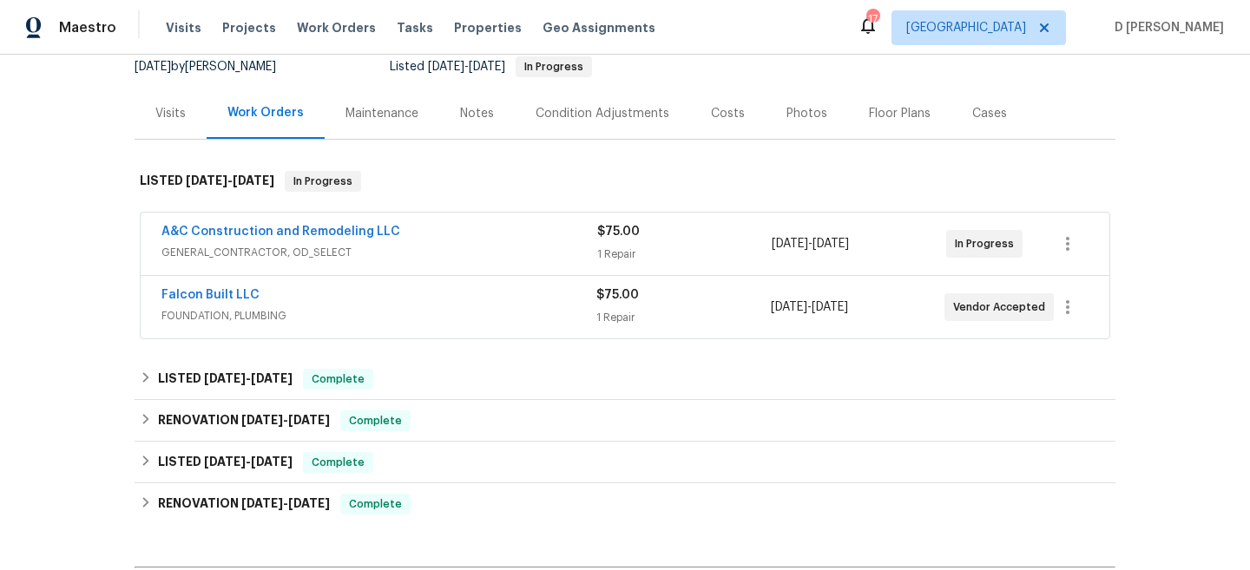
click at [309, 314] on span "FOUNDATION, PLUMBING" at bounding box center [378, 315] width 435 height 17
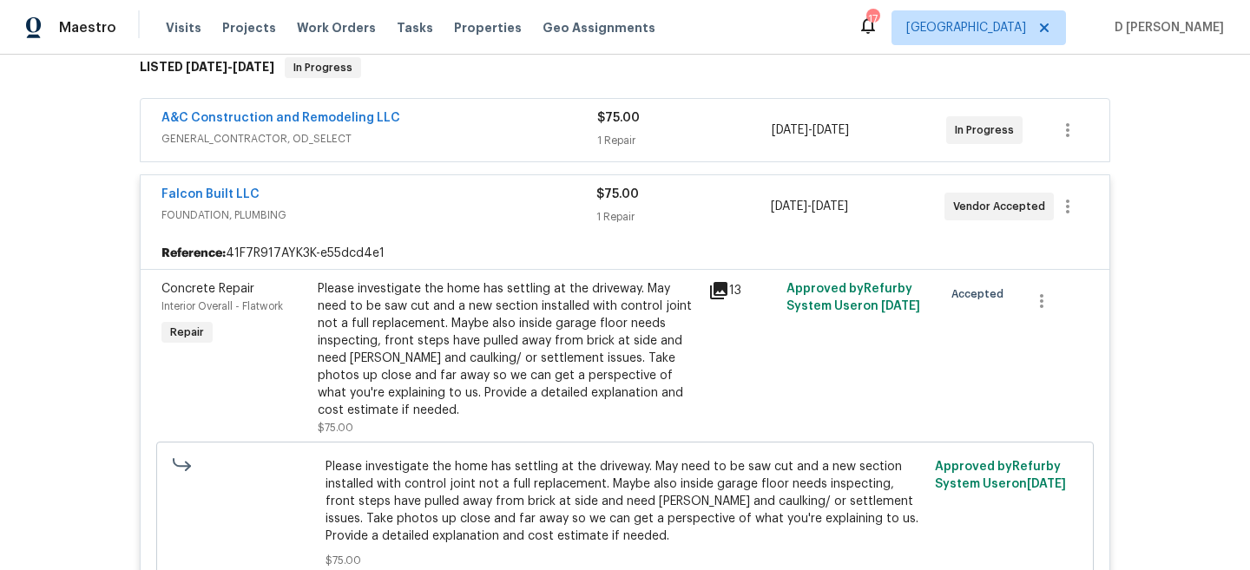
scroll to position [290, 0]
click at [726, 291] on icon at bounding box center [718, 289] width 17 height 17
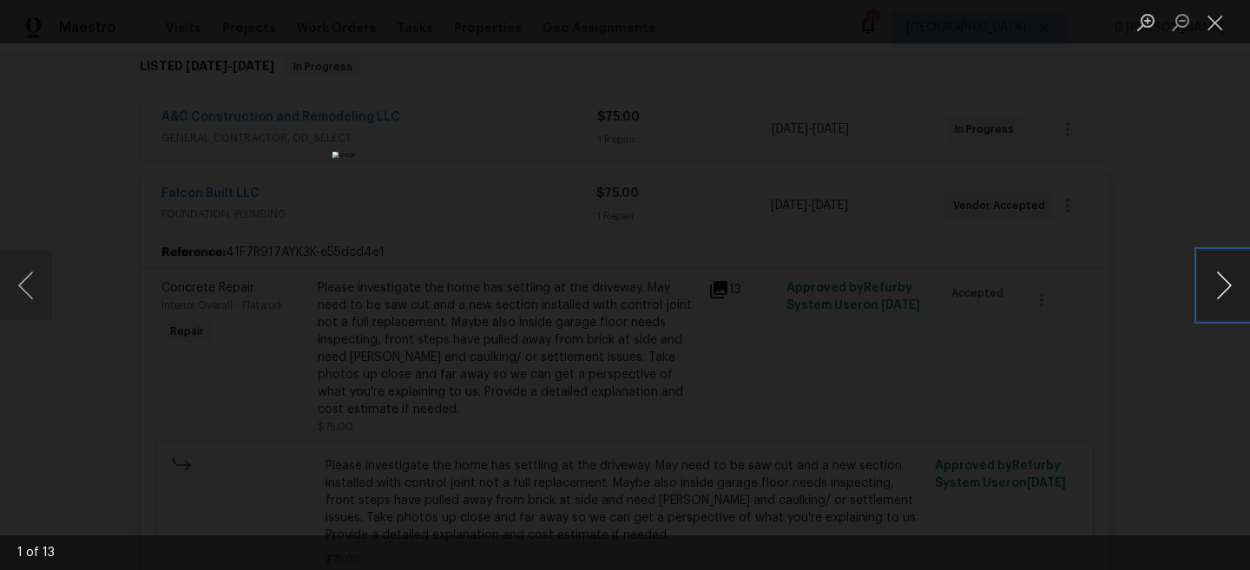
click at [1227, 282] on button "Next image" at bounding box center [1224, 285] width 52 height 69
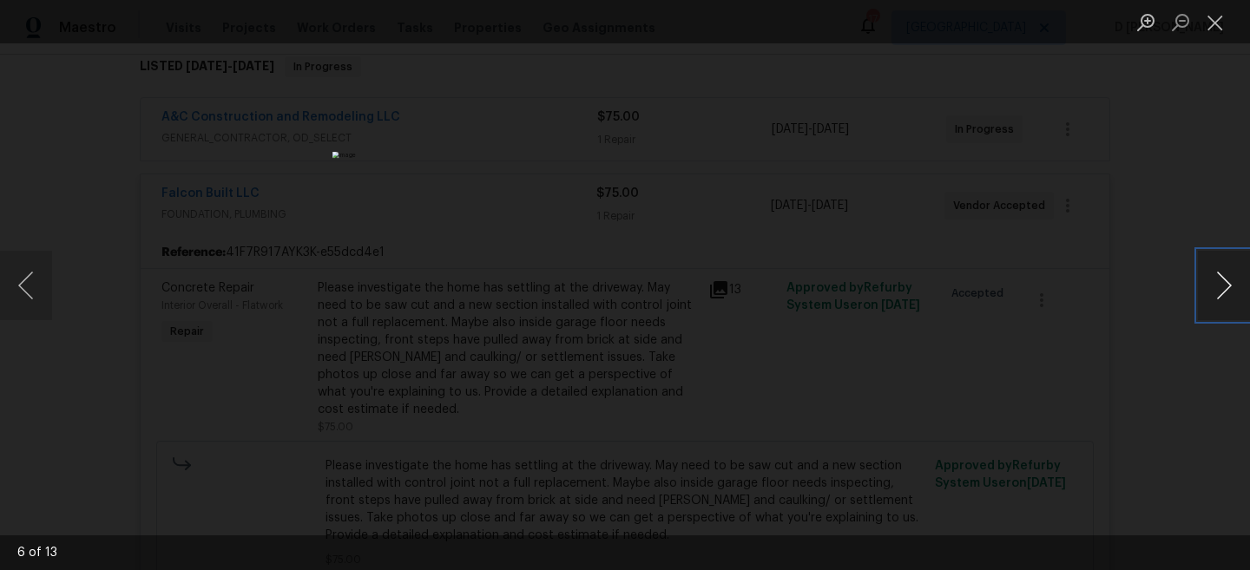
click at [1227, 282] on button "Next image" at bounding box center [1224, 285] width 52 height 69
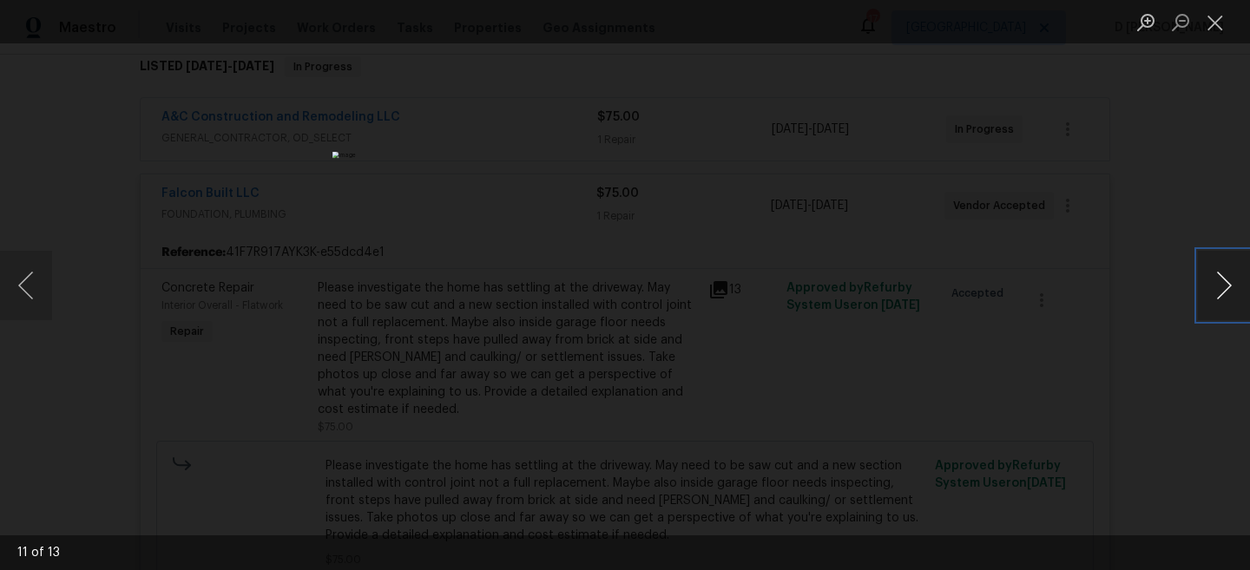
click at [1227, 282] on button "Next image" at bounding box center [1224, 285] width 52 height 69
click at [1210, 19] on button "Close lightbox" at bounding box center [1215, 22] width 35 height 30
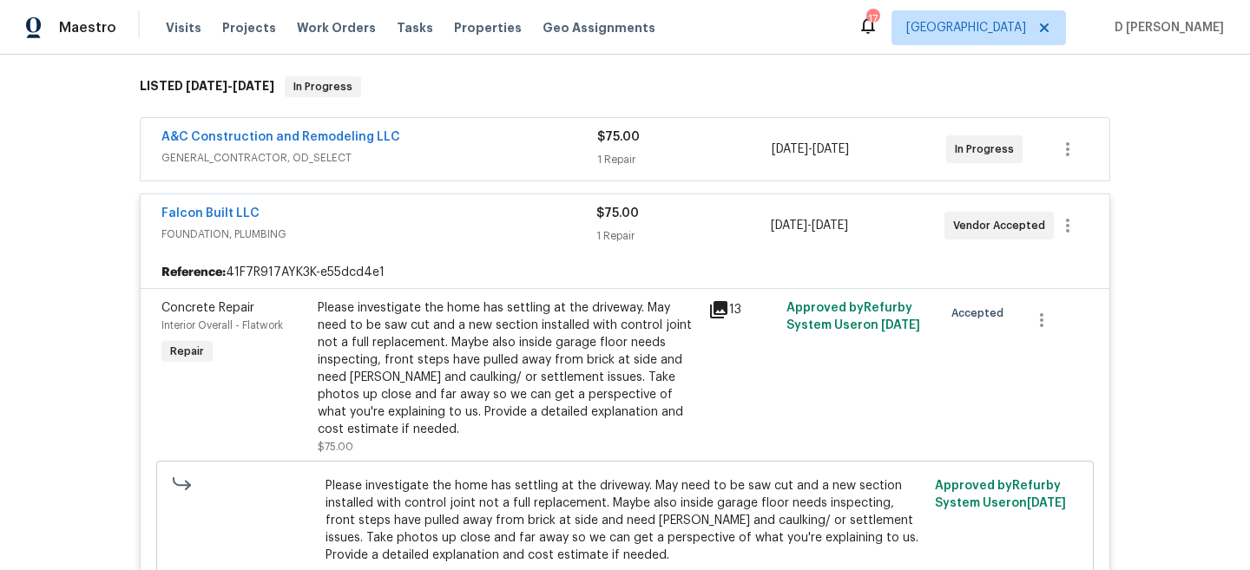
scroll to position [264, 0]
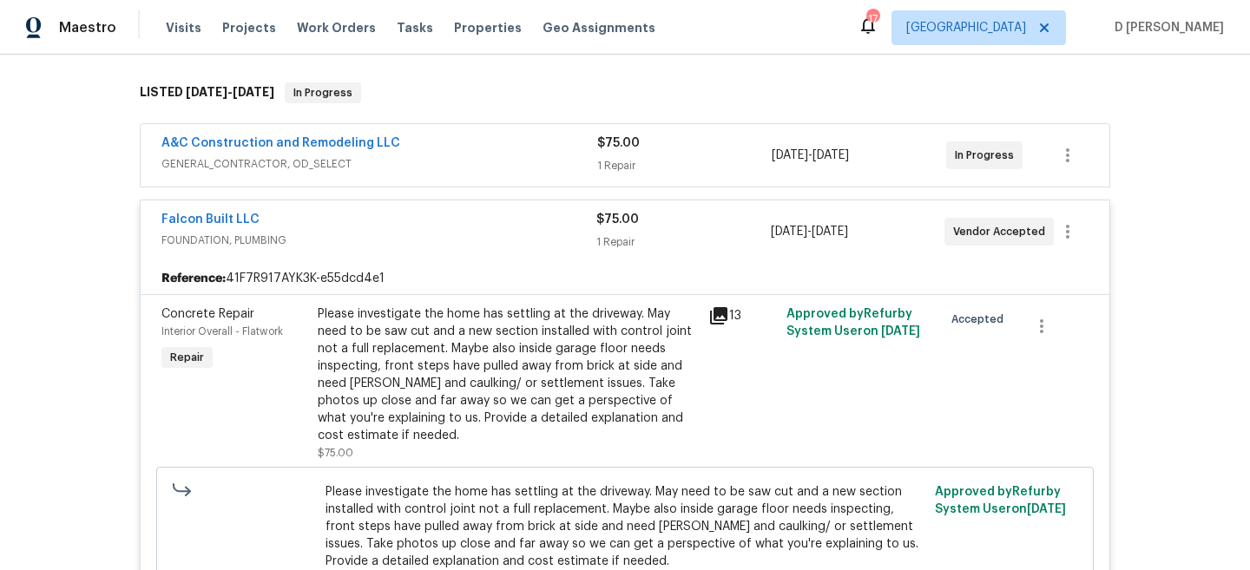
click at [408, 162] on span "GENERAL_CONTRACTOR, OD_SELECT" at bounding box center [379, 163] width 436 height 17
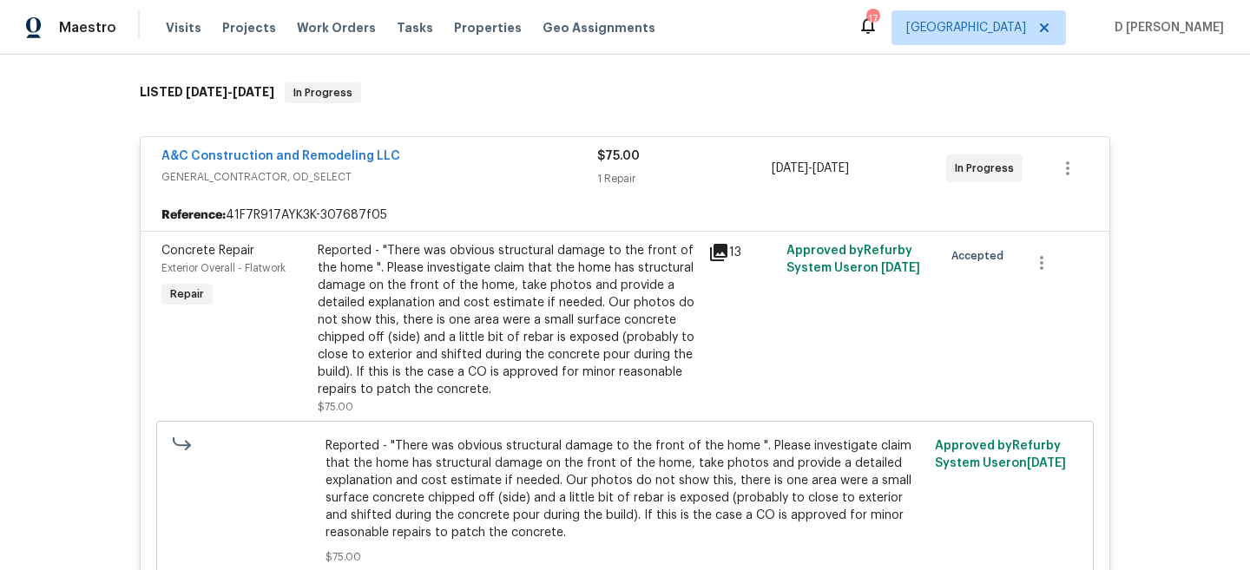
click at [727, 258] on icon at bounding box center [718, 252] width 21 height 21
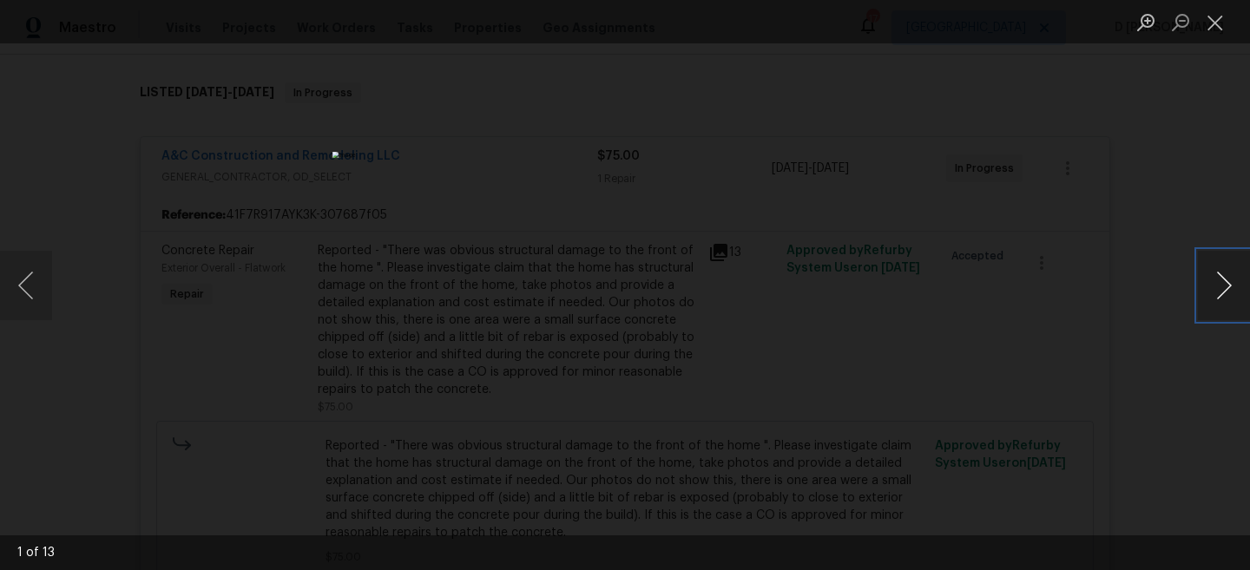
click at [1225, 296] on button "Next image" at bounding box center [1224, 285] width 52 height 69
click at [1224, 296] on button "Next image" at bounding box center [1224, 285] width 52 height 69
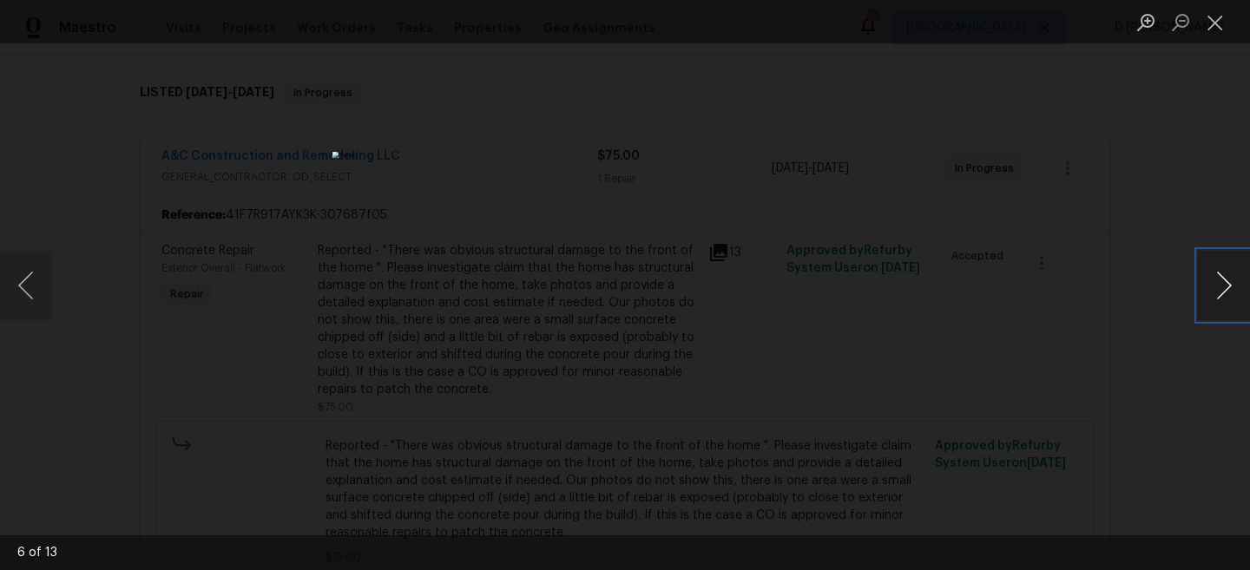
click at [1224, 296] on button "Next image" at bounding box center [1224, 285] width 52 height 69
click at [1211, 23] on button "Close lightbox" at bounding box center [1215, 22] width 35 height 30
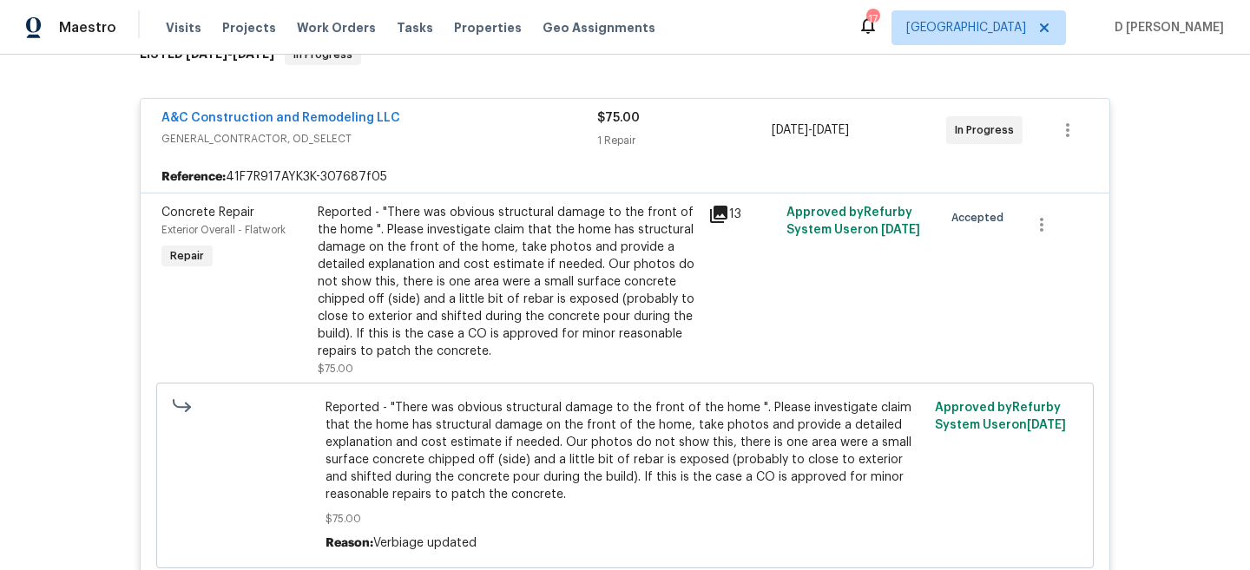
scroll to position [70, 0]
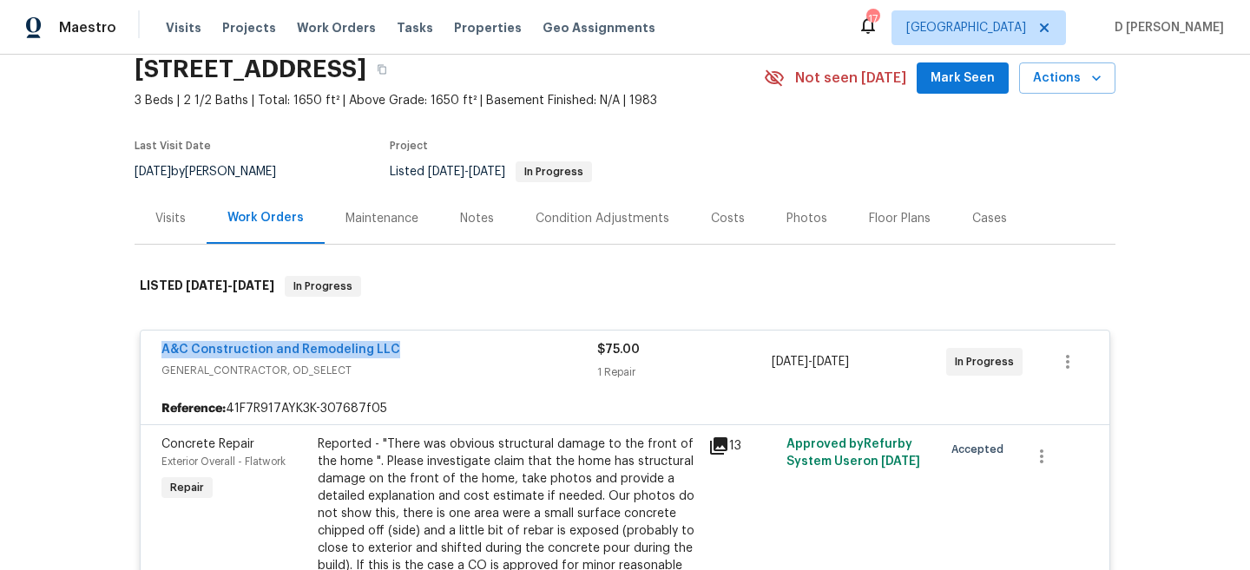
drag, startPoint x: 149, startPoint y: 352, endPoint x: 410, endPoint y: 353, distance: 260.4
click at [410, 353] on div "A&C Construction and Remodeling LLC GENERAL_CONTRACTOR, OD_SELECT $75.00 1 Repa…" at bounding box center [625, 362] width 969 height 62
copy link "A&C Construction and Remodeling LLC"
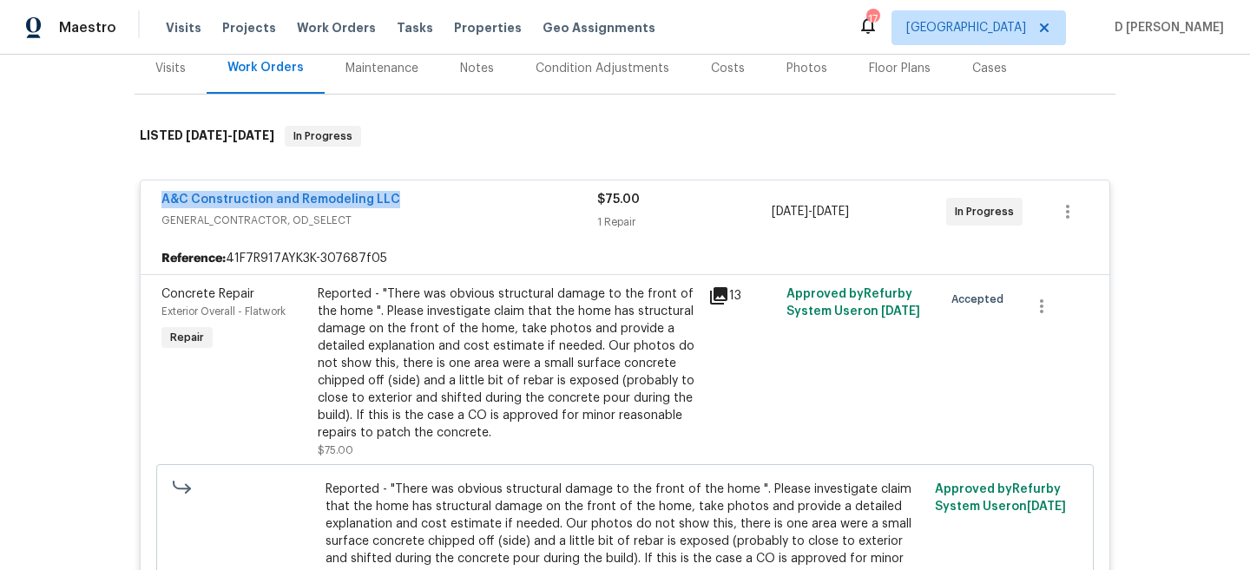
scroll to position [316, 0]
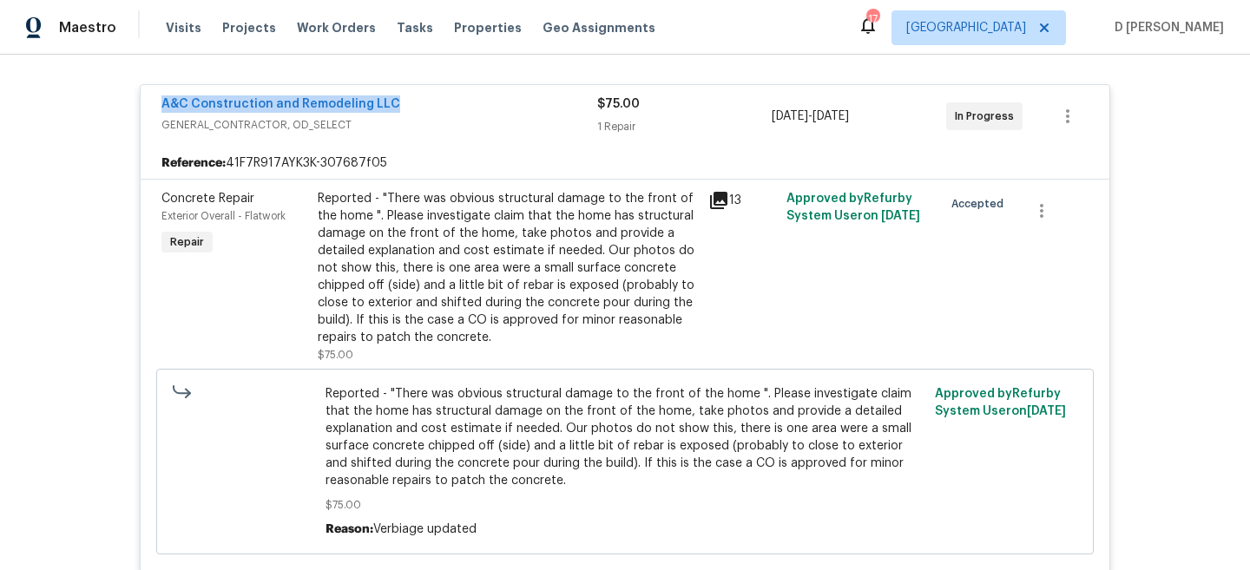
click at [280, 128] on span "GENERAL_CONTRACTOR, OD_SELECT" at bounding box center [379, 124] width 436 height 17
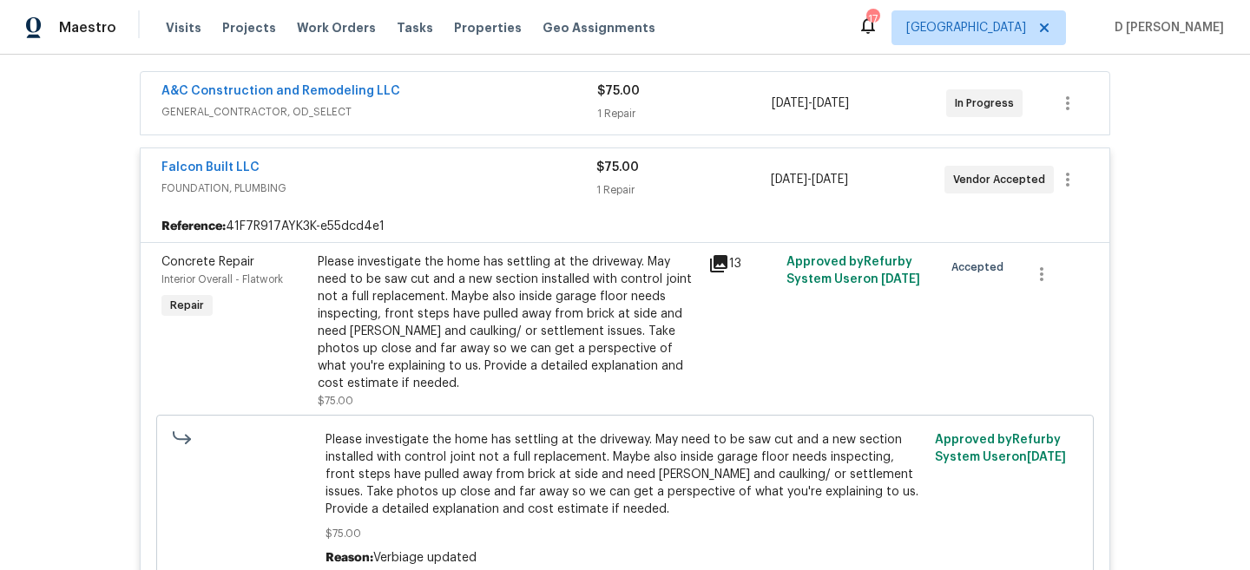
click at [264, 183] on span "FOUNDATION, PLUMBING" at bounding box center [378, 188] width 435 height 17
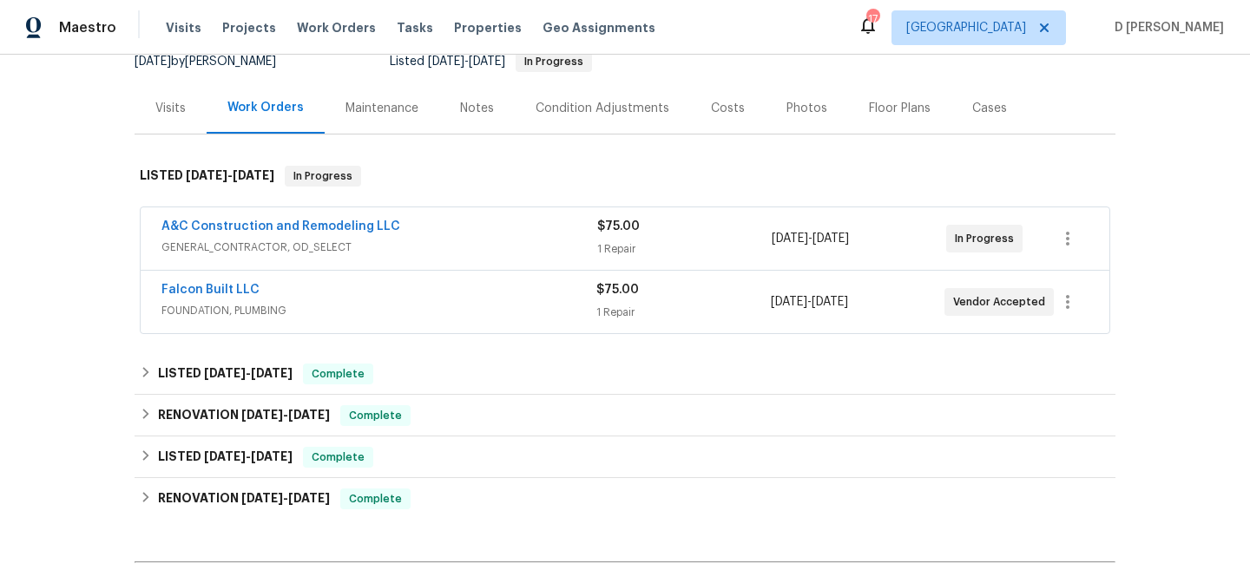
scroll to position [99, 0]
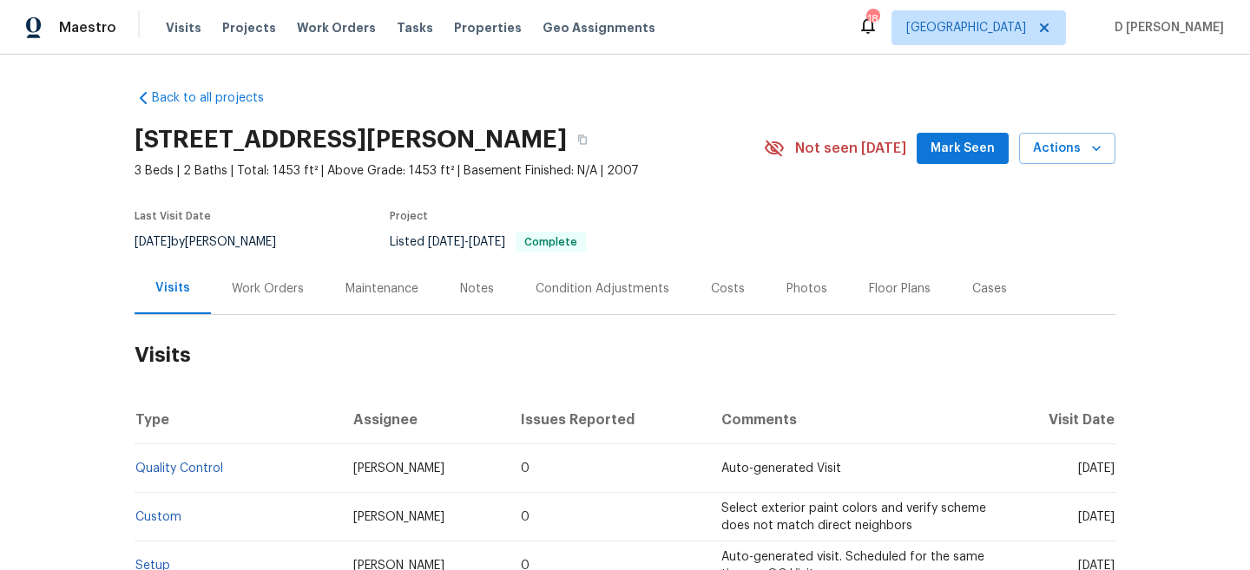
click at [290, 293] on div "Work Orders" at bounding box center [268, 288] width 72 height 17
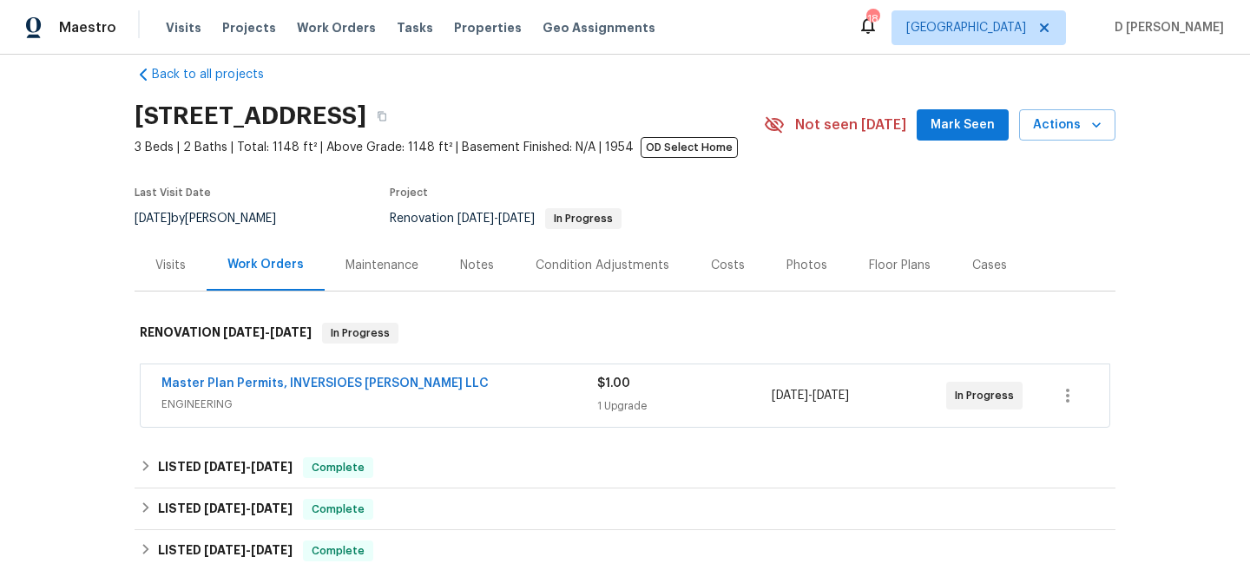
scroll to position [29, 0]
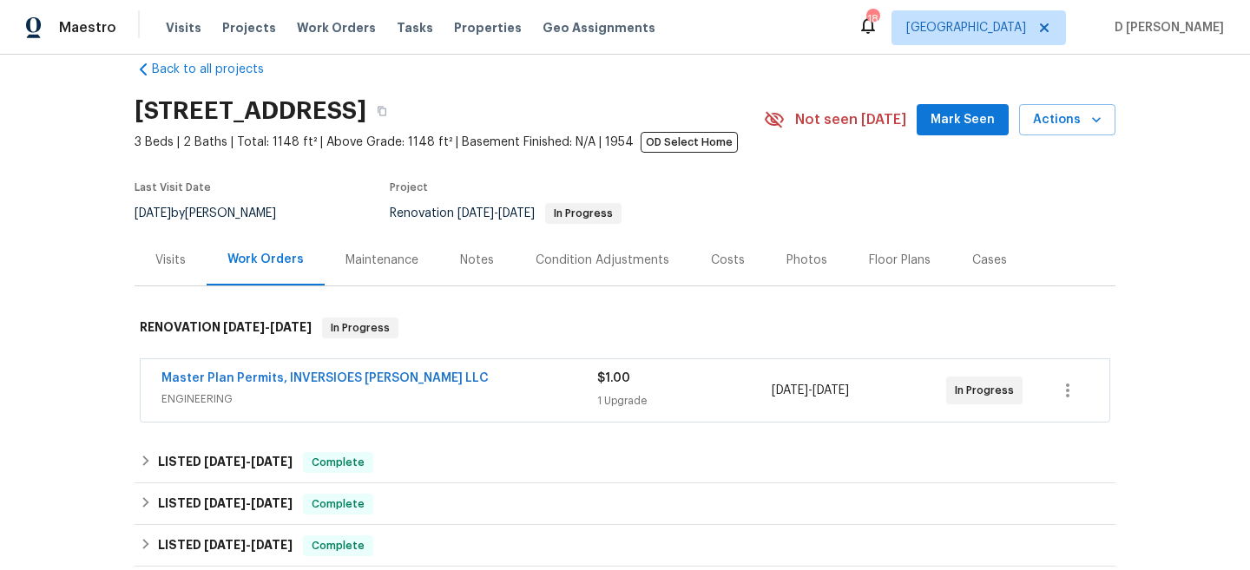
click at [335, 399] on span "ENGINEERING" at bounding box center [379, 399] width 436 height 17
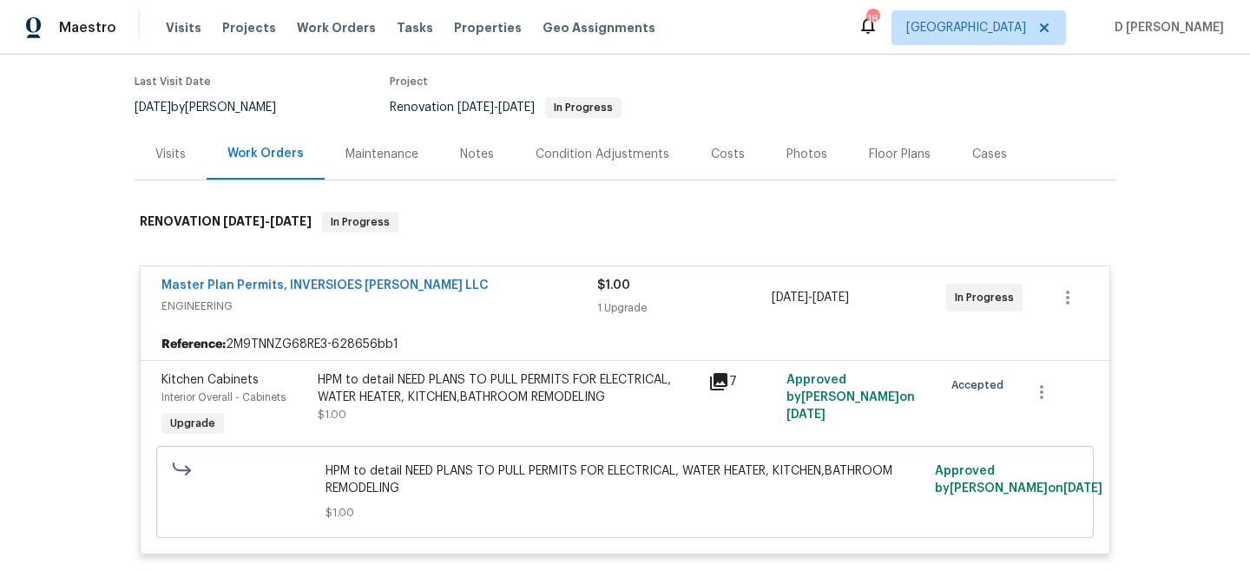
scroll to position [143, 0]
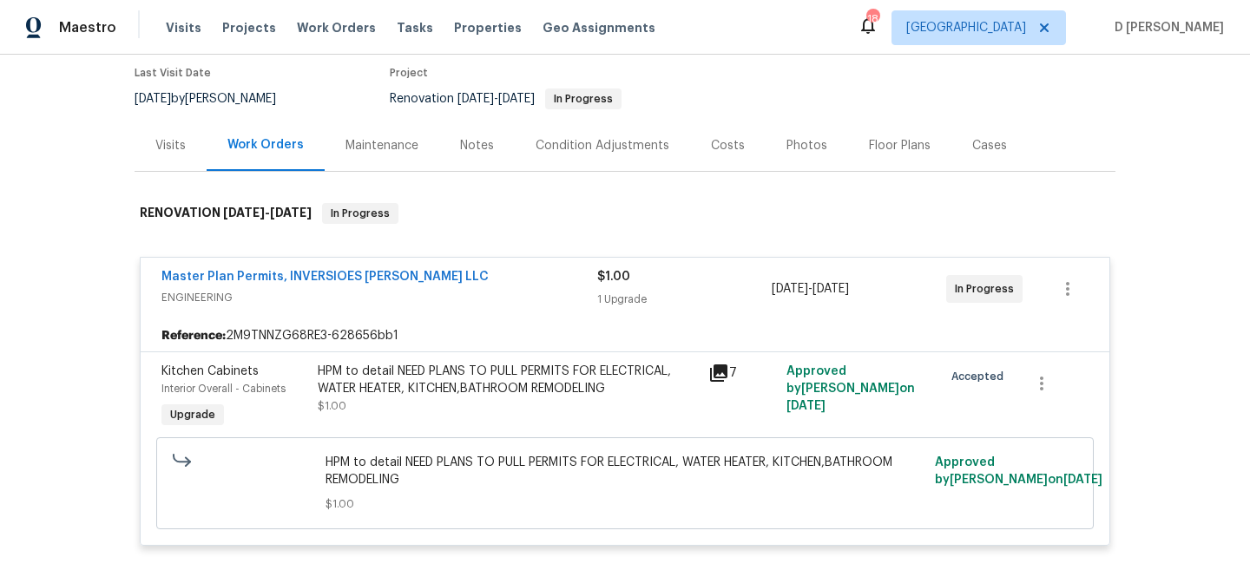
click at [713, 371] on icon at bounding box center [718, 373] width 21 height 21
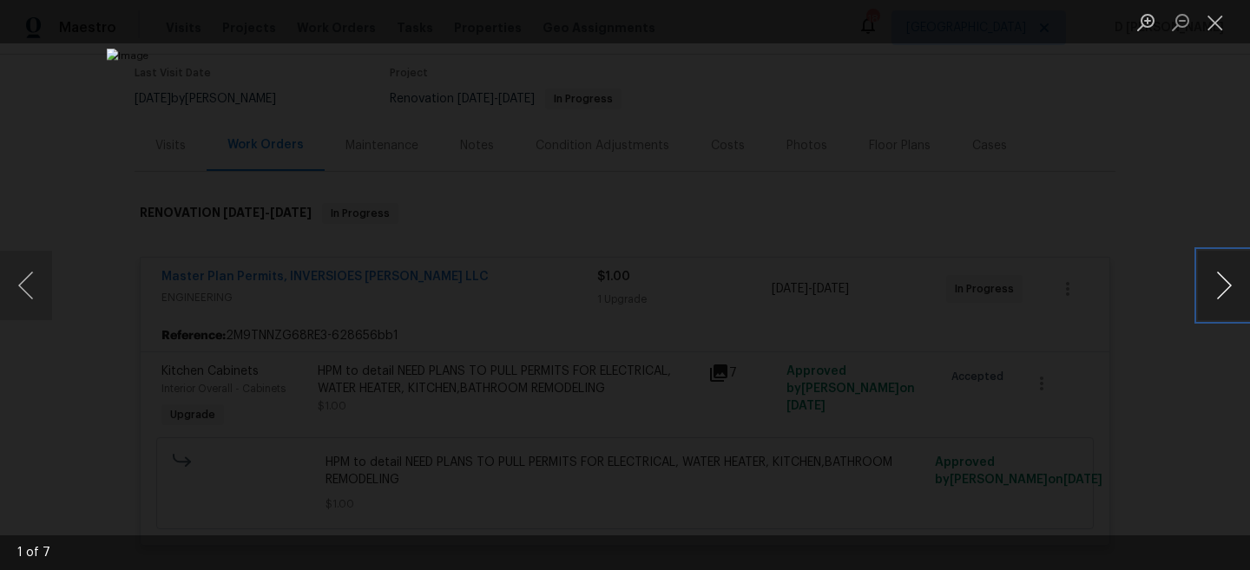
click at [1221, 293] on button "Next image" at bounding box center [1224, 285] width 52 height 69
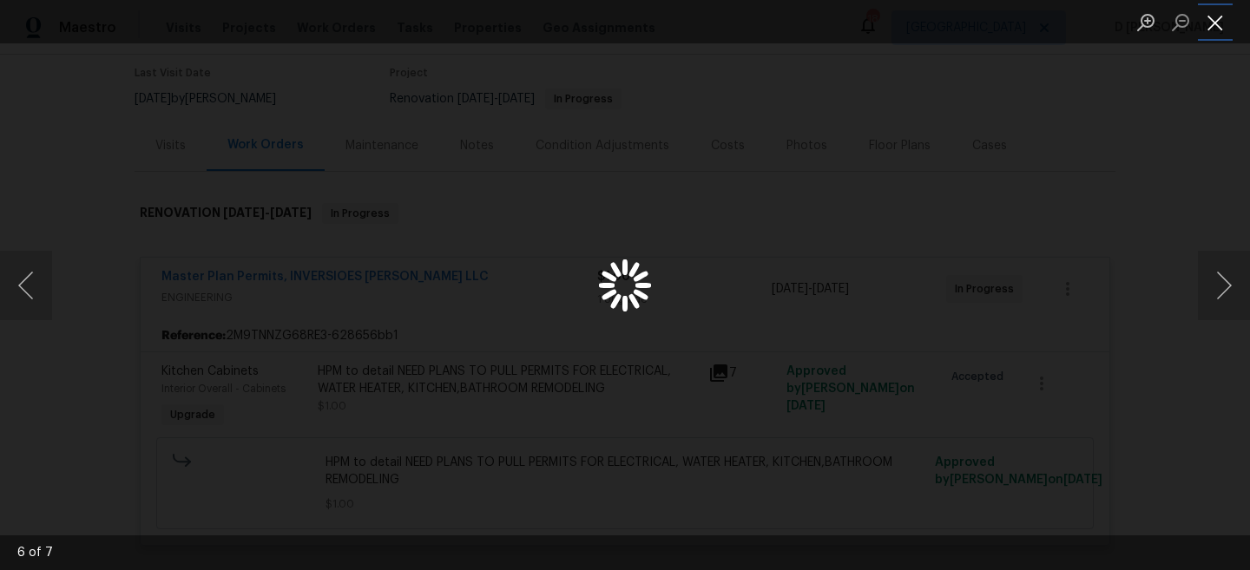
click at [1212, 31] on button "Close lightbox" at bounding box center [1215, 22] width 35 height 30
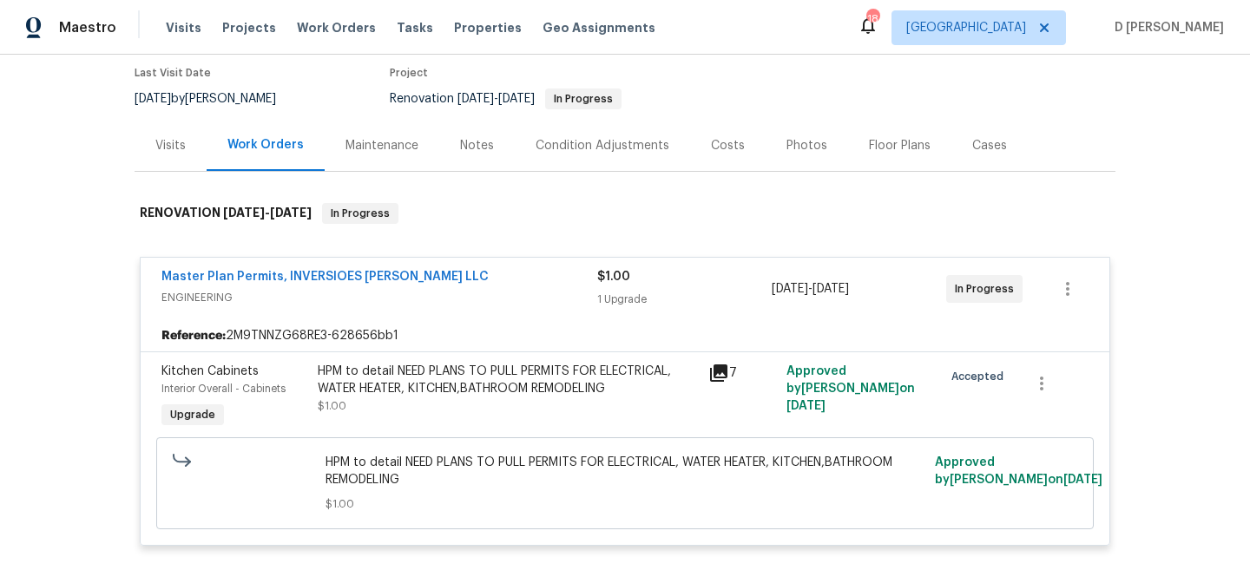
click at [183, 154] on div "Visits" at bounding box center [171, 145] width 72 height 51
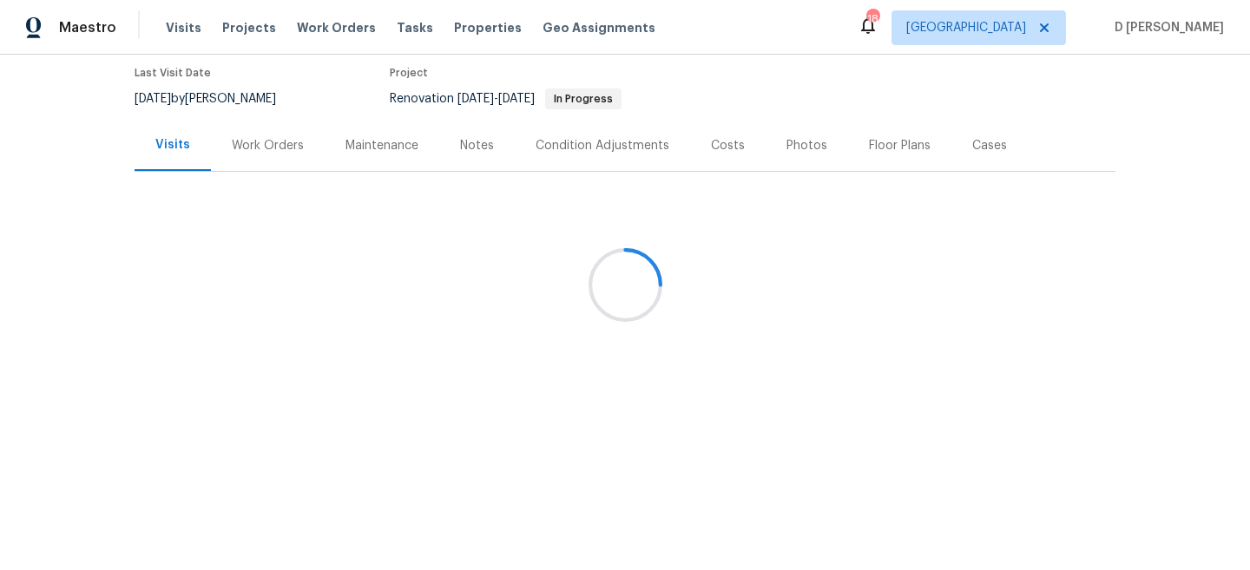
click at [255, 143] on div at bounding box center [625, 285] width 1250 height 570
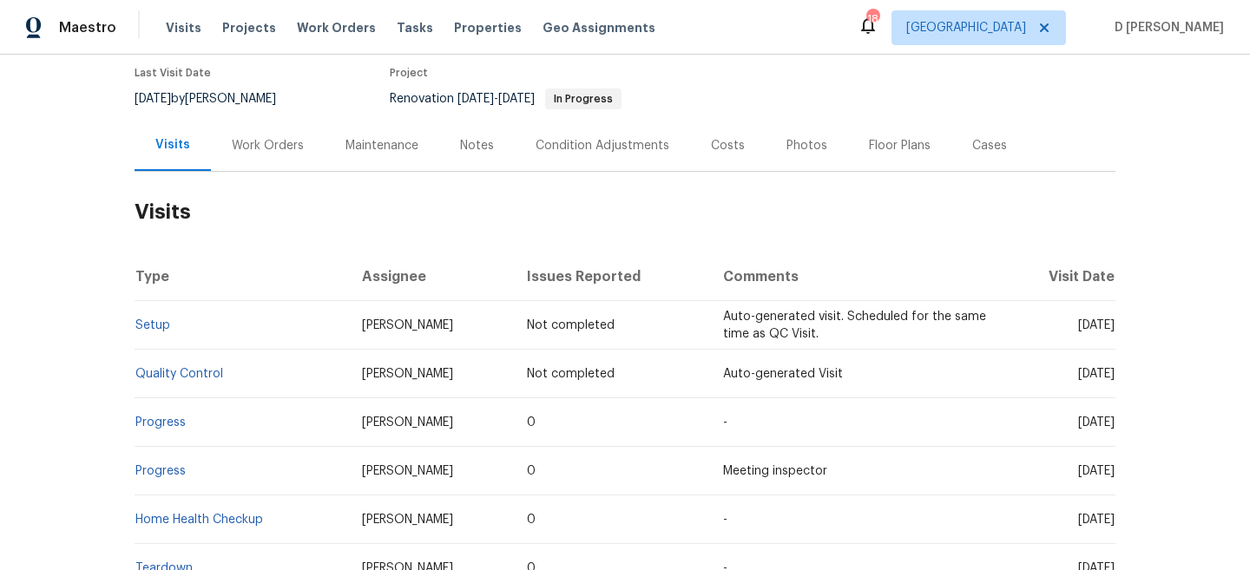
click at [257, 151] on div "Work Orders" at bounding box center [268, 145] width 72 height 17
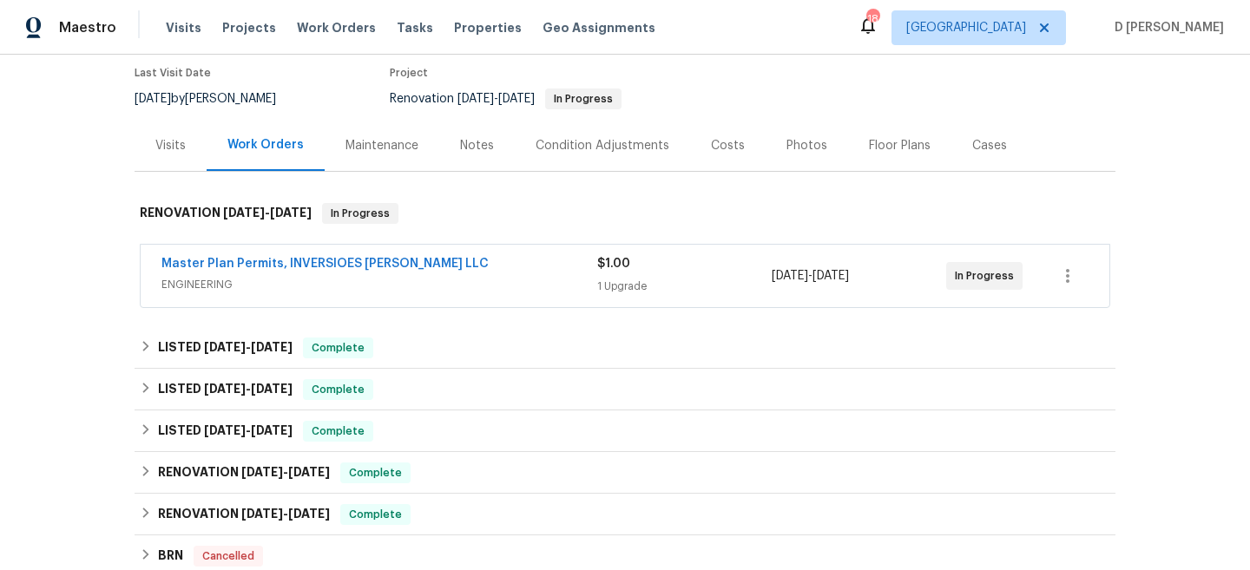
click at [214, 282] on span "ENGINEERING" at bounding box center [379, 284] width 436 height 17
